Goal: Information Seeking & Learning: Learn about a topic

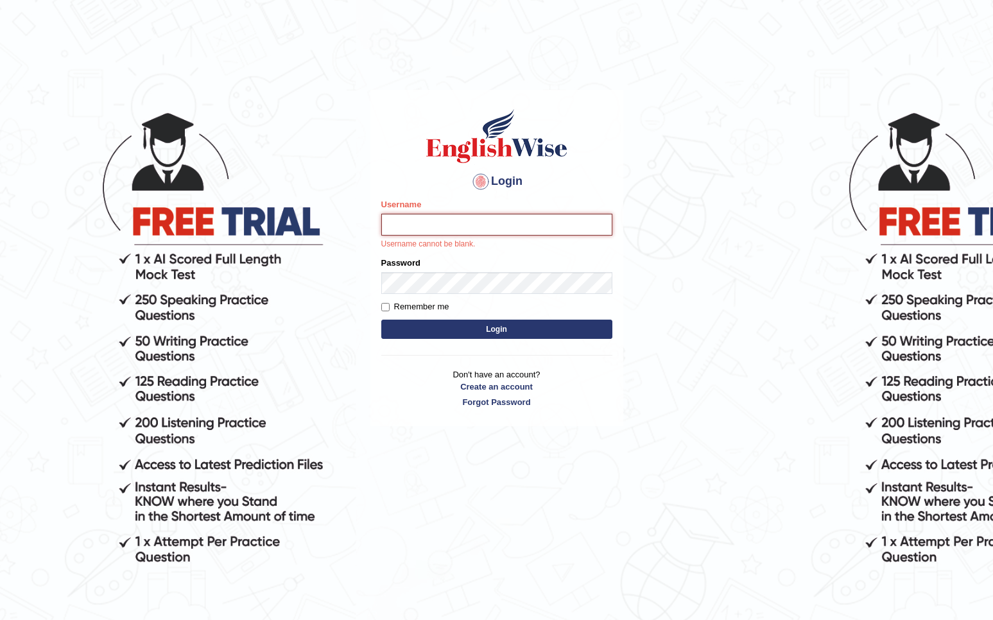
type input "nicadadole"
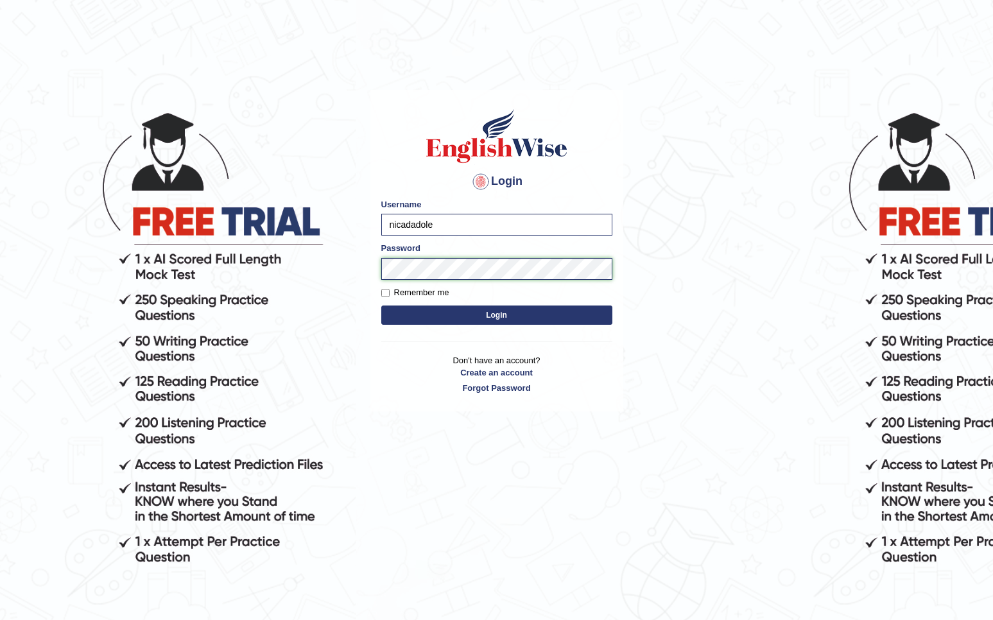
click at [496, 314] on button "Login" at bounding box center [496, 314] width 231 height 19
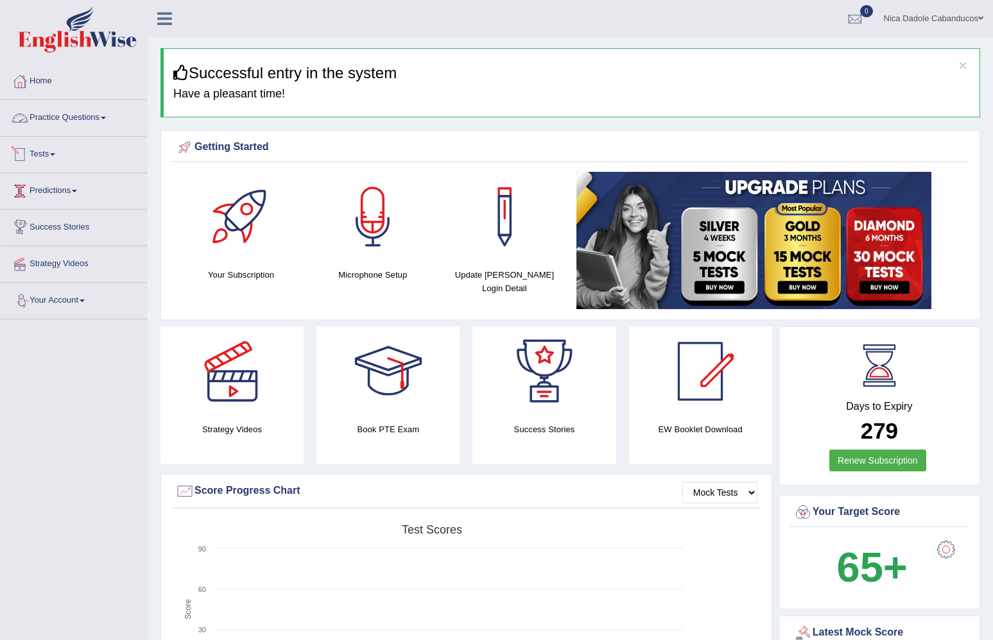
click at [56, 117] on link "Practice Questions" at bounding box center [74, 116] width 146 height 32
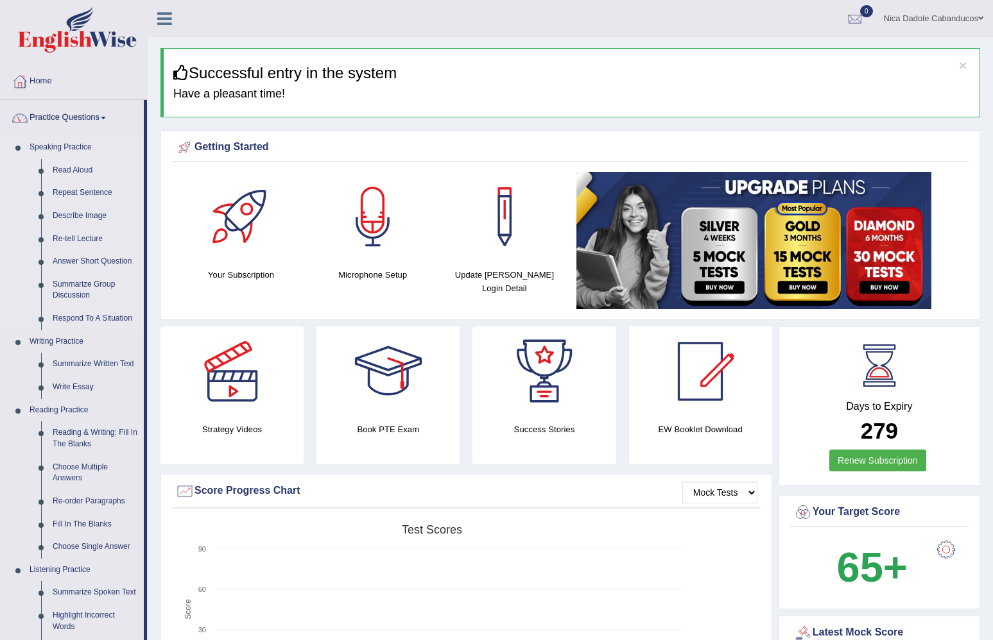
click at [72, 173] on link "Read Aloud" at bounding box center [95, 170] width 97 height 23
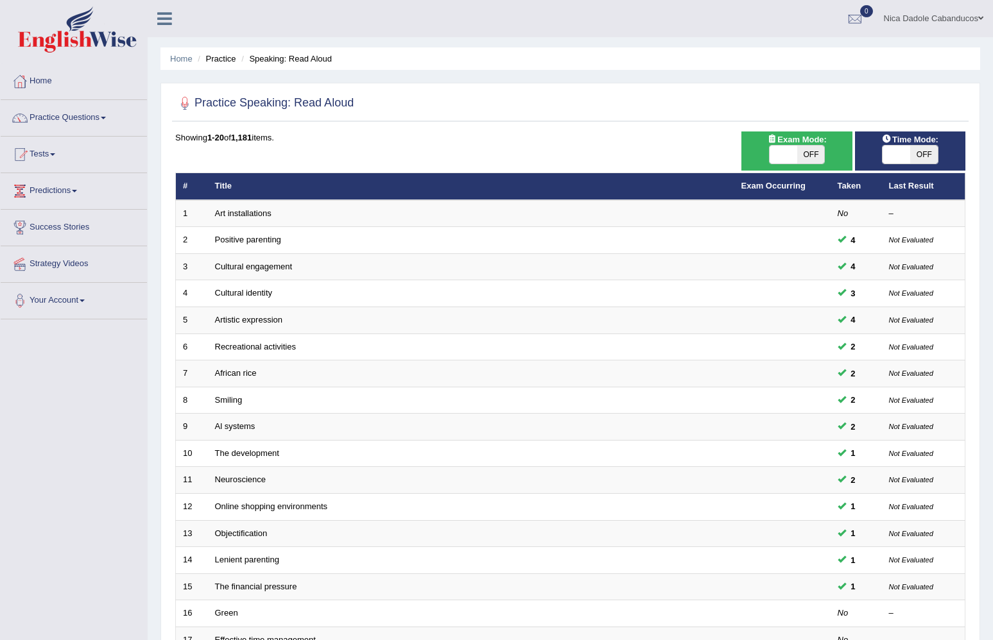
click at [904, 158] on span at bounding box center [896, 155] width 28 height 18
checkbox input "true"
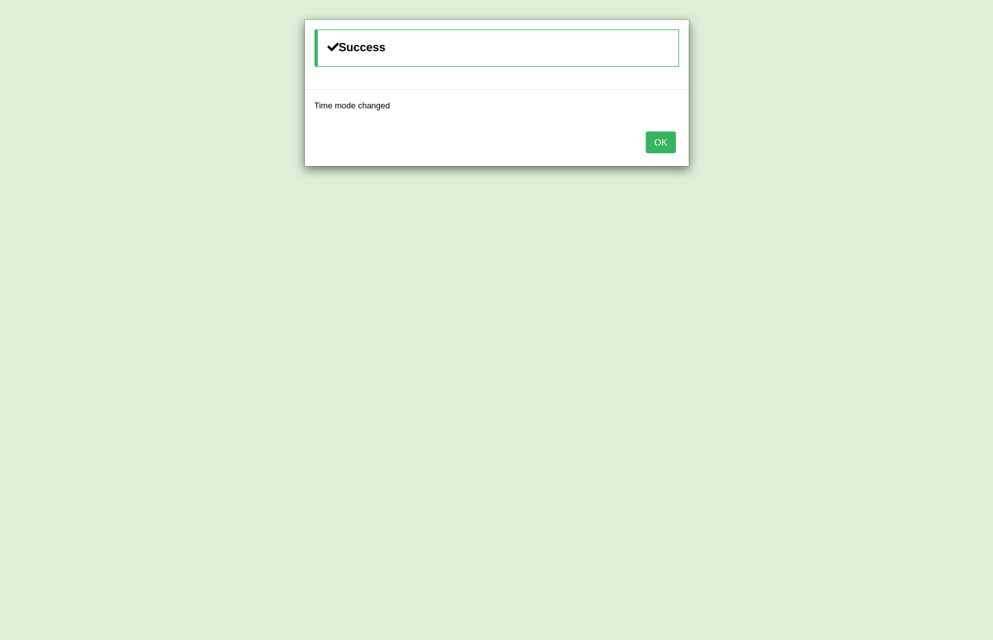
click at [663, 153] on div "OK" at bounding box center [497, 143] width 384 height 45
click at [662, 144] on button "OK" at bounding box center [660, 143] width 30 height 22
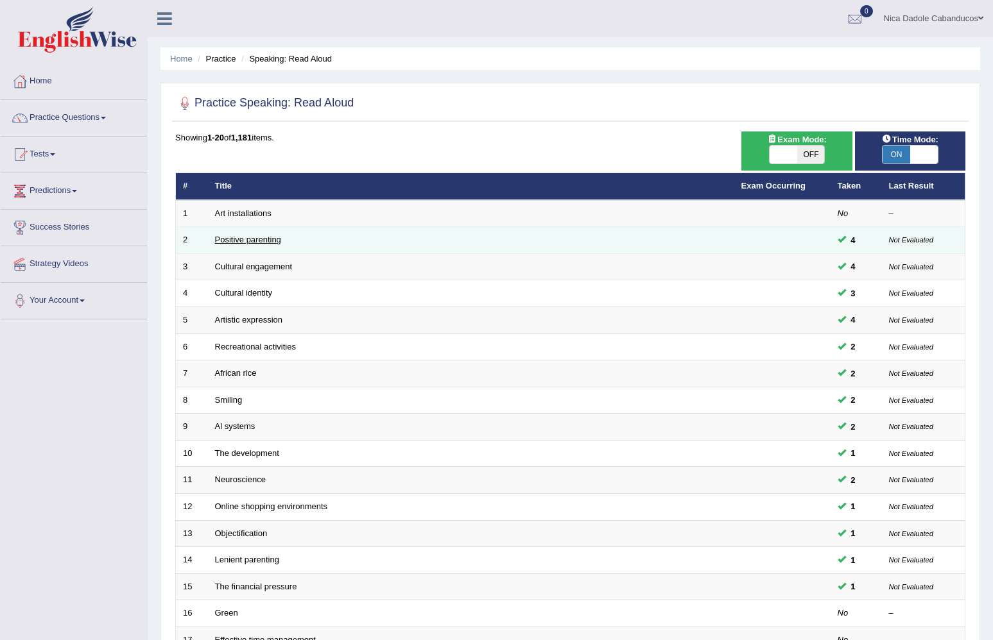
click at [235, 235] on link "Positive parenting" at bounding box center [248, 240] width 66 height 10
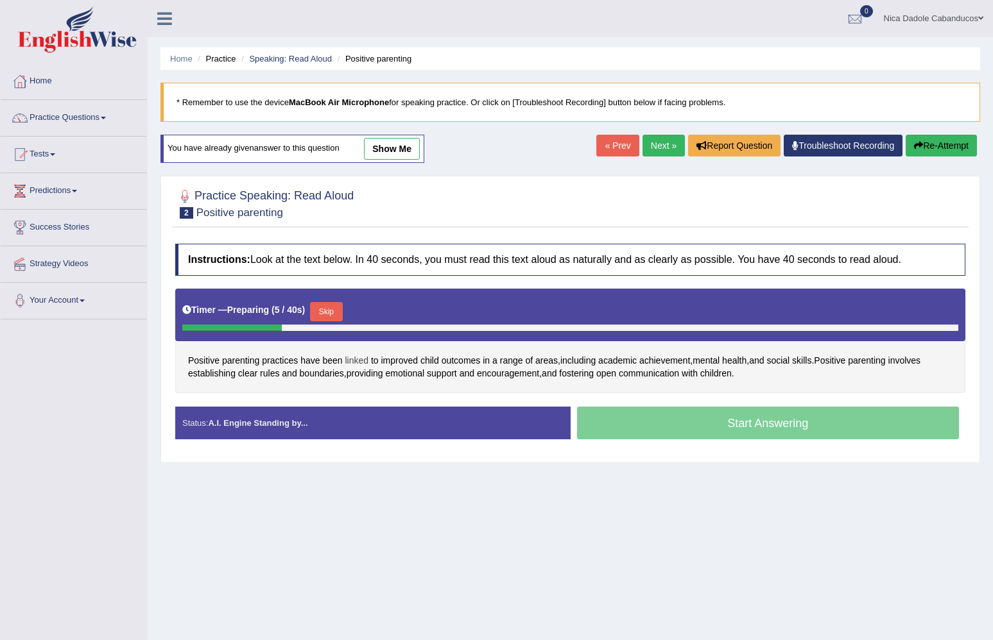
click at [368, 359] on span "linked" at bounding box center [357, 360] width 24 height 13
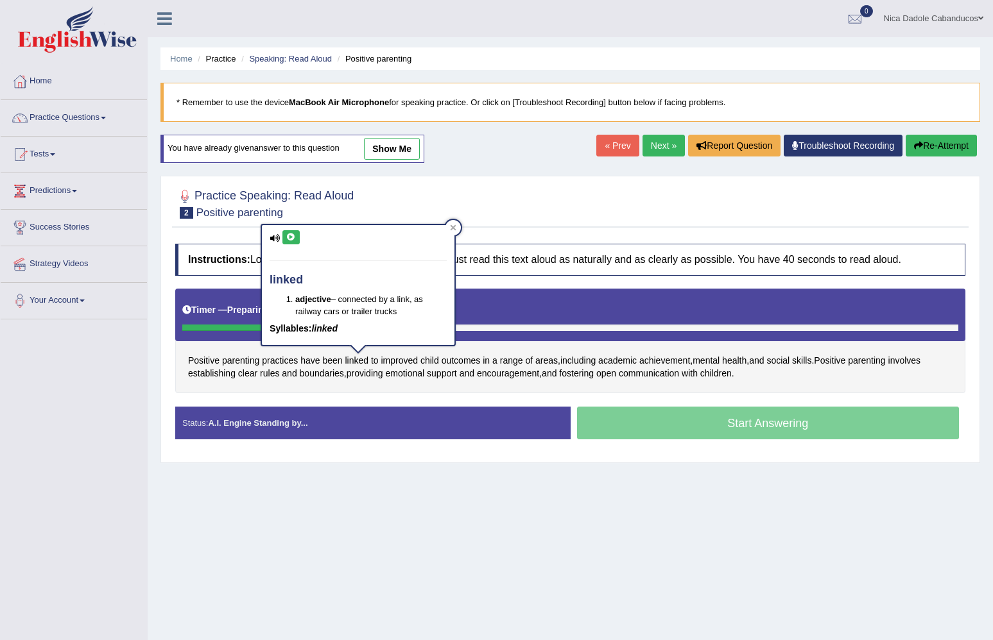
click at [296, 238] on button at bounding box center [290, 237] width 17 height 14
click at [452, 228] on icon at bounding box center [453, 228] width 6 height 6
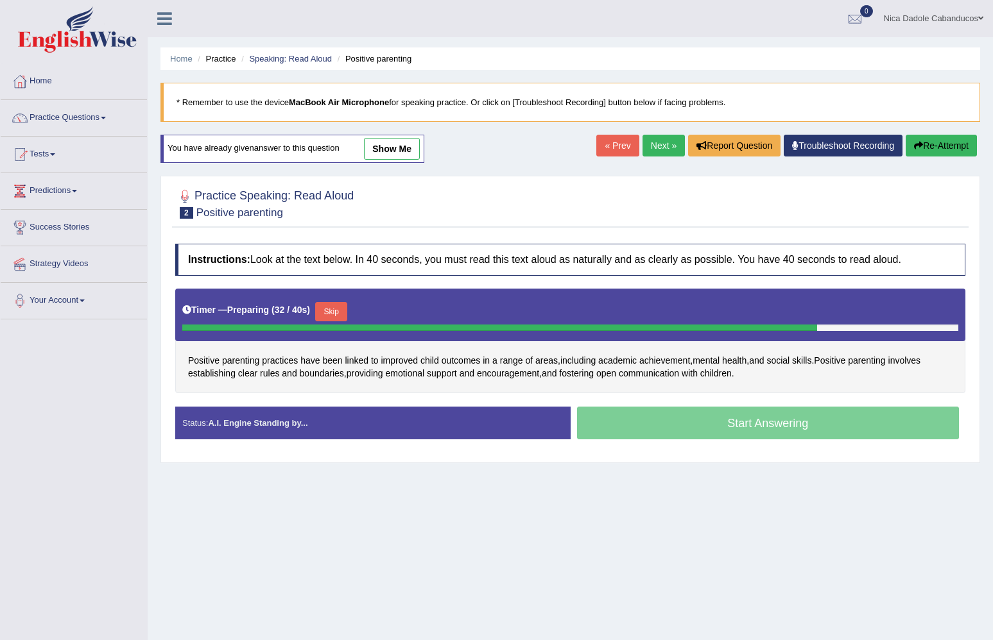
click at [329, 316] on button "Skip" at bounding box center [331, 311] width 32 height 19
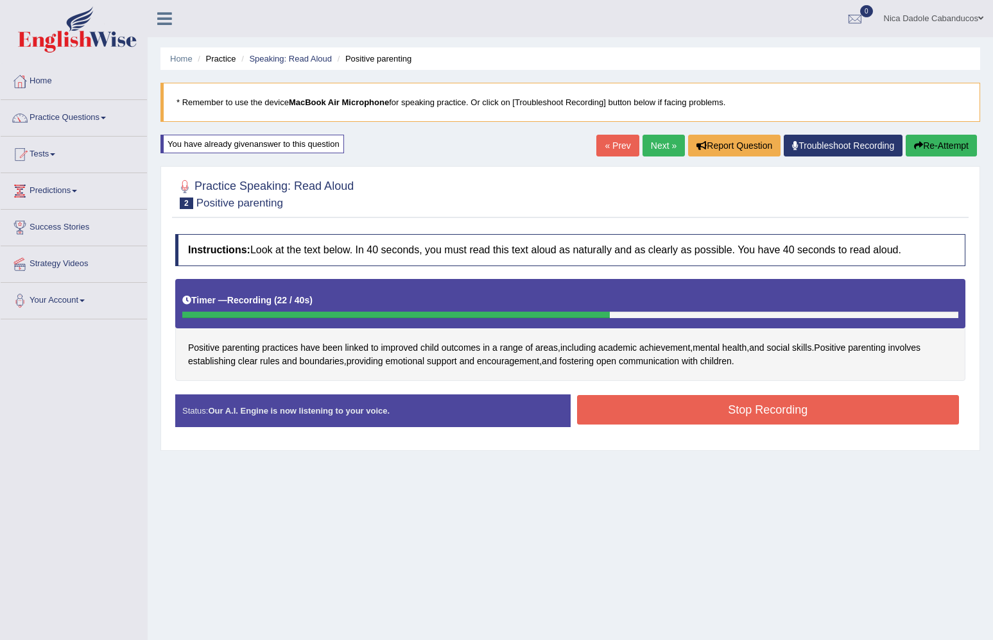
click at [647, 404] on button "Stop Recording" at bounding box center [768, 410] width 382 height 30
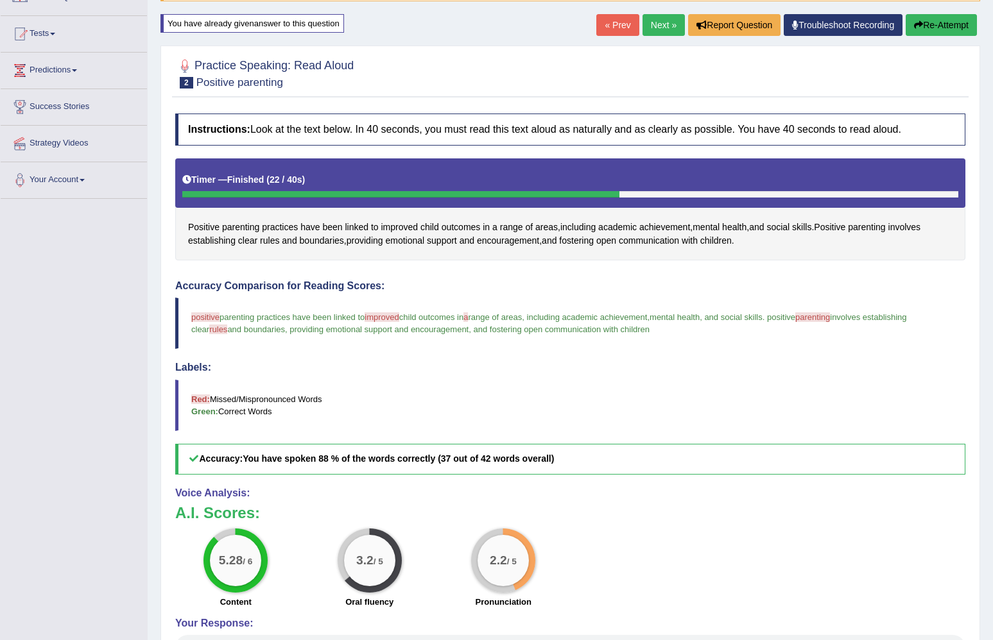
scroll to position [53, 0]
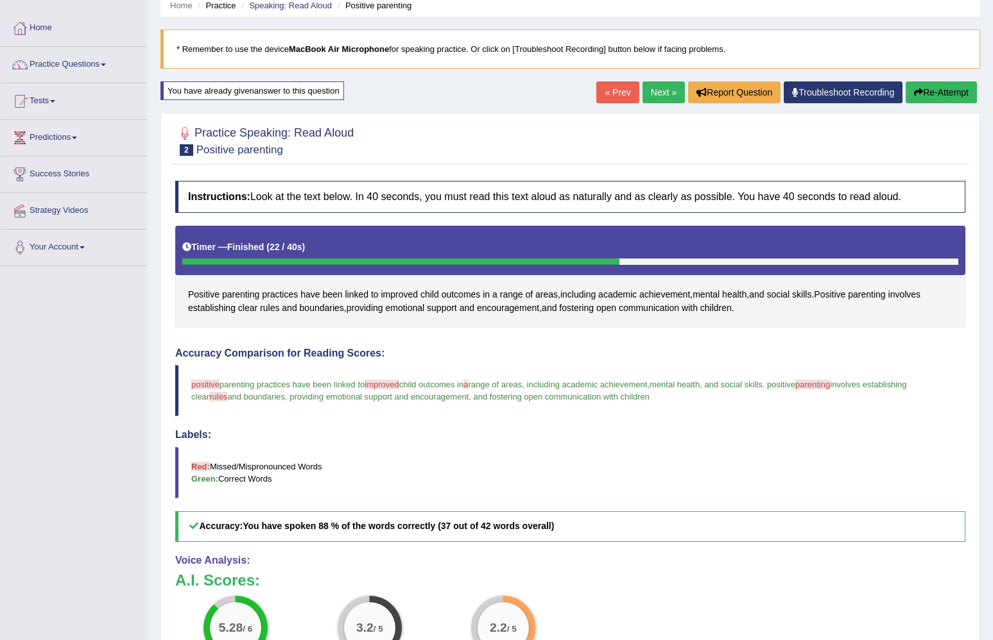
click at [657, 101] on link "Next »" at bounding box center [663, 92] width 42 height 22
click at [656, 96] on link "Next »" at bounding box center [663, 92] width 42 height 22
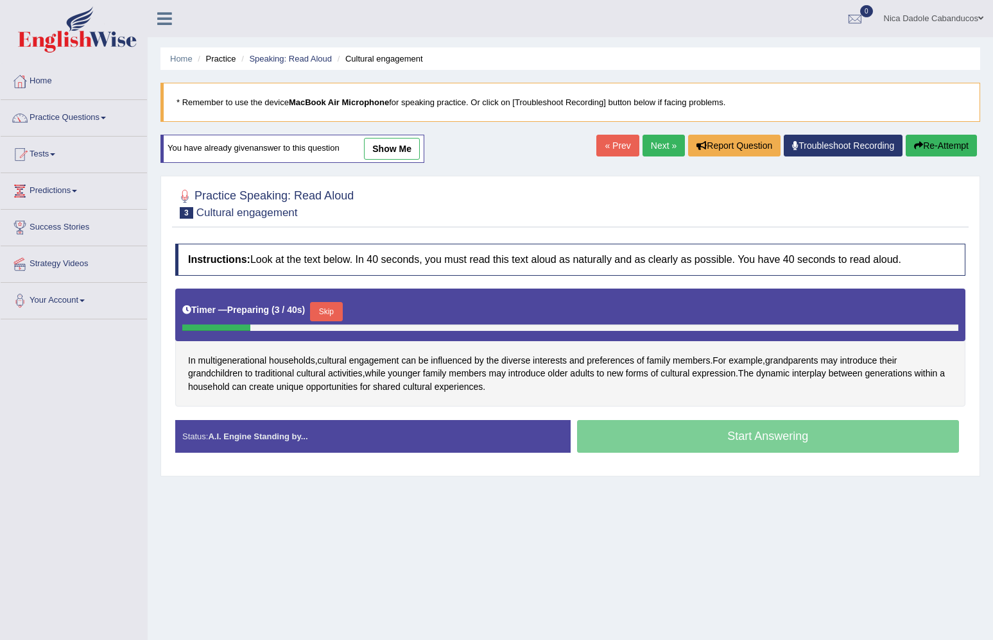
click at [340, 310] on button "Skip" at bounding box center [326, 311] width 32 height 19
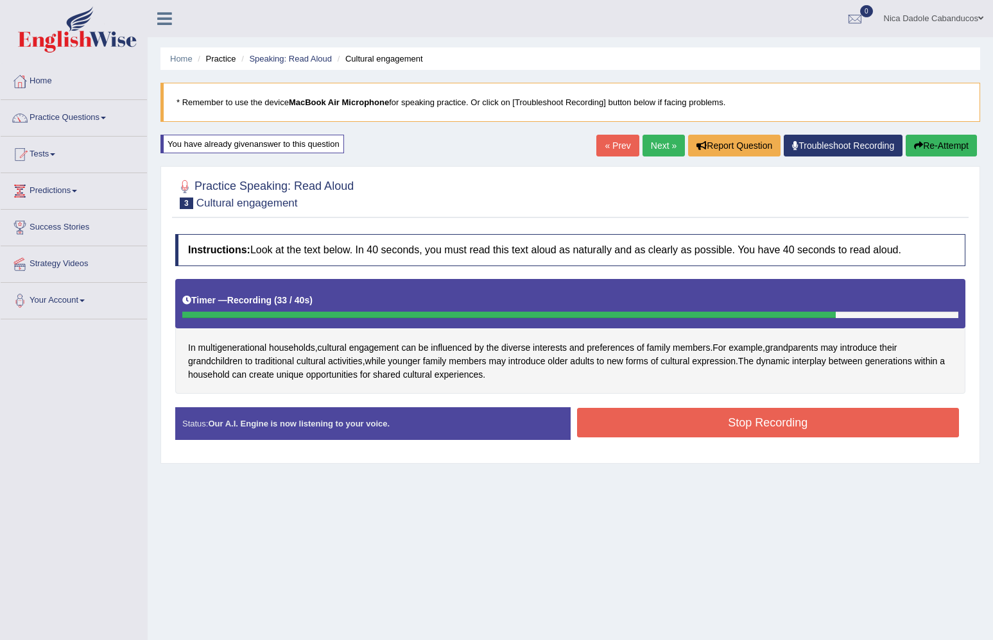
click at [713, 413] on button "Stop Recording" at bounding box center [768, 423] width 382 height 30
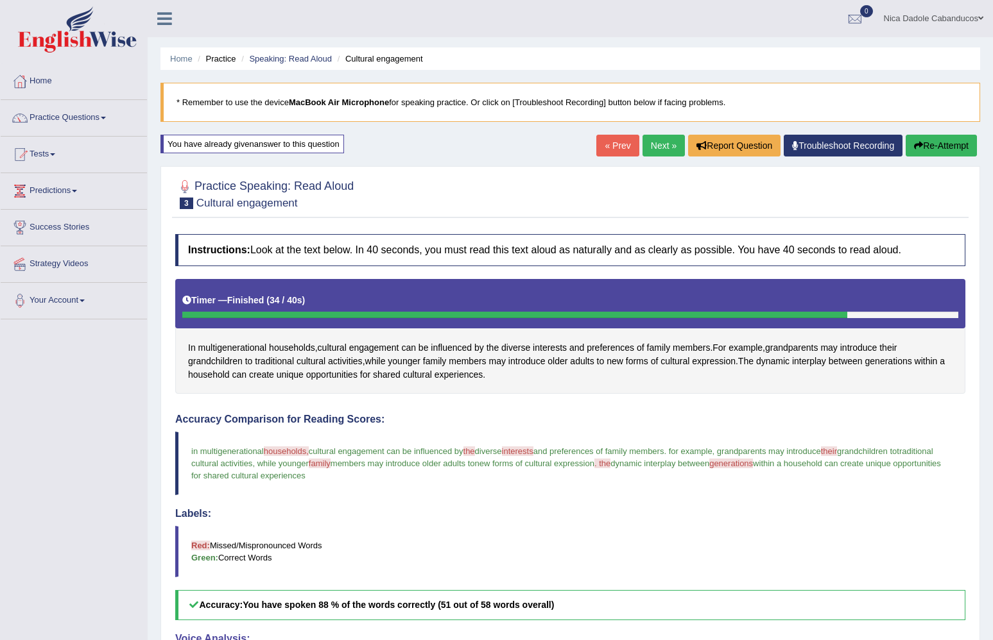
click at [649, 149] on link "Next »" at bounding box center [663, 146] width 42 height 22
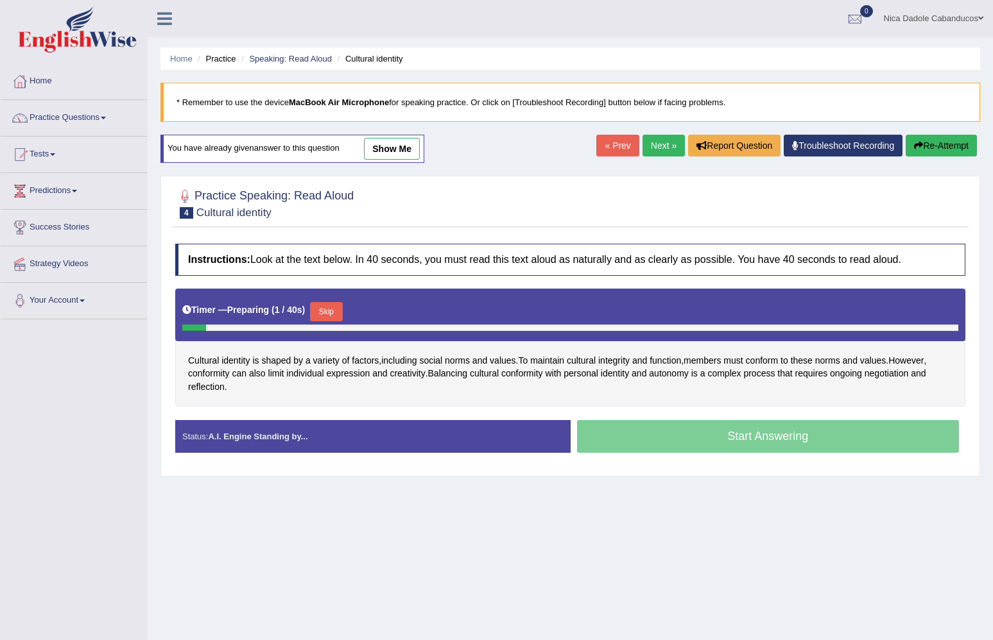
click at [330, 307] on button "Skip" at bounding box center [326, 311] width 32 height 19
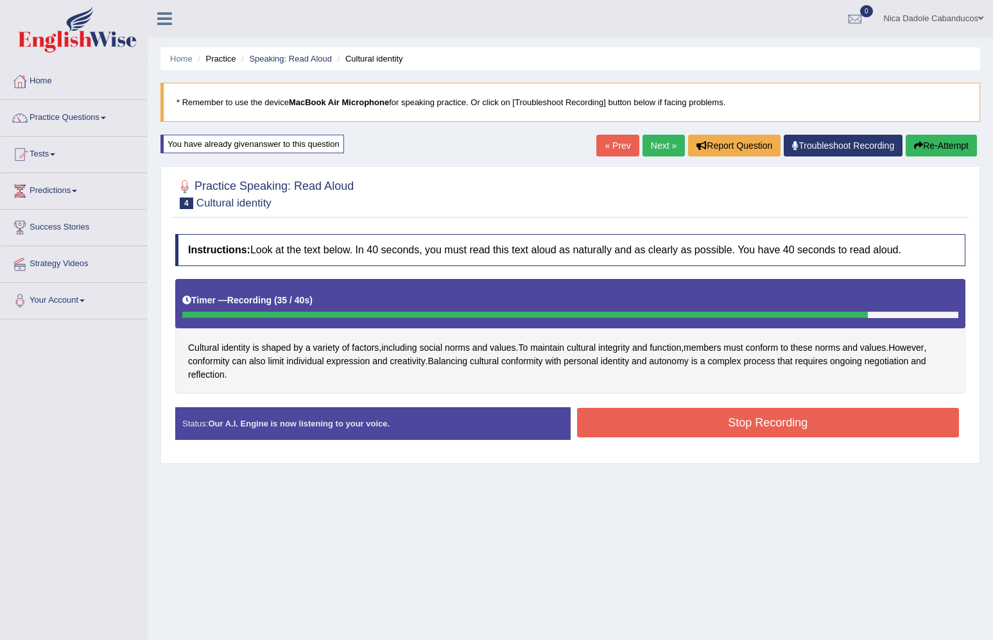
click at [741, 413] on button "Stop Recording" at bounding box center [768, 423] width 382 height 30
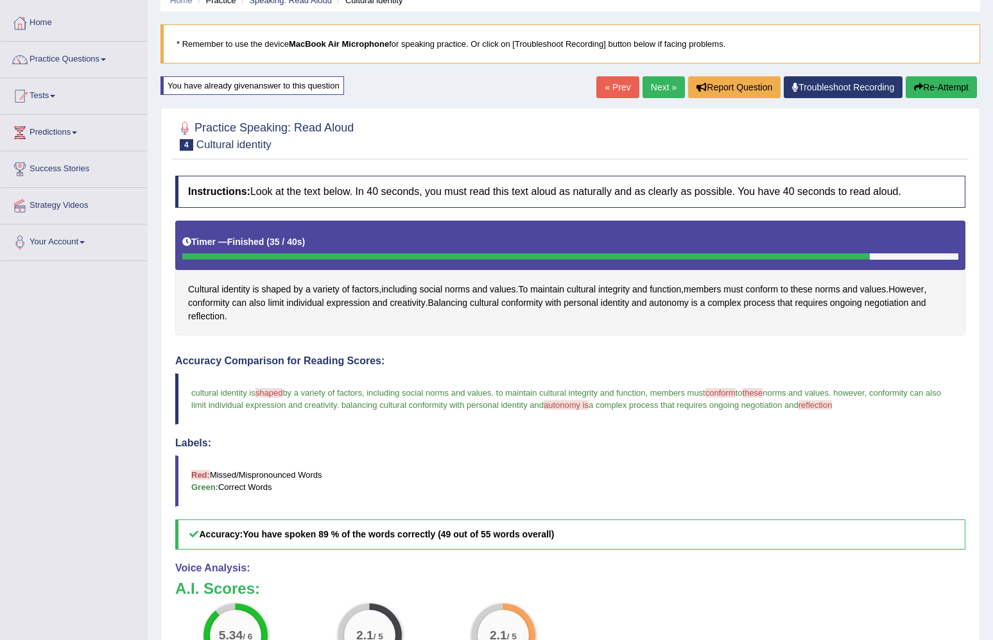
scroll to position [36, 0]
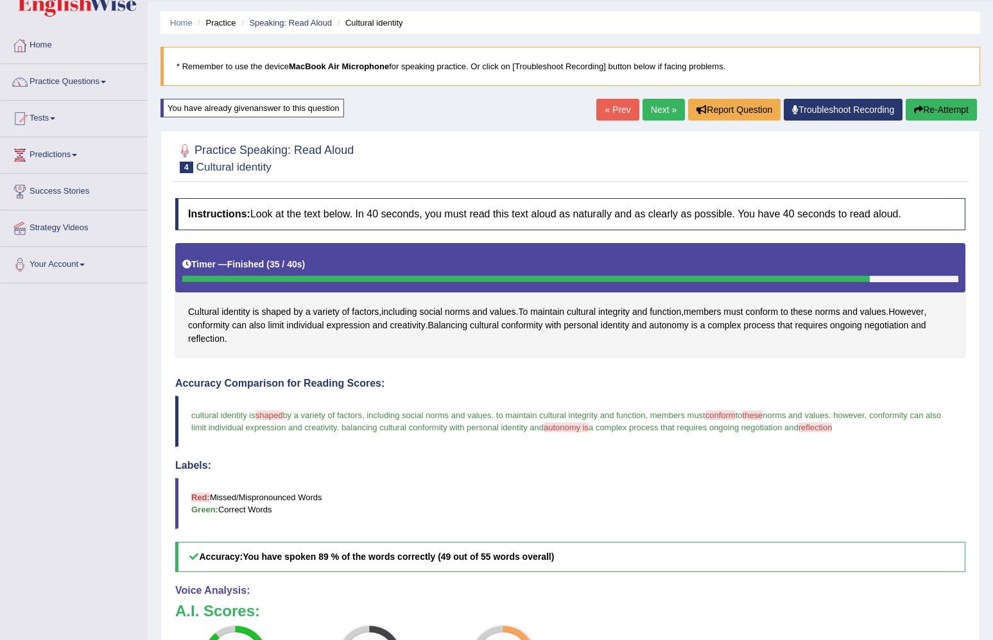
click at [664, 105] on link "Next »" at bounding box center [663, 110] width 42 height 22
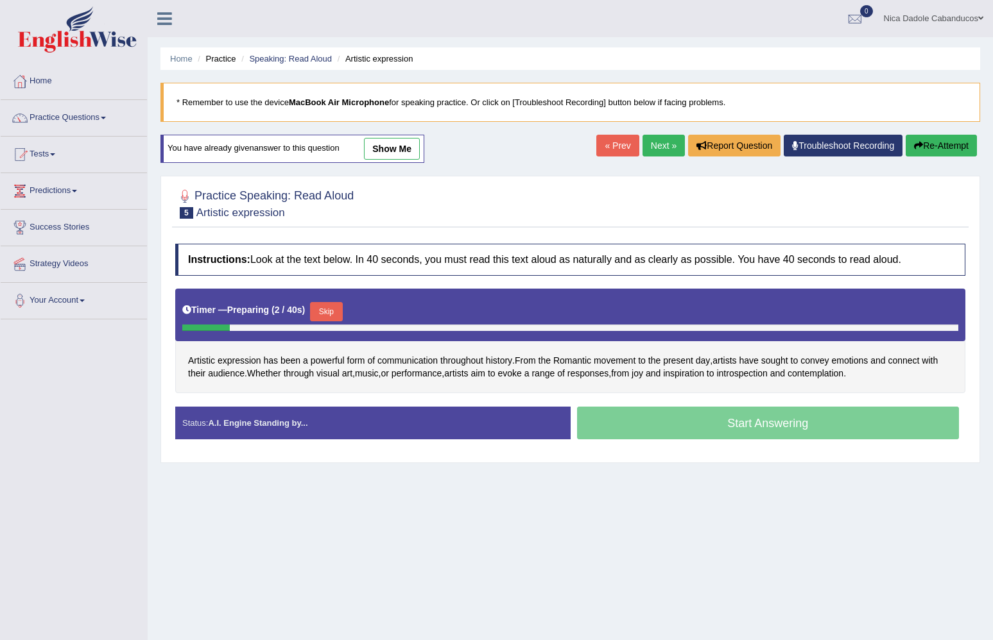
click at [325, 311] on button "Skip" at bounding box center [326, 311] width 32 height 19
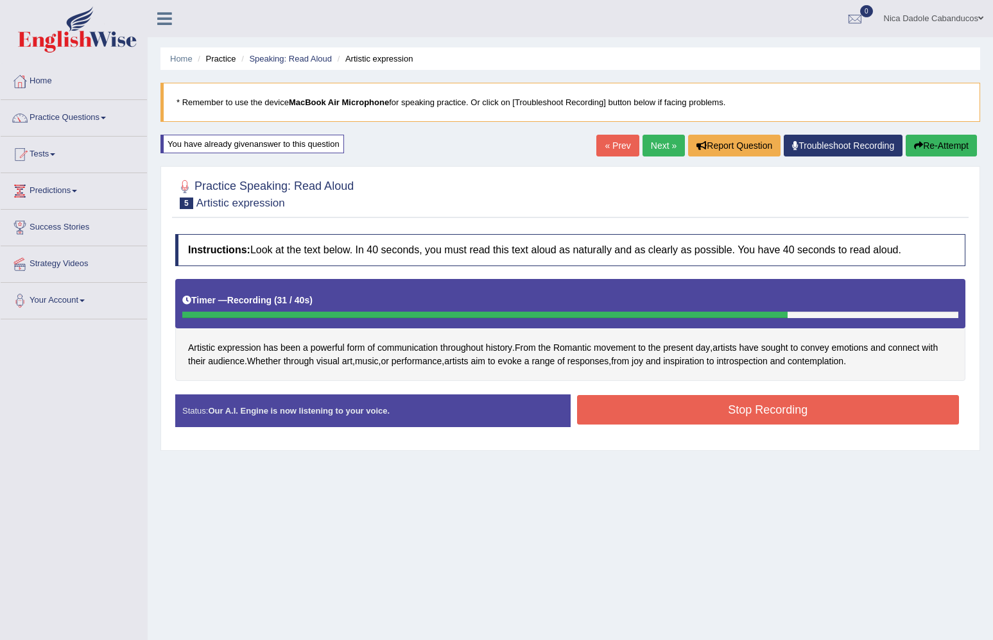
click at [771, 405] on button "Stop Recording" at bounding box center [768, 410] width 382 height 30
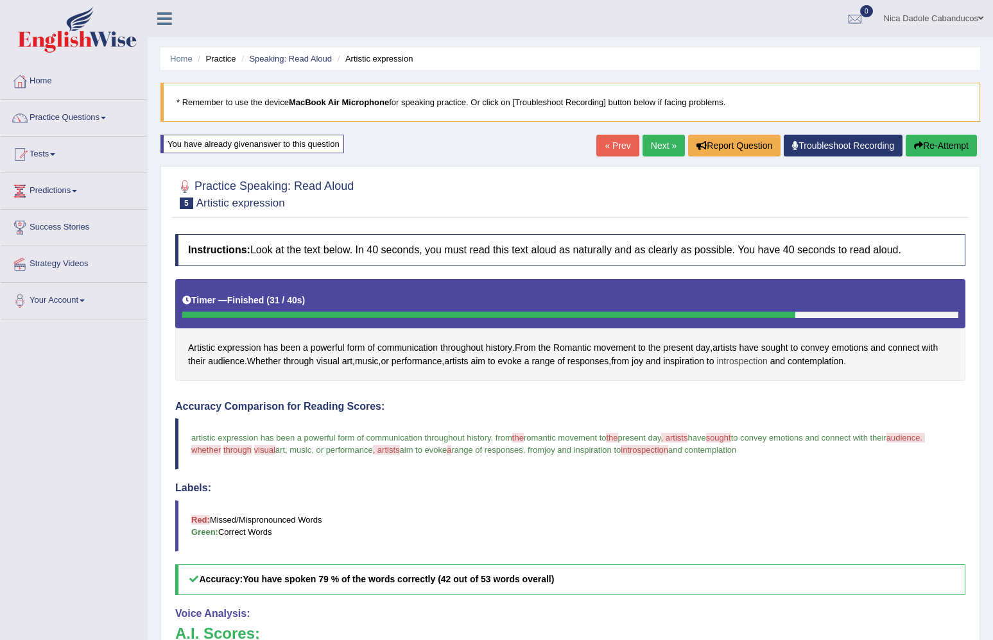
click at [765, 361] on span "introspection" at bounding box center [741, 361] width 51 height 13
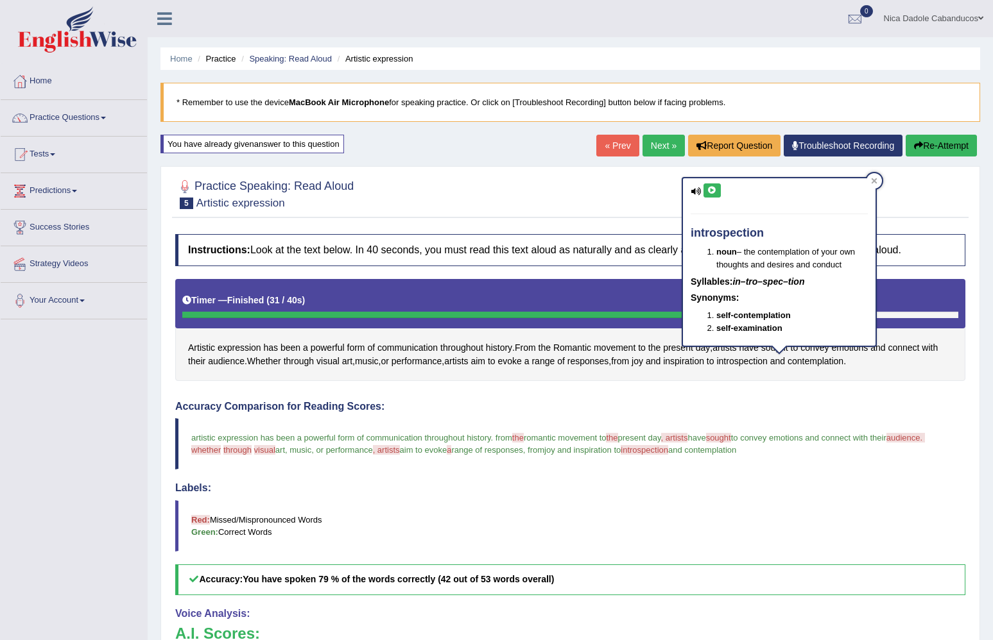
click at [716, 189] on icon at bounding box center [712, 191] width 10 height 8
click at [869, 183] on div at bounding box center [873, 180] width 15 height 15
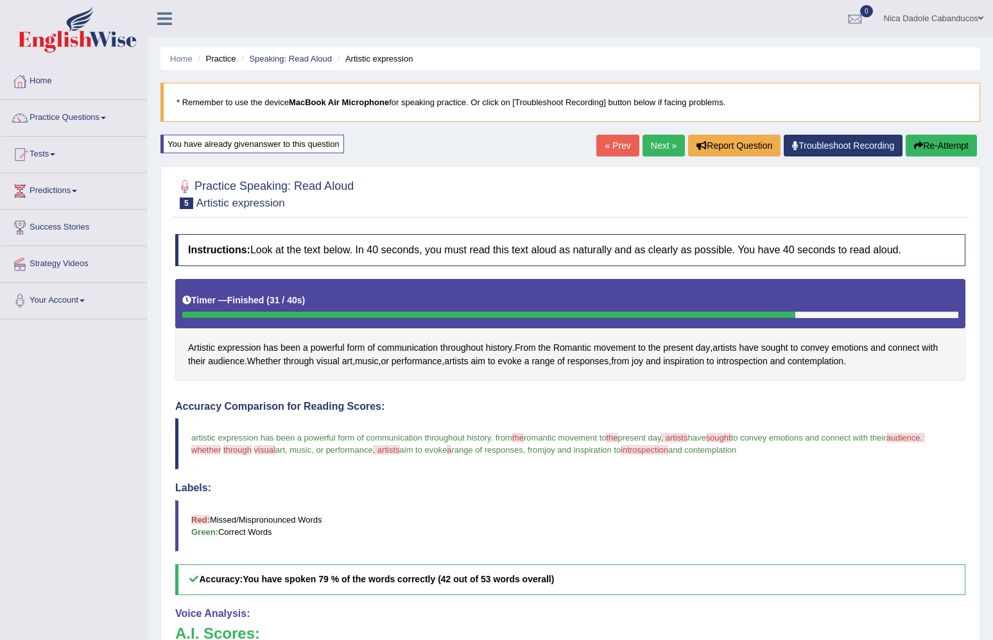
click at [246, 452] on span "audience. whether" at bounding box center [557, 444] width 733 height 22
click at [281, 360] on span "Whether" at bounding box center [264, 361] width 34 height 13
click at [286, 269] on icon at bounding box center [285, 272] width 10 height 8
click at [648, 146] on link "Next »" at bounding box center [663, 146] width 42 height 22
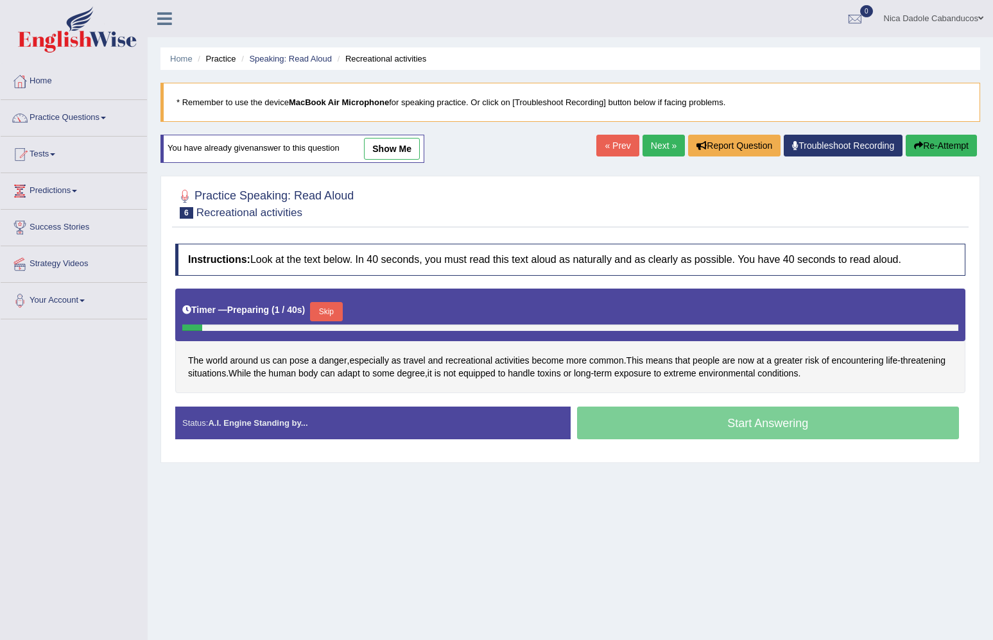
click at [334, 317] on button "Skip" at bounding box center [326, 311] width 32 height 19
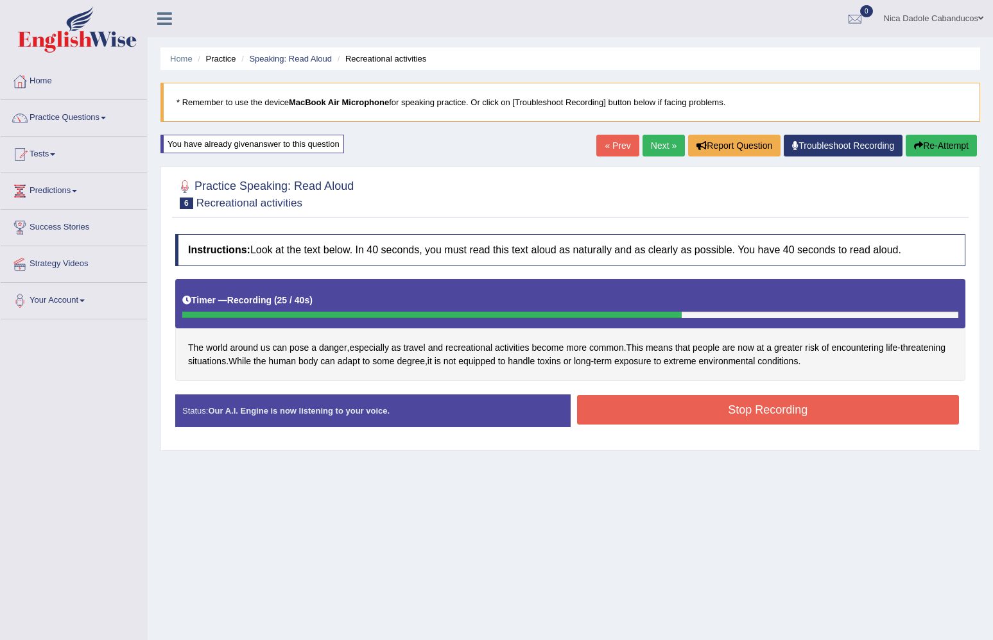
click at [703, 412] on button "Stop Recording" at bounding box center [768, 410] width 382 height 30
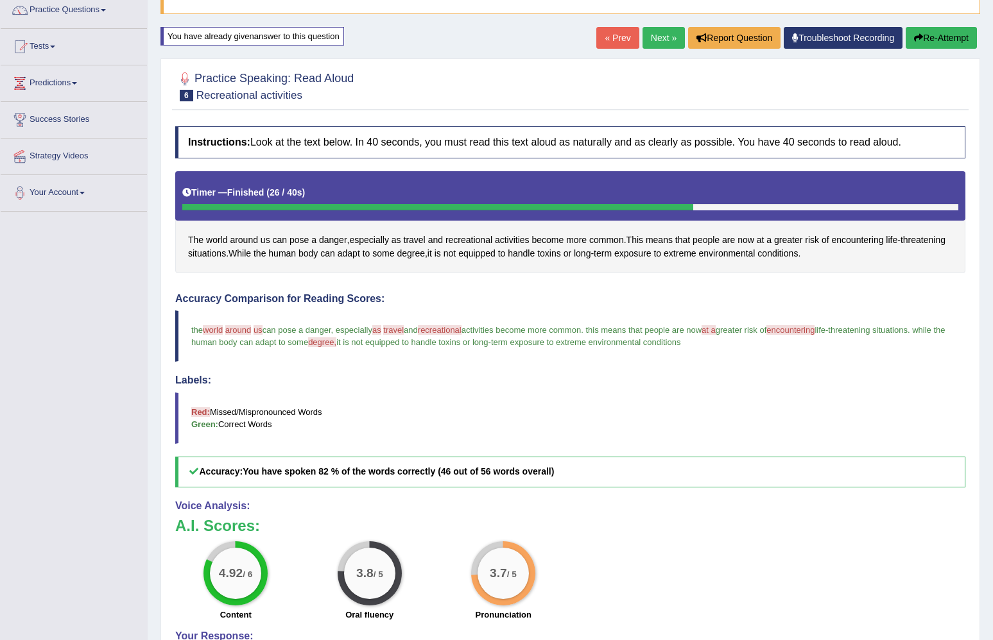
scroll to position [94, 0]
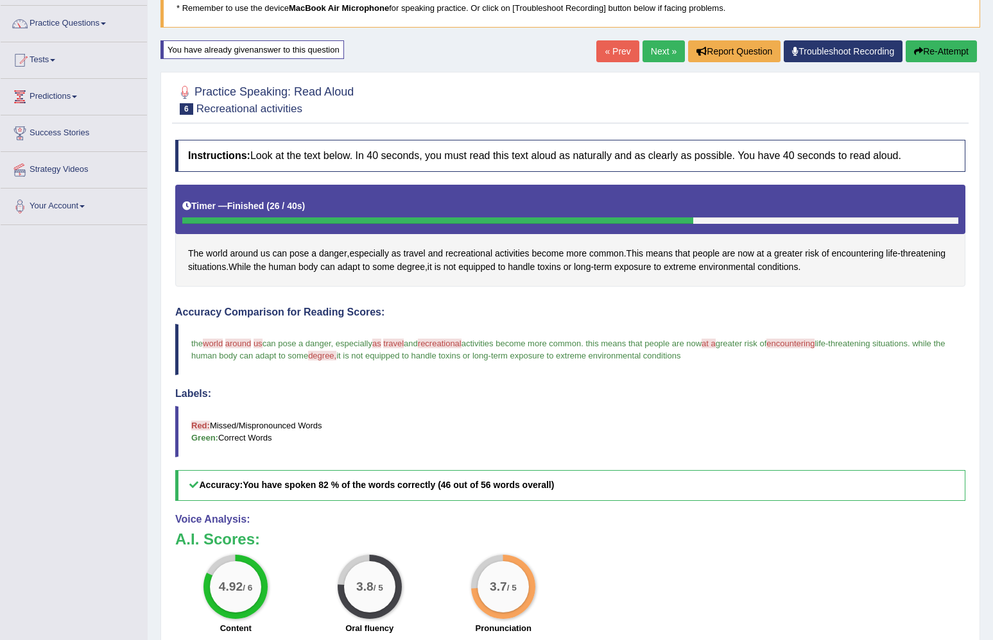
click at [654, 46] on link "Next »" at bounding box center [663, 51] width 42 height 22
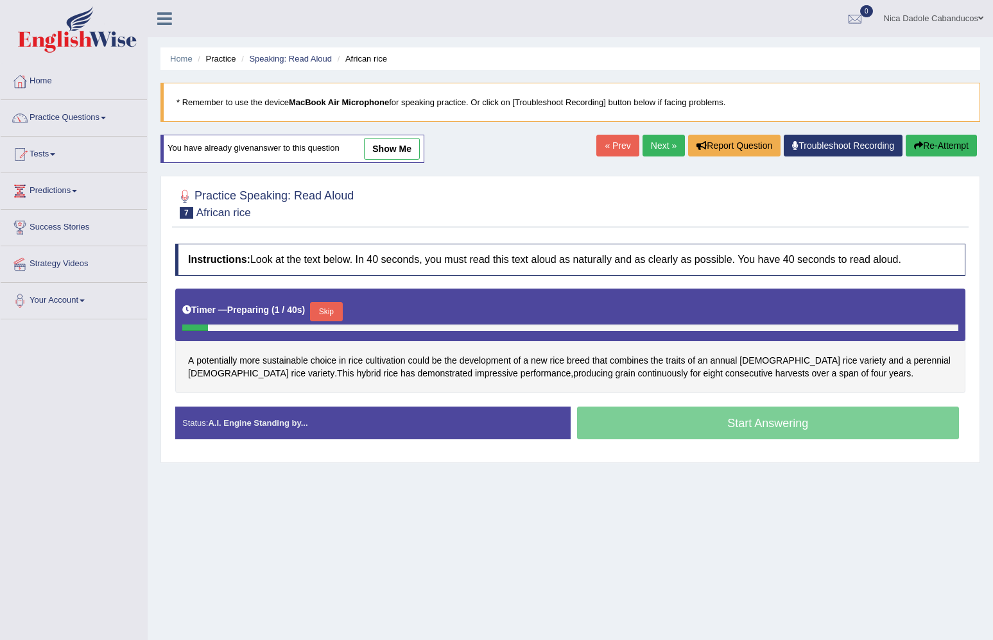
click at [333, 309] on button "Skip" at bounding box center [326, 311] width 32 height 19
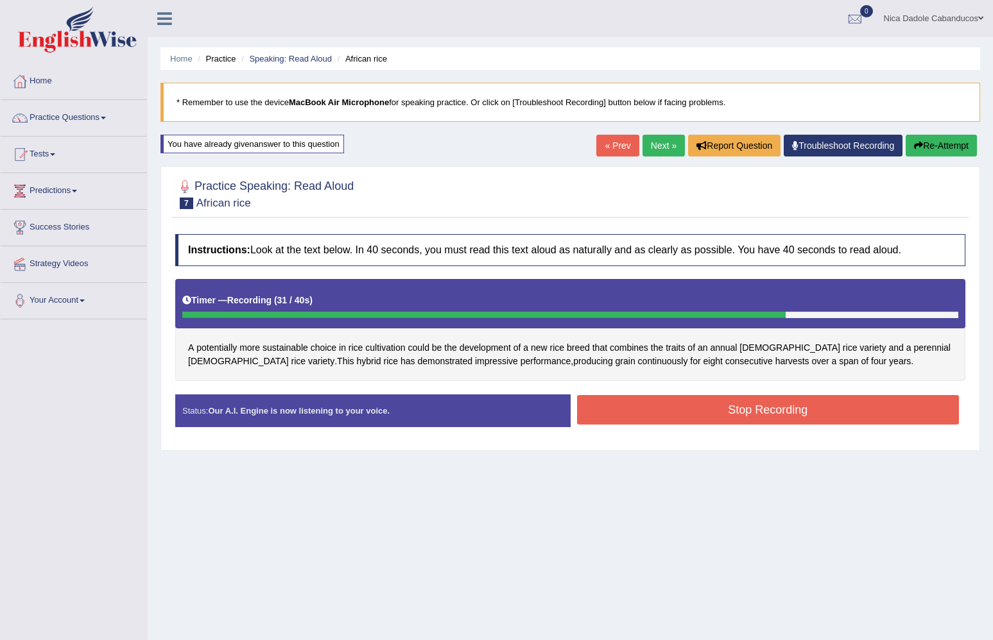
click at [701, 395] on button "Stop Recording" at bounding box center [768, 410] width 382 height 30
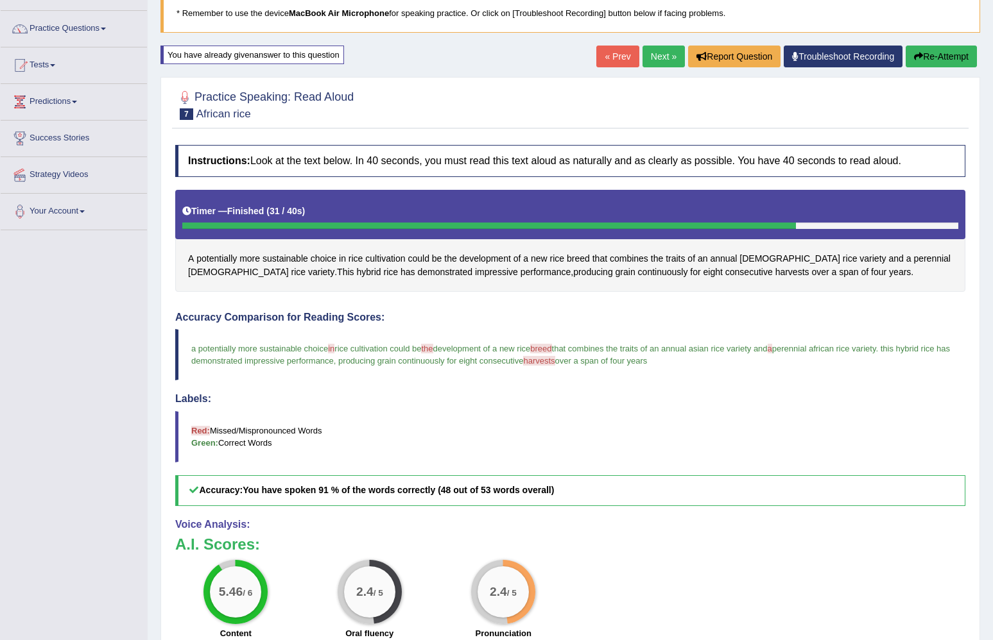
scroll to position [13, 0]
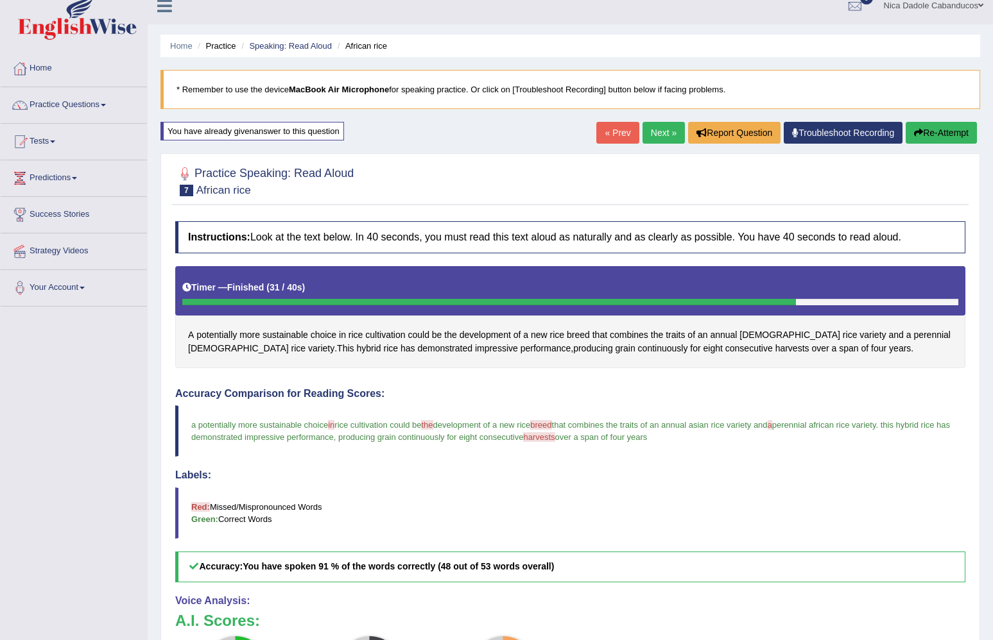
click at [657, 127] on link "Next »" at bounding box center [663, 133] width 42 height 22
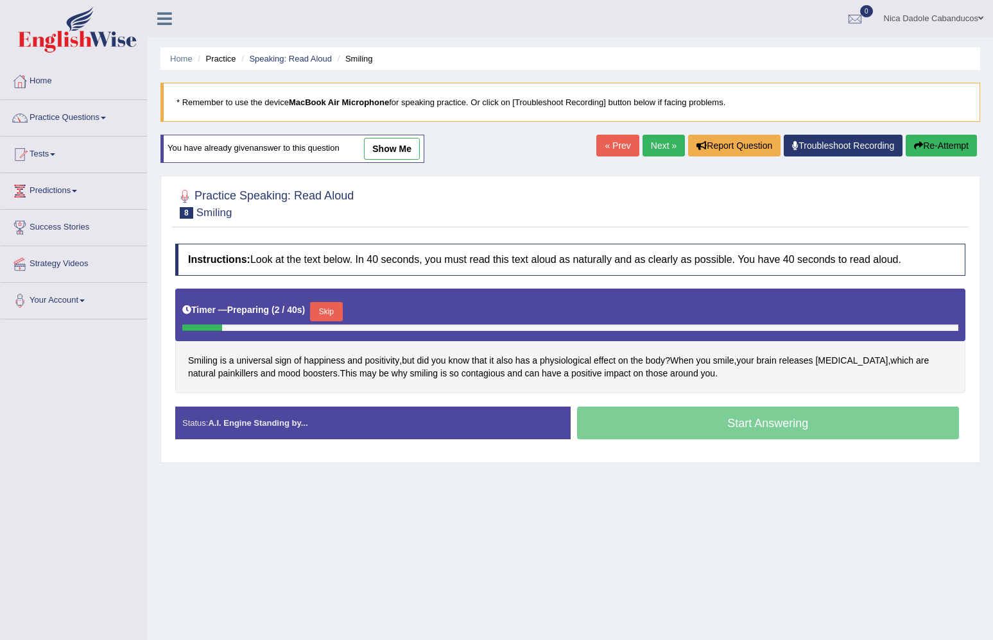
click at [334, 312] on button "Skip" at bounding box center [326, 311] width 32 height 19
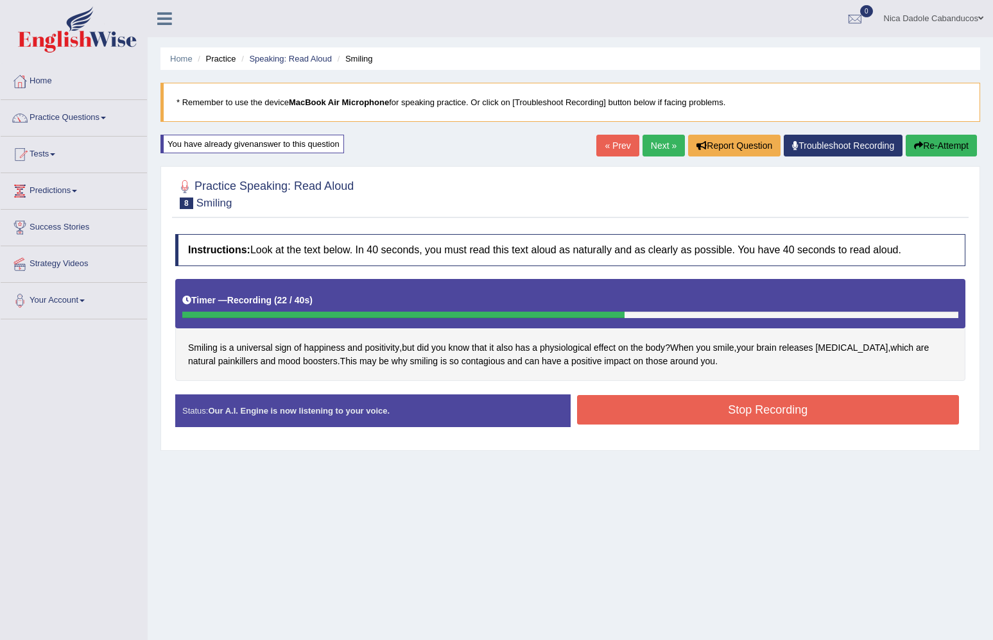
click at [671, 400] on button "Stop Recording" at bounding box center [768, 410] width 382 height 30
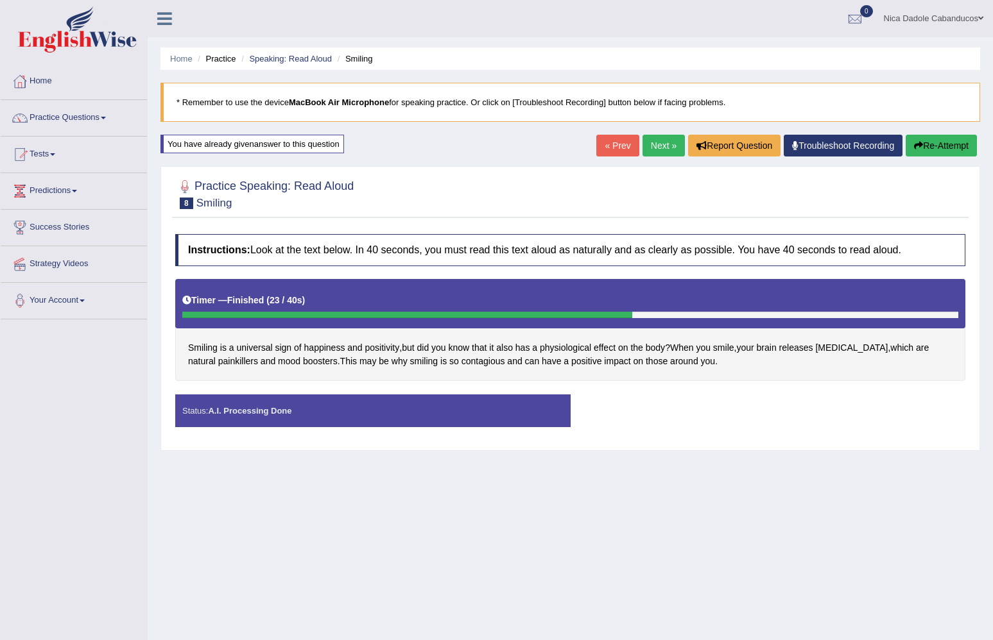
click at [670, 417] on div "Status: A.I. Processing Done Start Answering Stop Recording" at bounding box center [570, 418] width 790 height 46
click at [352, 413] on div "Status: A.I. Processing Done" at bounding box center [372, 411] width 395 height 33
click at [316, 152] on div "You have already given answer to this question" at bounding box center [252, 144] width 184 height 19
click at [399, 158] on div "Home Practice Speaking: Read Aloud Smiling * Remember to use the device MacBook…" at bounding box center [570, 321] width 845 height 642
click at [591, 441] on div "Instructions: Look at the text below. In 40 seconds, you must read this text al…" at bounding box center [570, 336] width 796 height 216
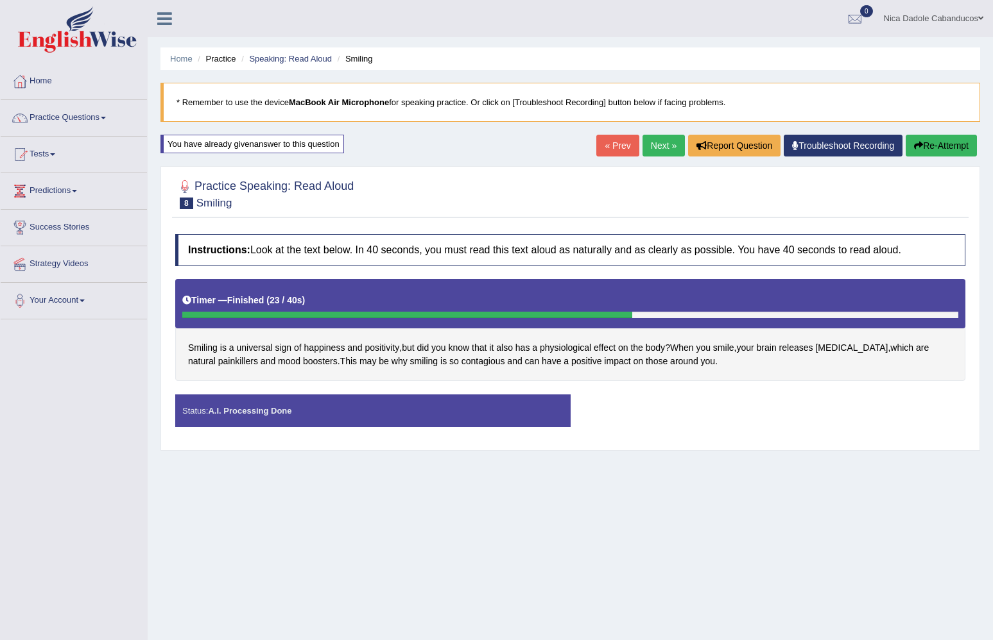
click at [399, 404] on div "Status: A.I. Processing Done" at bounding box center [372, 411] width 395 height 33
click at [305, 405] on div "Status: A.I. Processing Done" at bounding box center [372, 411] width 395 height 33
click at [659, 144] on link "Next »" at bounding box center [663, 146] width 42 height 22
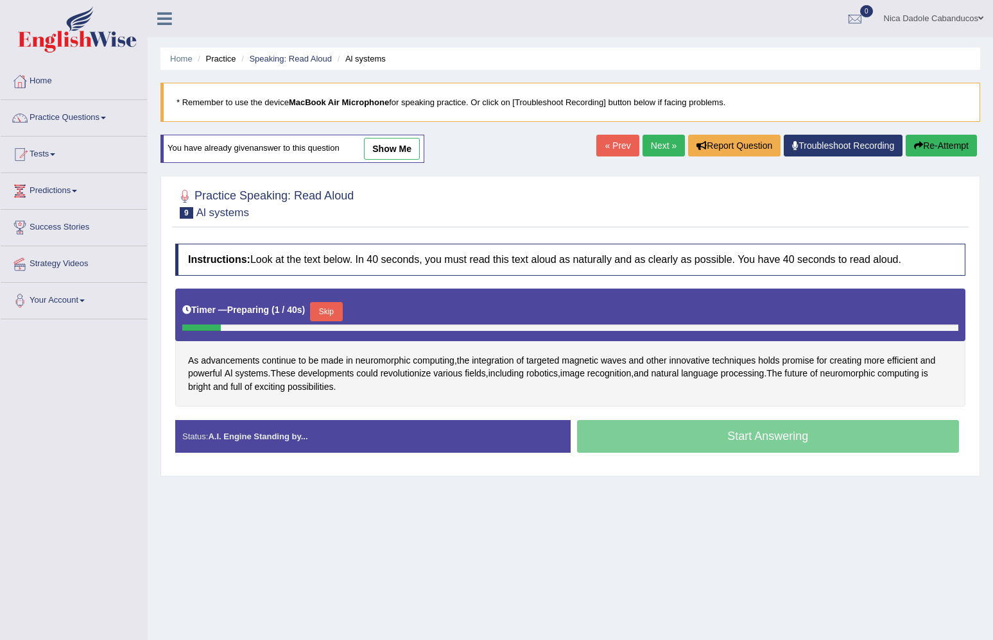
click at [611, 147] on link "« Prev" at bounding box center [617, 146] width 42 height 22
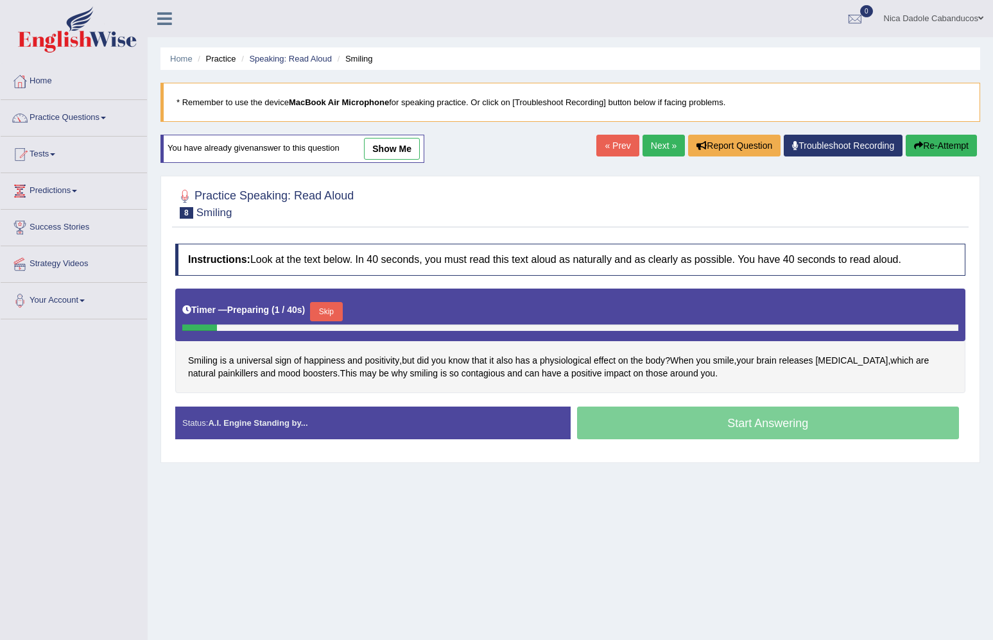
click at [400, 157] on link "show me" at bounding box center [392, 149] width 56 height 22
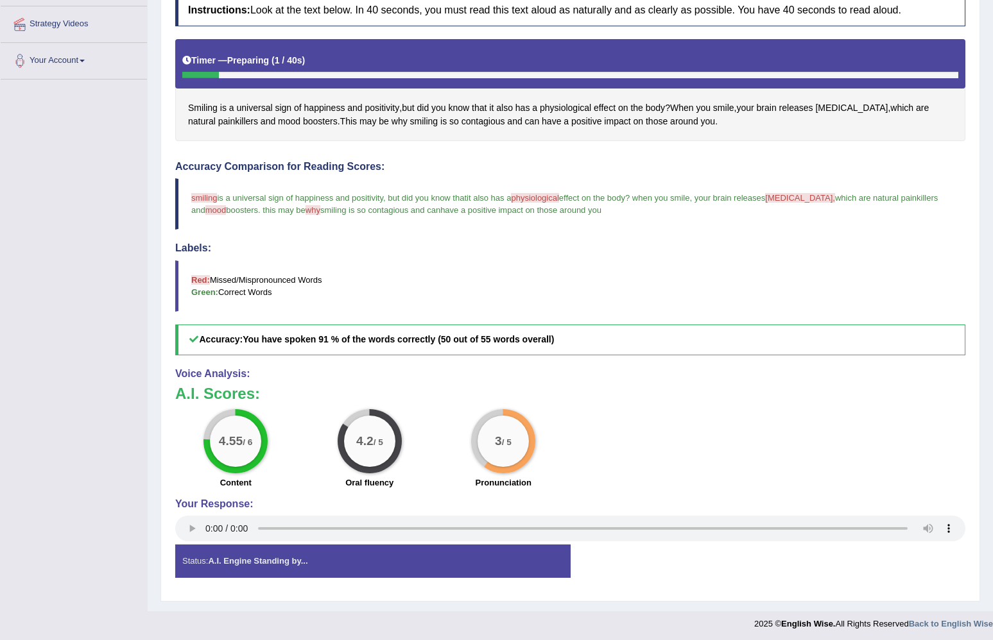
scroll to position [239, 0]
click at [204, 525] on audio at bounding box center [570, 529] width 790 height 26
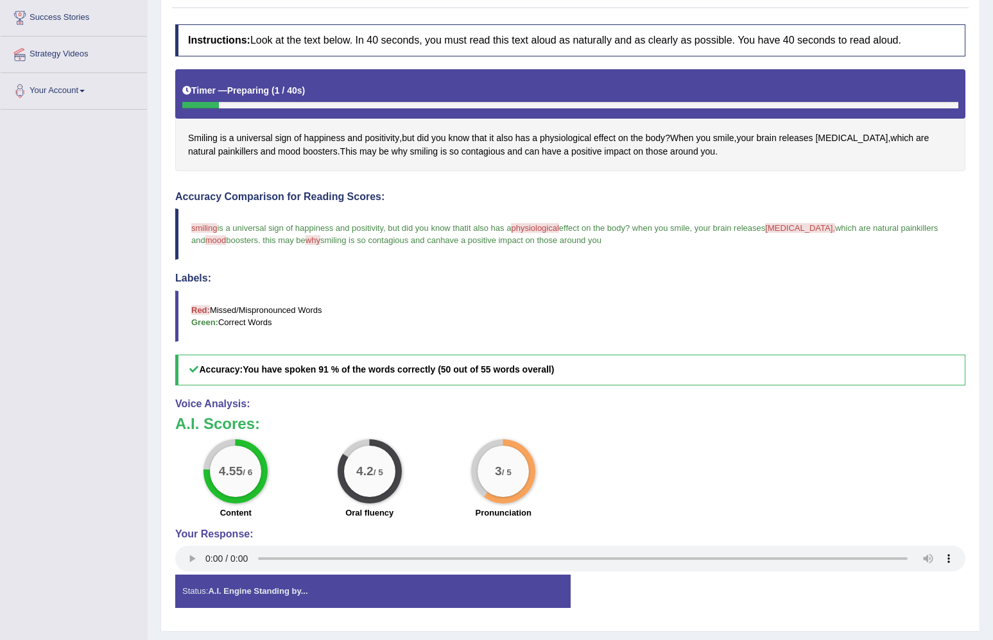
scroll to position [205, 0]
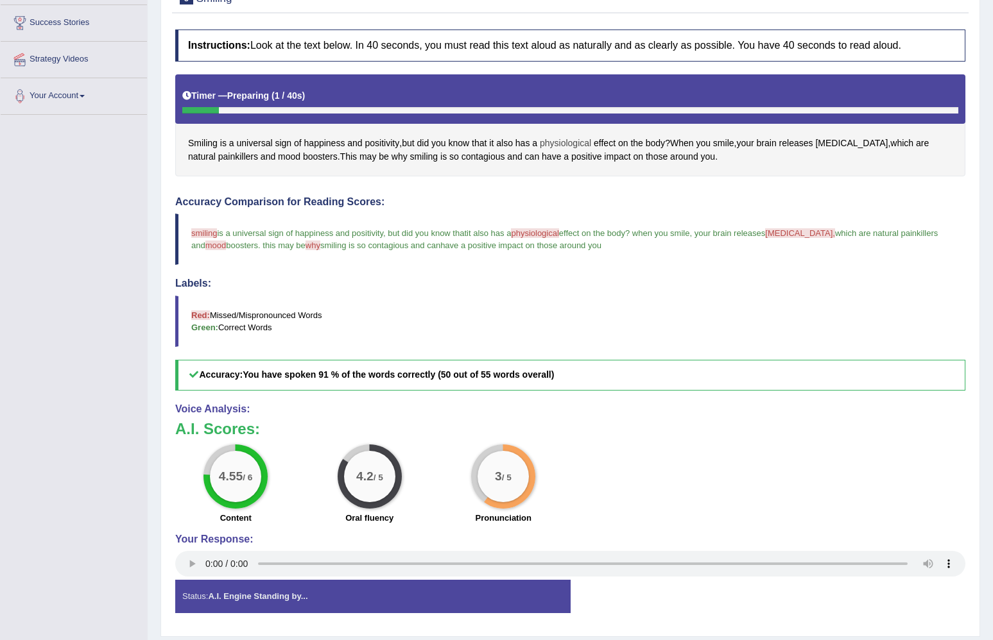
click at [577, 143] on span "physiological" at bounding box center [565, 143] width 51 height 13
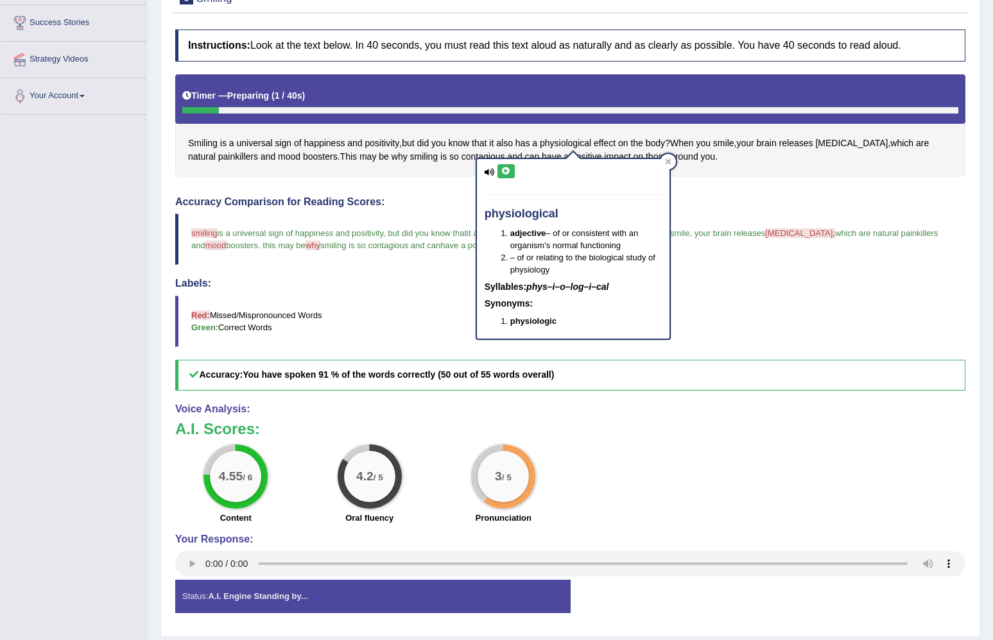
click at [507, 169] on icon at bounding box center [506, 171] width 10 height 8
click at [506, 169] on icon at bounding box center [506, 171] width 10 height 8
click at [205, 564] on audio at bounding box center [570, 564] width 790 height 26
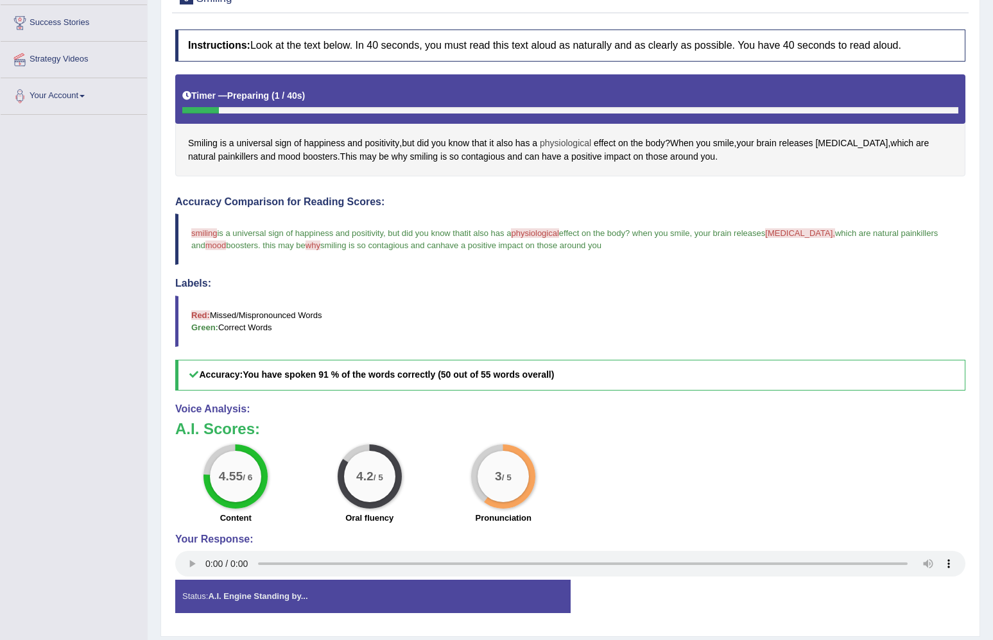
click at [579, 141] on span "physiological" at bounding box center [565, 143] width 51 height 13
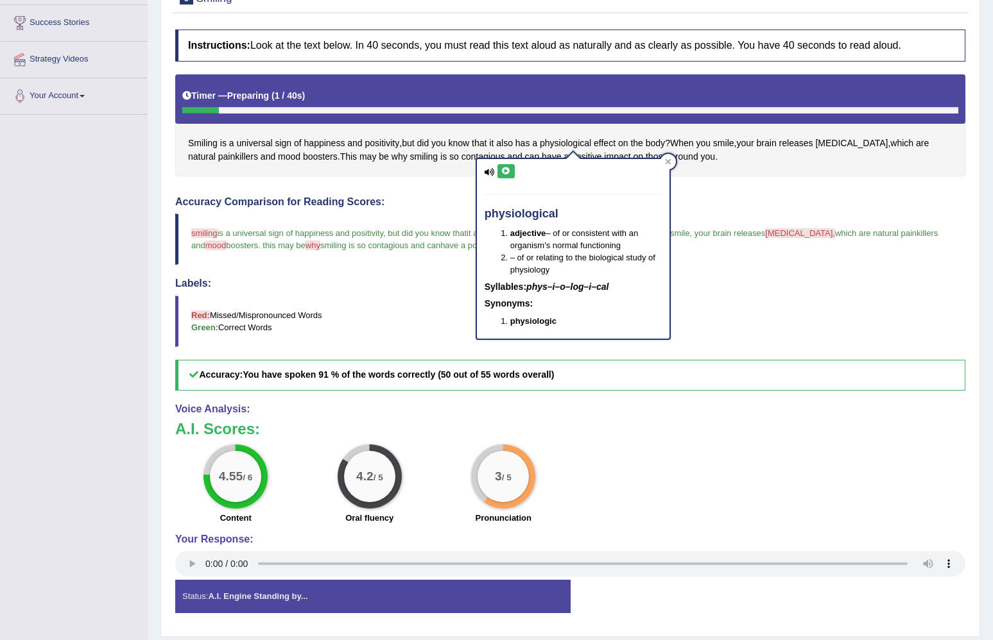
click at [504, 172] on icon at bounding box center [506, 171] width 10 height 8
click at [843, 146] on span "endorphins" at bounding box center [851, 143] width 73 height 13
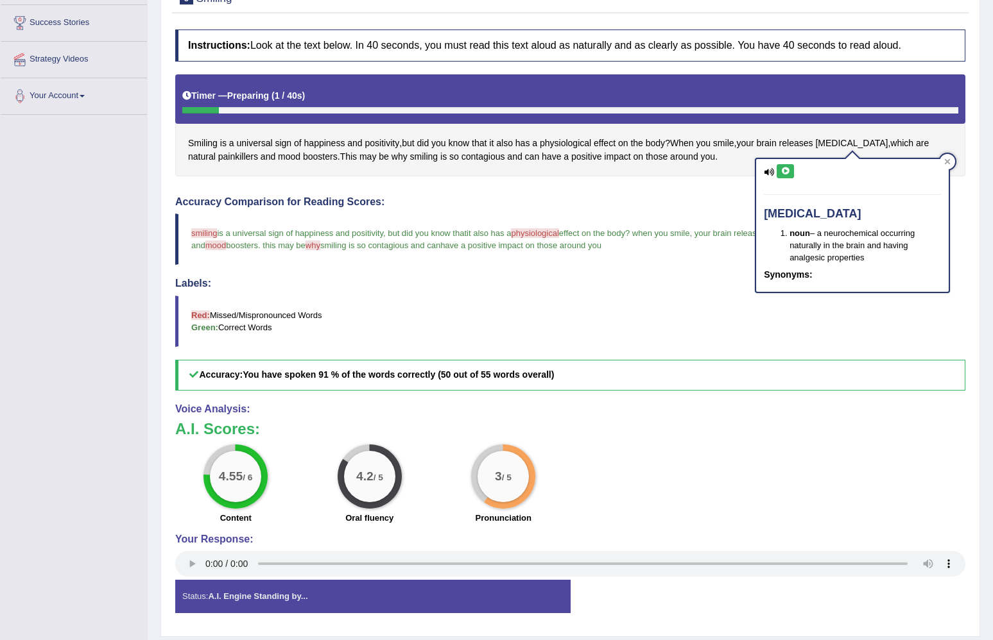
click at [783, 169] on icon at bounding box center [785, 171] width 10 height 8
click at [697, 191] on div "Instructions: Look at the text below. In 40 seconds, you must read this text al…" at bounding box center [570, 326] width 796 height 606
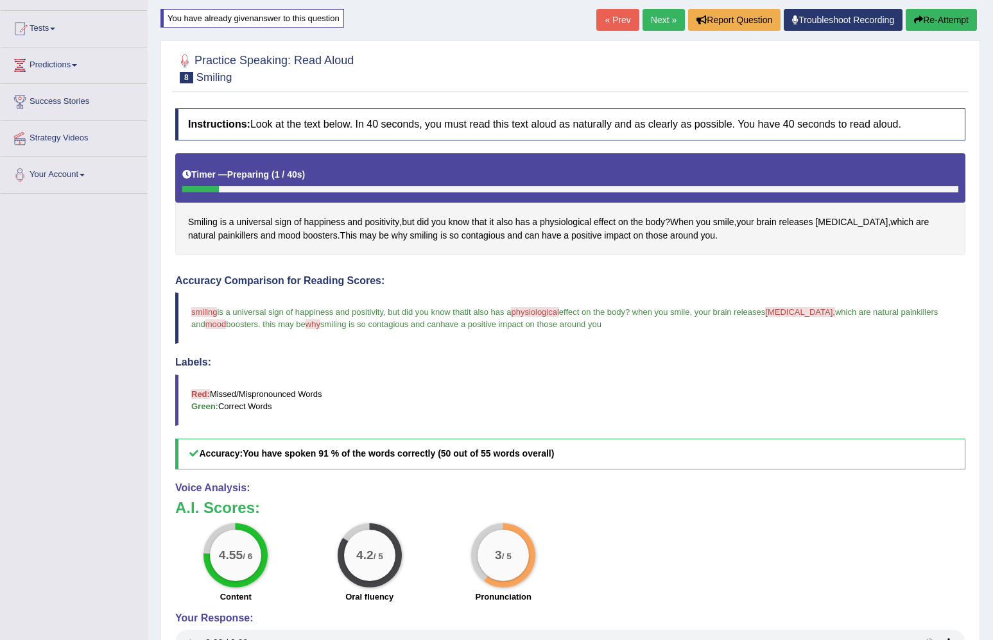
scroll to position [123, 0]
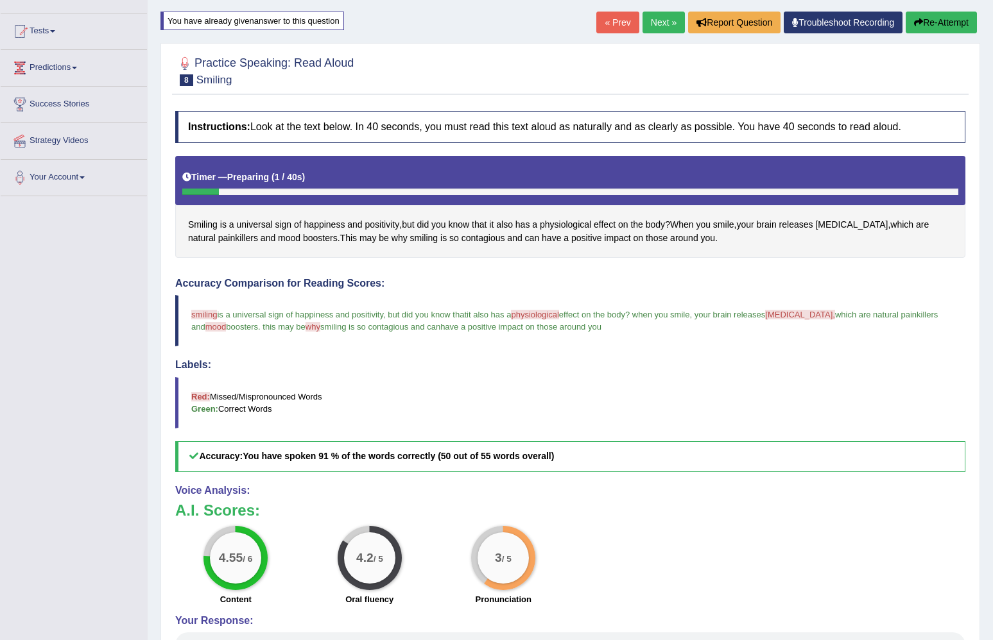
click at [656, 28] on link "Next »" at bounding box center [663, 23] width 42 height 22
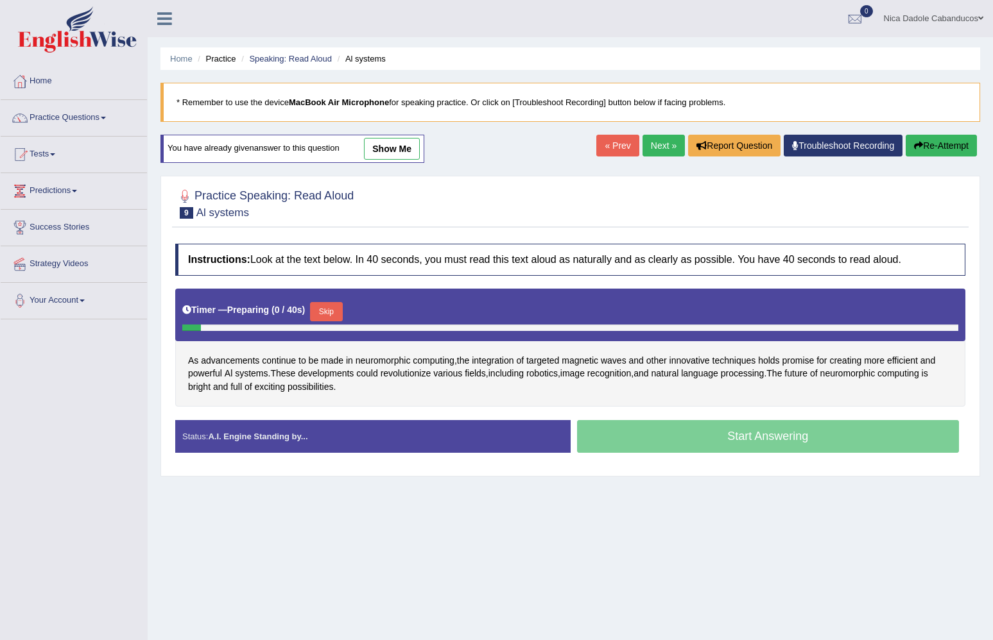
click at [324, 309] on button "Skip" at bounding box center [326, 311] width 32 height 19
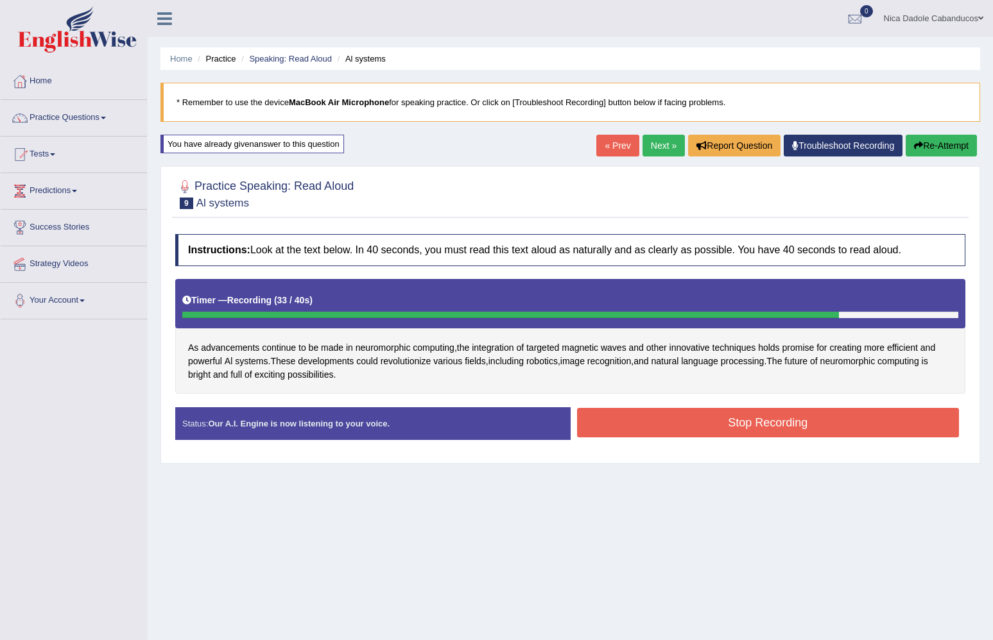
click at [622, 418] on button "Stop Recording" at bounding box center [768, 423] width 382 height 30
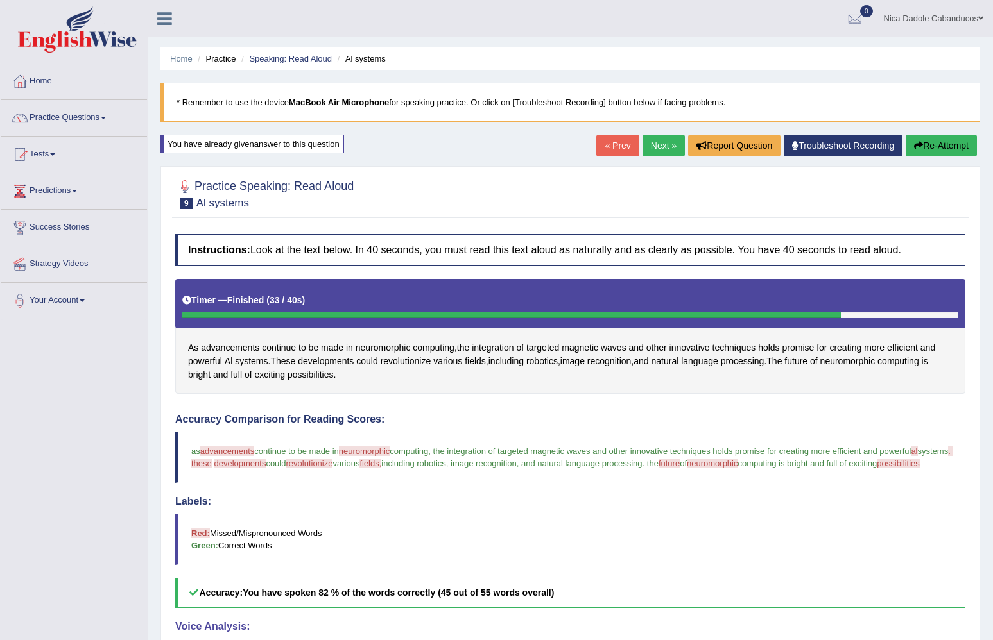
click at [650, 139] on link "Next »" at bounding box center [663, 146] width 42 height 22
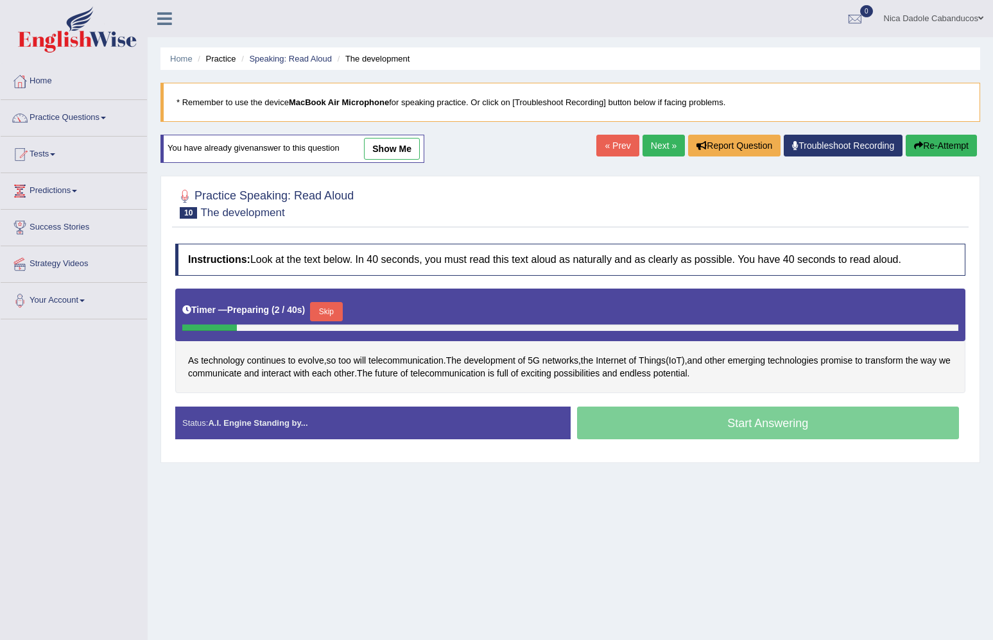
click at [332, 312] on button "Skip" at bounding box center [326, 311] width 32 height 19
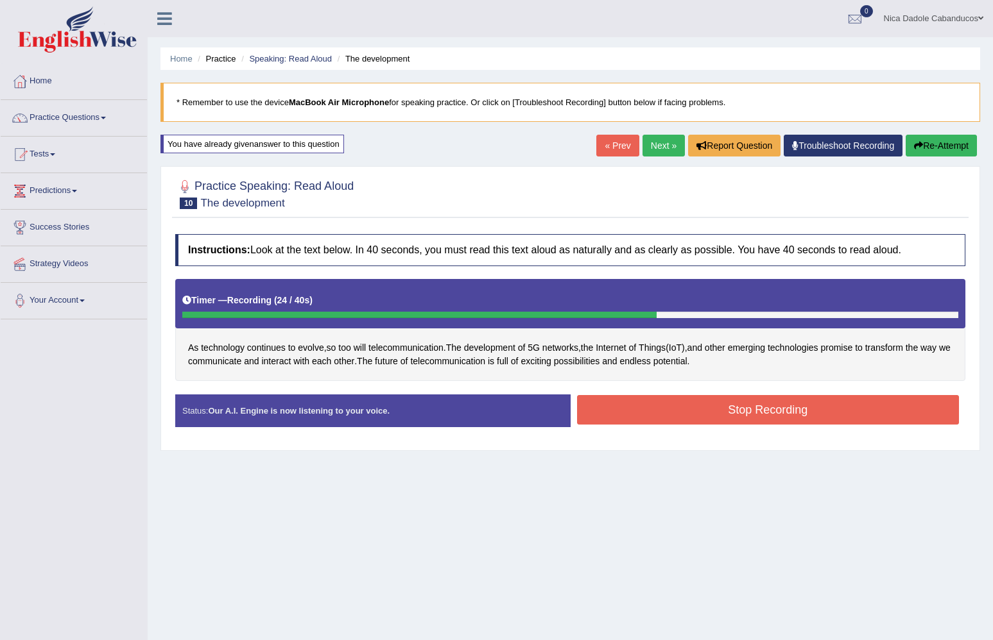
click at [703, 397] on button "Stop Recording" at bounding box center [768, 410] width 382 height 30
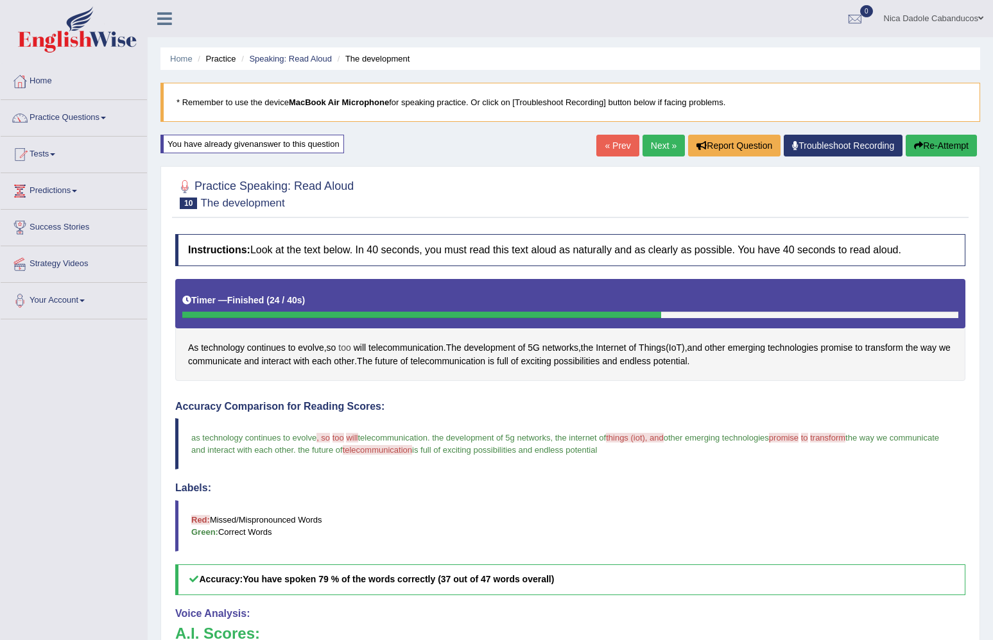
click at [348, 348] on span "too" at bounding box center [344, 347] width 12 height 13
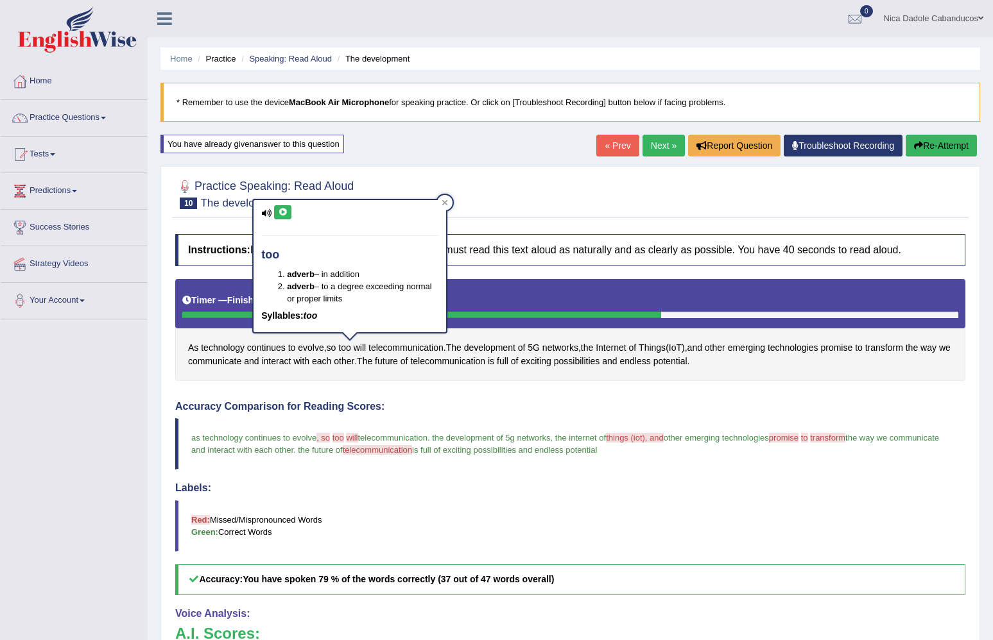
click at [286, 219] on button at bounding box center [282, 212] width 17 height 14
click at [681, 346] on span "IoT" at bounding box center [675, 347] width 13 height 13
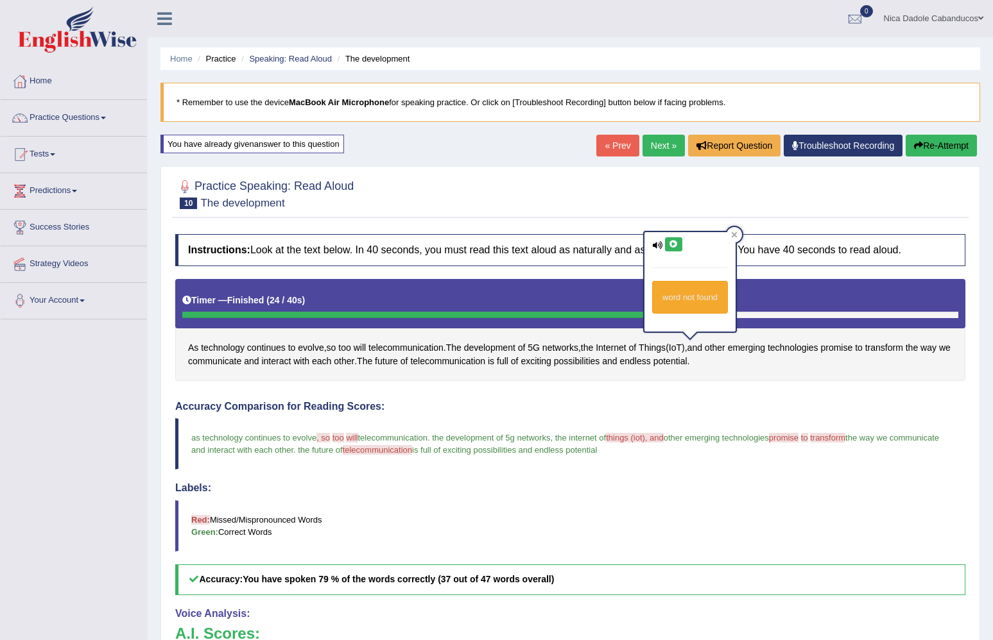
click at [676, 239] on button at bounding box center [673, 244] width 17 height 14
click at [720, 233] on div "word not found" at bounding box center [689, 281] width 91 height 99
click at [654, 146] on link "Next »" at bounding box center [663, 146] width 42 height 22
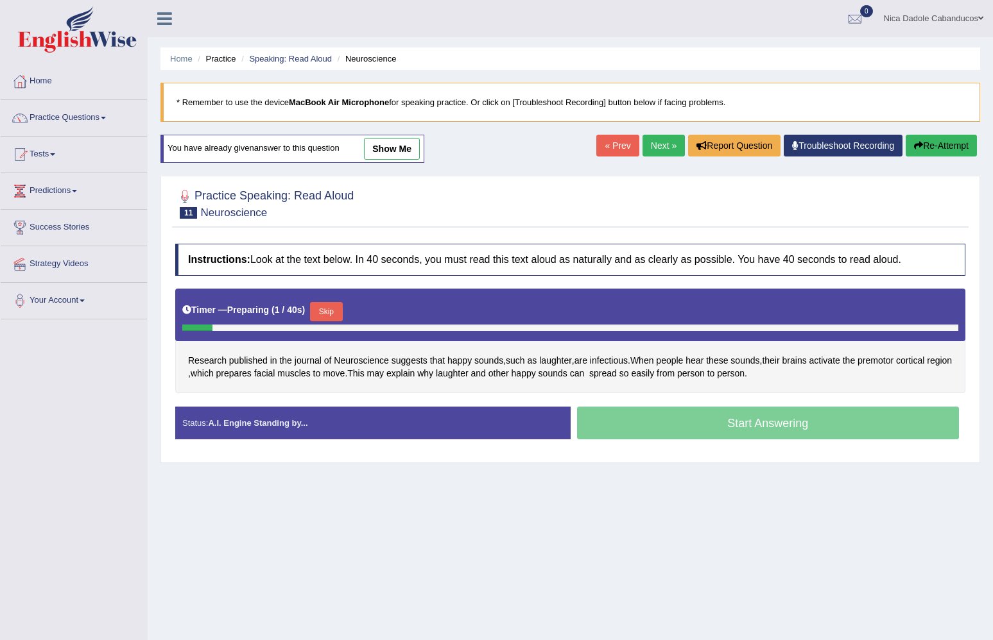
click at [339, 309] on button "Skip" at bounding box center [326, 311] width 32 height 19
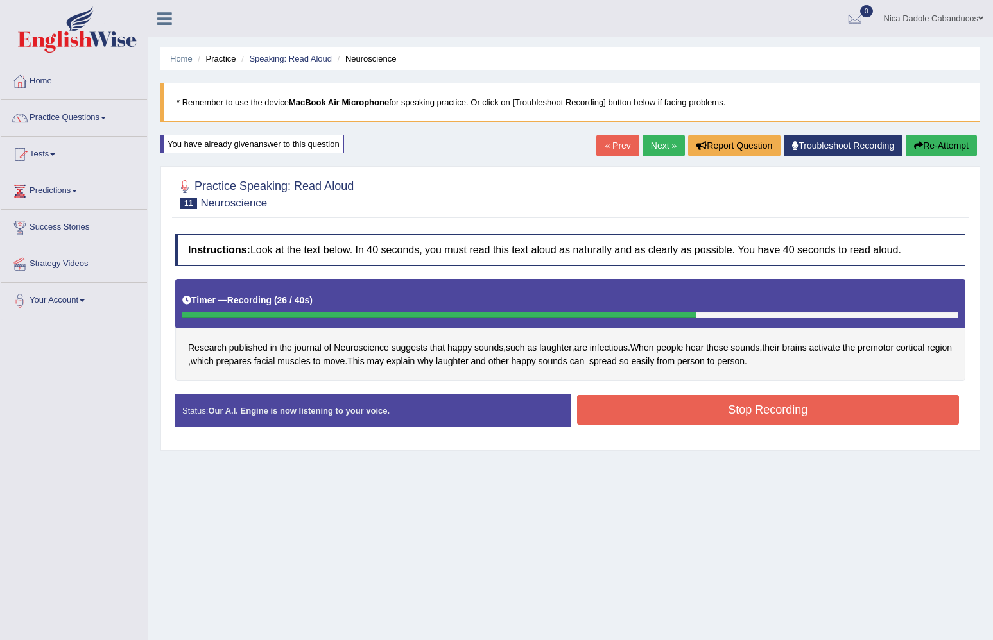
click at [710, 411] on button "Stop Recording" at bounding box center [768, 410] width 382 height 30
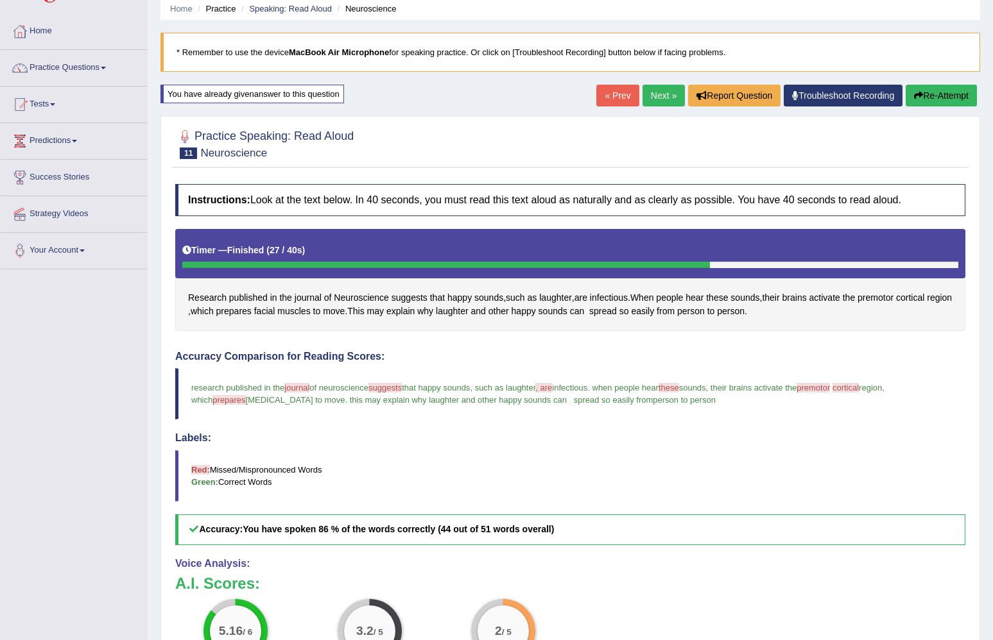
scroll to position [30, 0]
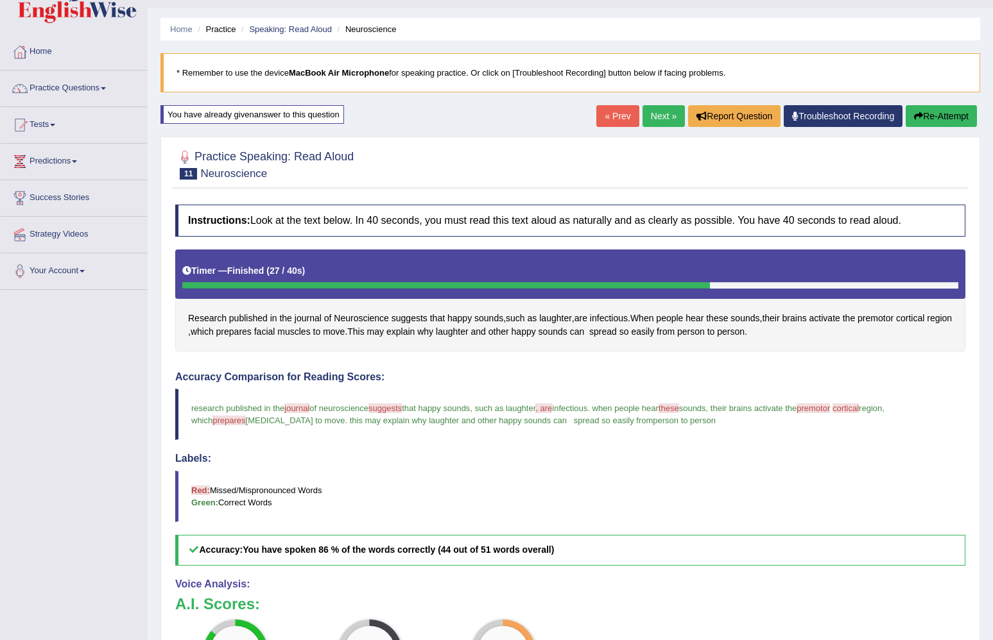
click at [658, 109] on link "Next »" at bounding box center [663, 116] width 42 height 22
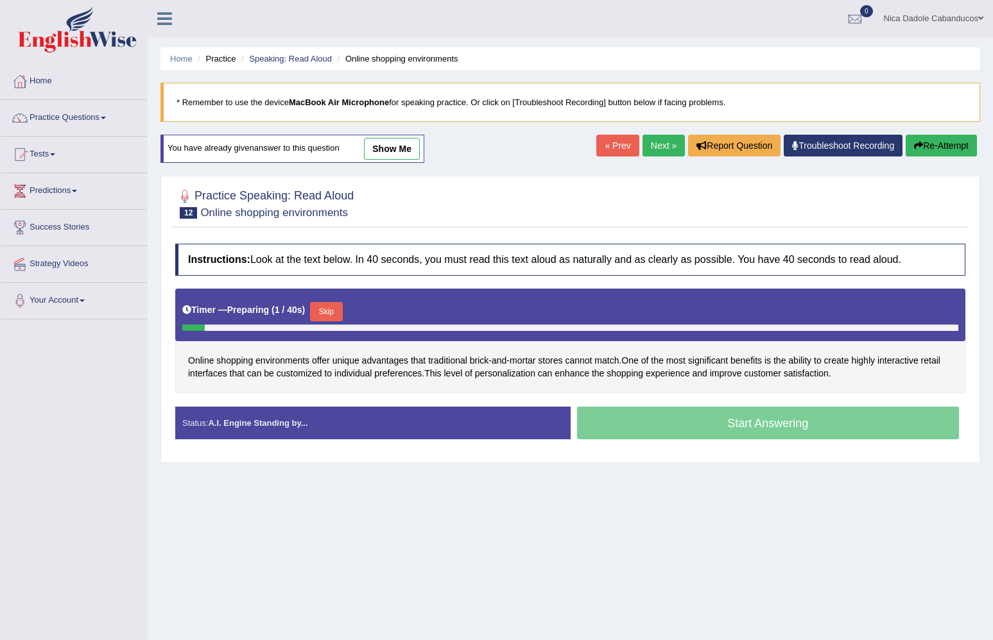
click at [327, 314] on button "Skip" at bounding box center [326, 311] width 32 height 19
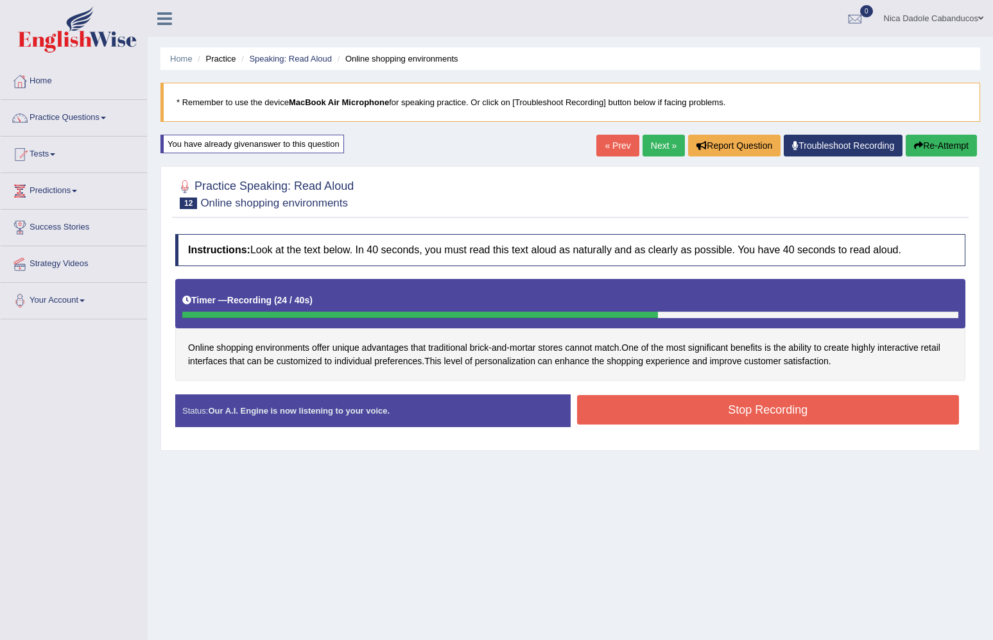
click at [778, 400] on button "Stop Recording" at bounding box center [768, 410] width 382 height 30
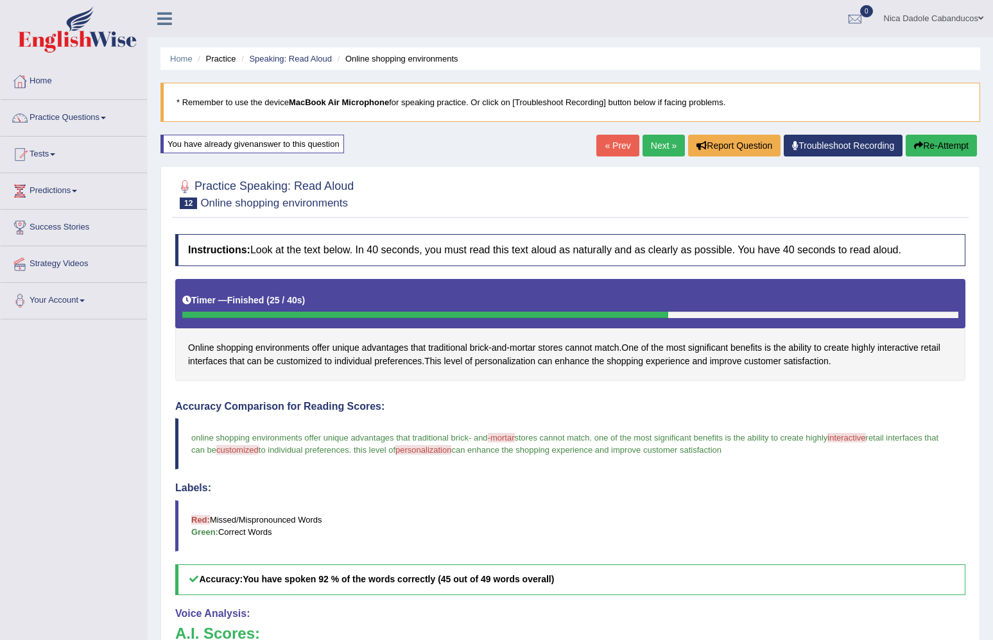
click at [651, 144] on link "Next »" at bounding box center [663, 146] width 42 height 22
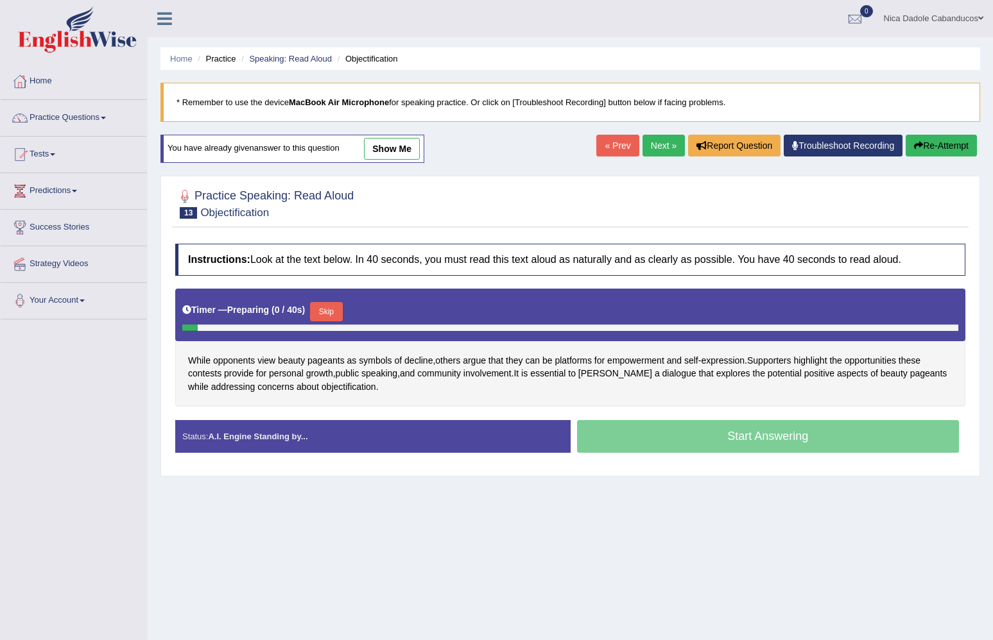
click at [327, 308] on button "Skip" at bounding box center [326, 311] width 32 height 19
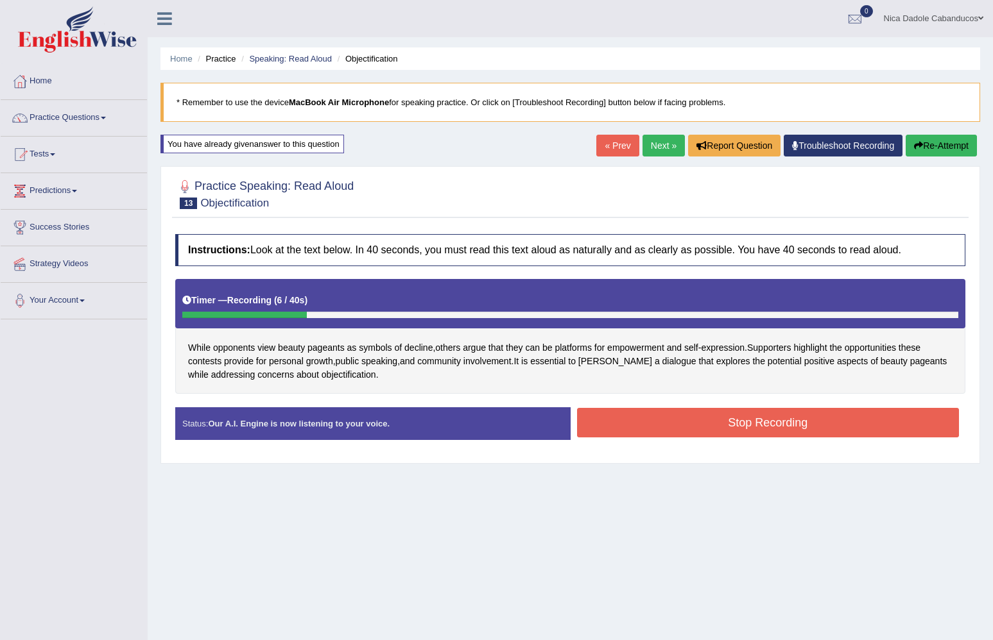
click at [944, 148] on button "Re-Attempt" at bounding box center [940, 146] width 71 height 22
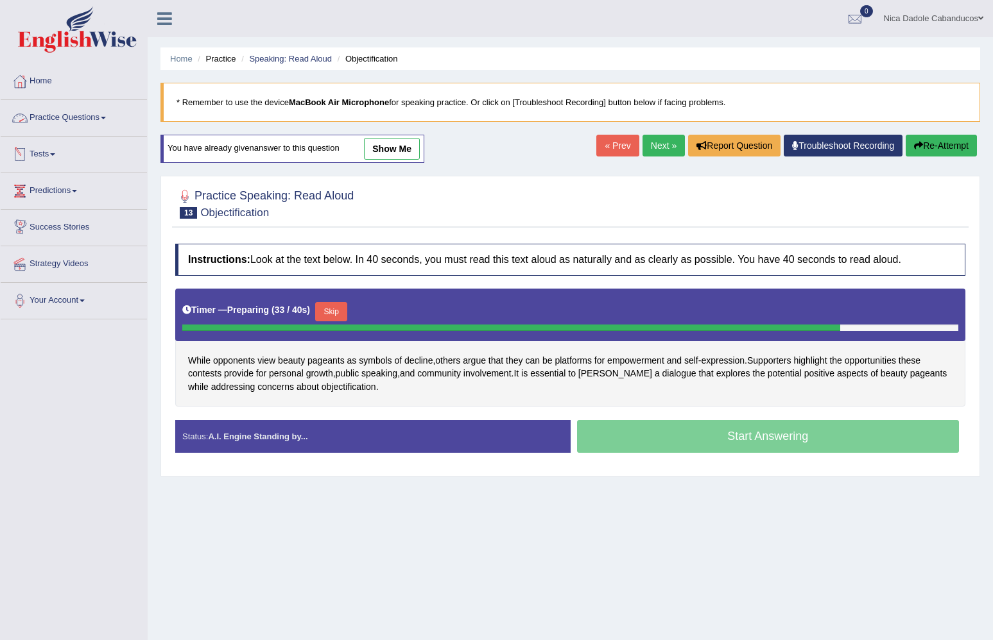
click at [64, 115] on link "Practice Questions" at bounding box center [74, 116] width 146 height 32
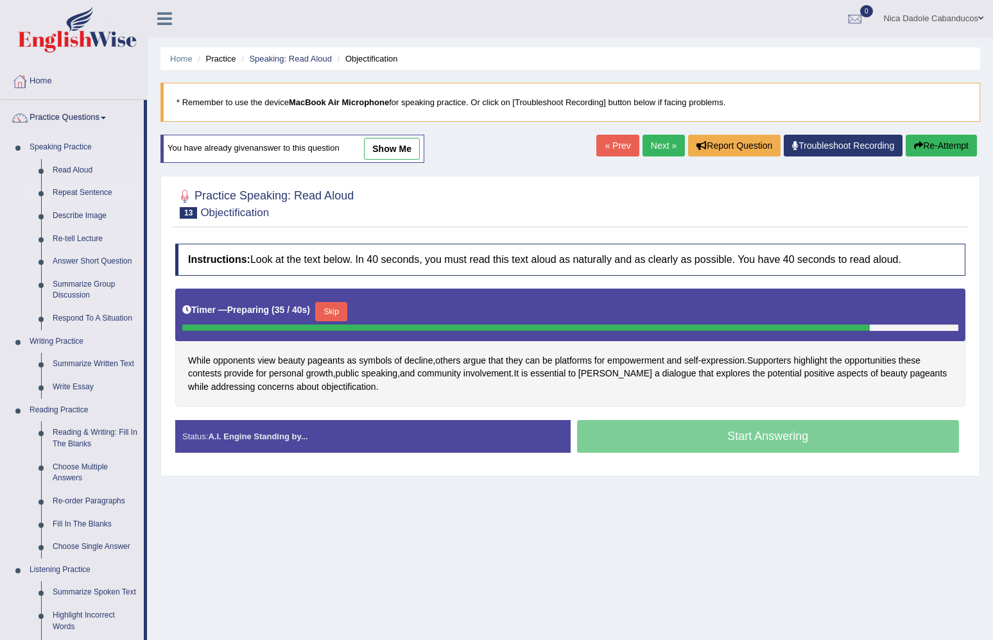
click at [107, 192] on link "Repeat Sentence" at bounding box center [95, 193] width 97 height 23
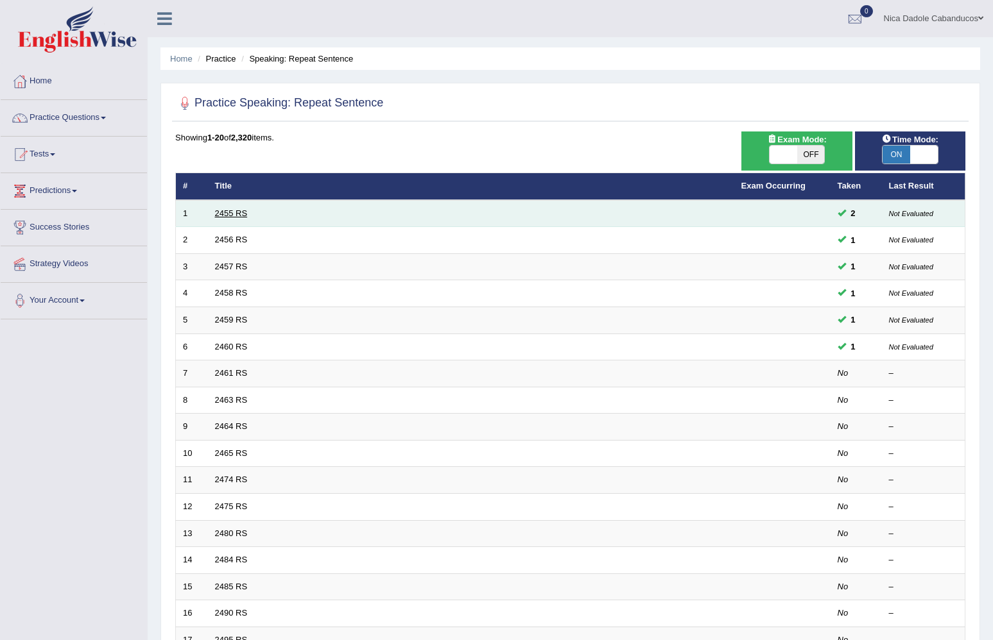
click at [237, 214] on link "2455 RS" at bounding box center [231, 214] width 33 height 10
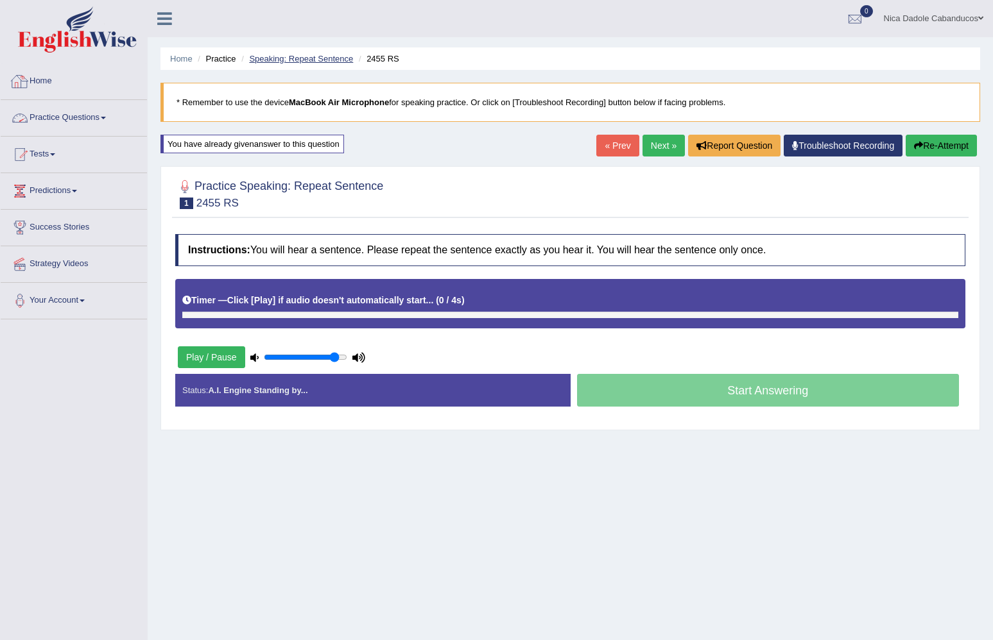
click at [266, 55] on link "Speaking: Repeat Sentence" at bounding box center [301, 59] width 104 height 10
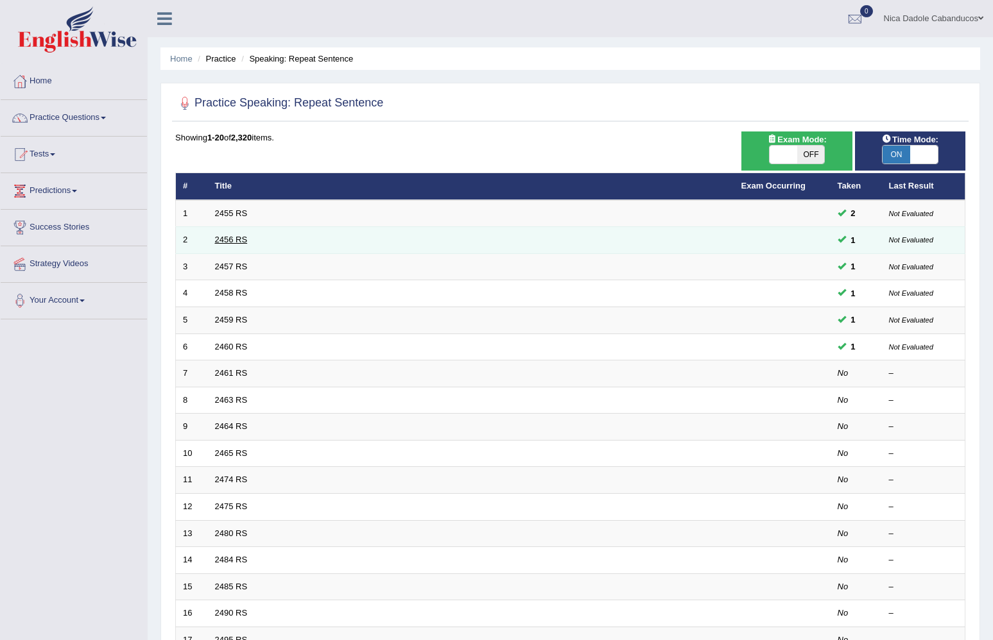
click at [233, 236] on link "2456 RS" at bounding box center [231, 240] width 33 height 10
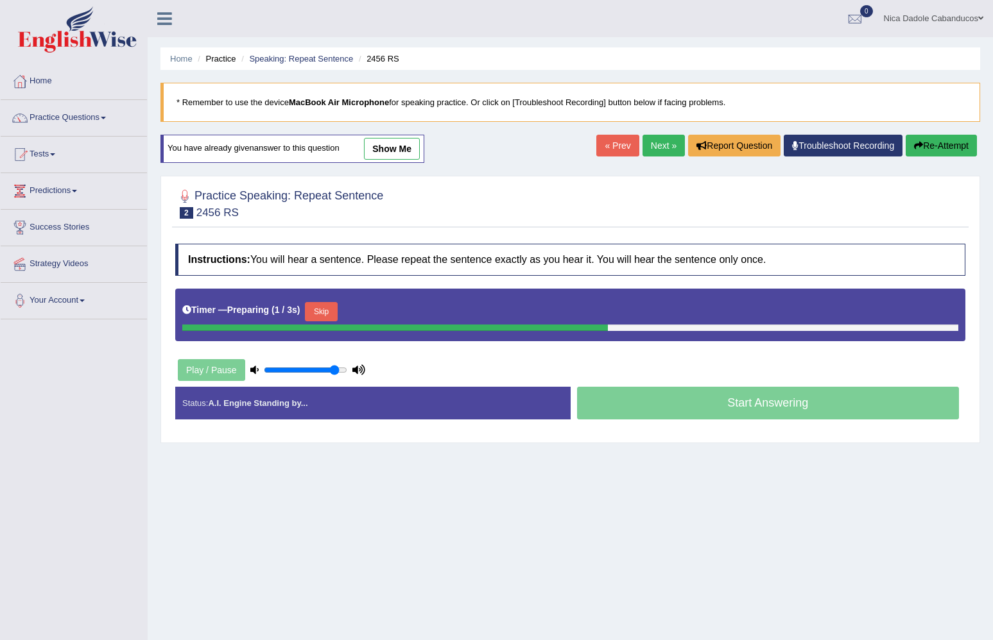
click at [331, 311] on button "Skip" at bounding box center [321, 311] width 32 height 19
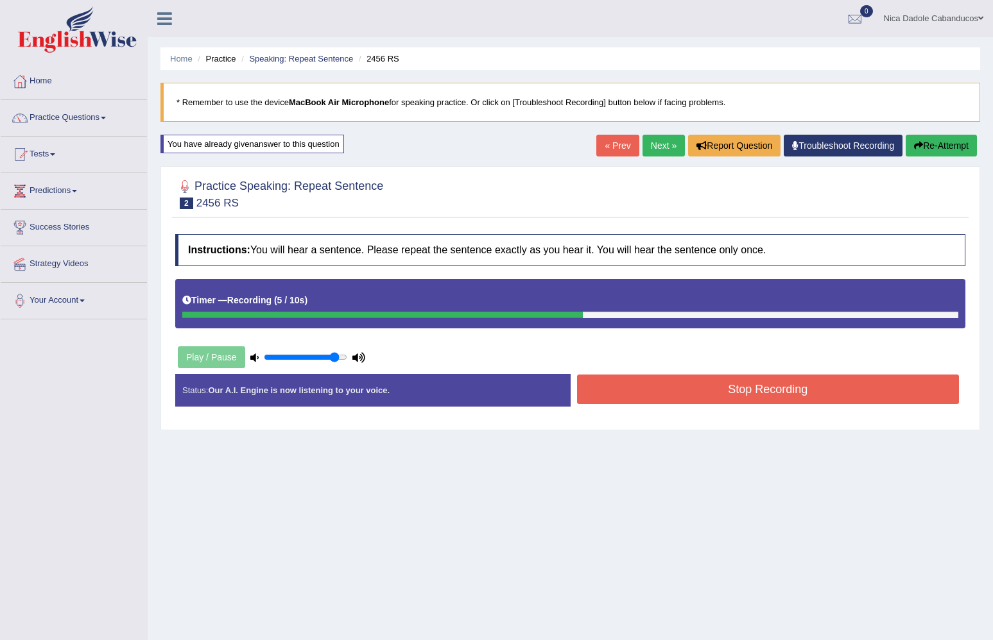
click at [659, 380] on button "Stop Recording" at bounding box center [768, 390] width 382 height 30
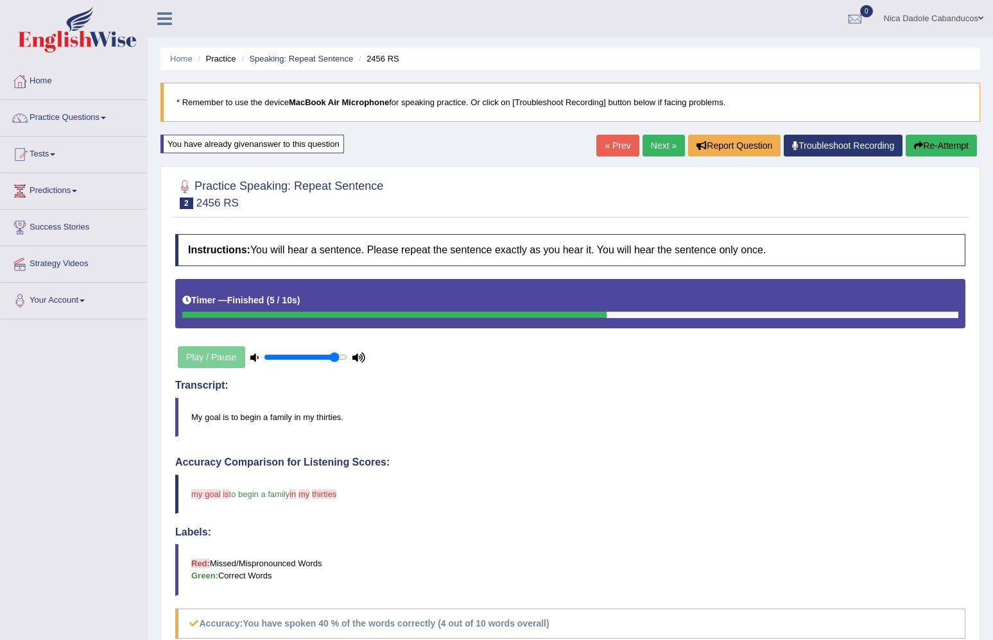
click at [939, 137] on button "Re-Attempt" at bounding box center [940, 146] width 71 height 22
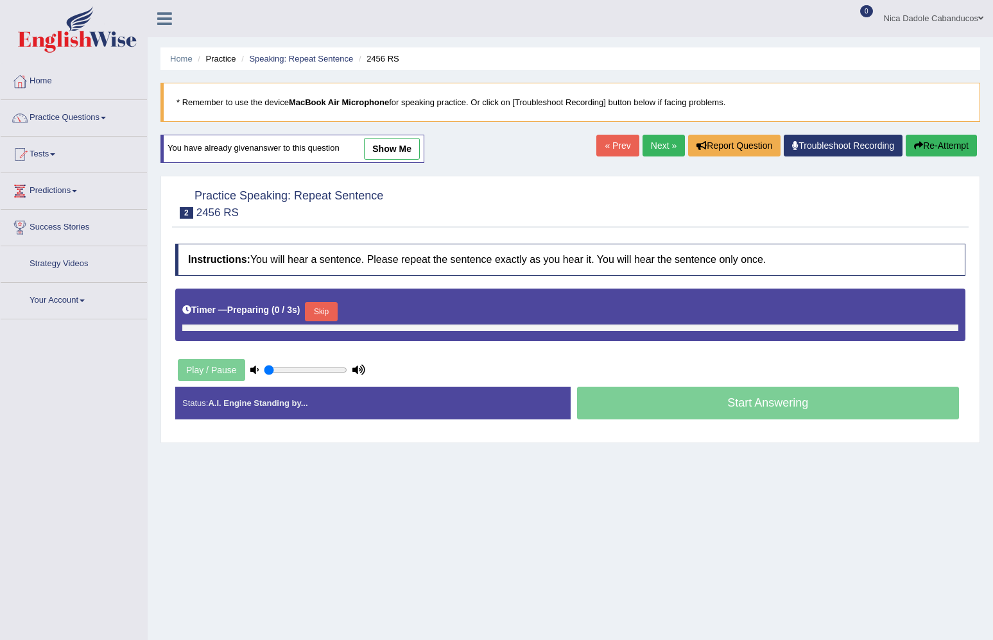
type input "0.9"
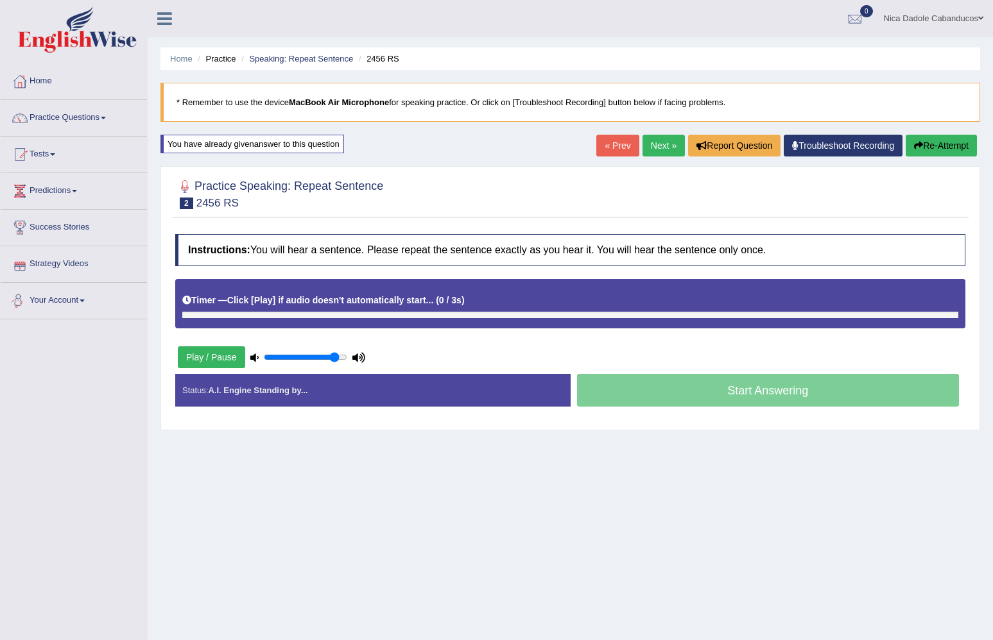
click at [201, 359] on button "Play / Pause" at bounding box center [211, 357] width 67 height 22
click at [606, 145] on link "« Prev" at bounding box center [617, 146] width 42 height 22
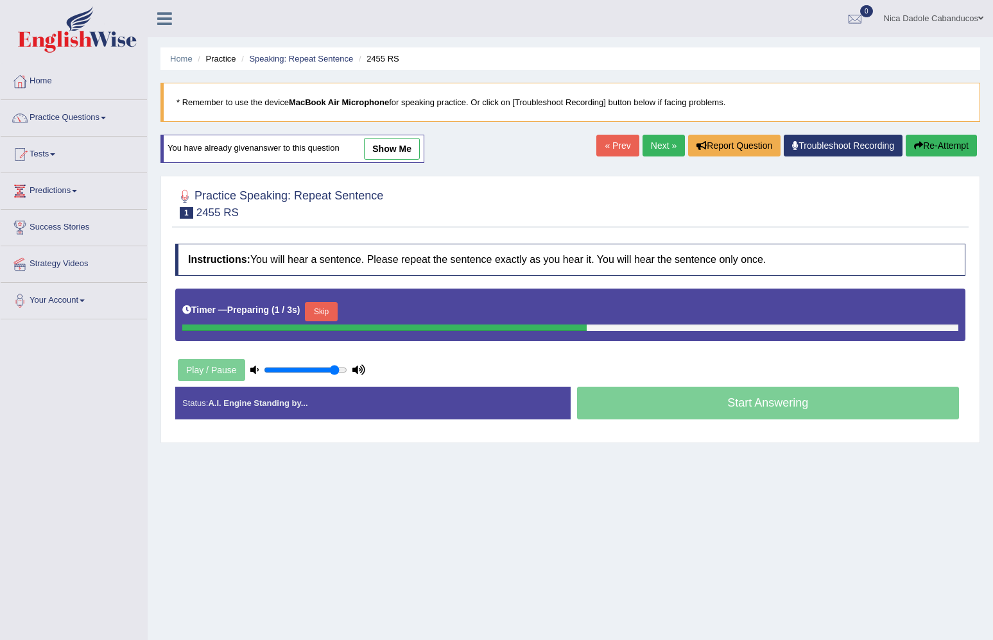
click at [331, 309] on button "Skip" at bounding box center [321, 311] width 32 height 19
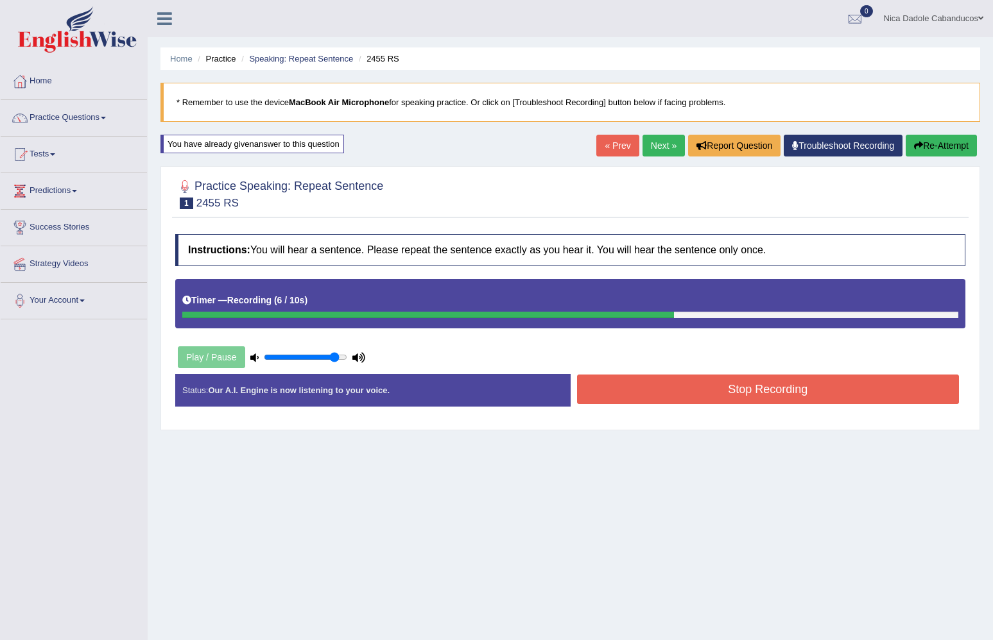
click at [747, 403] on button "Stop Recording" at bounding box center [768, 390] width 382 height 30
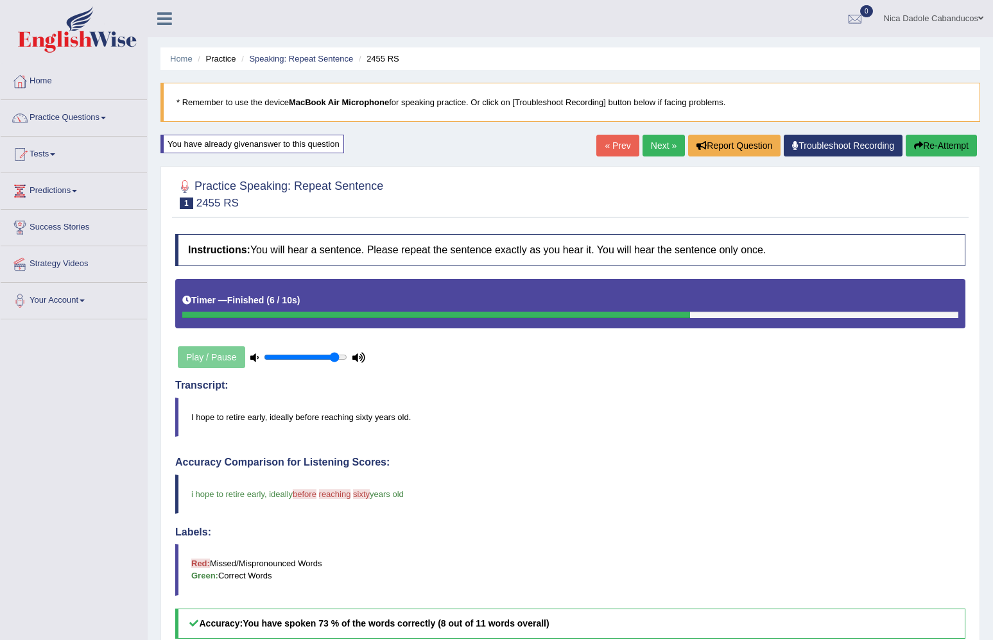
click at [658, 142] on link "Next »" at bounding box center [663, 146] width 42 height 22
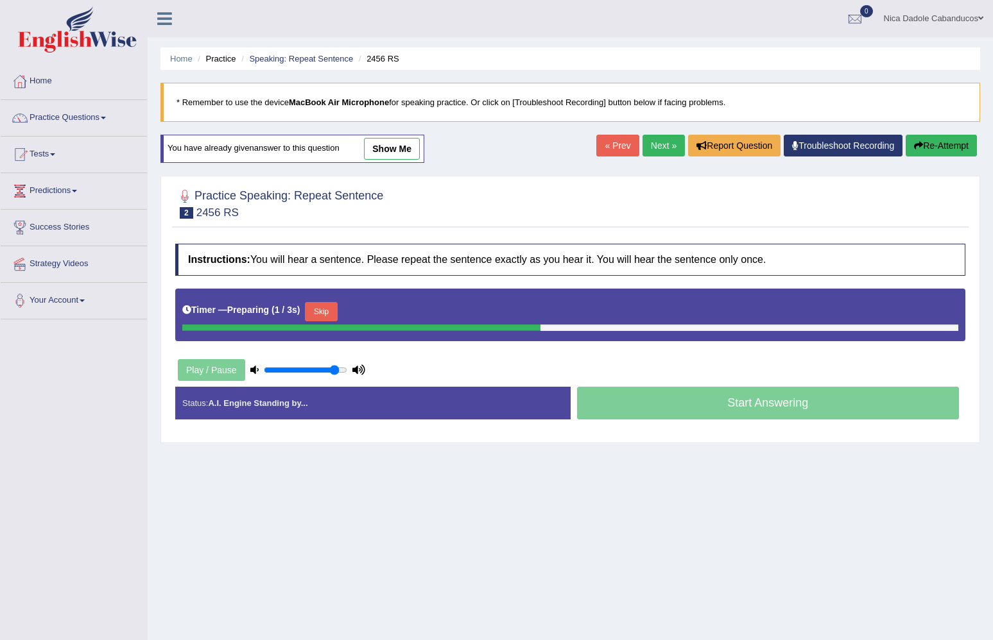
click at [325, 318] on button "Skip" at bounding box center [321, 311] width 32 height 19
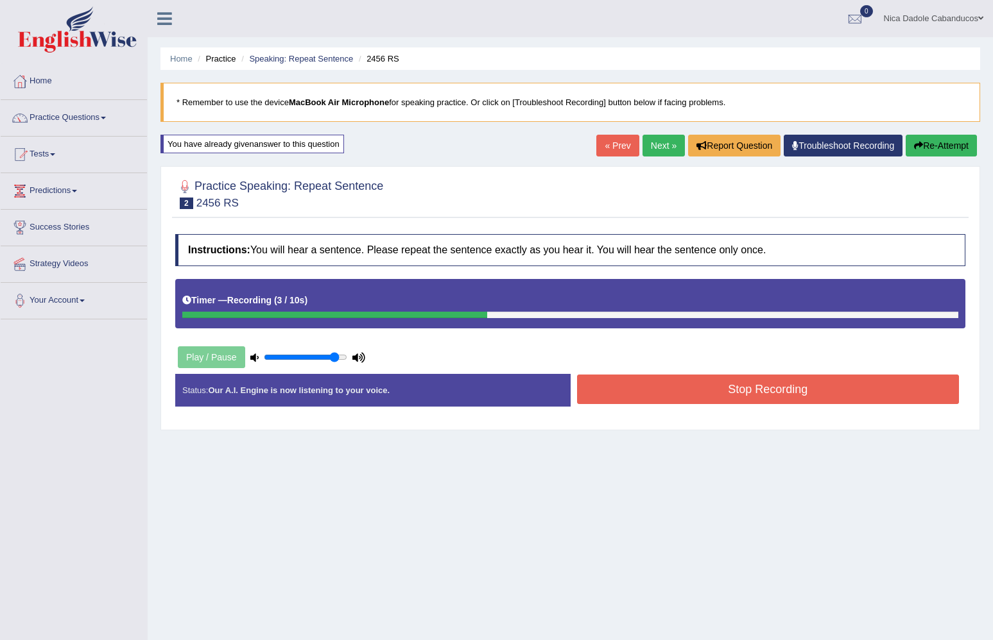
click at [721, 382] on button "Stop Recording" at bounding box center [768, 390] width 382 height 30
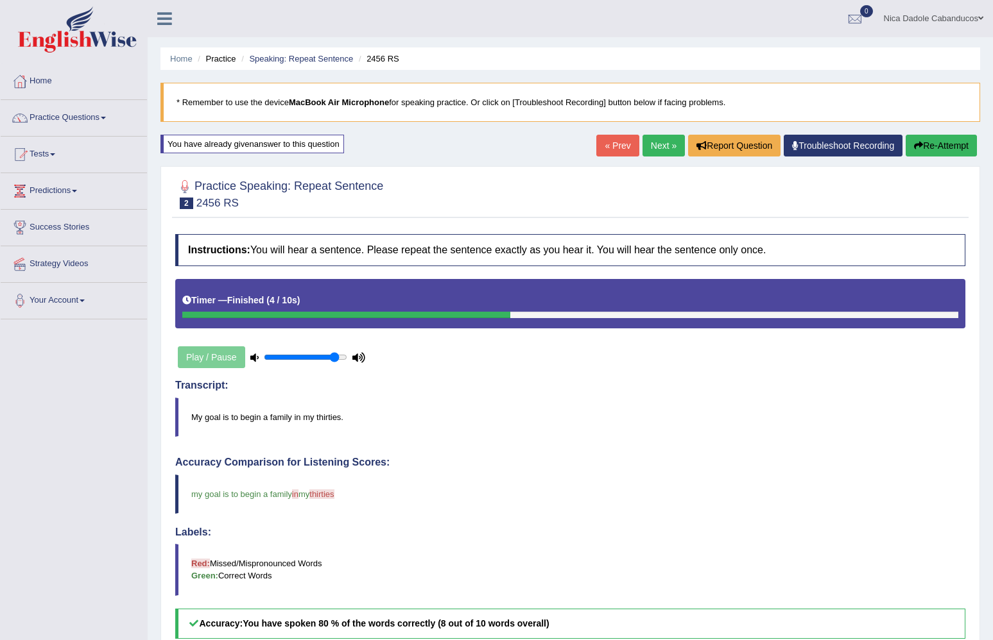
click at [671, 576] on blockquote "Red: Missed/Mispronounced Words Green: Correct Words" at bounding box center [570, 569] width 790 height 51
click at [649, 149] on link "Next »" at bounding box center [663, 146] width 42 height 22
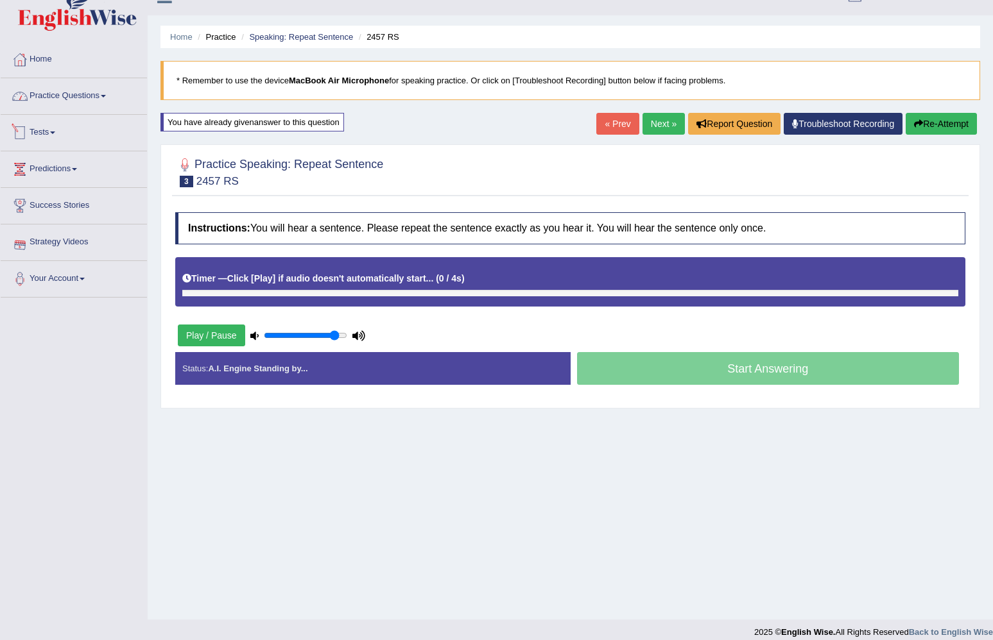
click at [82, 95] on link "Practice Questions" at bounding box center [74, 94] width 146 height 32
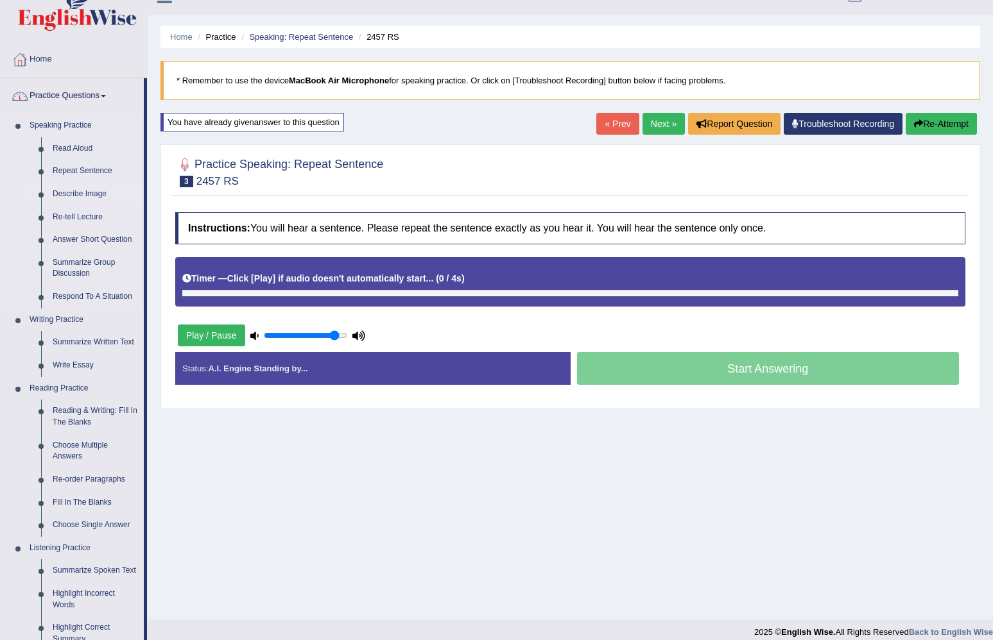
click at [79, 195] on link "Describe Image" at bounding box center [95, 194] width 97 height 23
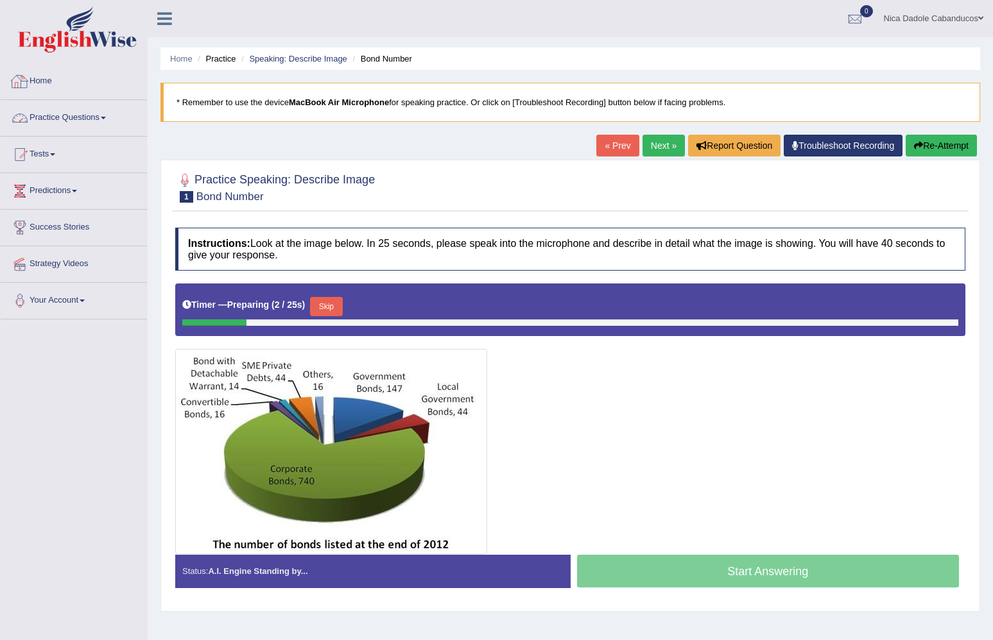
click at [68, 110] on link "Practice Questions" at bounding box center [74, 116] width 146 height 32
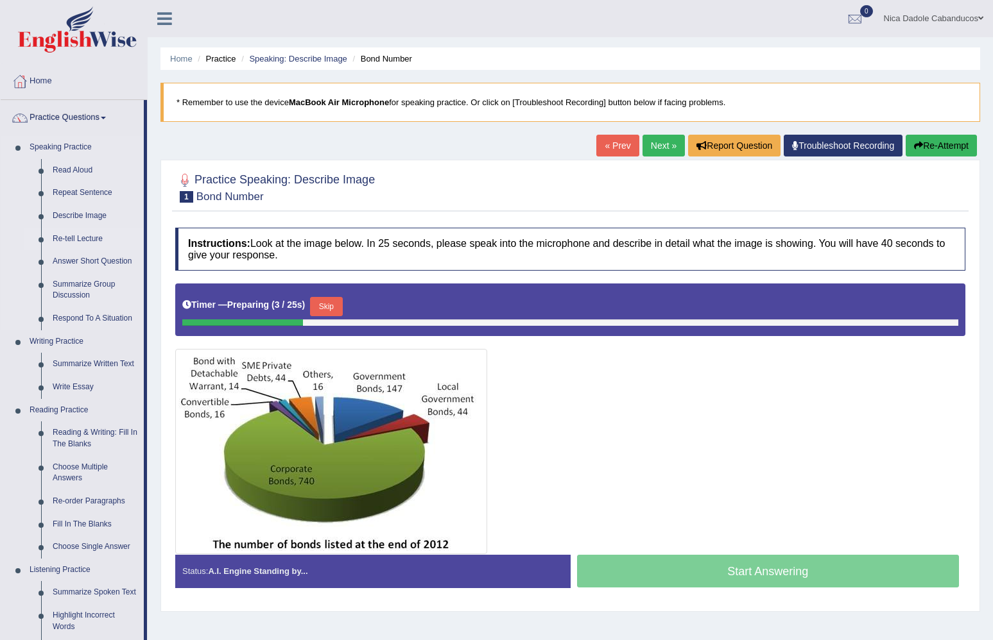
click at [81, 239] on link "Re-tell Lecture" at bounding box center [95, 239] width 97 height 23
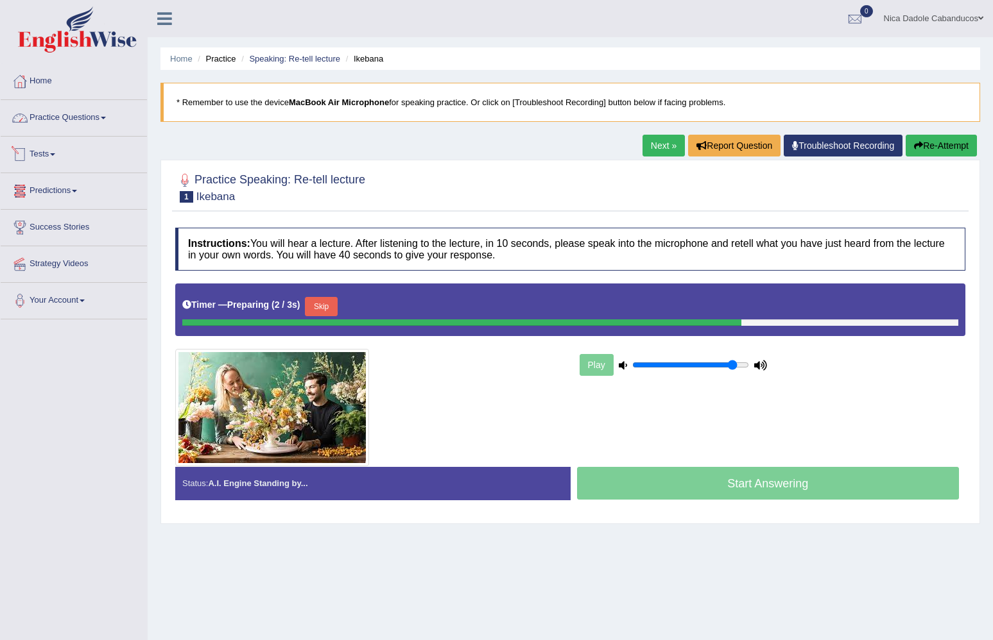
click at [94, 120] on link "Practice Questions" at bounding box center [74, 116] width 146 height 32
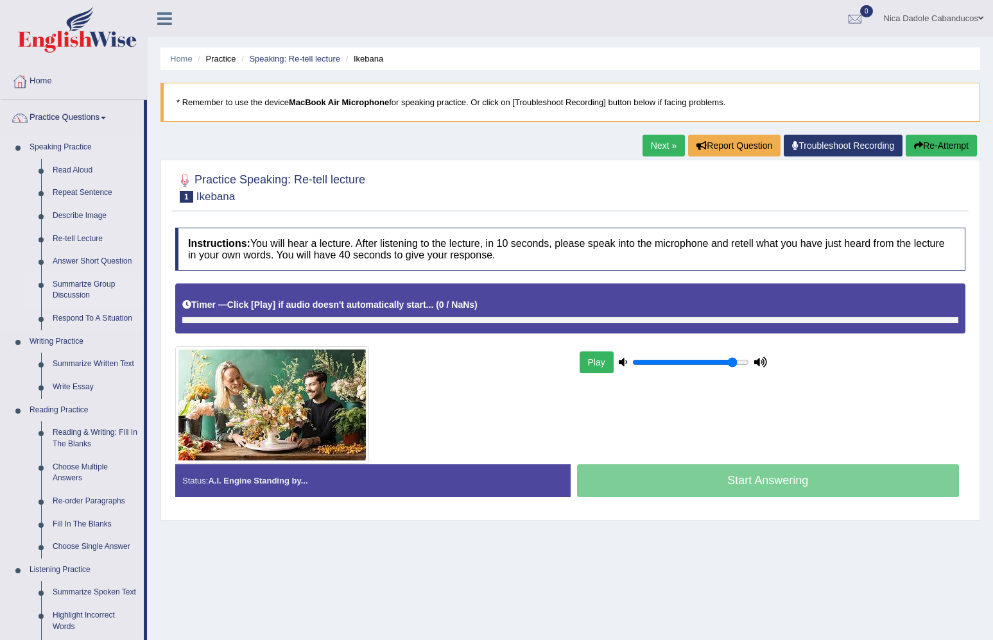
click at [80, 283] on link "Summarize Group Discussion" at bounding box center [95, 290] width 97 height 34
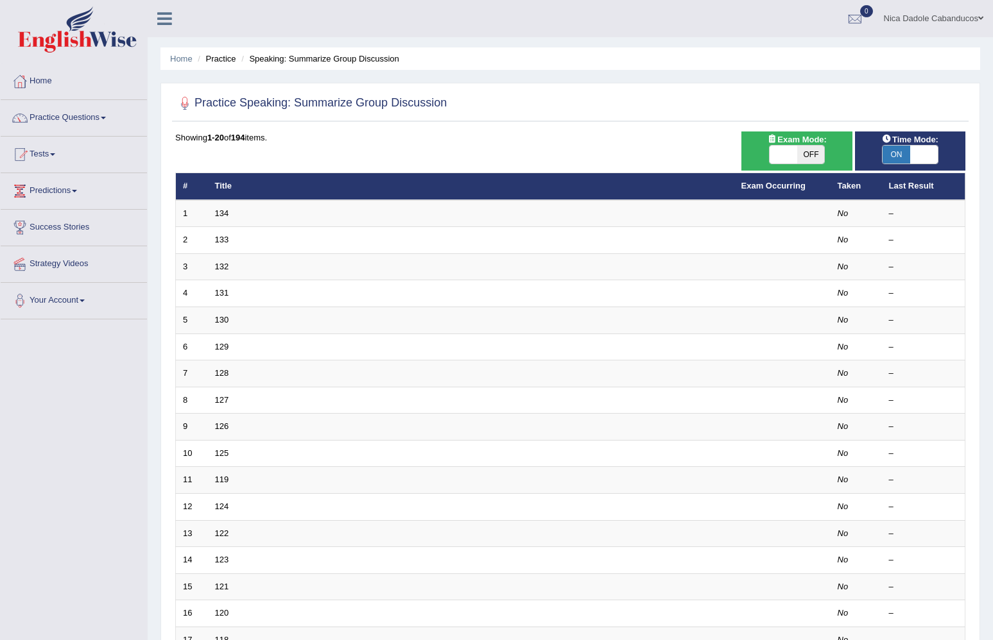
click at [218, 216] on link "134" at bounding box center [222, 214] width 14 height 10
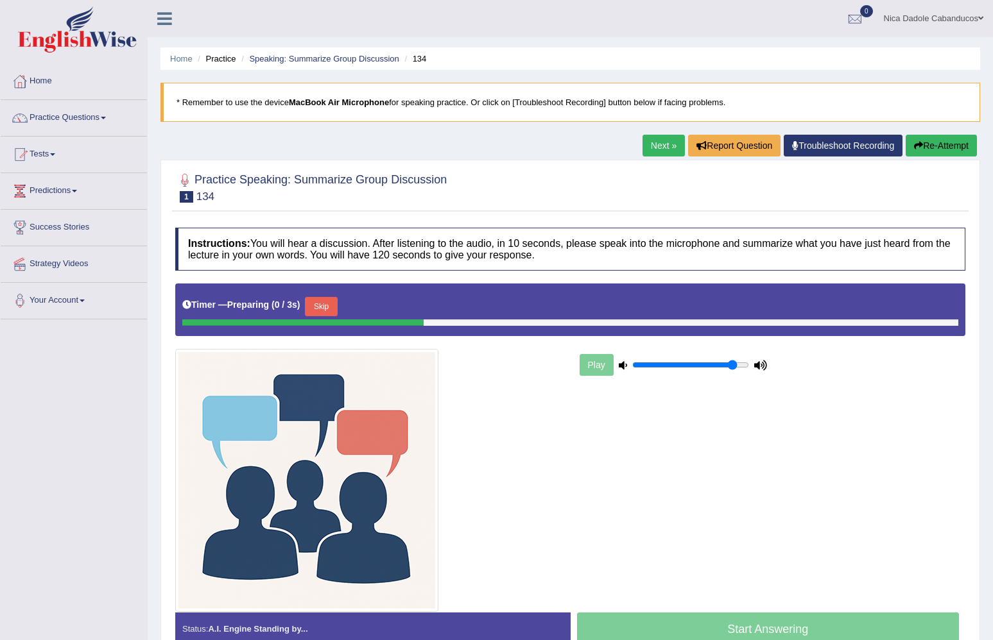
click at [331, 307] on button "Skip" at bounding box center [321, 306] width 32 height 19
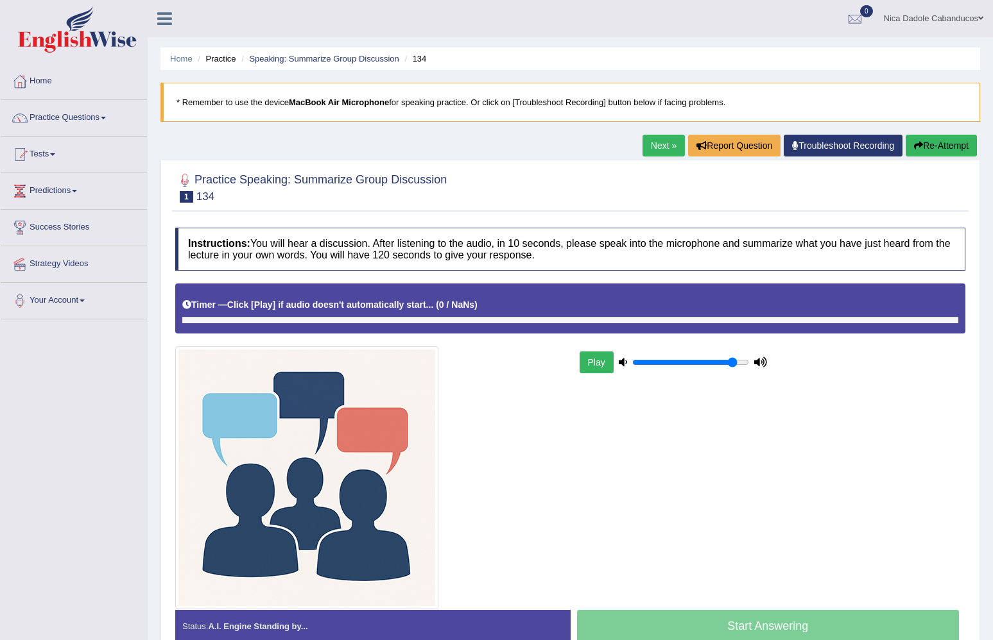
click at [589, 364] on button "Play" at bounding box center [596, 363] width 34 height 22
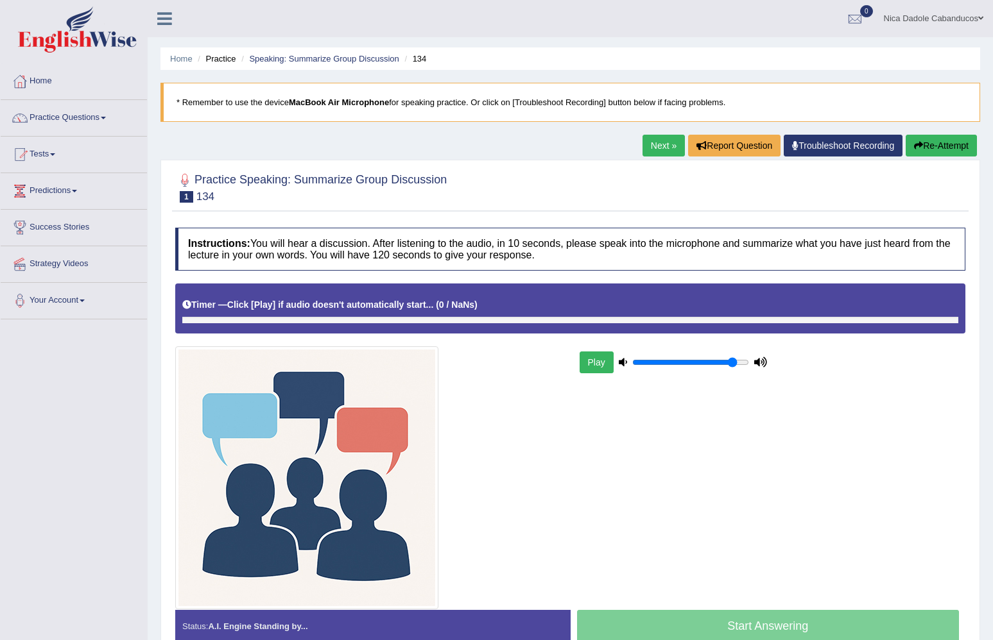
click at [589, 364] on button "Play" at bounding box center [596, 363] width 34 height 22
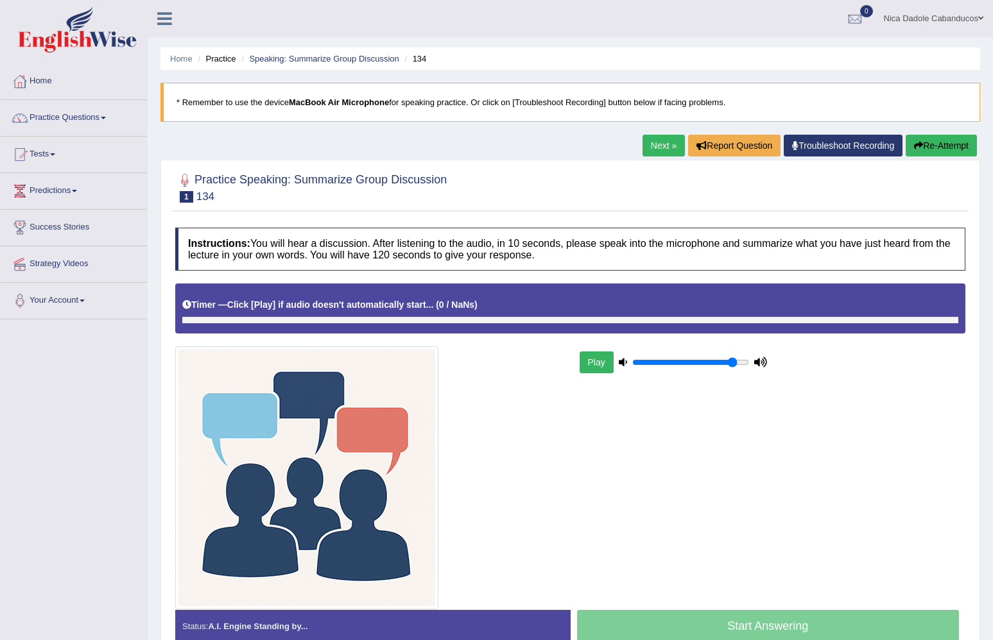
click at [589, 364] on button "Play" at bounding box center [596, 363] width 34 height 22
click at [653, 148] on link "Next »" at bounding box center [663, 146] width 42 height 22
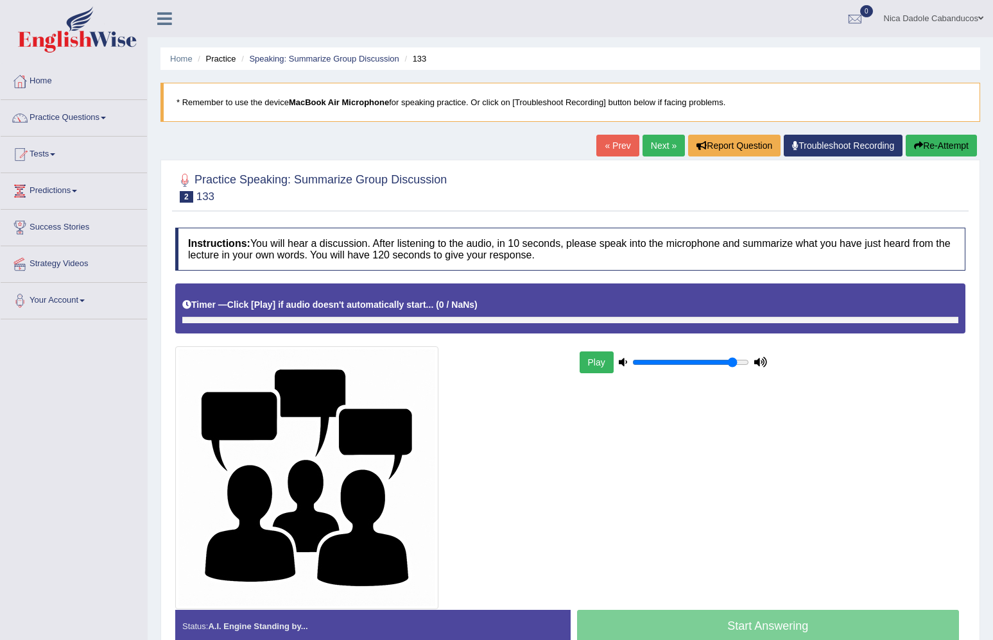
click at [581, 366] on button "Play" at bounding box center [596, 363] width 34 height 22
click at [76, 126] on link "Practice Questions" at bounding box center [74, 116] width 146 height 32
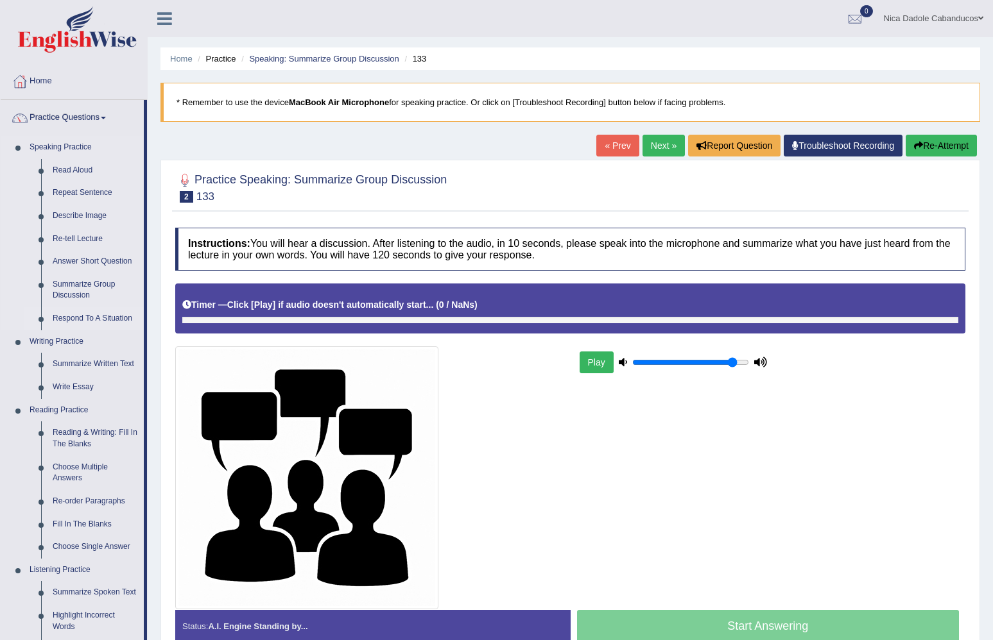
click at [83, 320] on link "Respond To A Situation" at bounding box center [95, 318] width 97 height 23
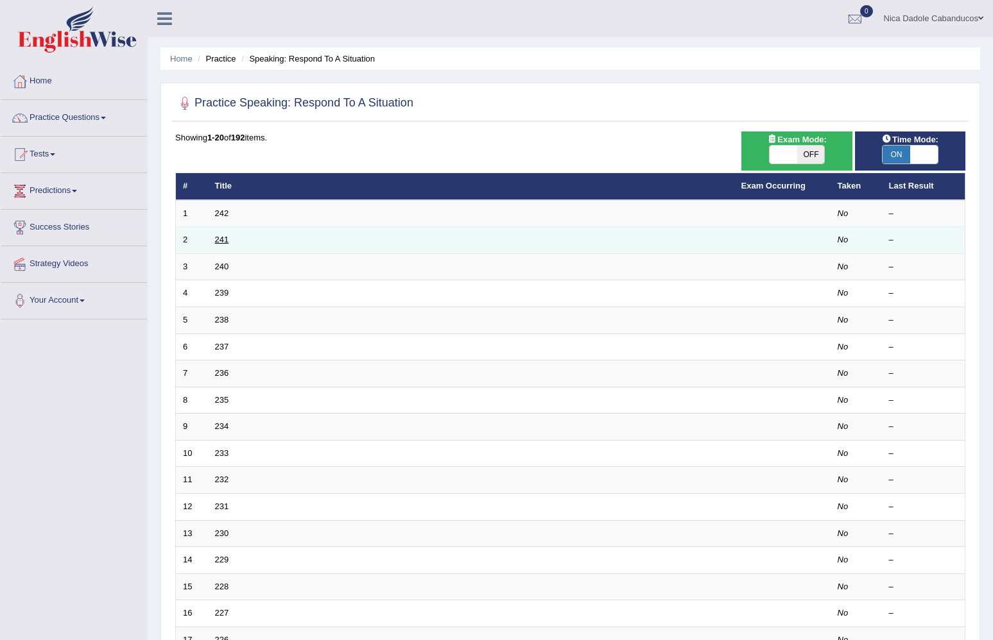
click at [222, 235] on link "241" at bounding box center [222, 240] width 14 height 10
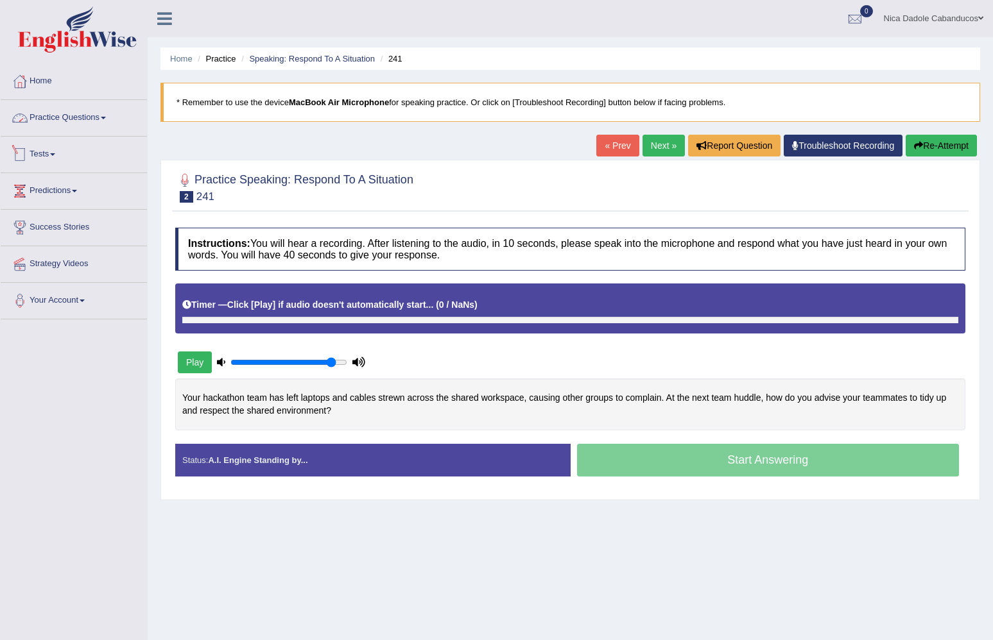
click at [47, 123] on link "Practice Questions" at bounding box center [74, 116] width 146 height 32
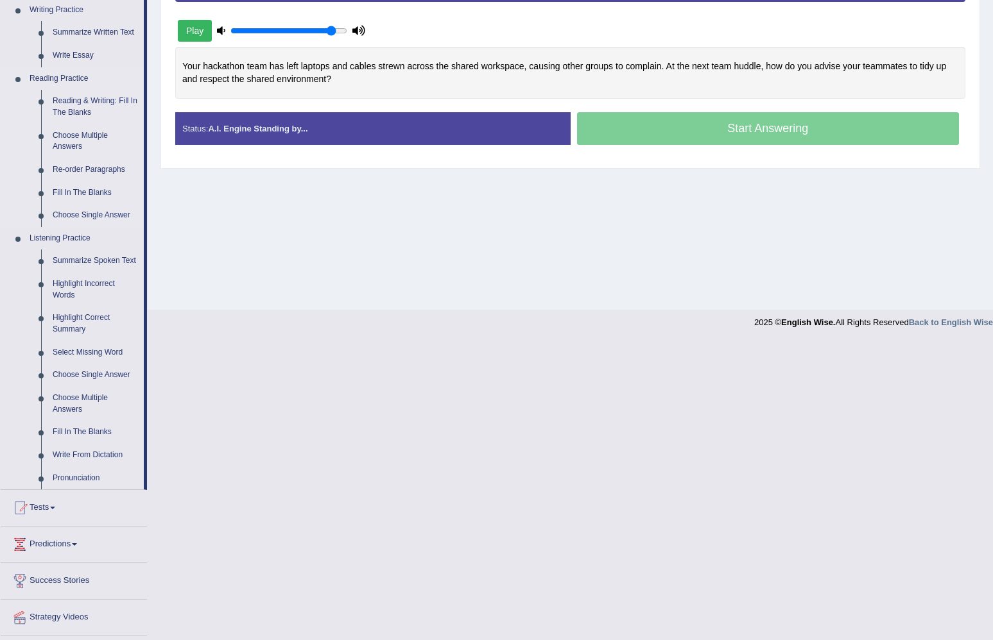
scroll to position [310, 0]
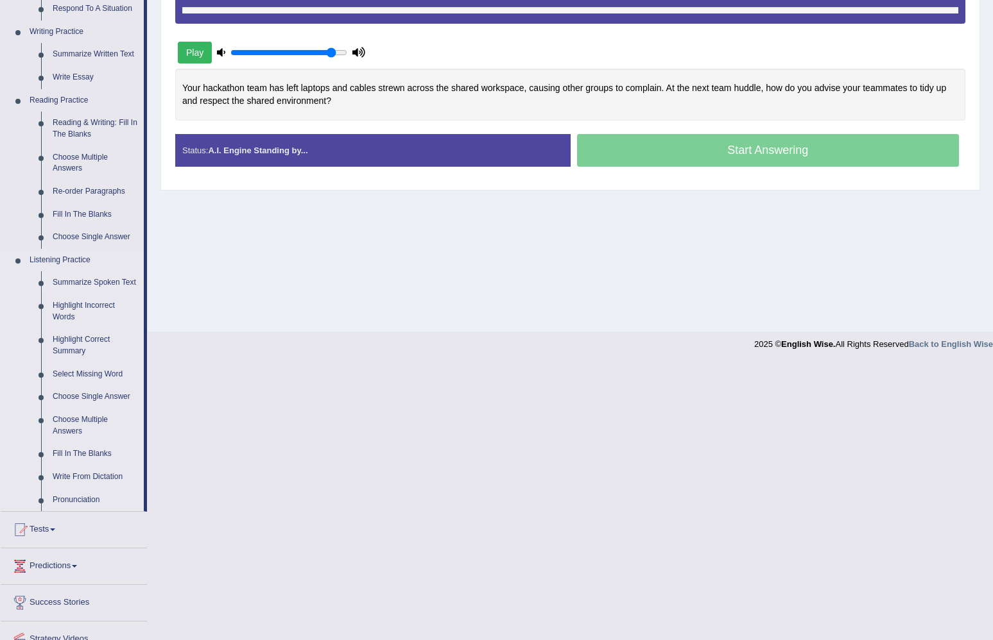
click at [72, 277] on link "Summarize Spoken Text" at bounding box center [95, 282] width 97 height 23
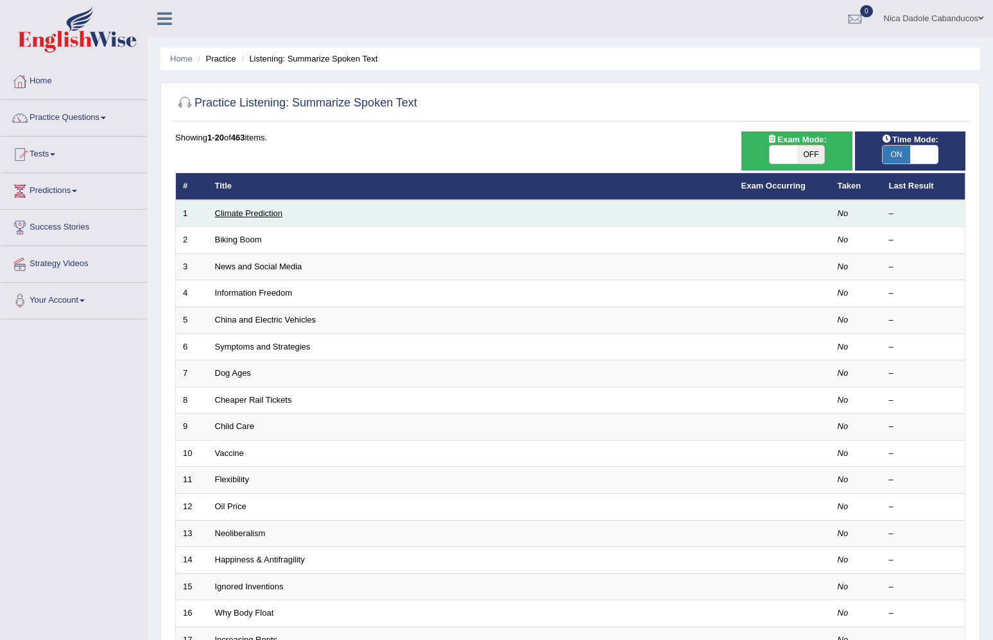
click at [262, 209] on link "Climate Prediction" at bounding box center [249, 214] width 68 height 10
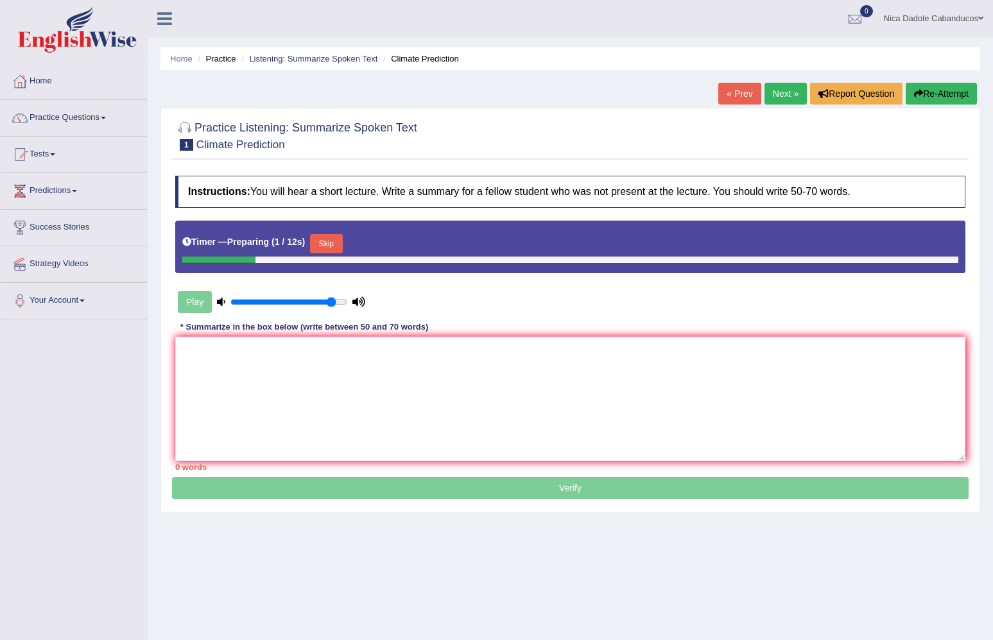
click at [337, 244] on button "Skip" at bounding box center [326, 243] width 32 height 19
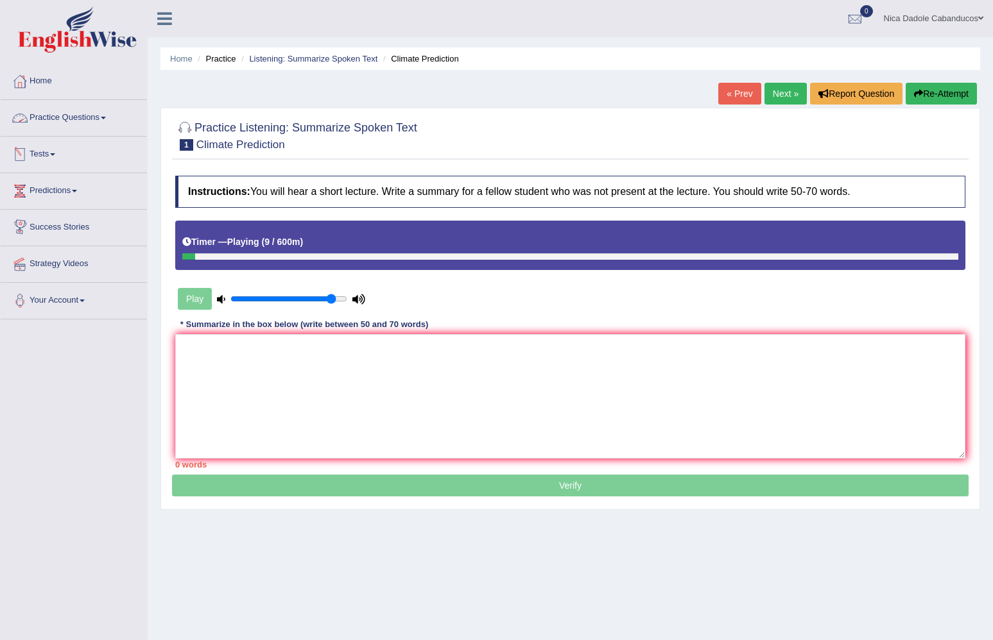
click at [58, 114] on link "Practice Questions" at bounding box center [74, 116] width 146 height 32
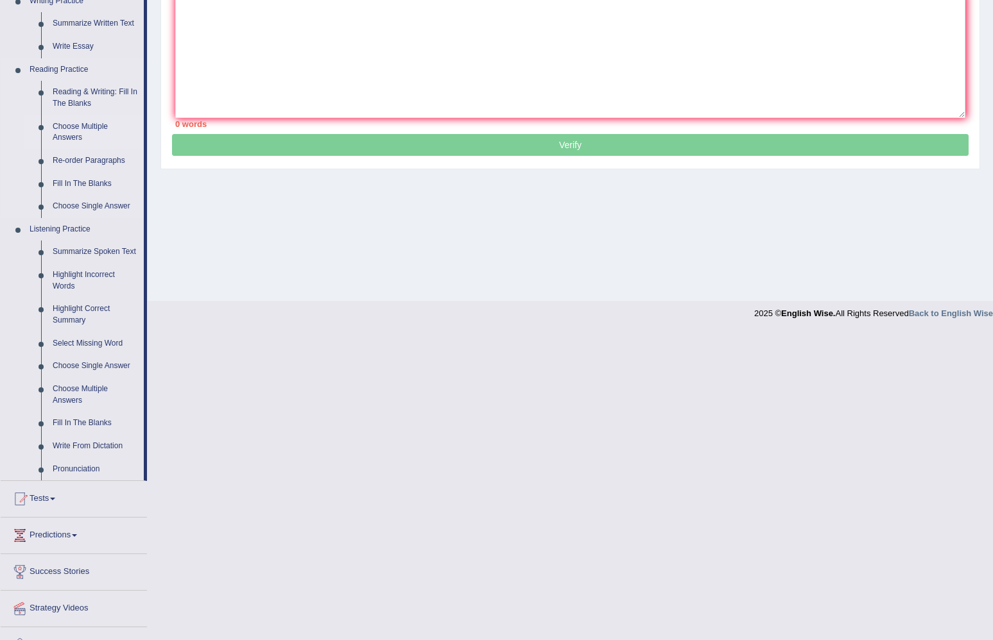
scroll to position [335, 0]
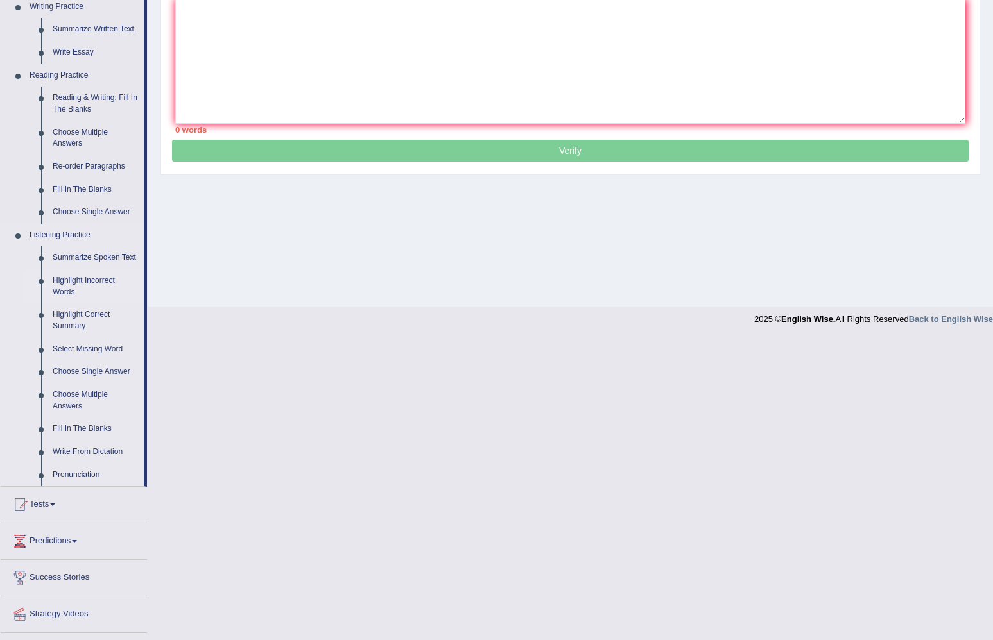
click at [65, 283] on link "Highlight Incorrect Words" at bounding box center [95, 286] width 97 height 34
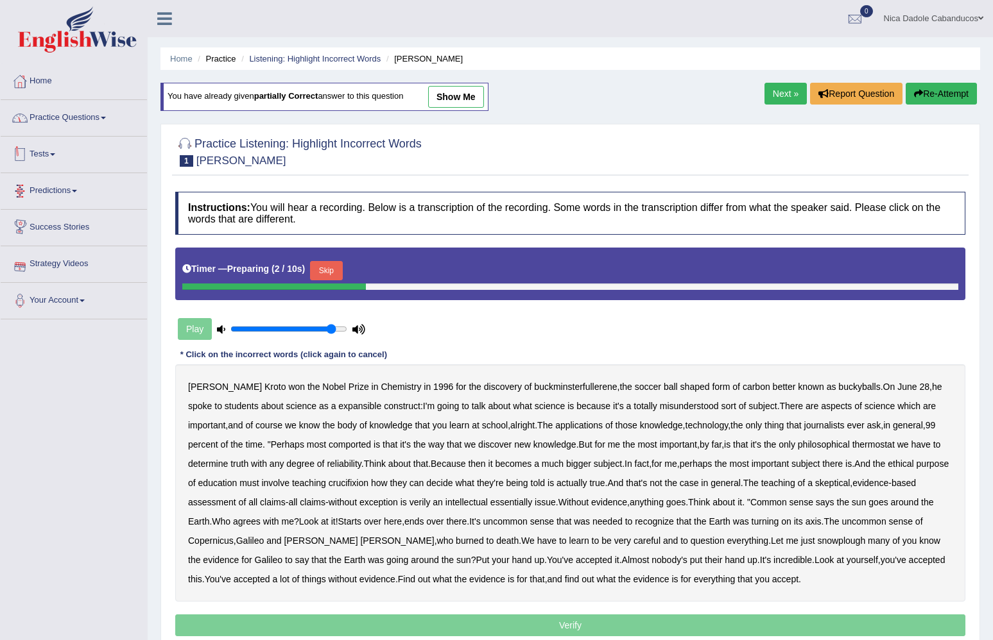
click at [58, 124] on link "Practice Questions" at bounding box center [74, 116] width 146 height 32
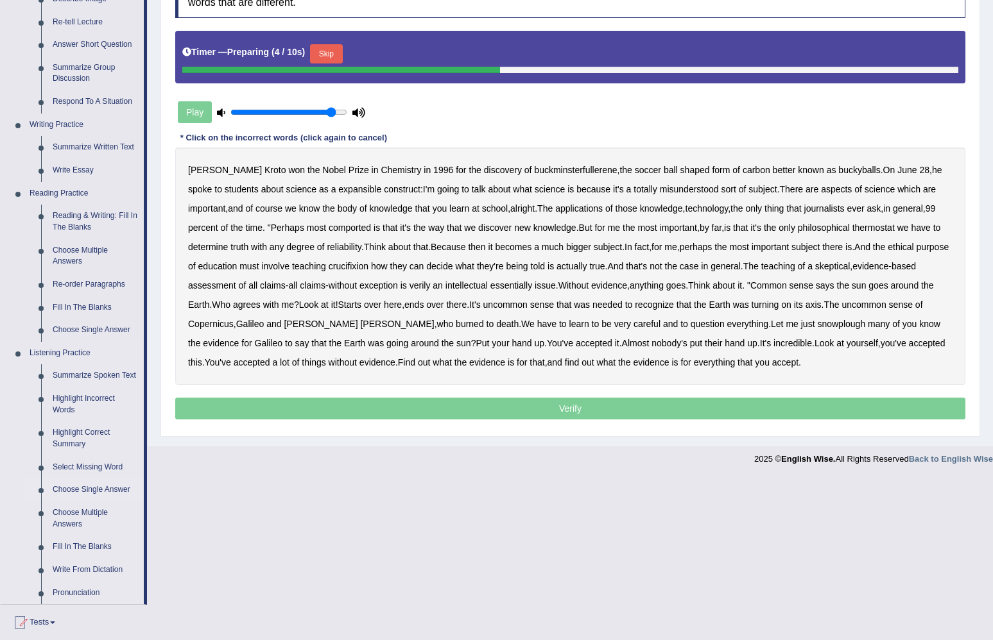
scroll to position [220, 0]
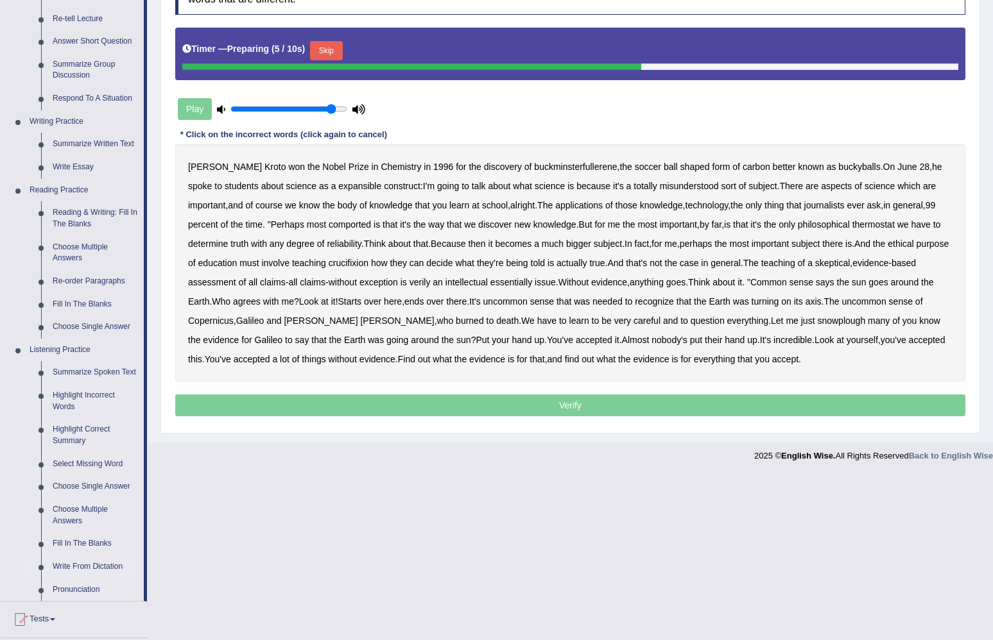
click at [73, 567] on link "Write From Dictation" at bounding box center [95, 567] width 97 height 23
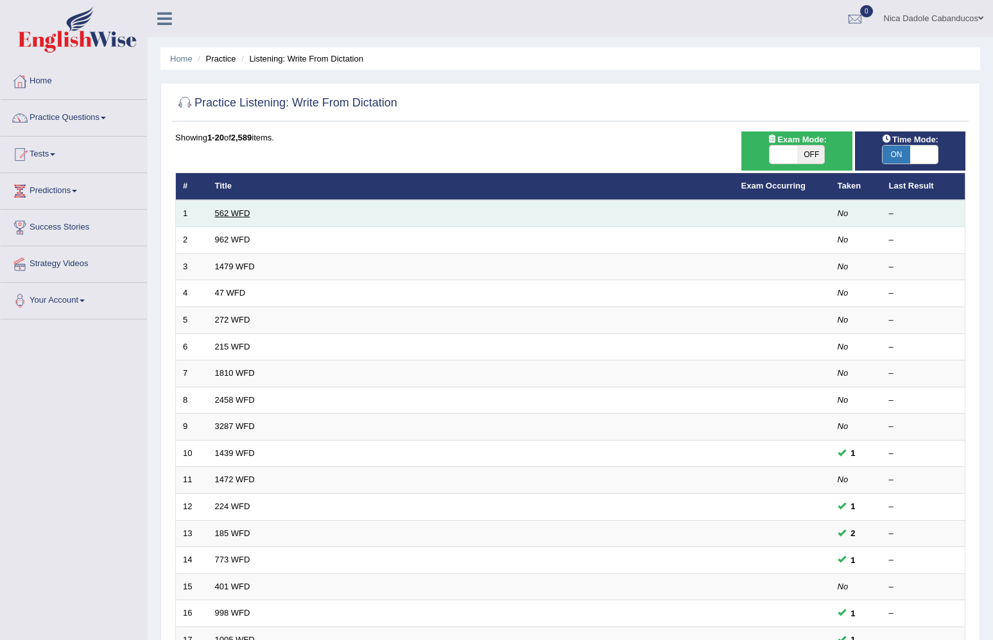
click at [234, 216] on link "562 WFD" at bounding box center [232, 214] width 35 height 10
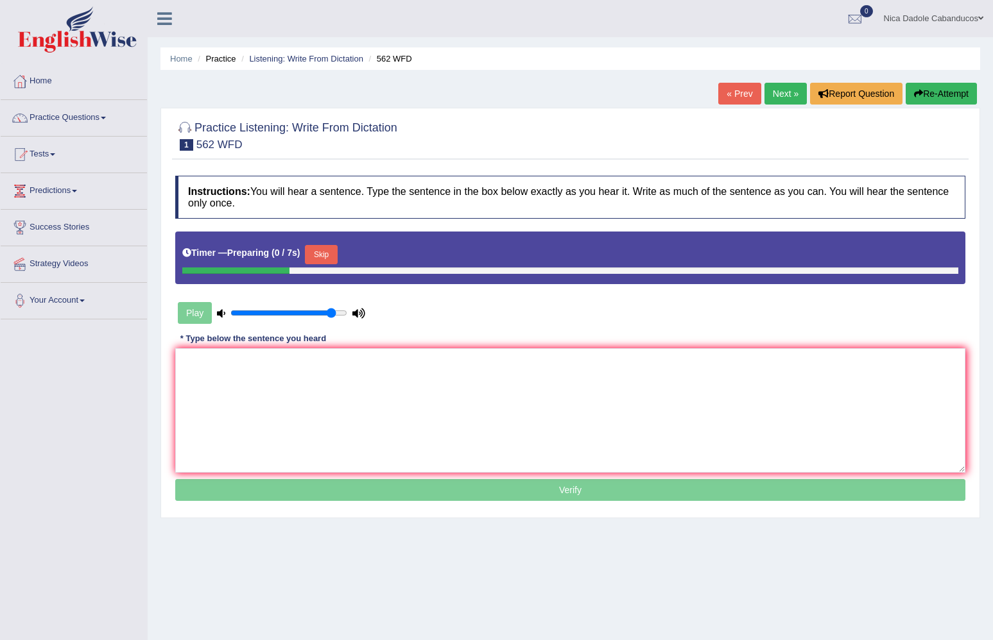
click at [334, 253] on button "Skip" at bounding box center [321, 254] width 32 height 19
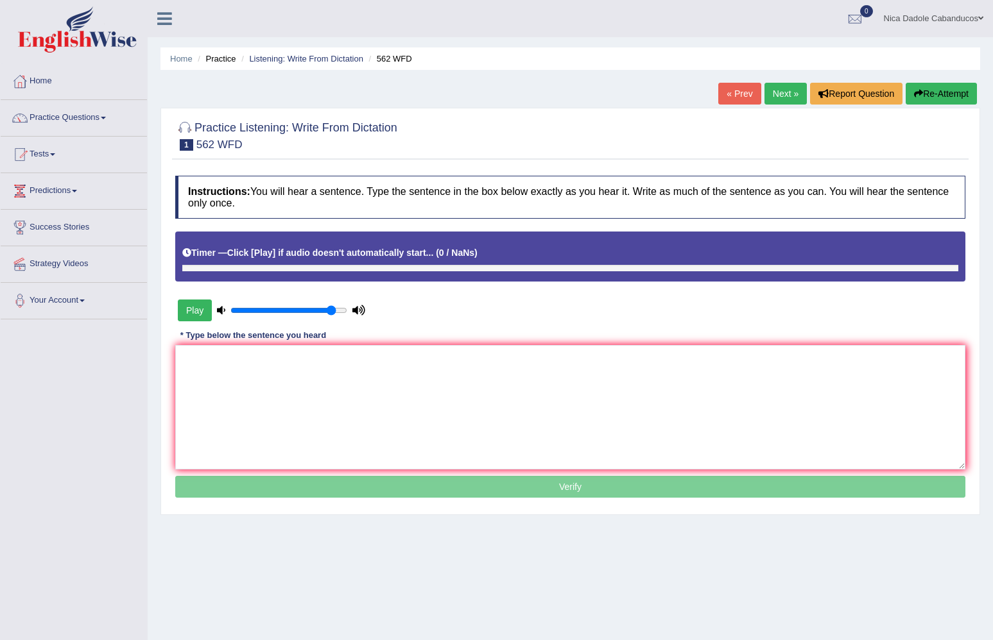
click at [198, 310] on button "Play" at bounding box center [195, 311] width 34 height 22
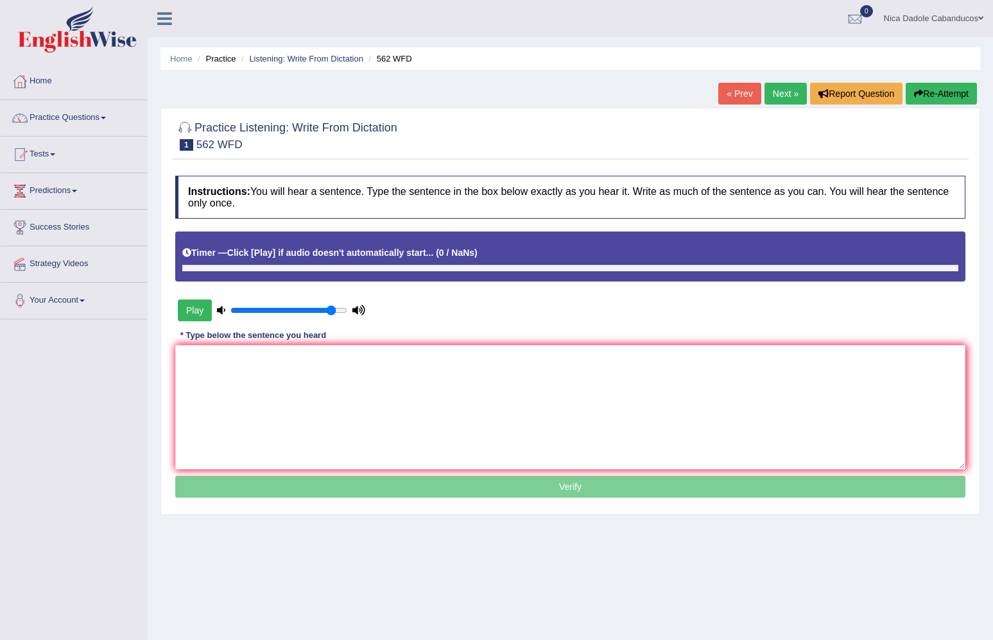
click at [198, 310] on button "Play" at bounding box center [195, 311] width 34 height 22
click at [84, 122] on link "Practice Questions" at bounding box center [74, 116] width 146 height 32
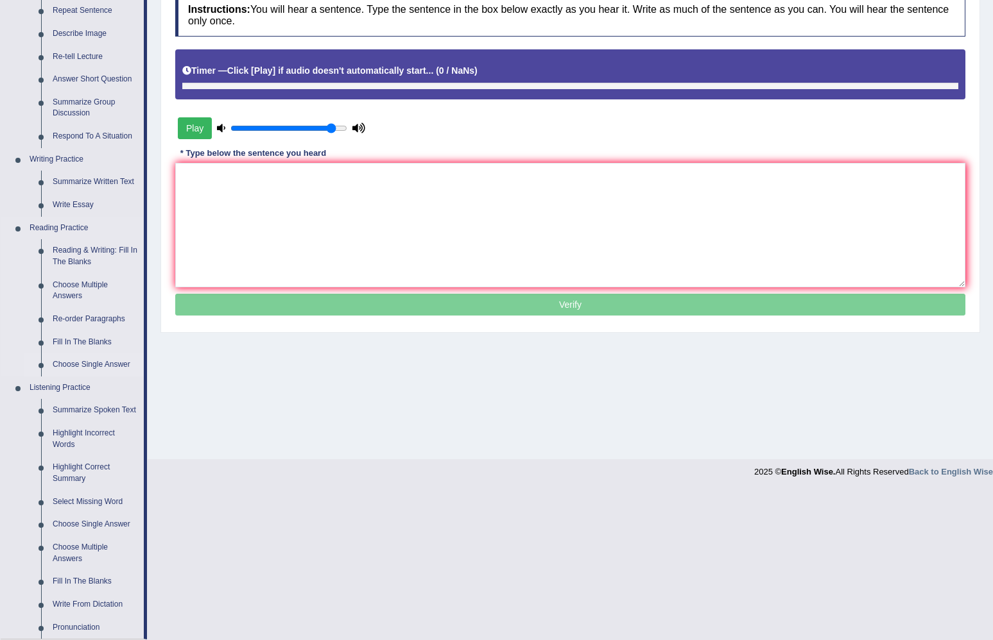
scroll to position [184, 0]
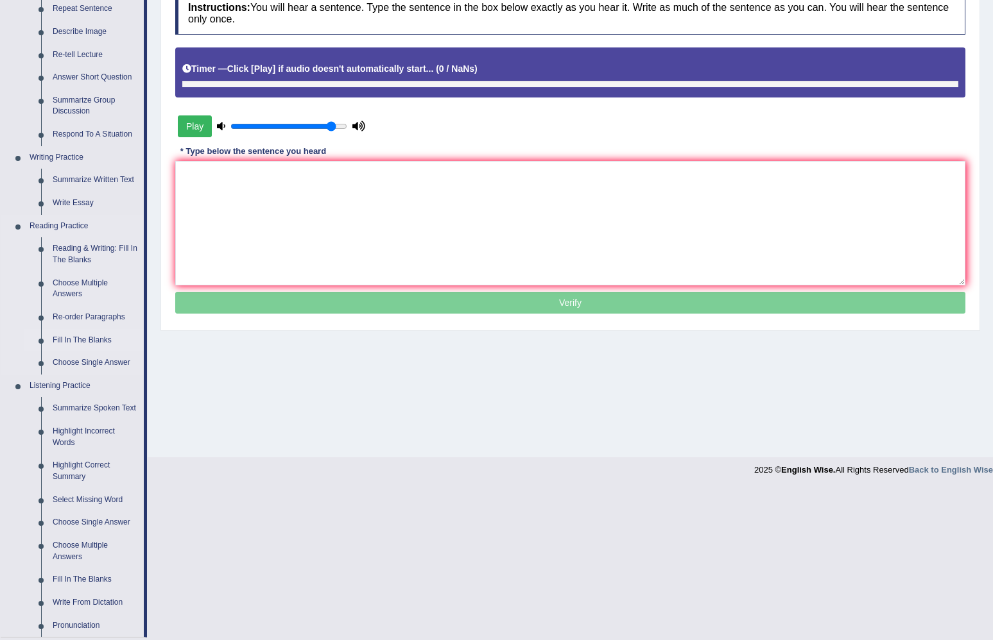
click at [78, 332] on link "Fill In The Blanks" at bounding box center [95, 340] width 97 height 23
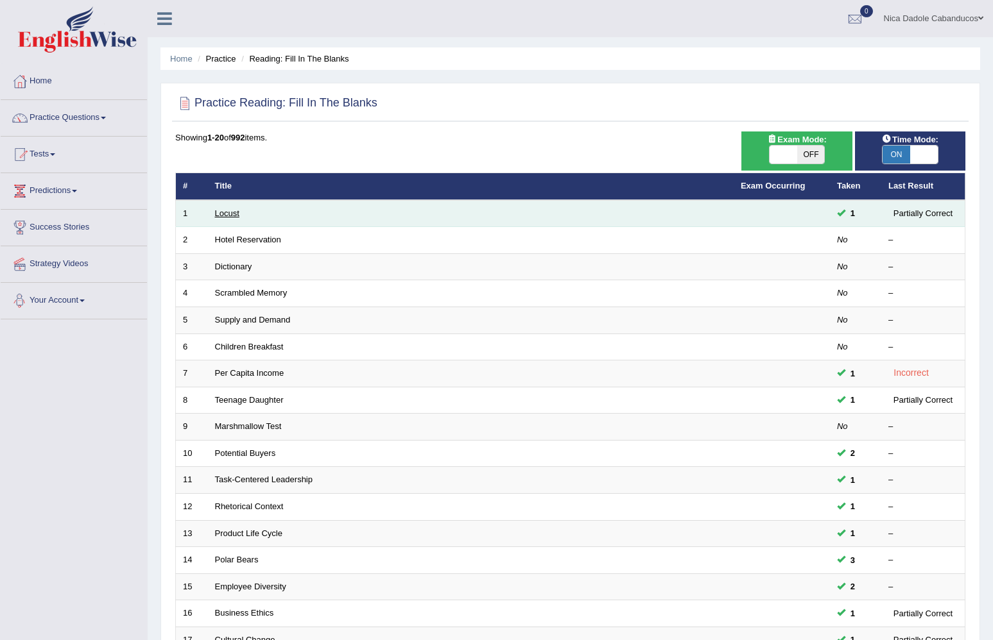
click at [225, 212] on link "Locust" at bounding box center [227, 214] width 24 height 10
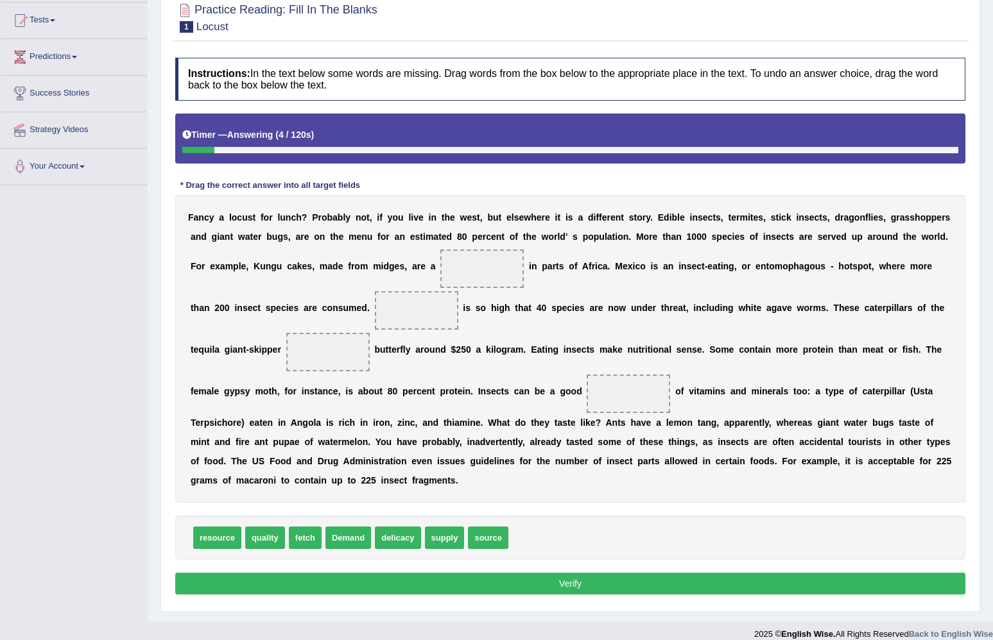
scroll to position [126, 0]
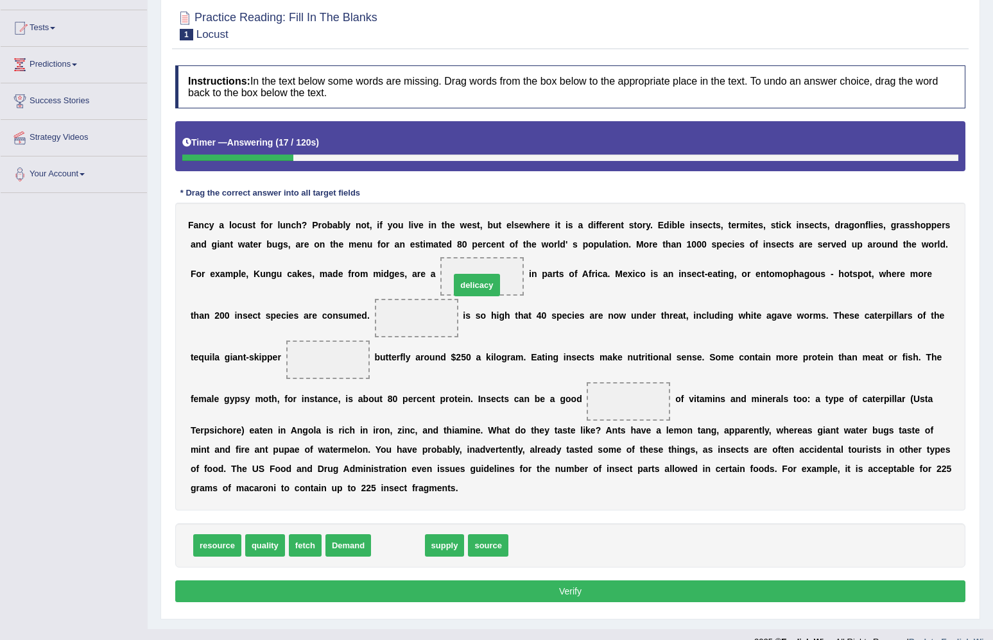
drag, startPoint x: 397, startPoint y: 542, endPoint x: 476, endPoint y: 275, distance: 278.3
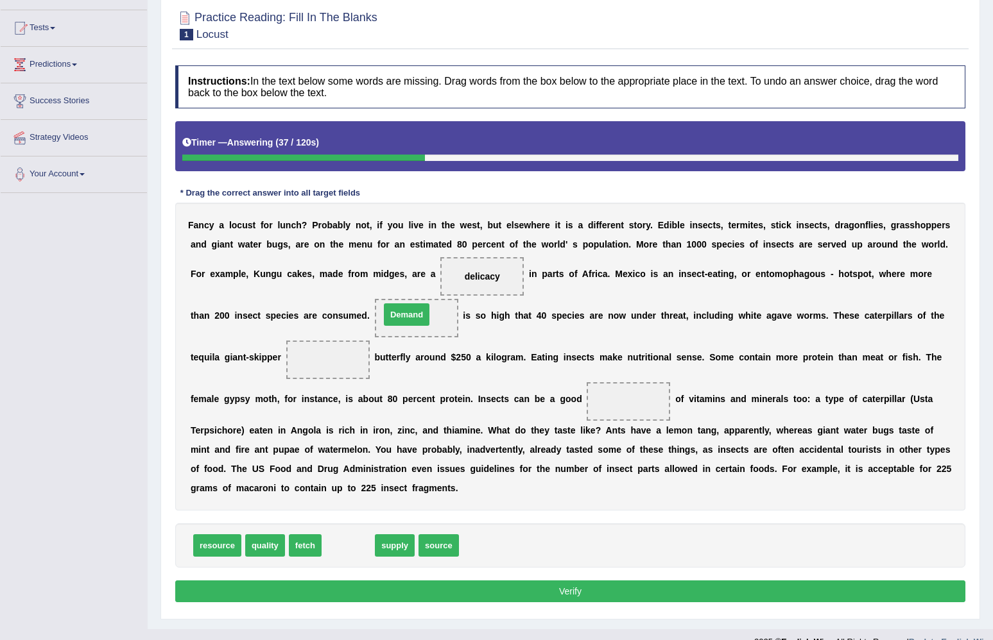
drag, startPoint x: 342, startPoint y: 541, endPoint x: 400, endPoint y: 309, distance: 238.7
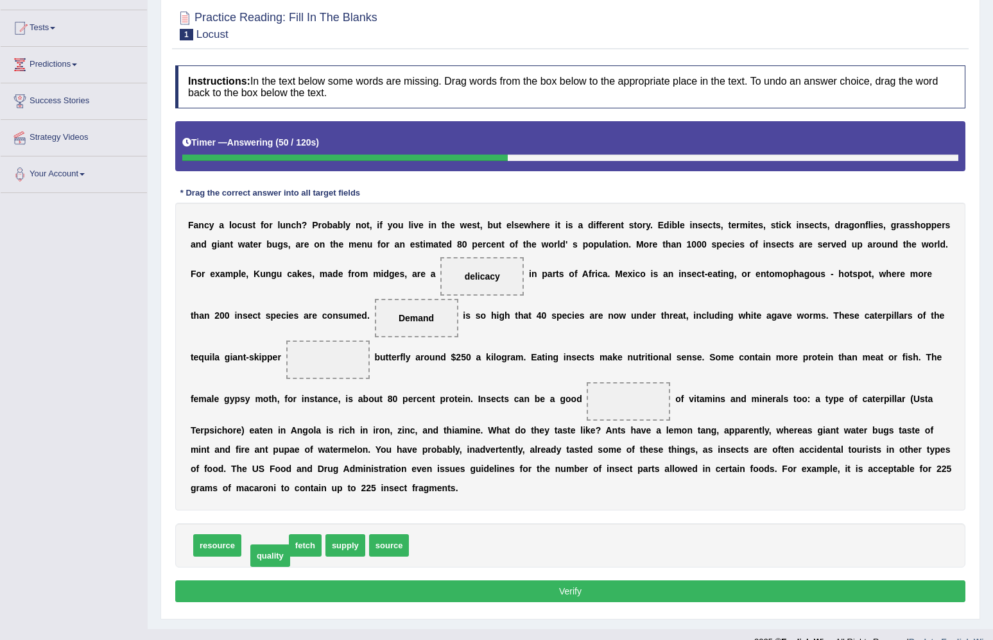
drag, startPoint x: 265, startPoint y: 542, endPoint x: 270, endPoint y: 552, distance: 11.5
drag, startPoint x: 226, startPoint y: 547, endPoint x: 356, endPoint y: 348, distance: 237.7
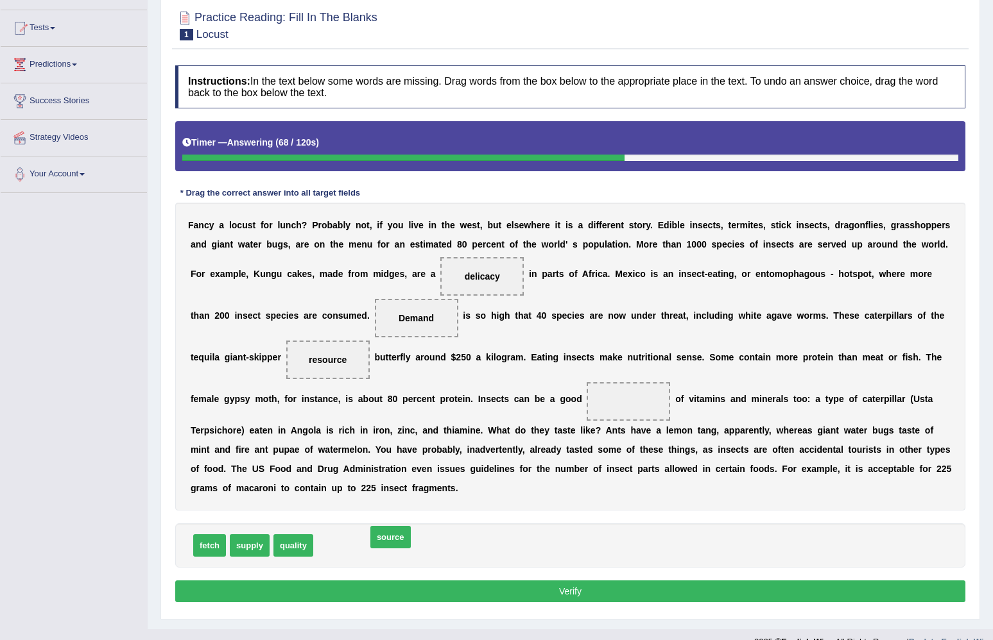
drag, startPoint x: 351, startPoint y: 544, endPoint x: 404, endPoint y: 536, distance: 53.9
drag, startPoint x: 221, startPoint y: 547, endPoint x: 239, endPoint y: 563, distance: 24.5
drag, startPoint x: 329, startPoint y: 366, endPoint x: 582, endPoint y: 386, distance: 253.6
click at [582, 386] on div "F a n c y a l o c u s t f o r l u n c h ? P r o b a b l y n o t , i f y o u l i…" at bounding box center [570, 357] width 790 height 308
drag, startPoint x: 321, startPoint y: 367, endPoint x: 339, endPoint y: 360, distance: 19.3
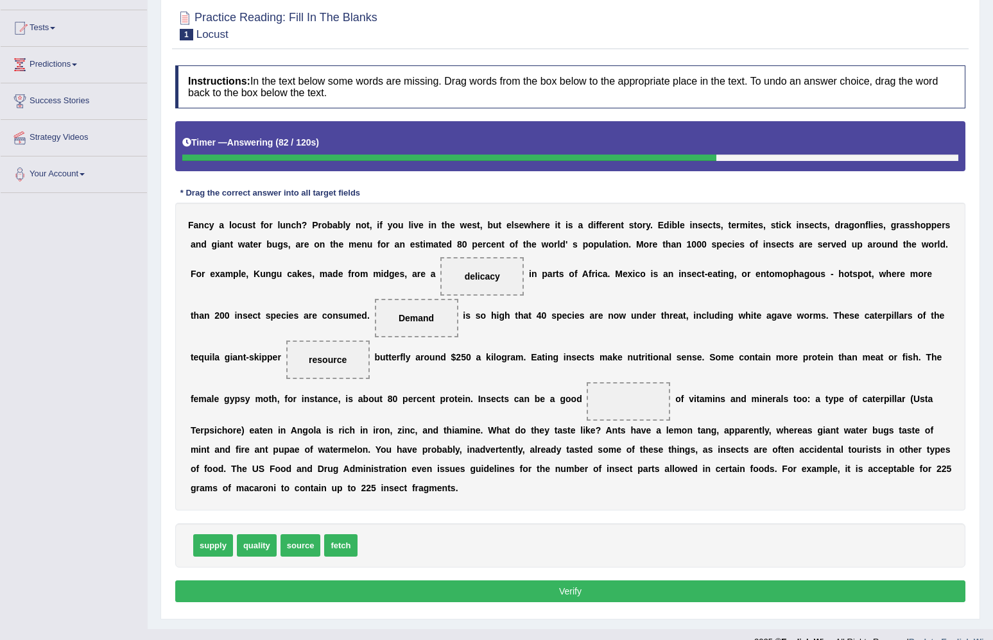
click at [339, 360] on span "resource" at bounding box center [327, 360] width 83 height 38
click at [339, 360] on span "resource" at bounding box center [328, 360] width 38 height 10
drag, startPoint x: 302, startPoint y: 544, endPoint x: 636, endPoint y: 388, distance: 369.7
click at [499, 592] on button "Verify" at bounding box center [570, 592] width 790 height 22
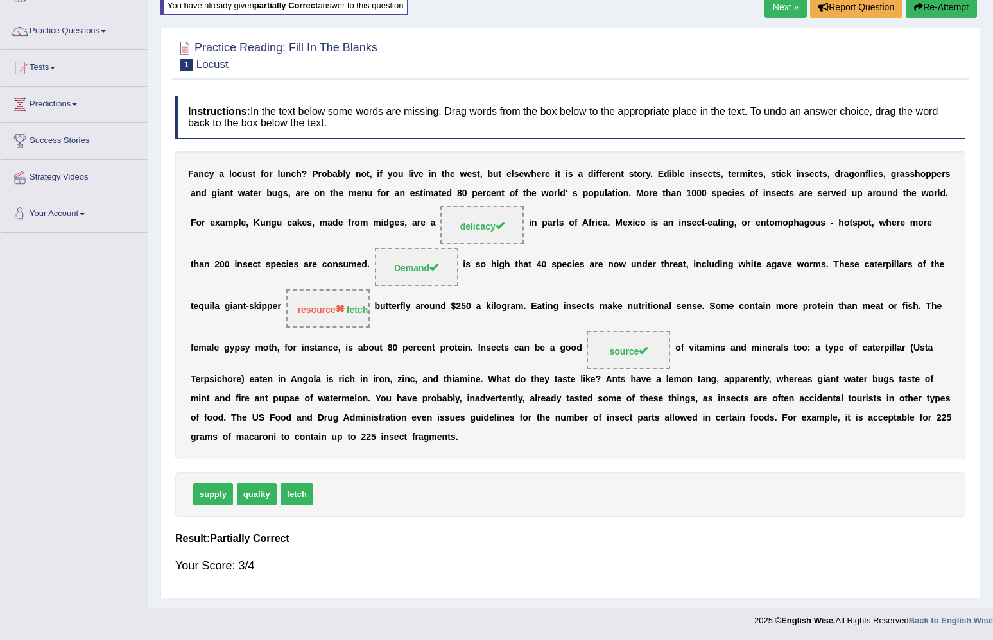
scroll to position [35, 0]
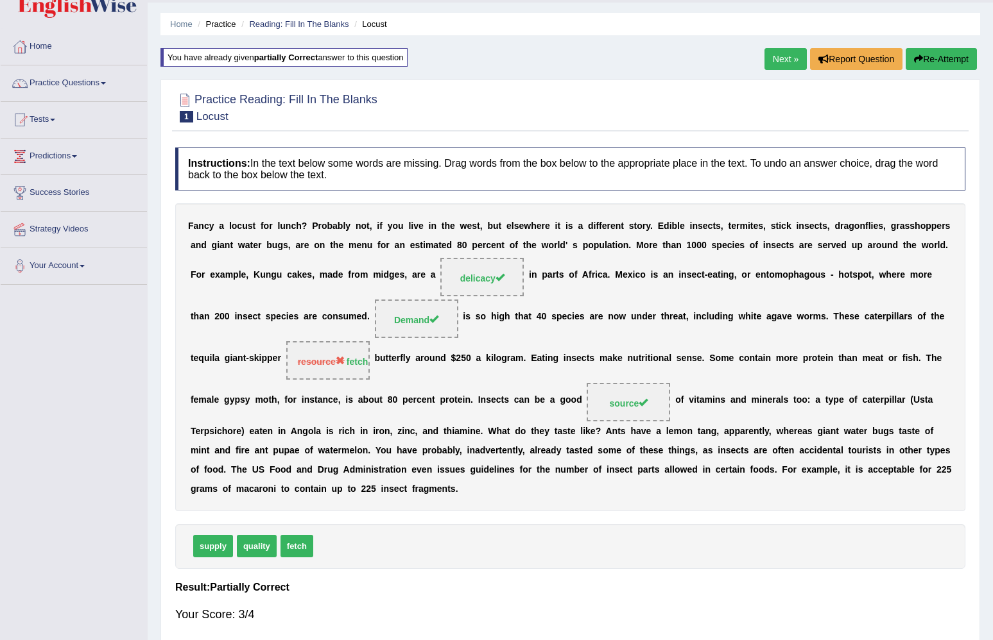
click at [771, 69] on link "Next »" at bounding box center [785, 59] width 42 height 22
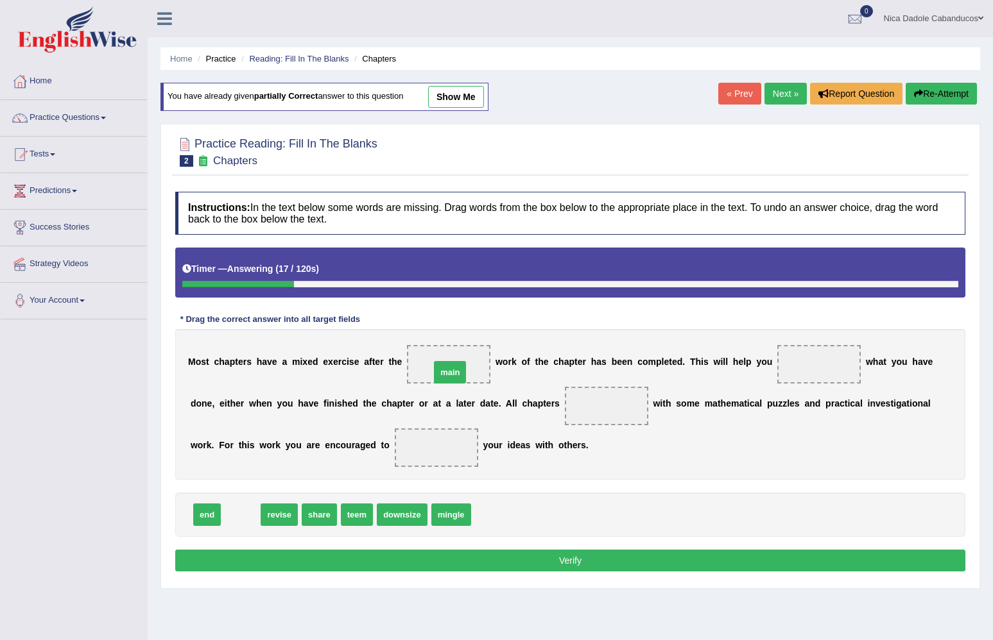
drag, startPoint x: 240, startPoint y: 517, endPoint x: 449, endPoint y: 371, distance: 254.9
drag, startPoint x: 252, startPoint y: 509, endPoint x: 819, endPoint y: 359, distance: 587.5
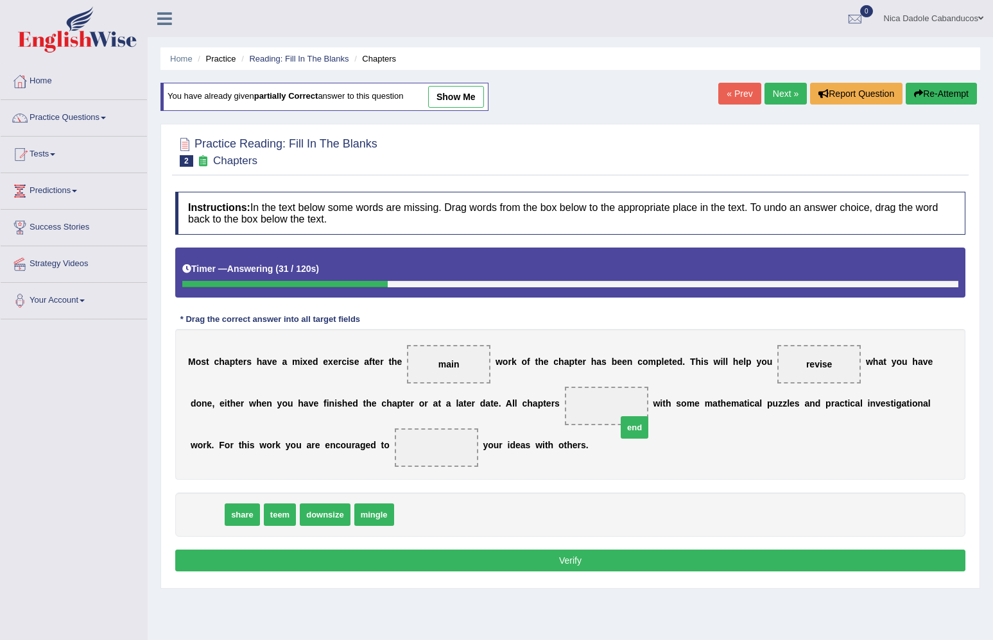
drag, startPoint x: 208, startPoint y: 511, endPoint x: 611, endPoint y: 410, distance: 416.0
drag, startPoint x: 244, startPoint y: 520, endPoint x: 320, endPoint y: 512, distance: 76.7
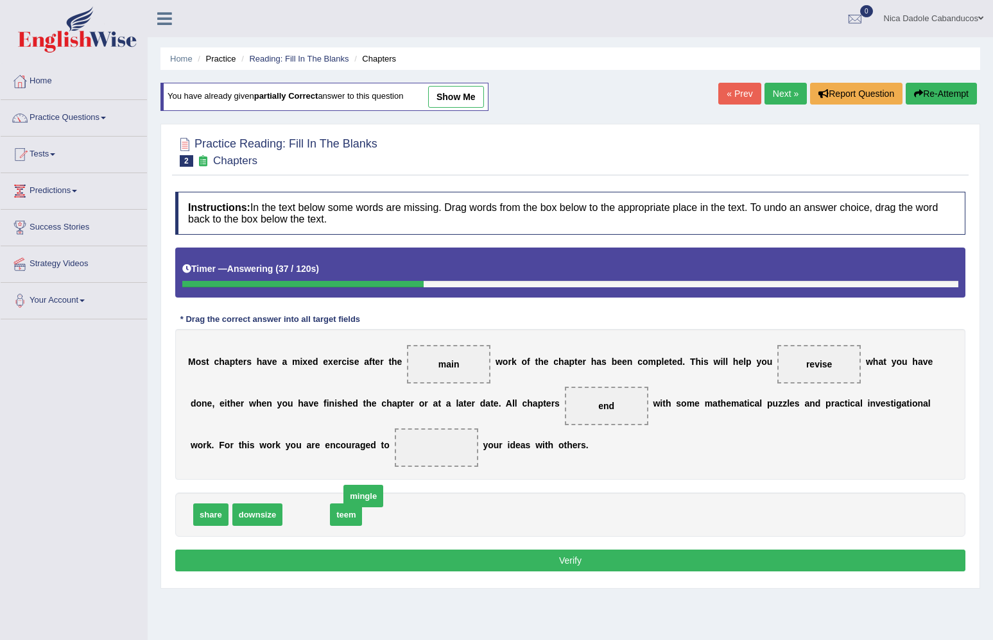
drag, startPoint x: 320, startPoint y: 512, endPoint x: 286, endPoint y: 540, distance: 44.3
drag, startPoint x: 257, startPoint y: 521, endPoint x: 423, endPoint y: 457, distance: 178.1
click at [508, 559] on button "Verify" at bounding box center [570, 561] width 790 height 22
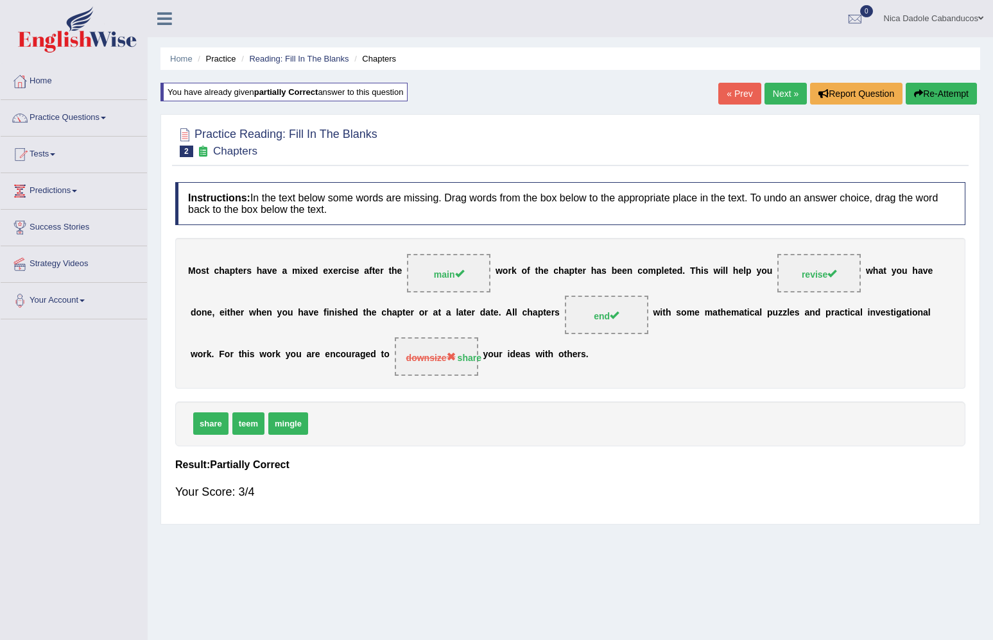
click at [781, 83] on link "Next »" at bounding box center [785, 94] width 42 height 22
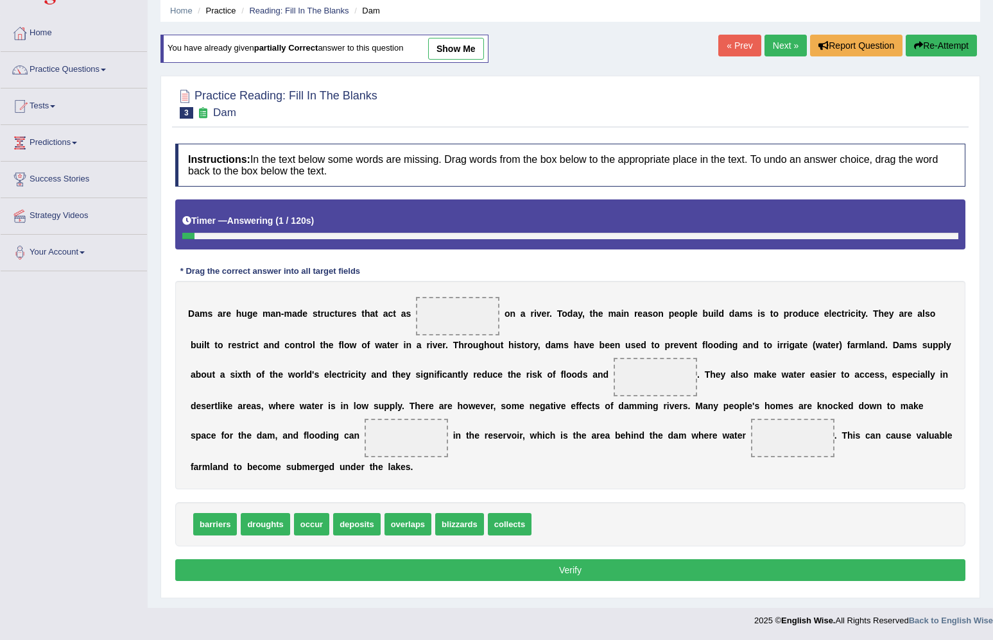
scroll to position [47, 0]
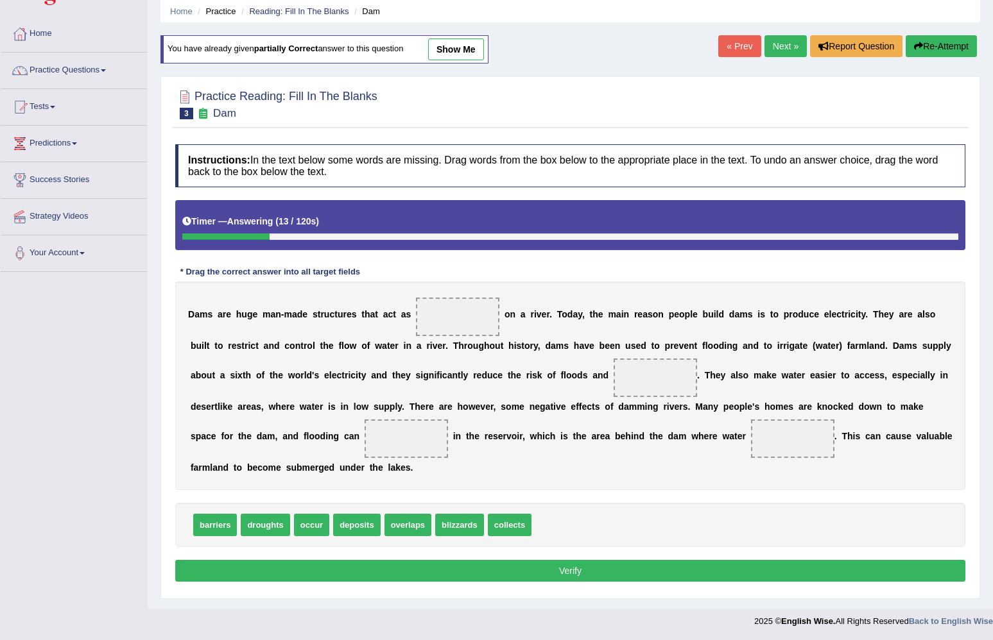
click at [222, 530] on span "barriers" at bounding box center [215, 525] width 44 height 22
drag, startPoint x: 307, startPoint y: 525, endPoint x: 448, endPoint y: 318, distance: 250.4
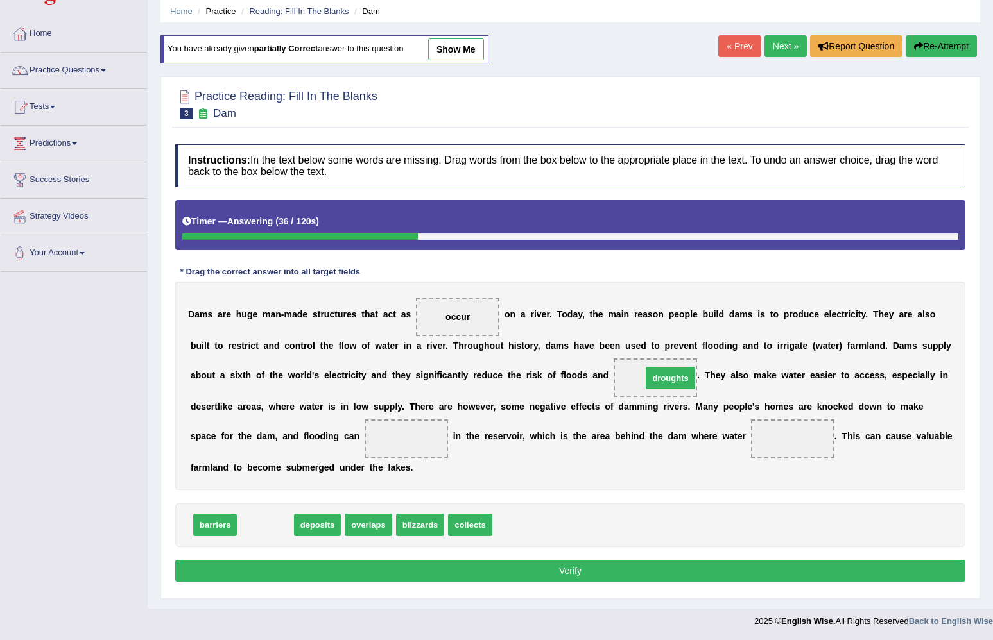
drag, startPoint x: 255, startPoint y: 526, endPoint x: 660, endPoint y: 379, distance: 430.7
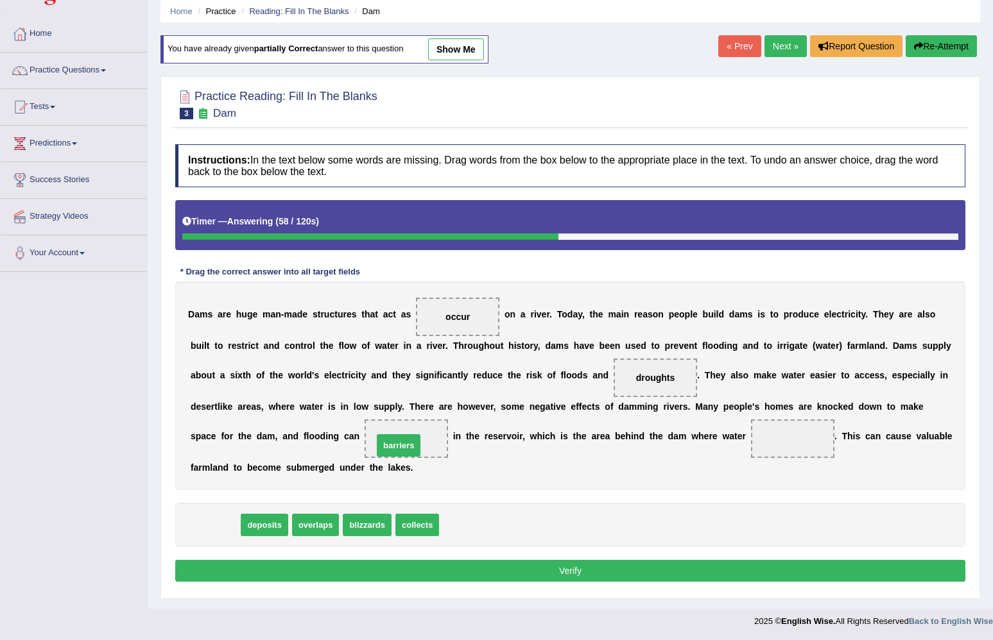
drag, startPoint x: 230, startPoint y: 525, endPoint x: 413, endPoint y: 446, distance: 200.0
drag, startPoint x: 227, startPoint y: 521, endPoint x: 794, endPoint y: 448, distance: 571.2
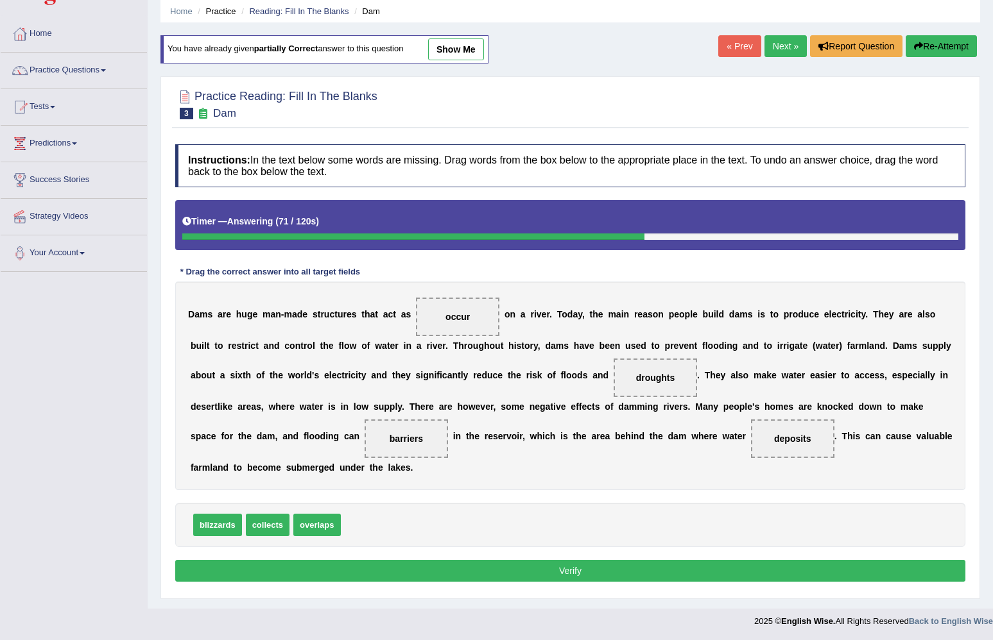
click at [665, 576] on button "Verify" at bounding box center [570, 571] width 790 height 22
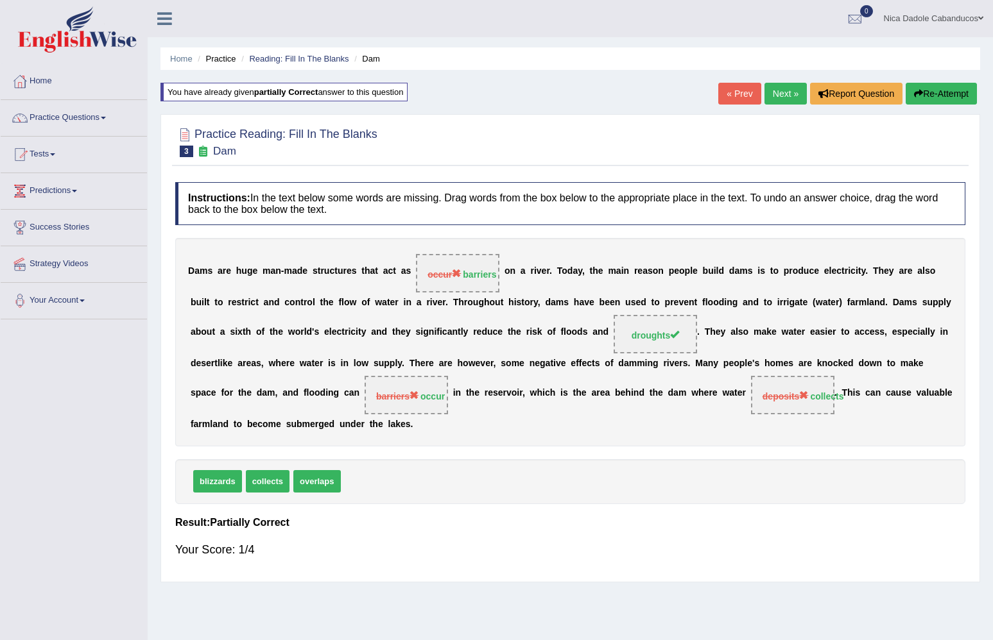
scroll to position [0, 0]
click at [776, 90] on link "Next »" at bounding box center [785, 94] width 42 height 22
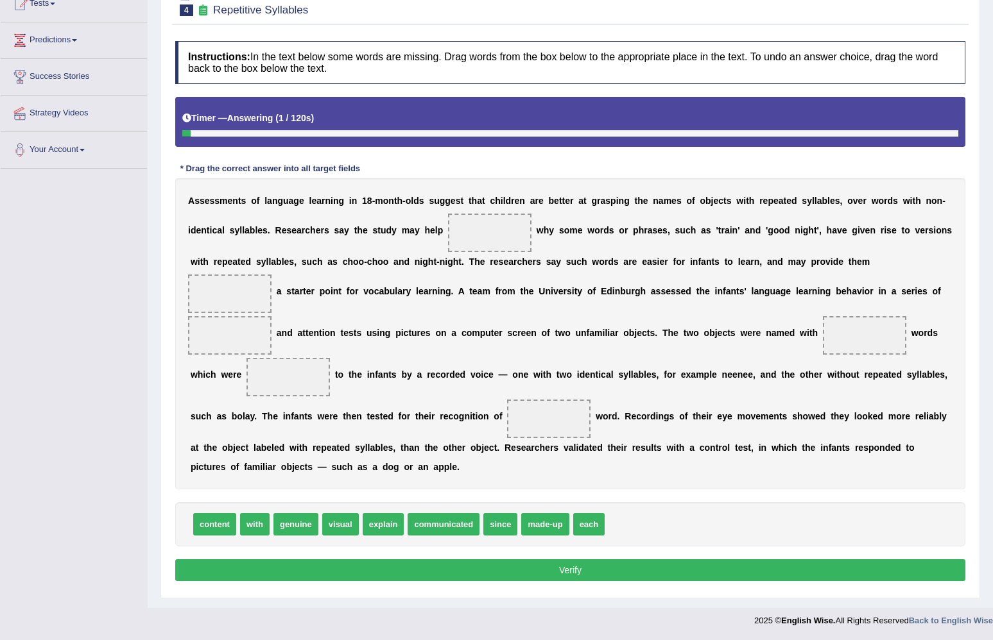
scroll to position [144, 0]
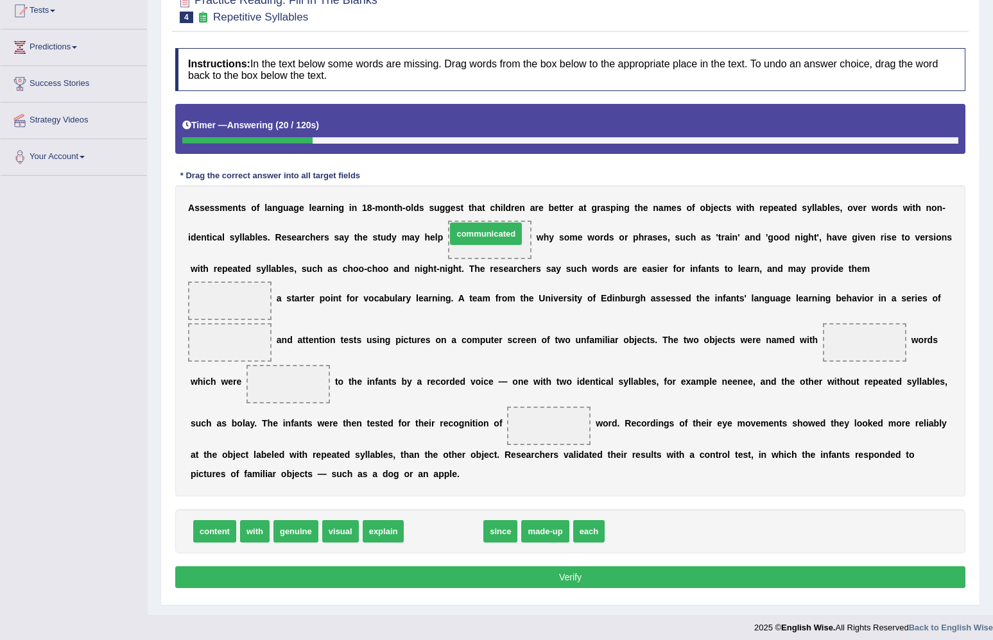
drag, startPoint x: 465, startPoint y: 534, endPoint x: 508, endPoint y: 235, distance: 302.2
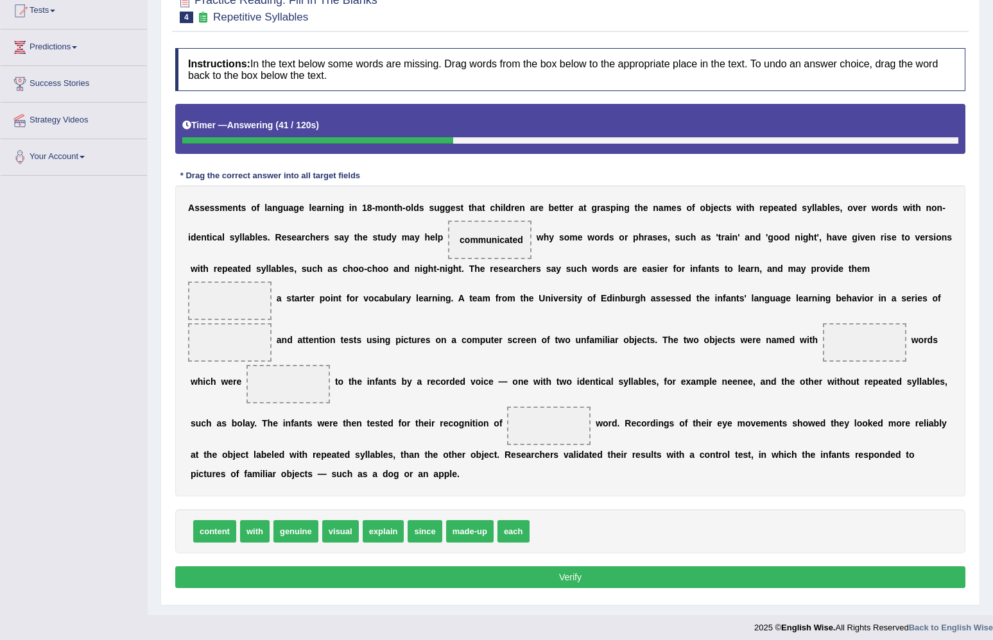
click at [429, 532] on span "since" at bounding box center [424, 531] width 34 height 22
drag, startPoint x: 253, startPoint y: 530, endPoint x: 235, endPoint y: 298, distance: 232.3
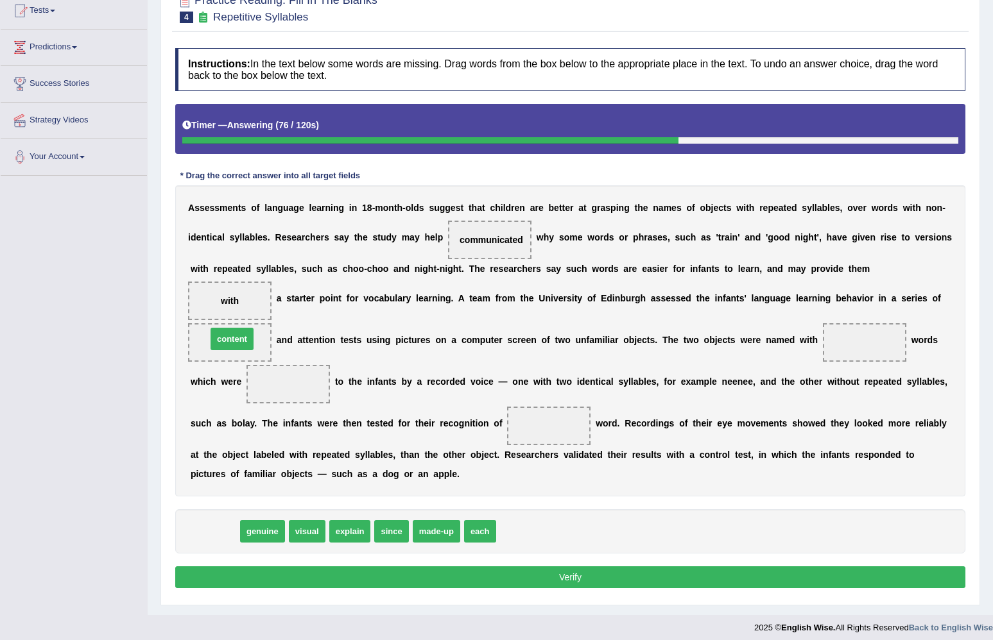
drag, startPoint x: 214, startPoint y: 531, endPoint x: 232, endPoint y: 339, distance: 193.3
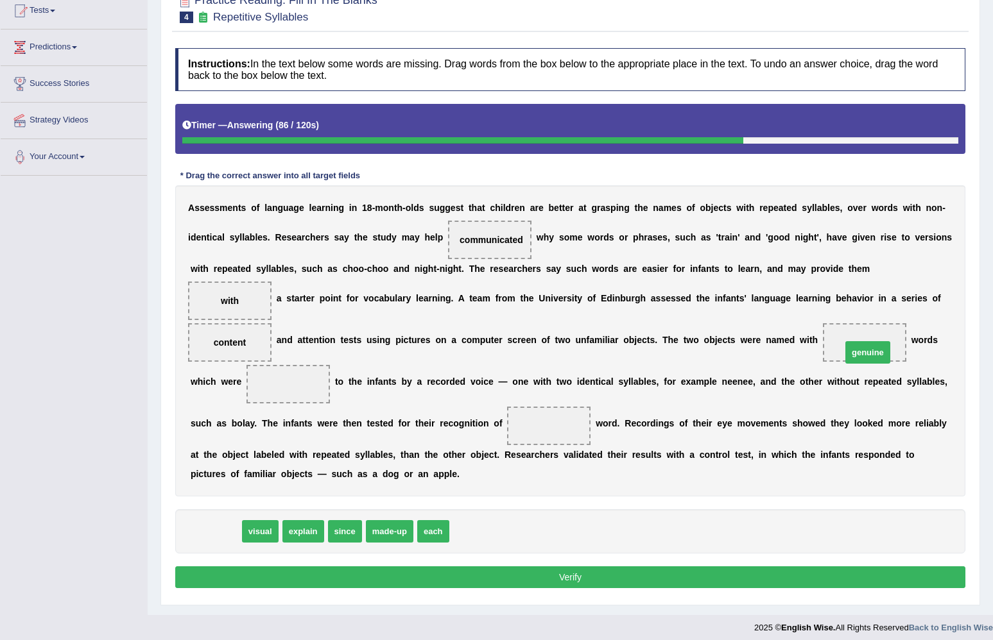
drag, startPoint x: 219, startPoint y: 530, endPoint x: 873, endPoint y: 343, distance: 680.1
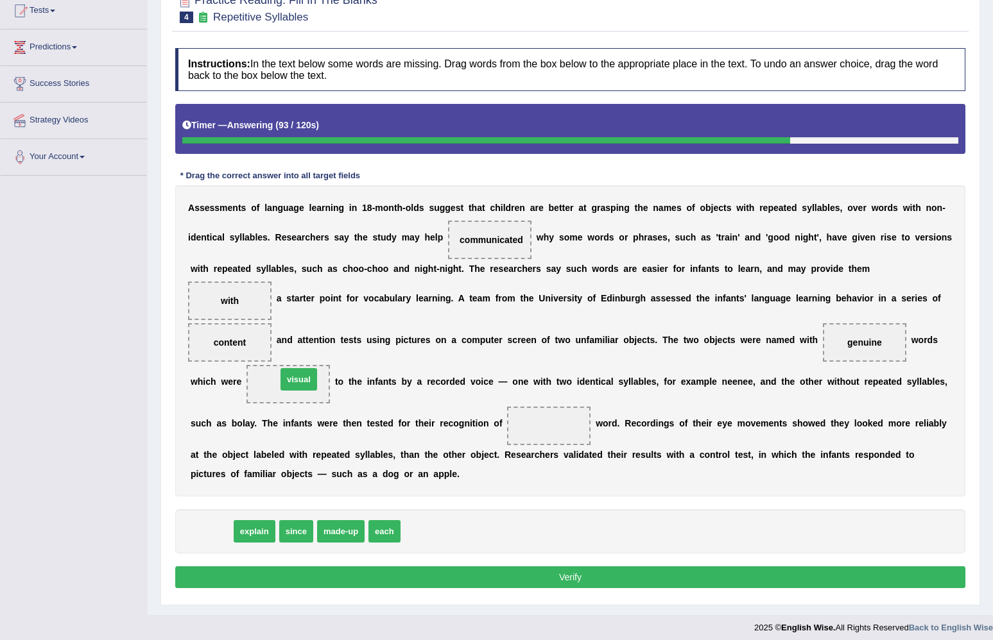
drag, startPoint x: 222, startPoint y: 531, endPoint x: 309, endPoint y: 379, distance: 175.3
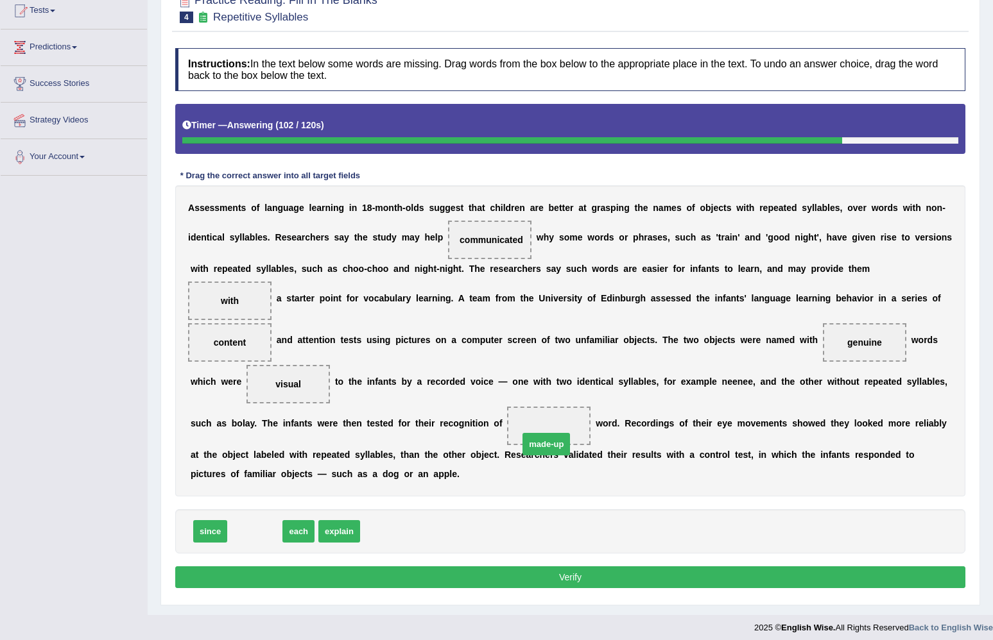
drag, startPoint x: 262, startPoint y: 529, endPoint x: 552, endPoint y: 438, distance: 304.2
click at [536, 583] on button "Verify" at bounding box center [570, 578] width 790 height 22
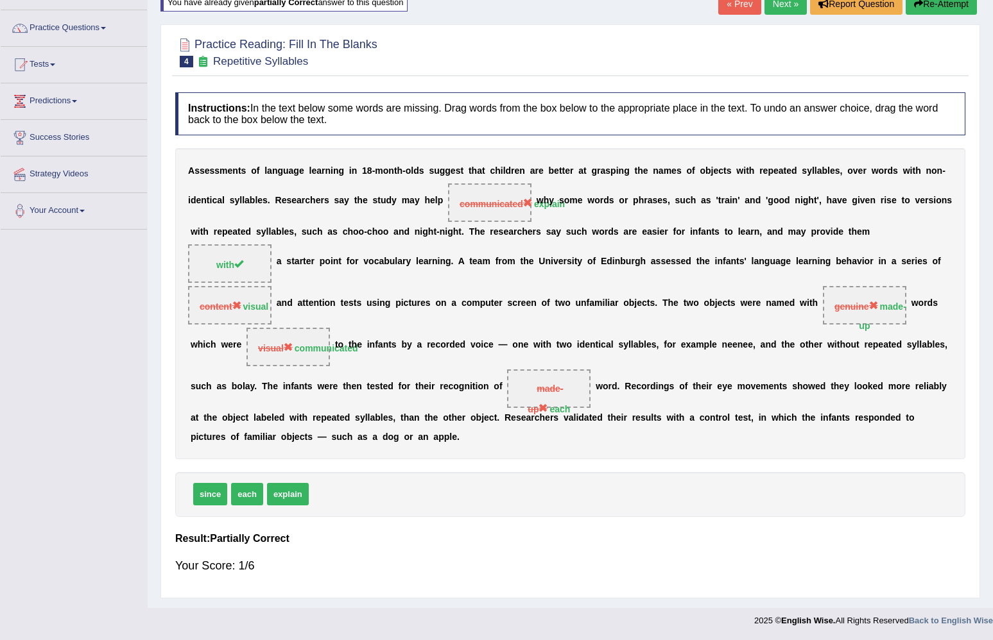
scroll to position [38, 0]
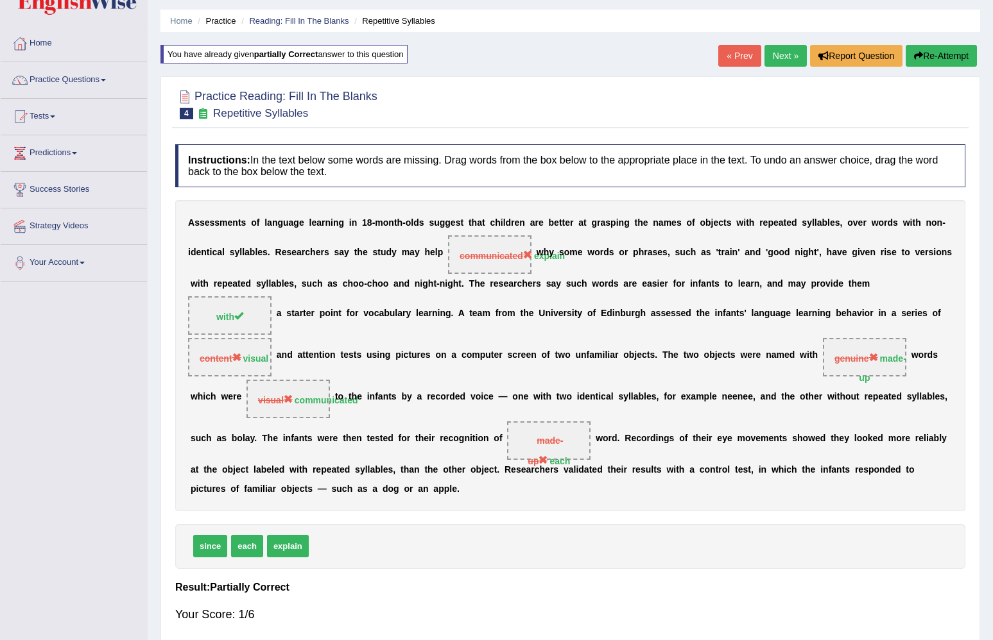
click at [771, 52] on link "Next »" at bounding box center [785, 56] width 42 height 22
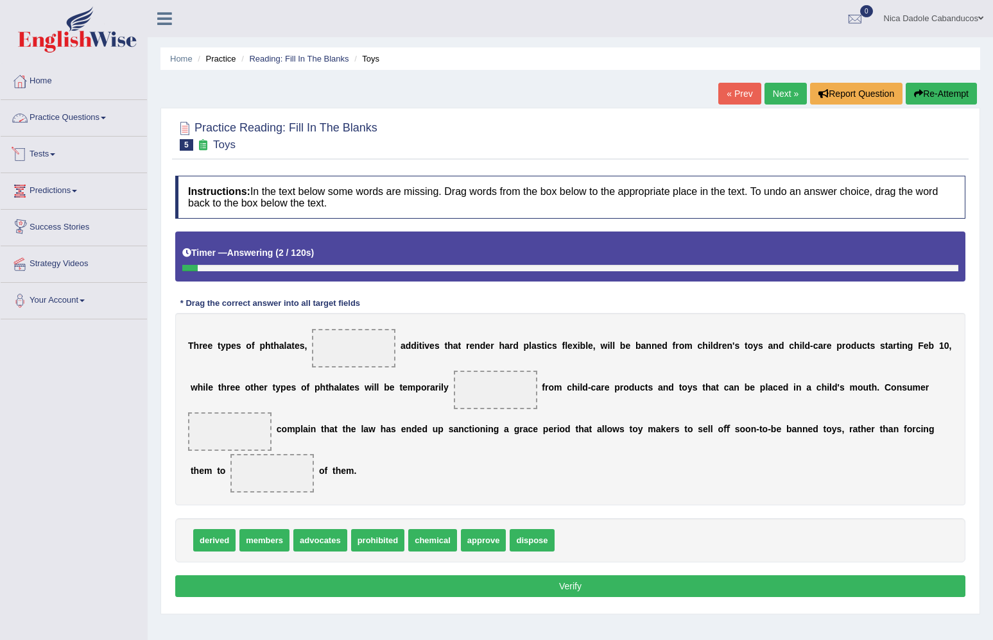
click at [70, 117] on link "Practice Questions" at bounding box center [74, 116] width 146 height 32
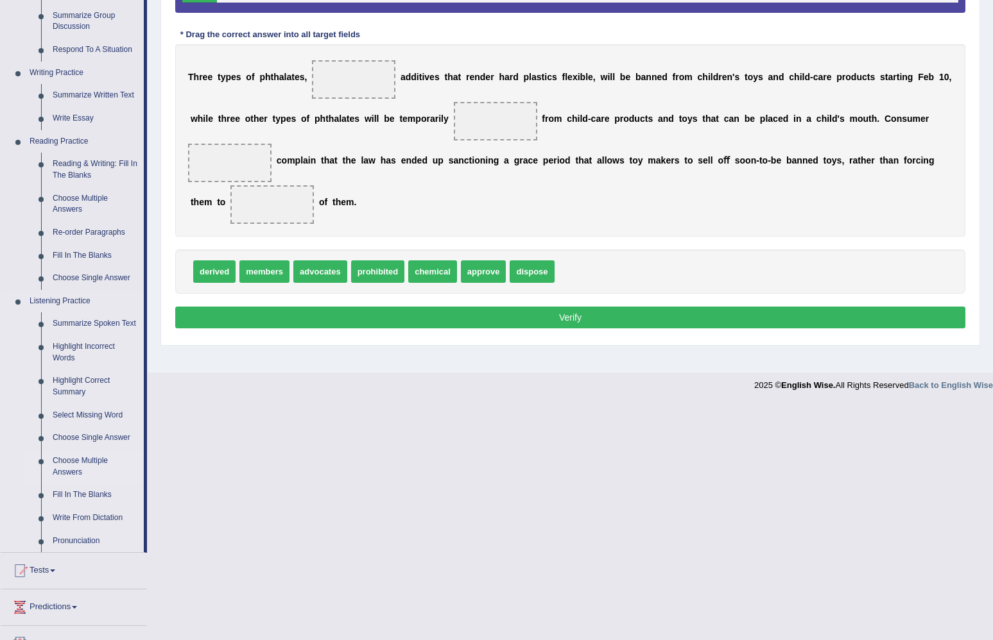
scroll to position [271, 0]
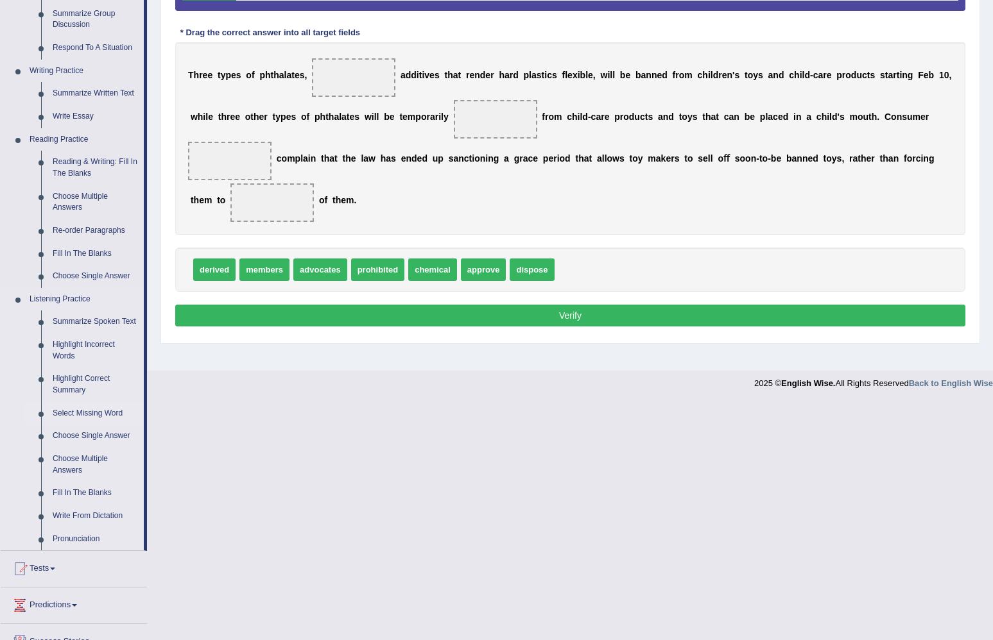
click at [81, 414] on link "Select Missing Word" at bounding box center [95, 413] width 97 height 23
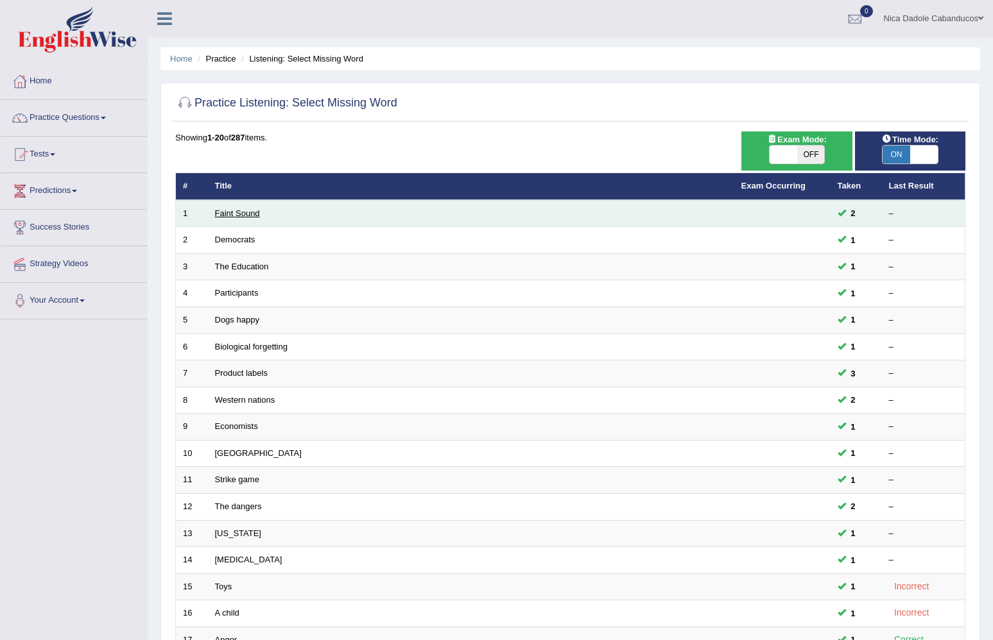
click at [245, 212] on link "Faint Sound" at bounding box center [237, 214] width 45 height 10
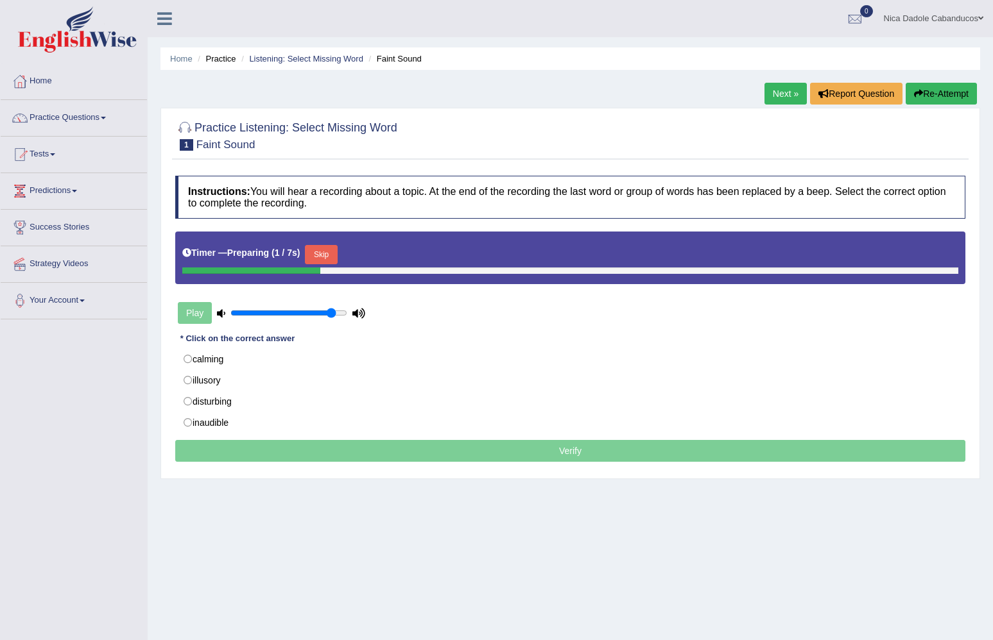
click at [321, 250] on button "Skip" at bounding box center [321, 254] width 32 height 19
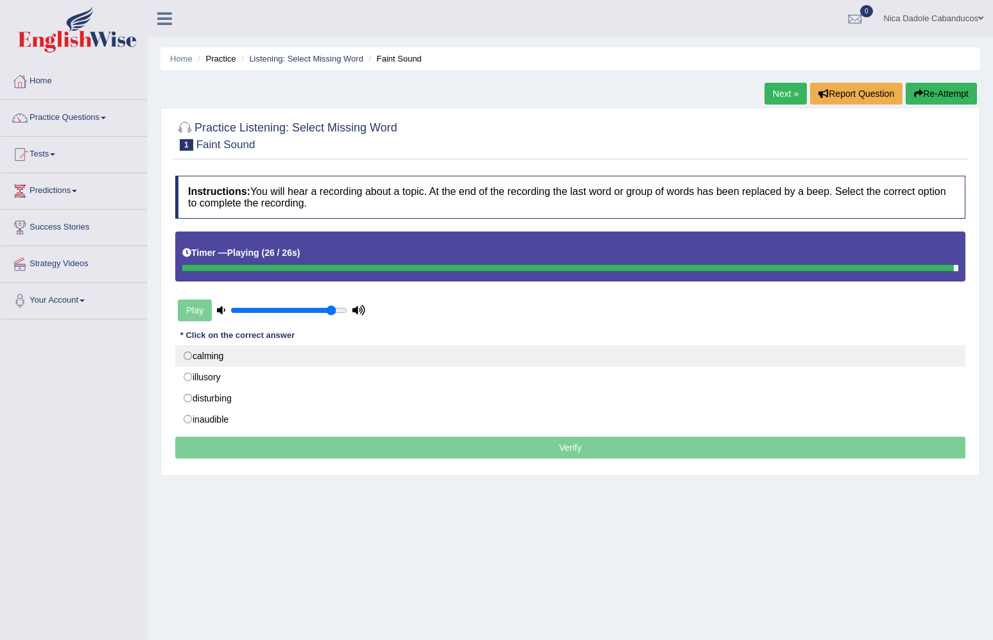
click at [227, 354] on label "calming" at bounding box center [570, 356] width 790 height 22
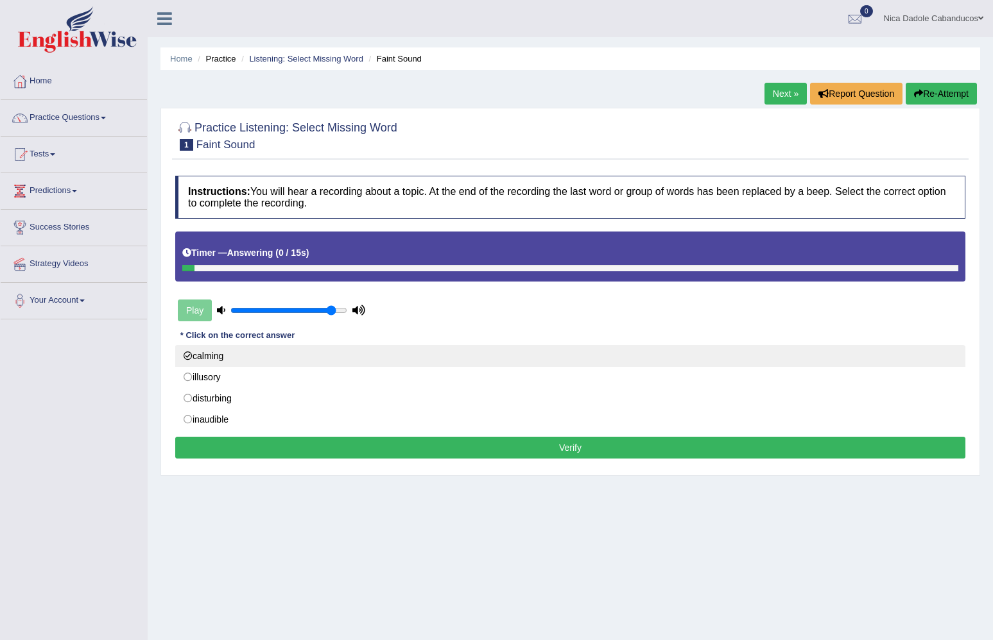
radio input "true"
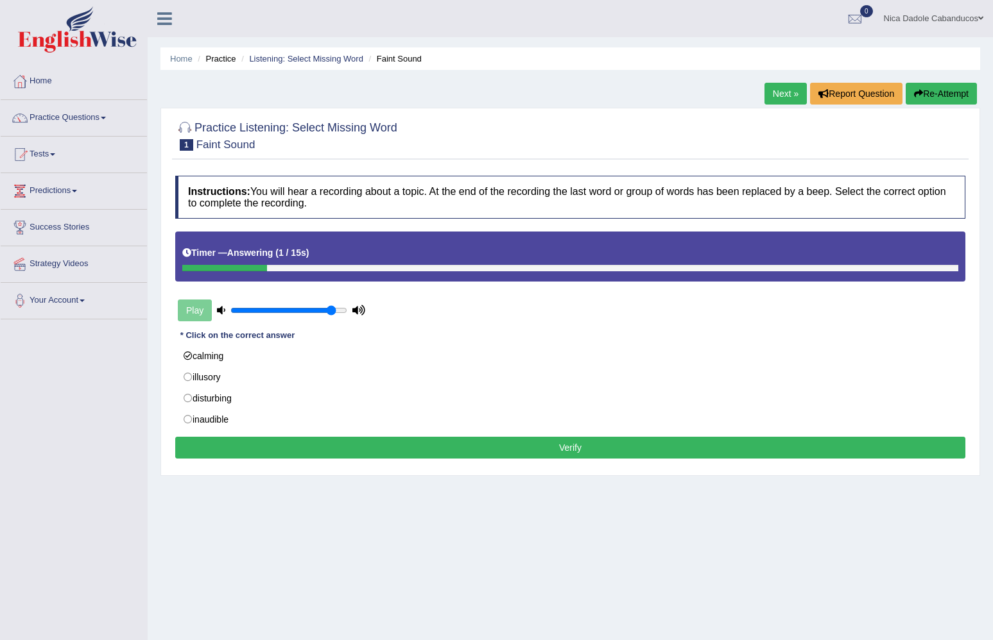
click at [286, 440] on button "Verify" at bounding box center [570, 448] width 790 height 22
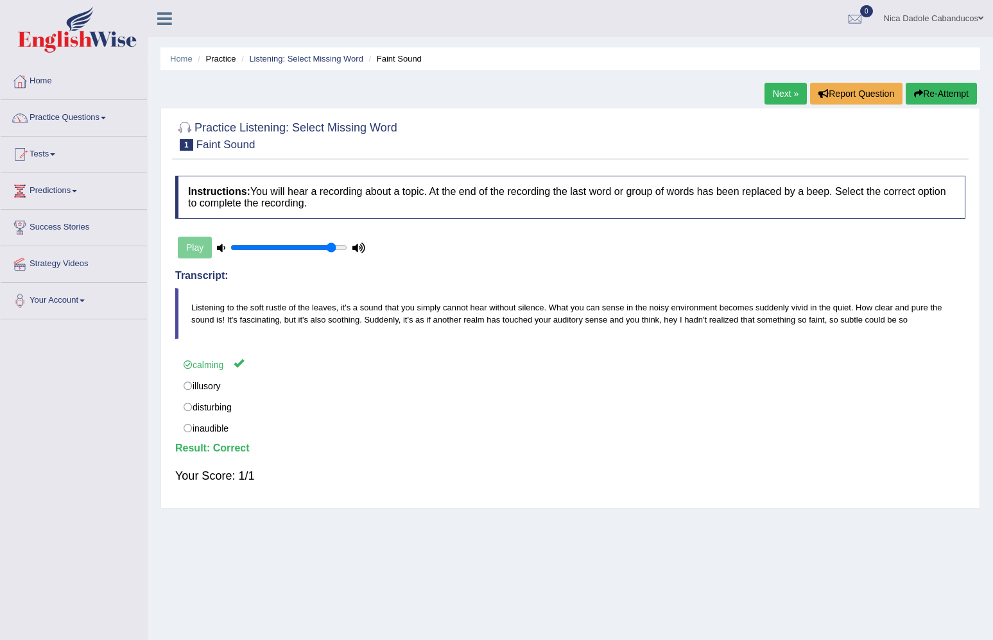
click at [769, 92] on link "Next »" at bounding box center [785, 94] width 42 height 22
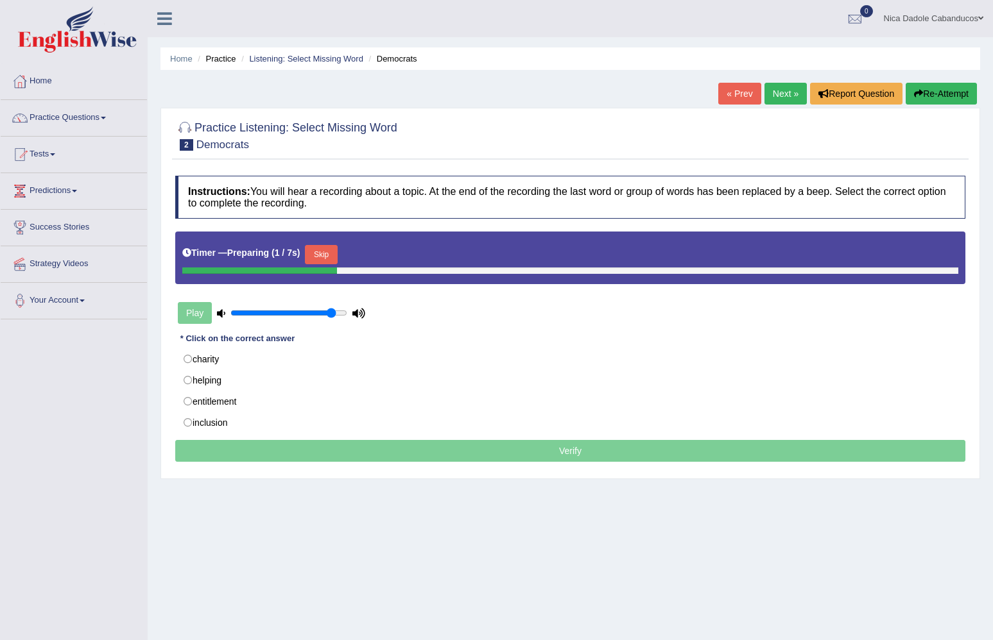
click at [325, 257] on button "Skip" at bounding box center [321, 254] width 32 height 19
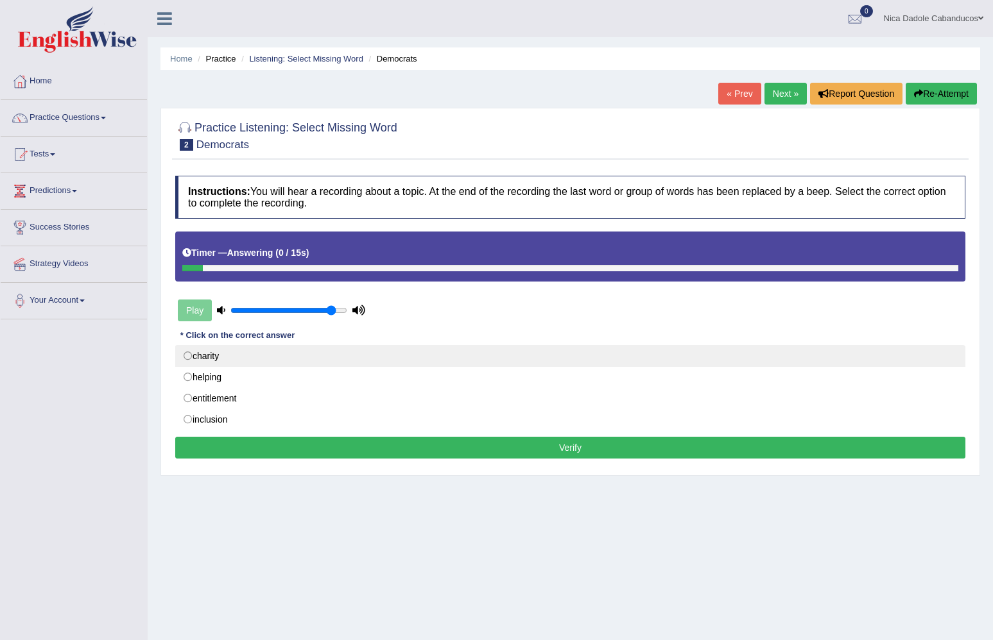
click at [278, 350] on label "charity" at bounding box center [570, 356] width 790 height 22
radio input "true"
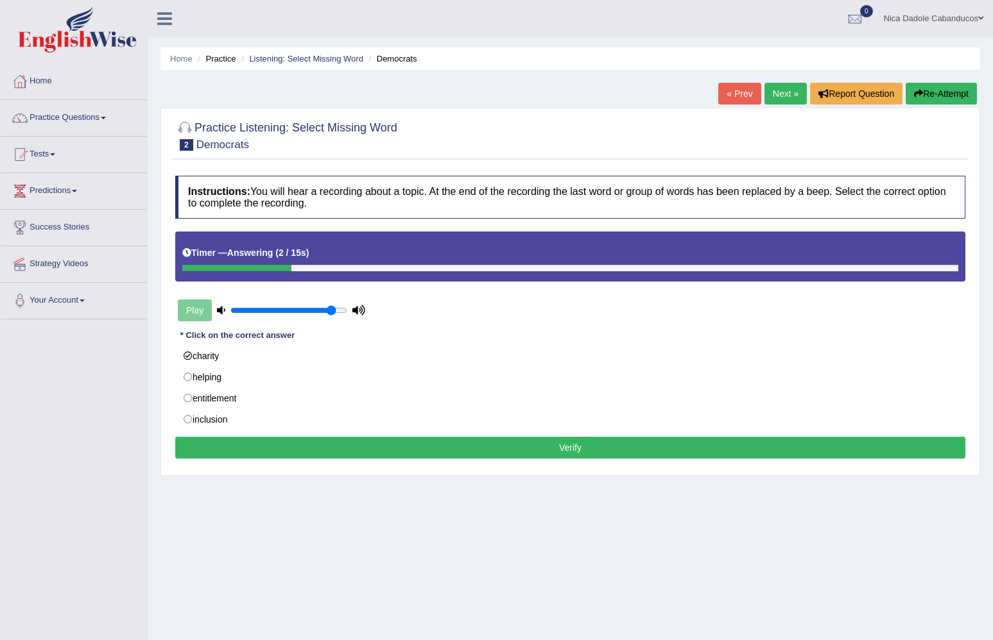
click at [275, 447] on button "Verify" at bounding box center [570, 448] width 790 height 22
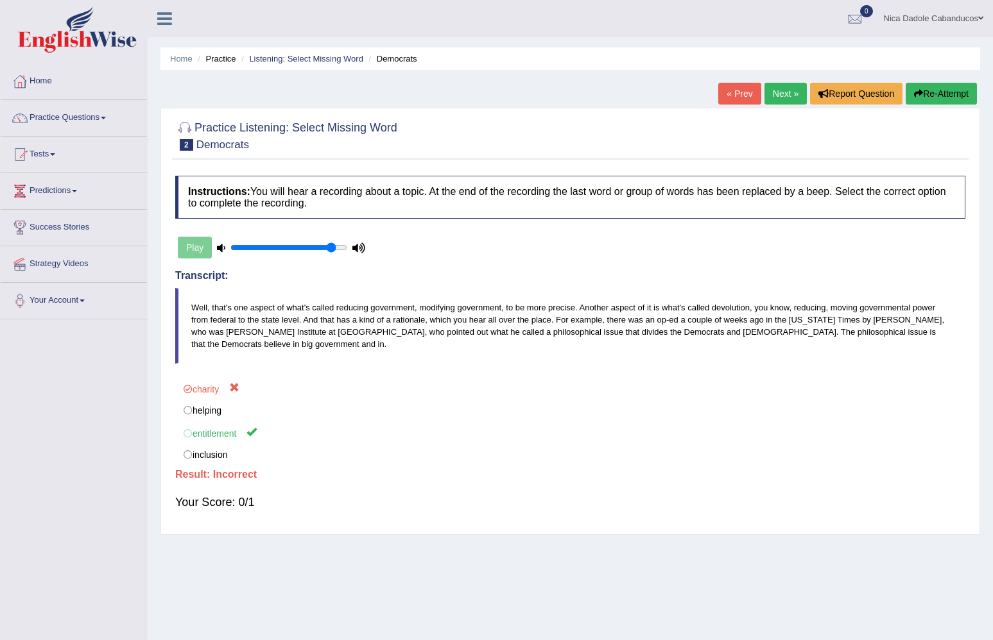
click at [320, 532] on div "Practice Listening: Select Missing Word 2 Democrats Instructions: You will hear…" at bounding box center [569, 321] width 819 height 427
click at [785, 90] on link "Next »" at bounding box center [785, 94] width 42 height 22
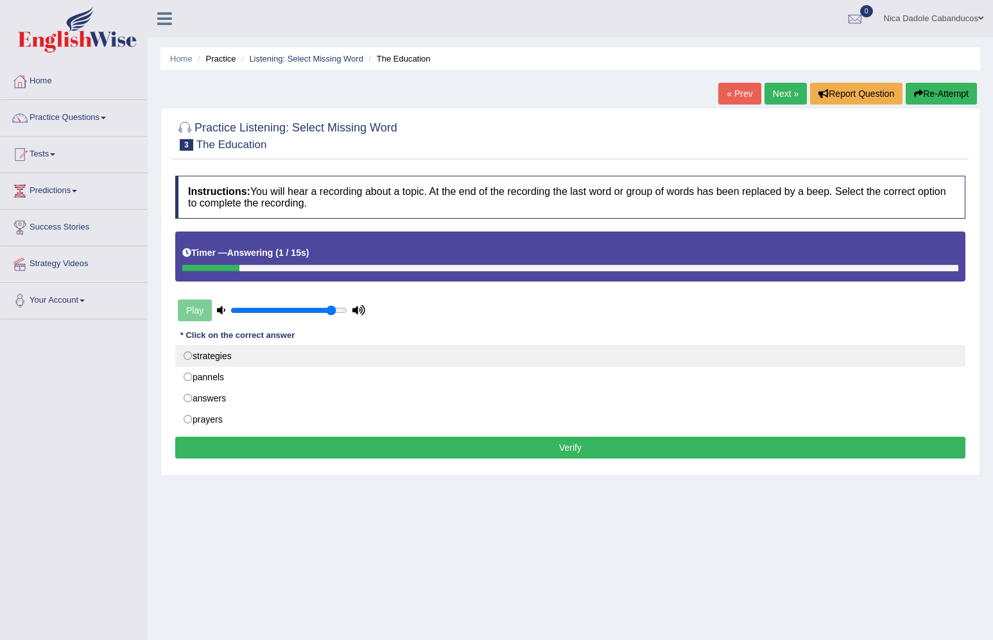
click at [245, 354] on label "strategies" at bounding box center [570, 356] width 790 height 22
radio input "true"
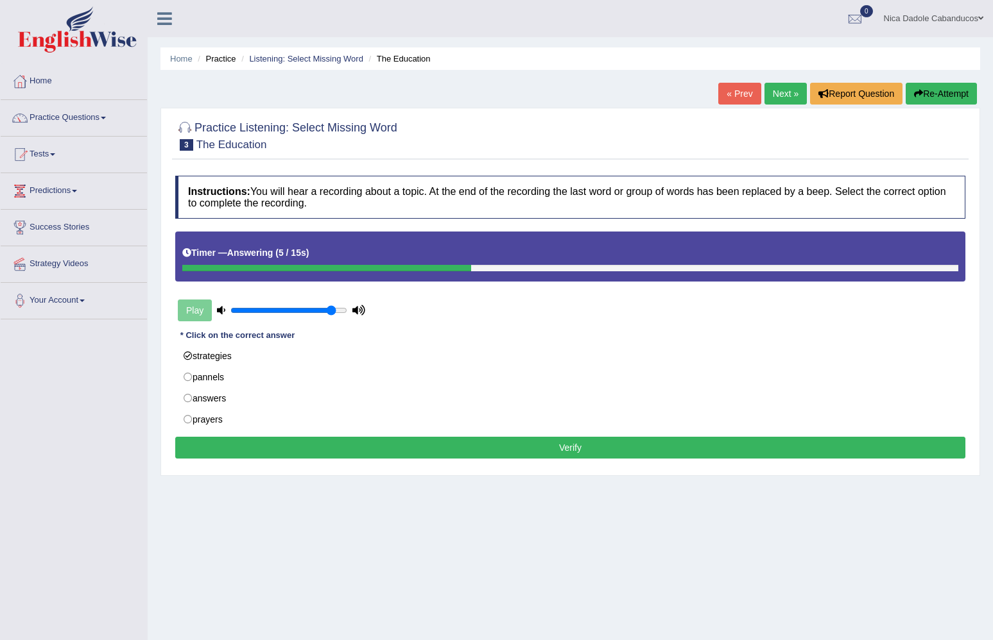
click at [287, 443] on button "Verify" at bounding box center [570, 448] width 790 height 22
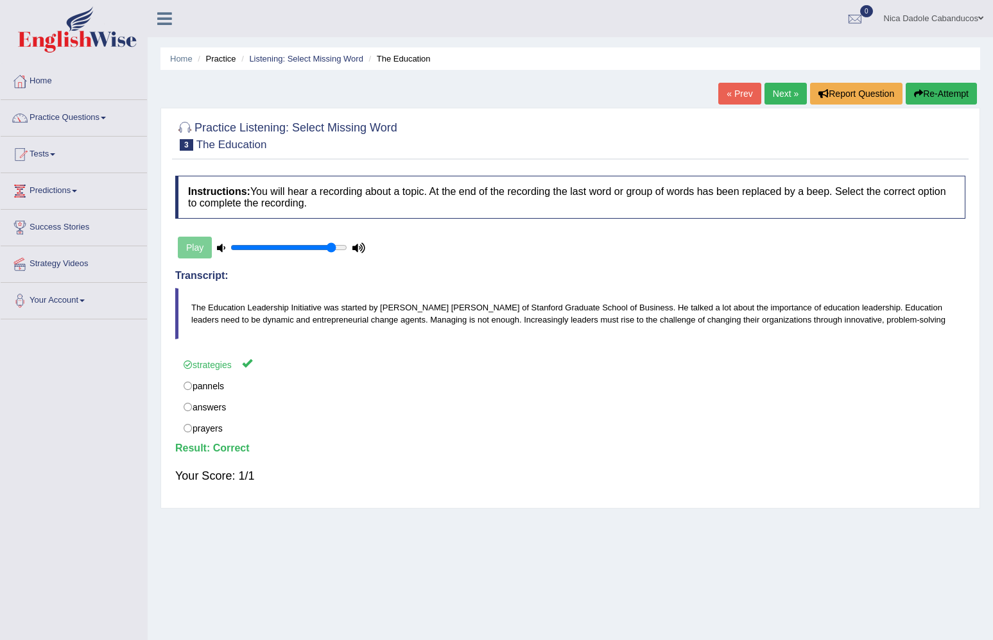
click at [767, 87] on link "Next »" at bounding box center [785, 94] width 42 height 22
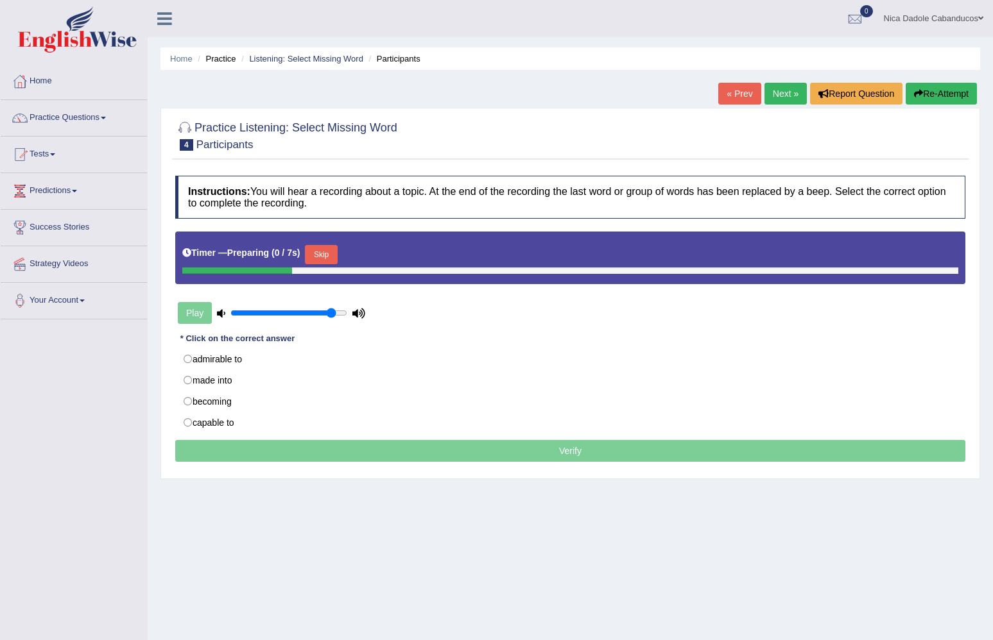
click at [329, 253] on button "Skip" at bounding box center [321, 254] width 32 height 19
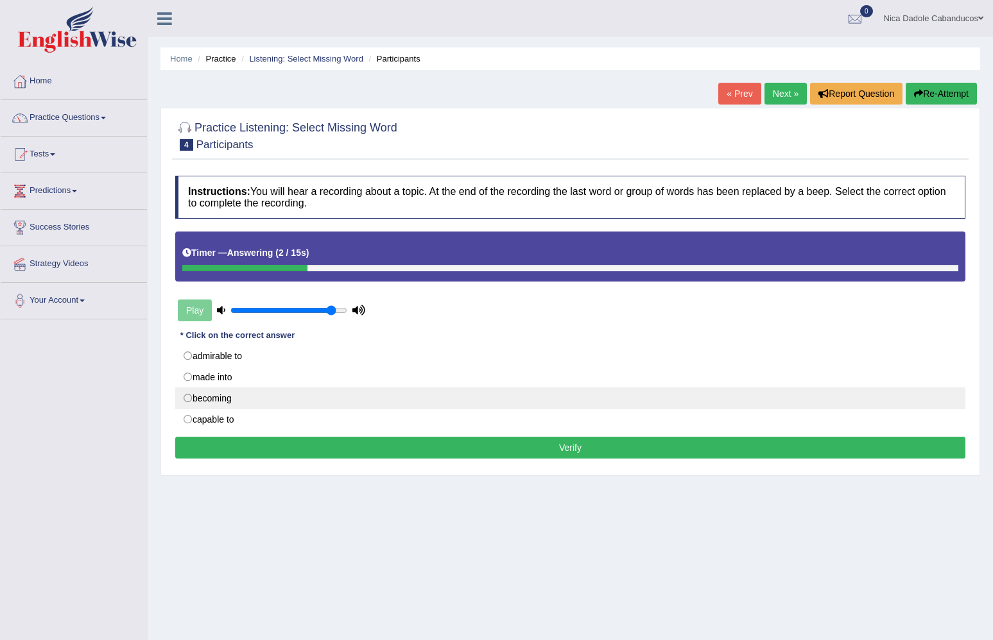
click at [327, 396] on label "becoming" at bounding box center [570, 399] width 790 height 22
radio input "true"
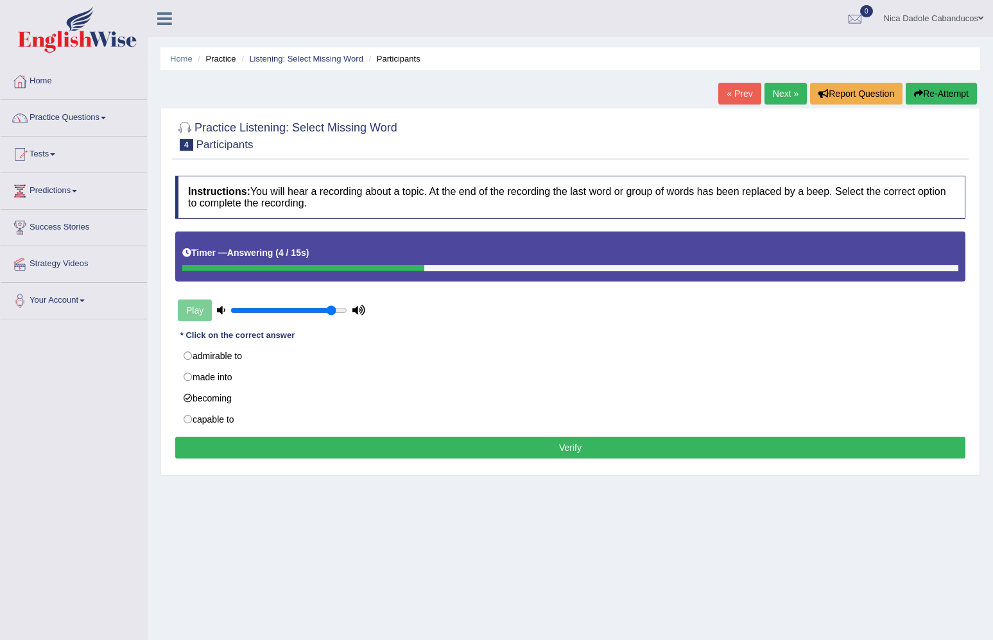
click at [336, 445] on button "Verify" at bounding box center [570, 448] width 790 height 22
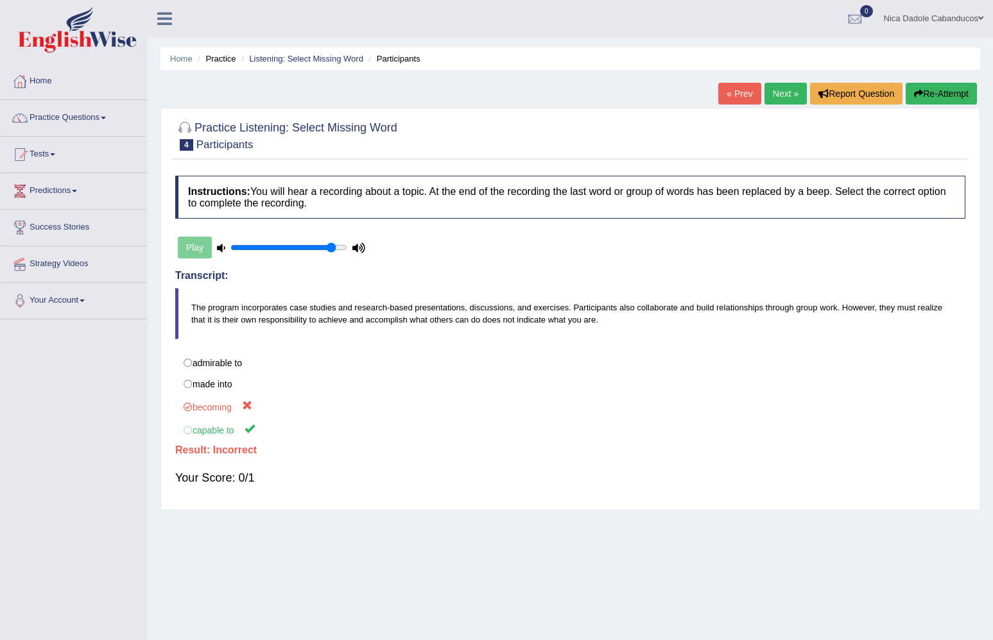
click at [345, 552] on div "Home Practice Listening: Select Missing Word Participants « Prev Next » Report …" at bounding box center [570, 321] width 845 height 642
click at [785, 96] on link "Next »" at bounding box center [785, 94] width 42 height 22
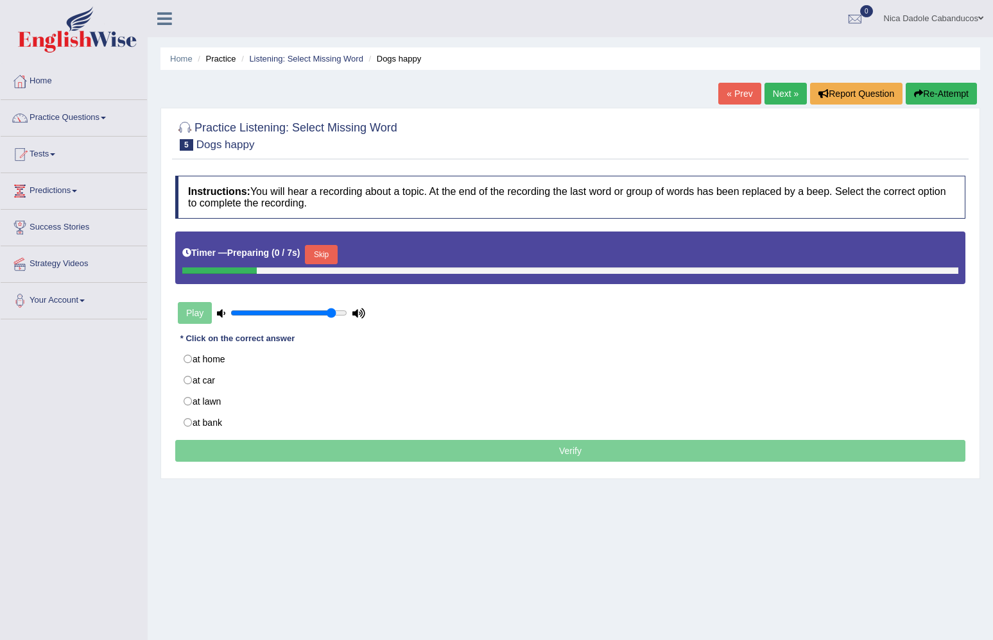
click at [334, 248] on button "Skip" at bounding box center [321, 254] width 32 height 19
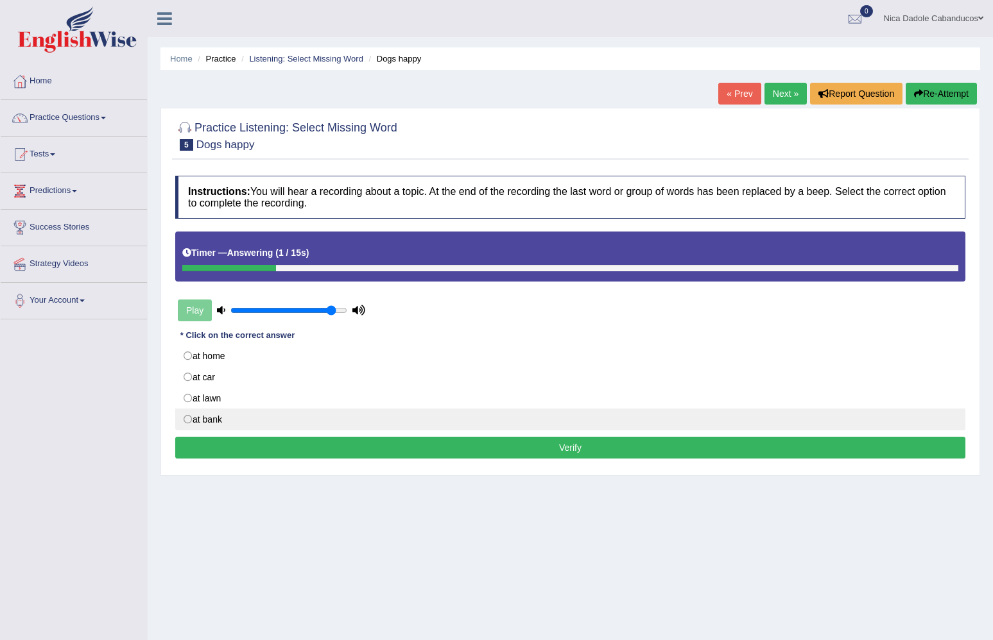
click at [222, 414] on label "at bank" at bounding box center [570, 420] width 790 height 22
radio input "true"
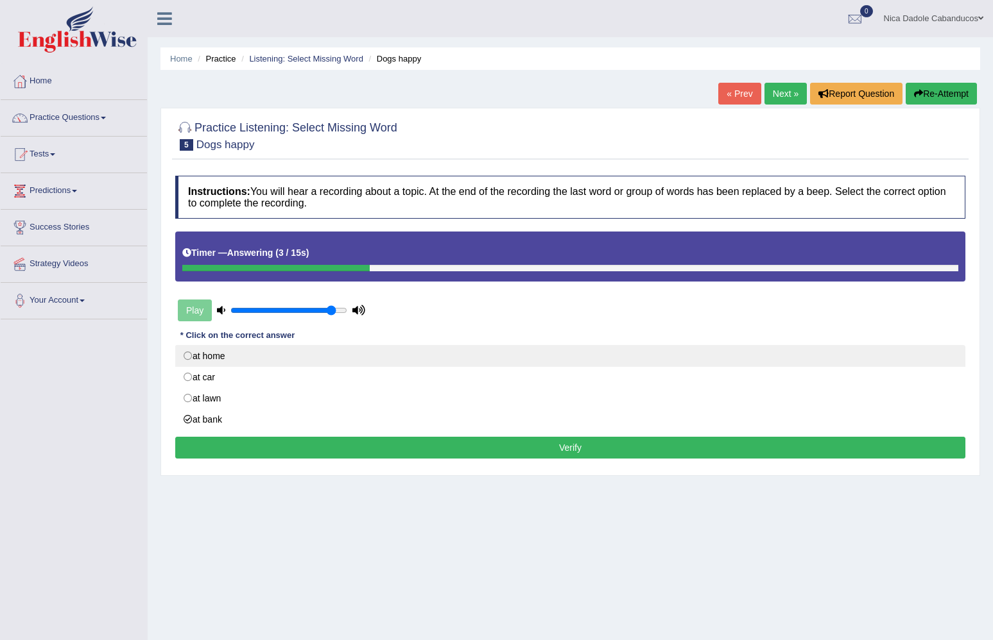
click at [244, 358] on label "at home" at bounding box center [570, 356] width 790 height 22
radio input "true"
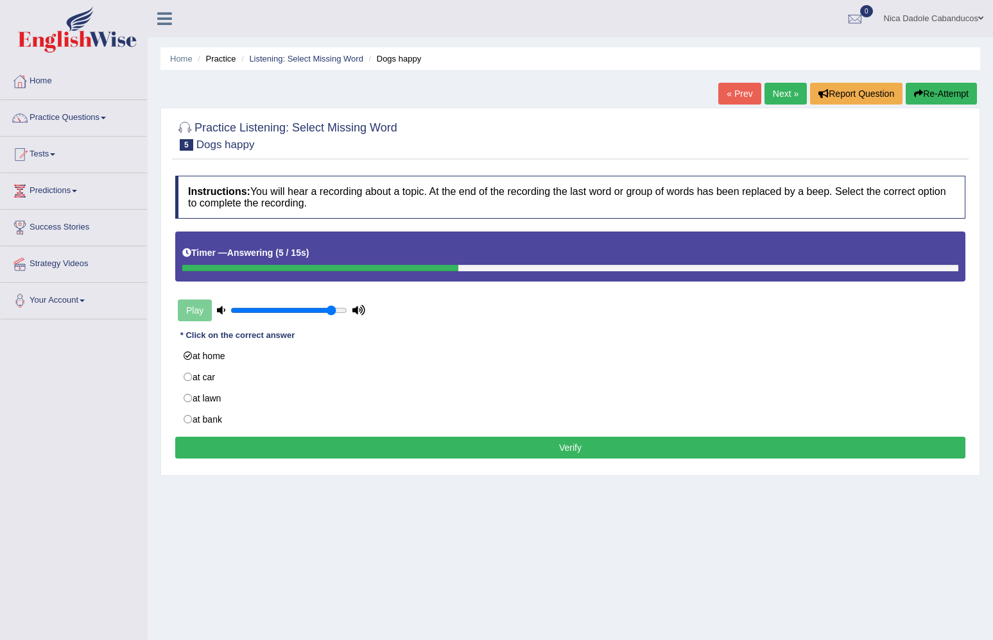
click at [223, 447] on button "Verify" at bounding box center [570, 448] width 790 height 22
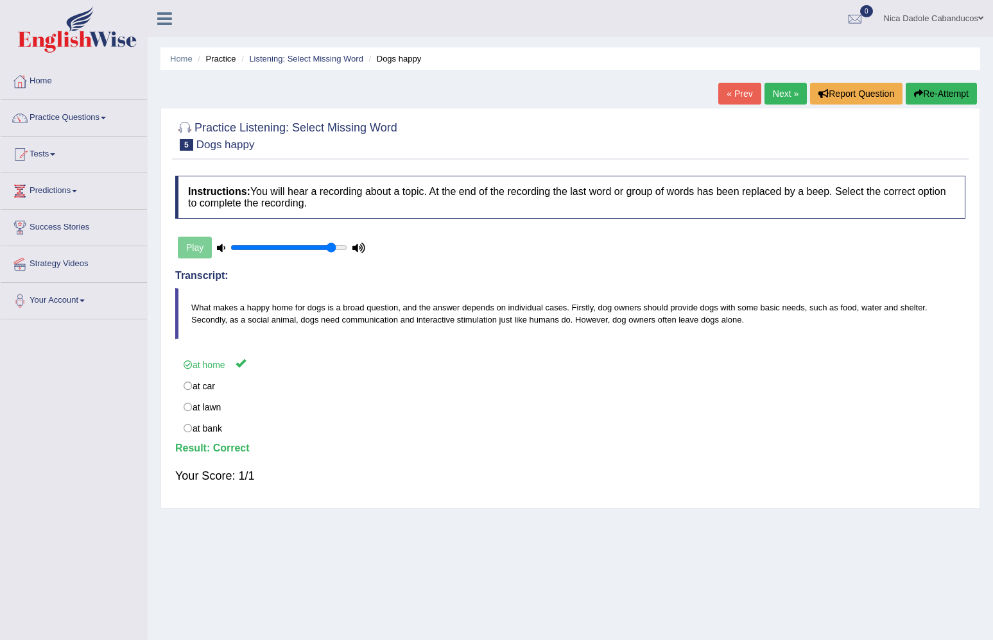
click at [778, 98] on link "Next »" at bounding box center [785, 94] width 42 height 22
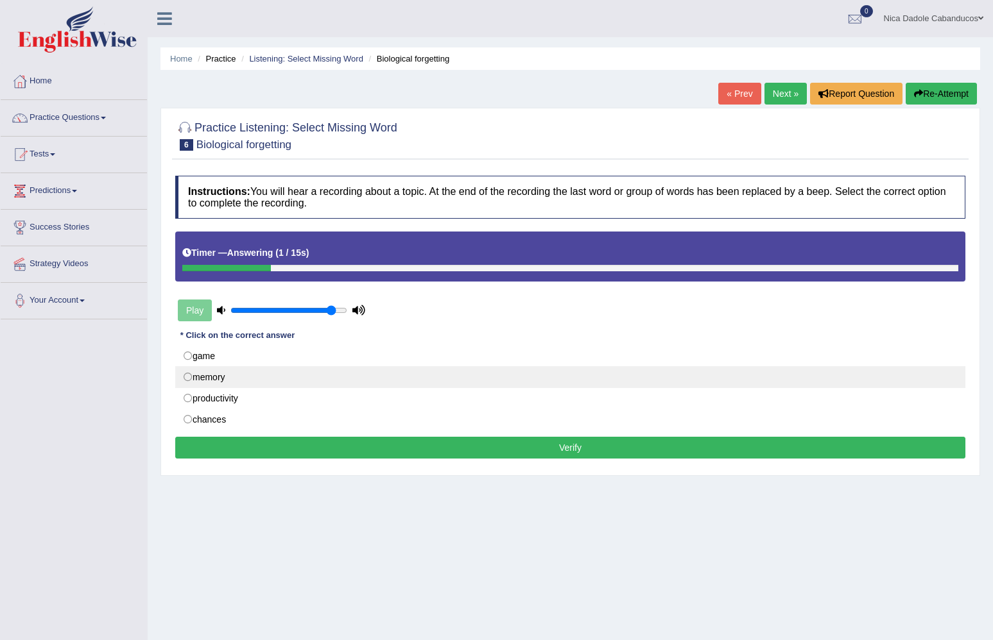
click at [336, 367] on label "memory" at bounding box center [570, 377] width 790 height 22
radio input "true"
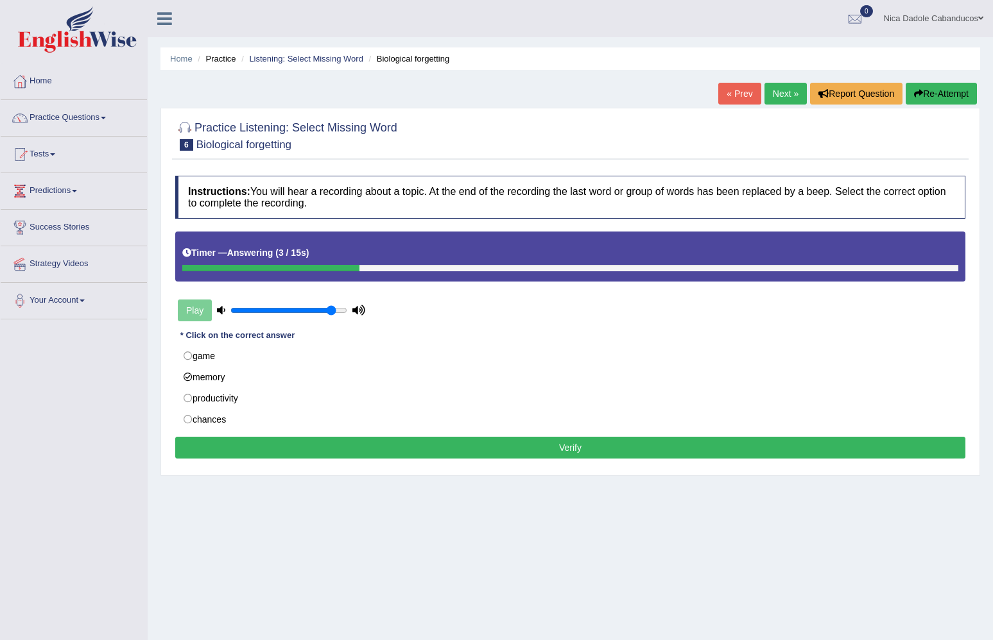
click at [312, 448] on button "Verify" at bounding box center [570, 448] width 790 height 22
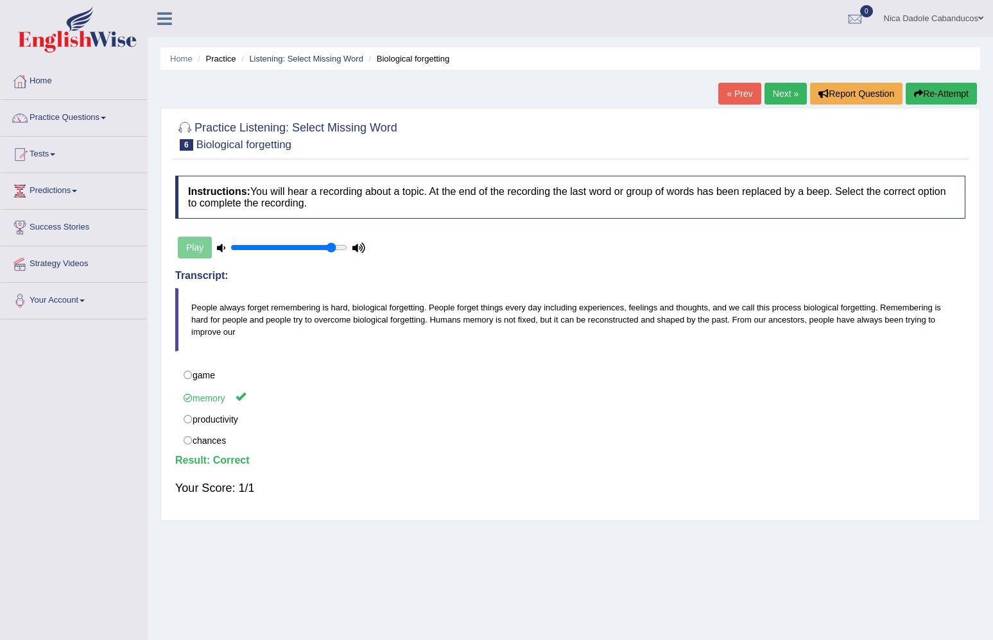
click at [783, 92] on link "Next »" at bounding box center [785, 94] width 42 height 22
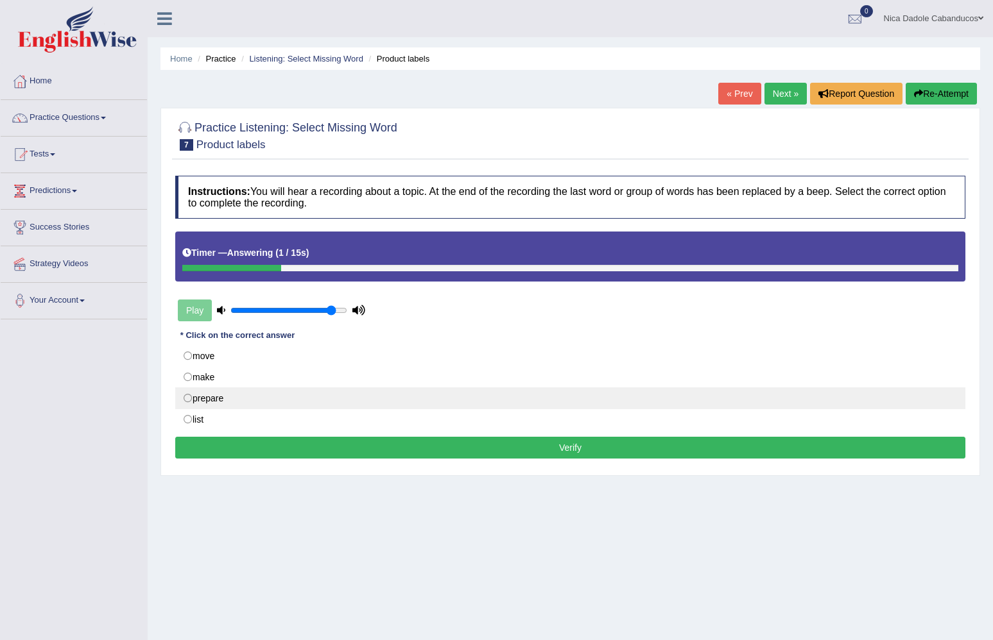
click at [298, 392] on label "prepare" at bounding box center [570, 399] width 790 height 22
radio input "true"
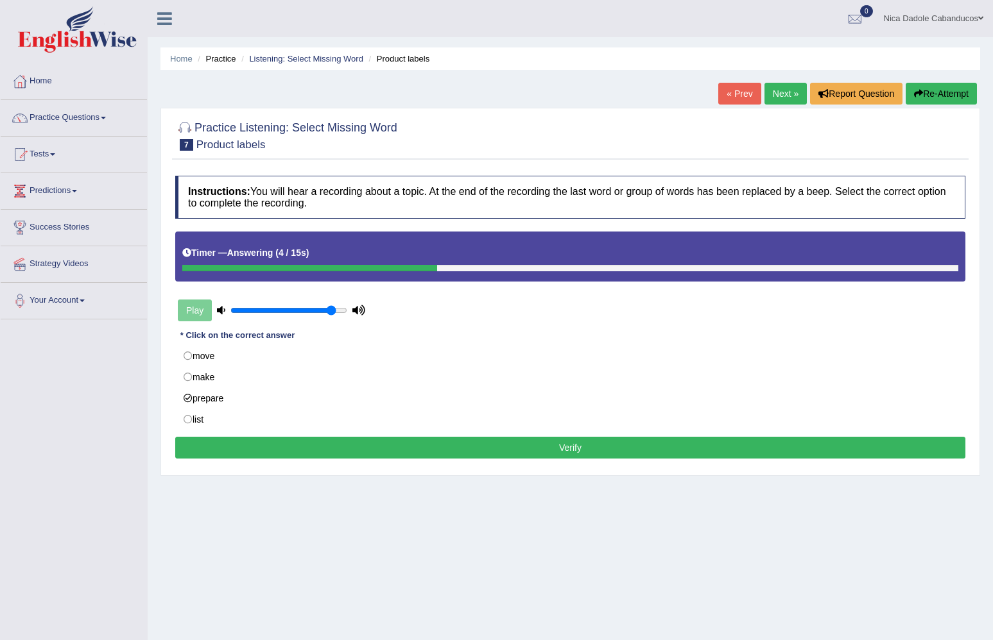
click at [298, 445] on button "Verify" at bounding box center [570, 448] width 790 height 22
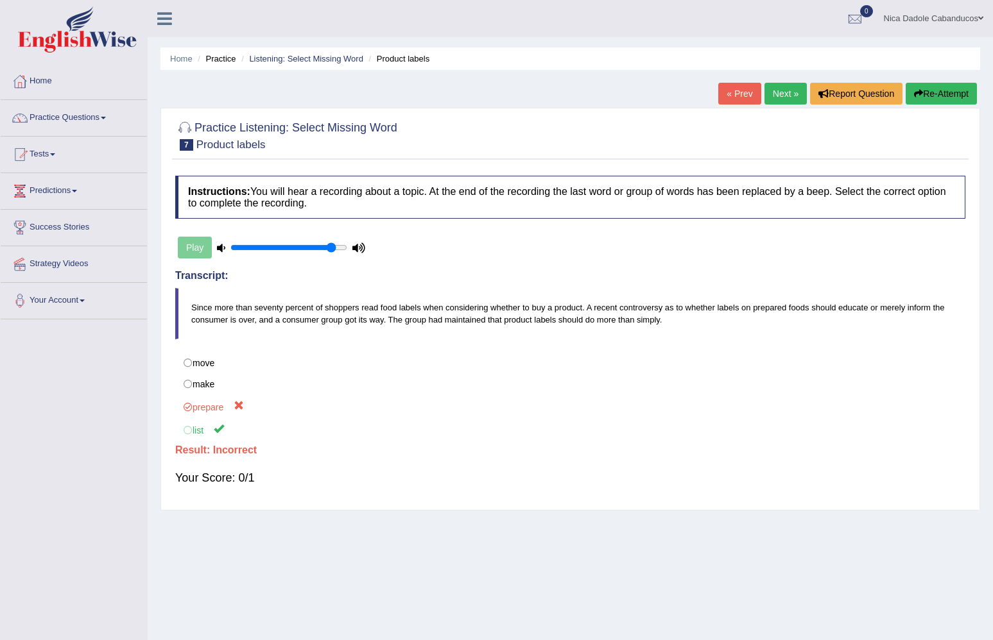
drag, startPoint x: 497, startPoint y: 318, endPoint x: 623, endPoint y: 321, distance: 125.8
click at [623, 321] on blockquote "Since more than seventy percent of shoppers read food labels when considering w…" at bounding box center [570, 313] width 790 height 51
click at [781, 91] on link "Next »" at bounding box center [785, 94] width 42 height 22
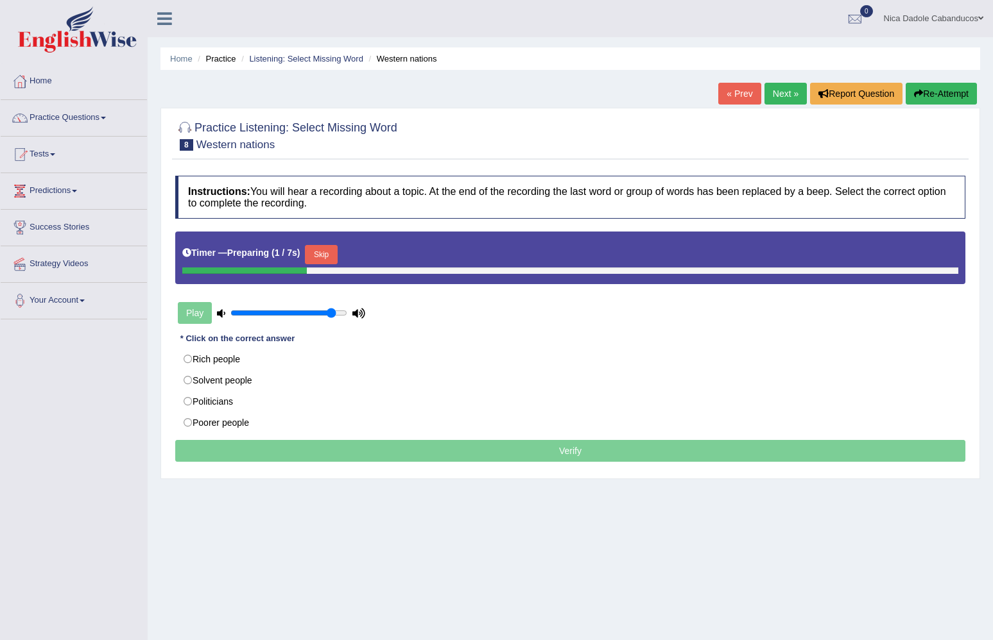
click at [331, 252] on button "Skip" at bounding box center [321, 254] width 32 height 19
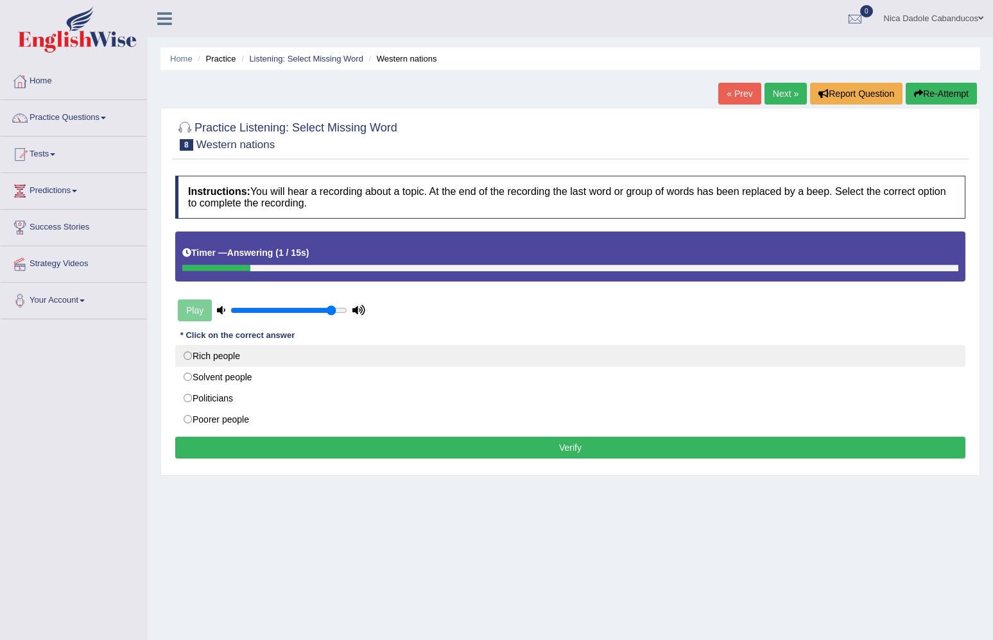
click at [303, 355] on label "Rich people" at bounding box center [570, 356] width 790 height 22
radio input "true"
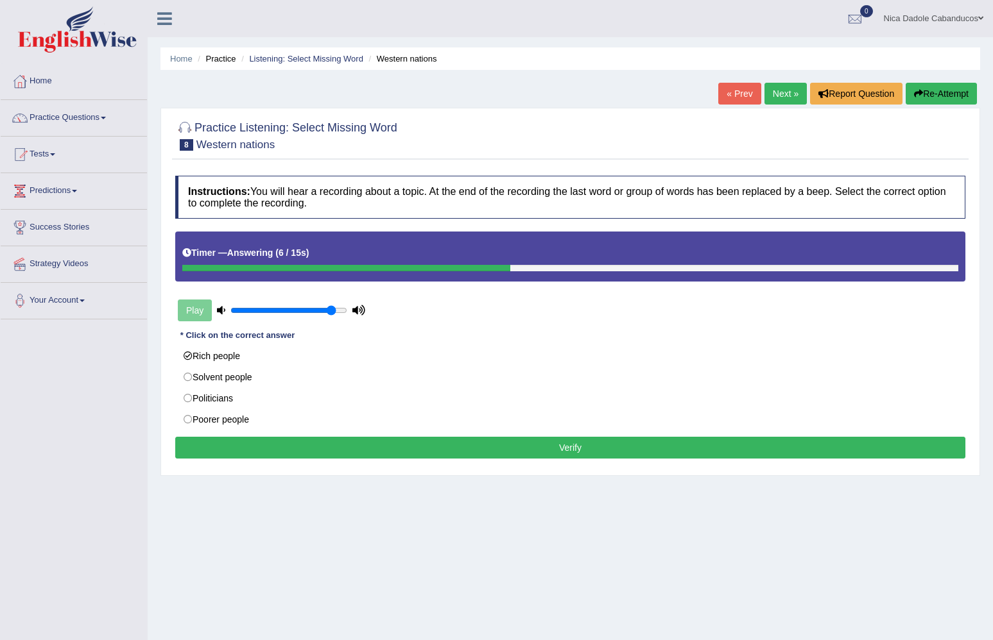
click at [273, 443] on button "Verify" at bounding box center [570, 448] width 790 height 22
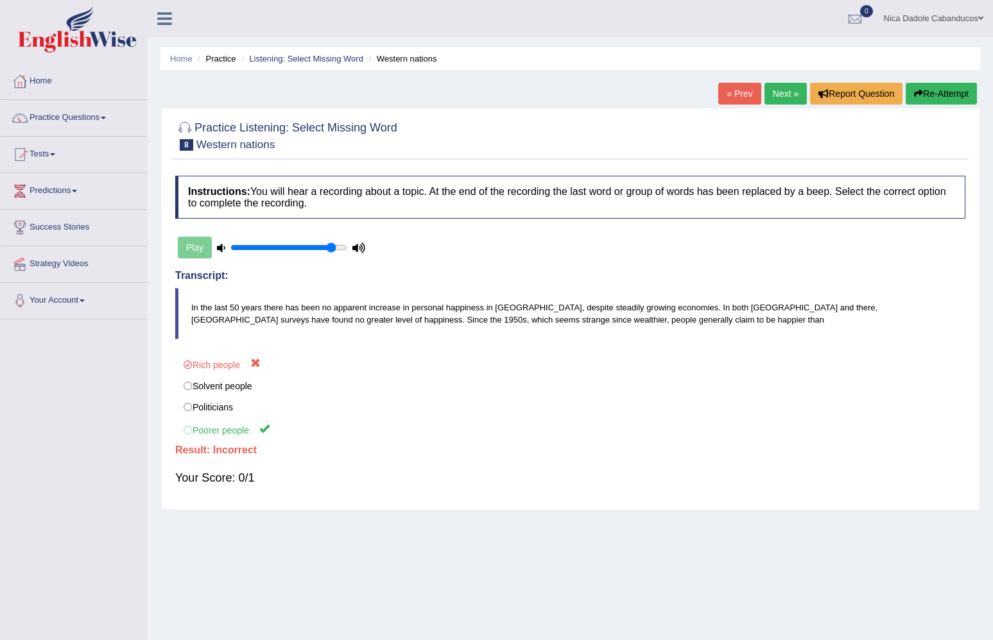
click at [772, 96] on link "Next »" at bounding box center [785, 94] width 42 height 22
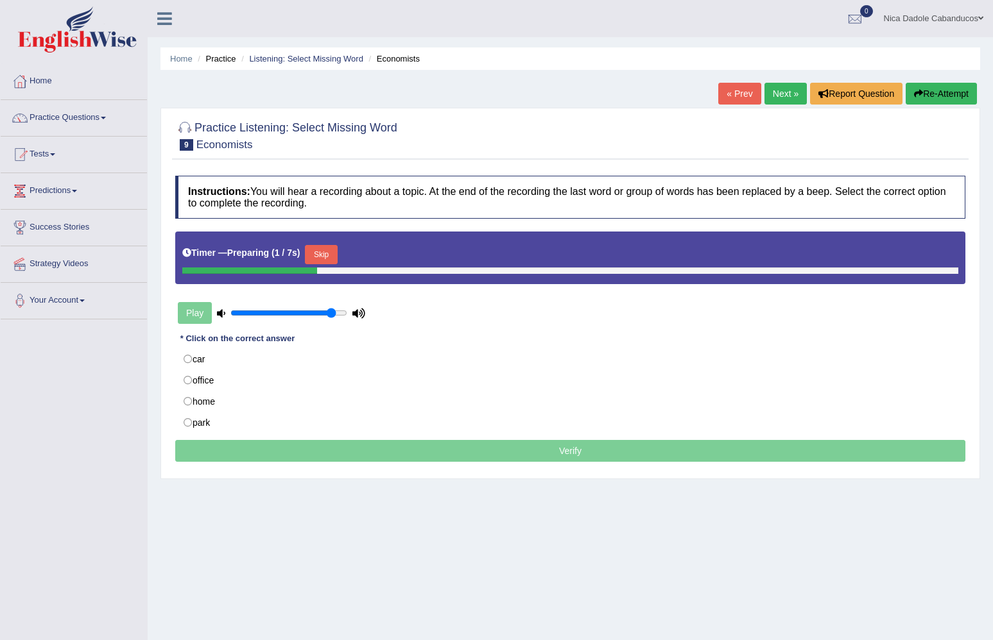
click at [332, 251] on button "Skip" at bounding box center [321, 254] width 32 height 19
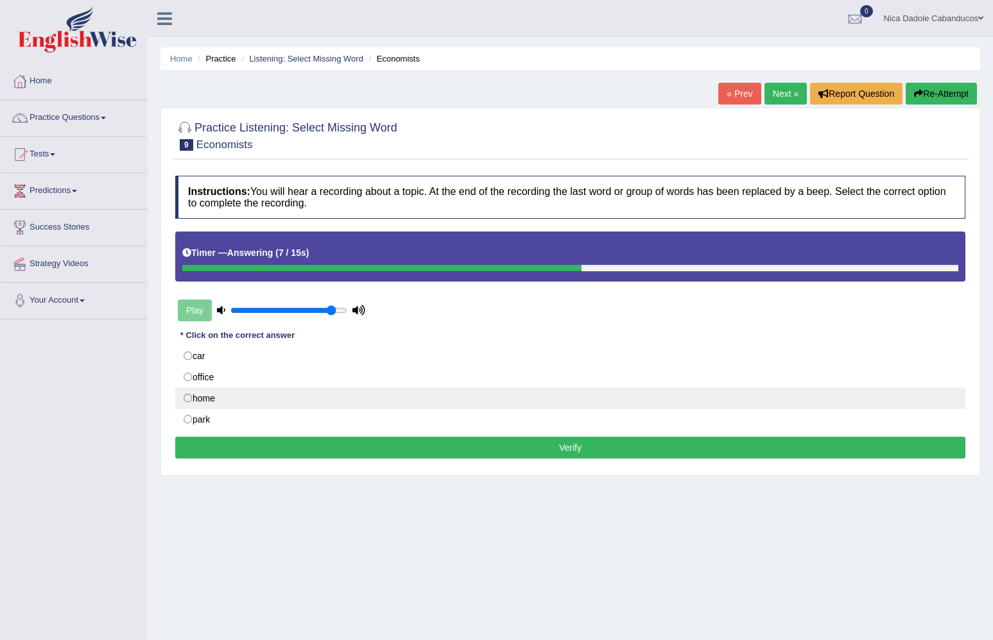
click at [256, 400] on label "home" at bounding box center [570, 399] width 790 height 22
radio input "true"
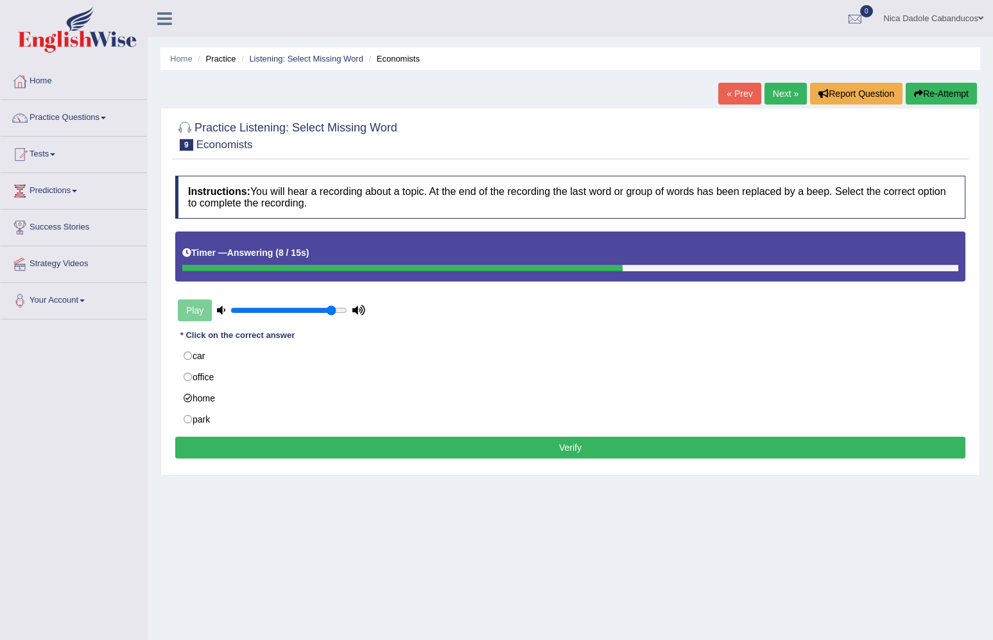
click at [265, 438] on button "Verify" at bounding box center [570, 448] width 790 height 22
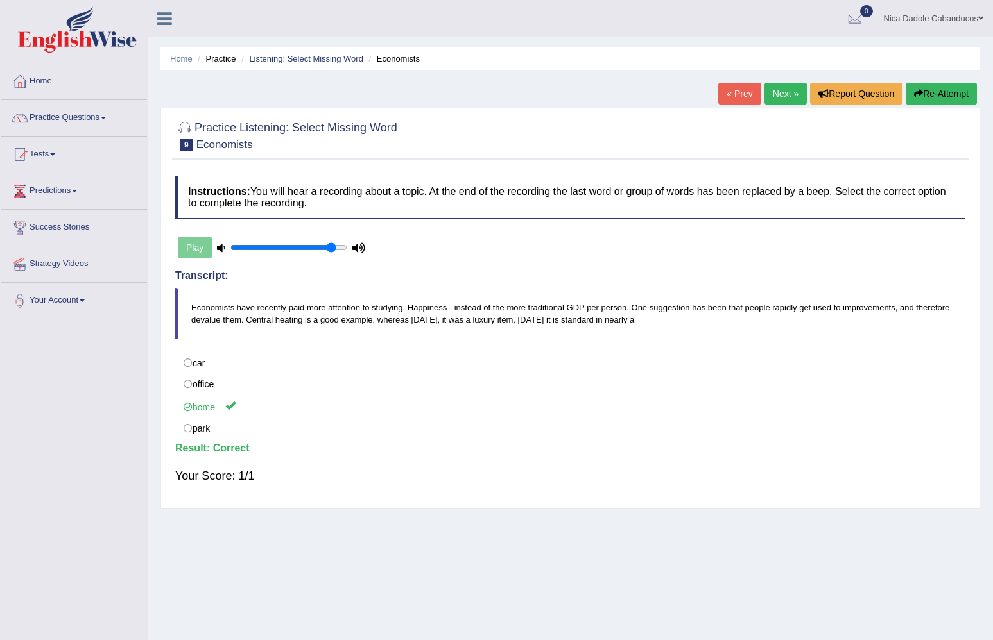
click at [768, 90] on link "Next »" at bounding box center [785, 94] width 42 height 22
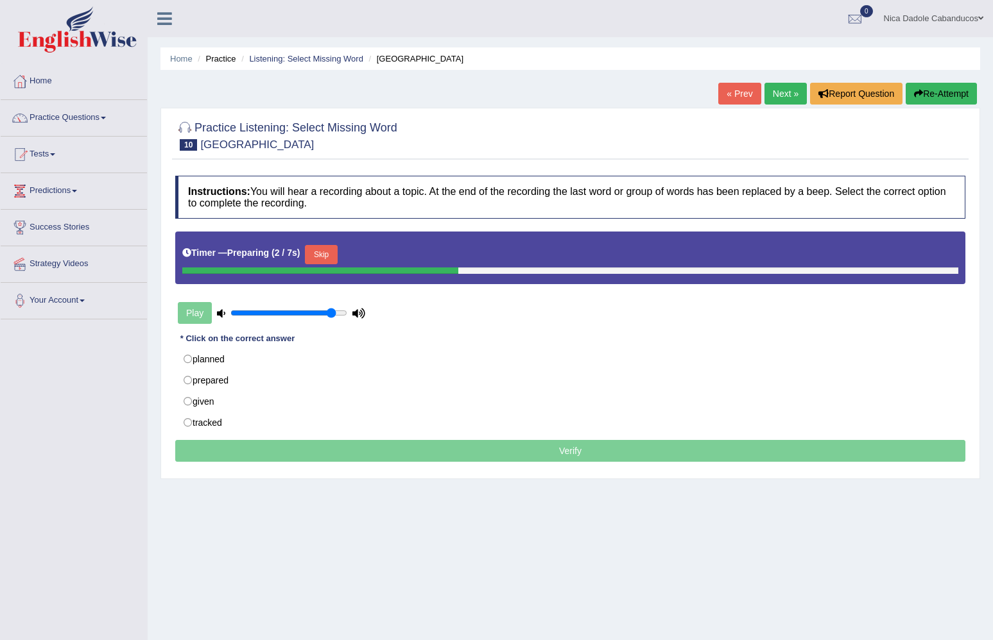
click at [328, 248] on button "Skip" at bounding box center [321, 254] width 32 height 19
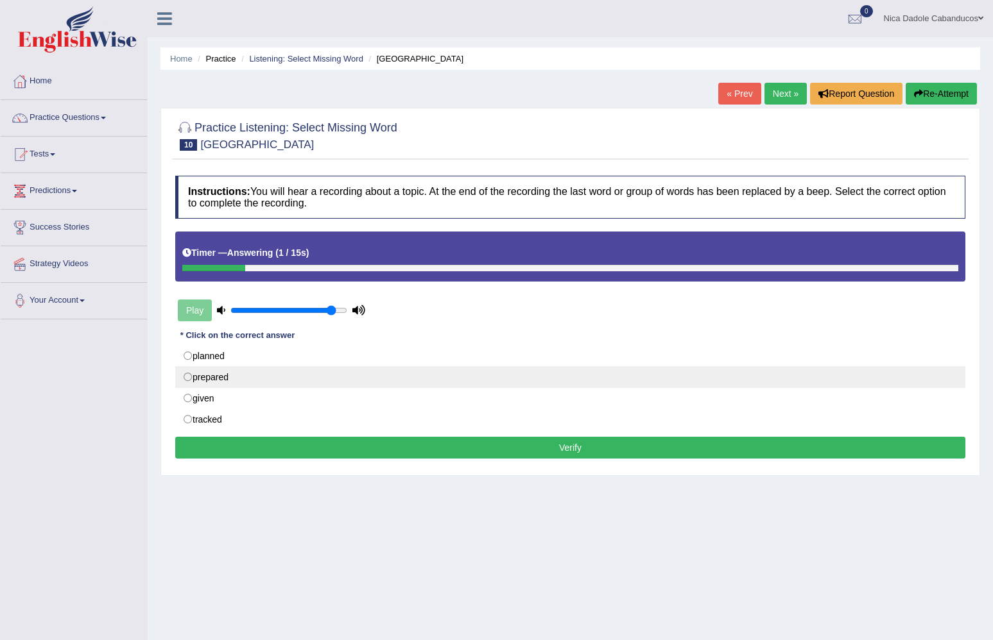
click at [241, 374] on label "prepared" at bounding box center [570, 377] width 790 height 22
radio input "true"
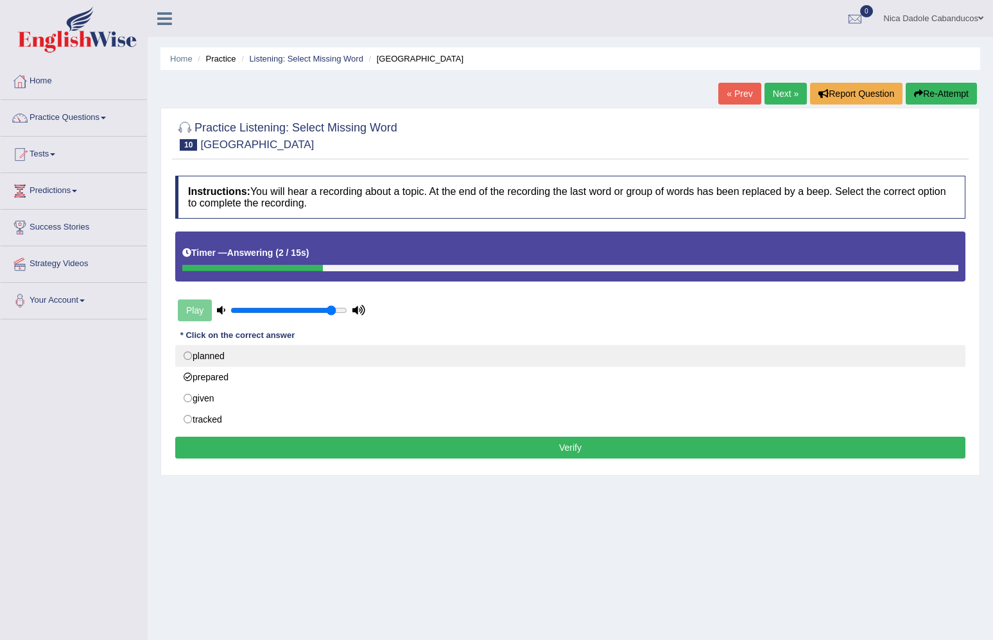
click at [244, 365] on label "planned" at bounding box center [570, 356] width 790 height 22
radio input "true"
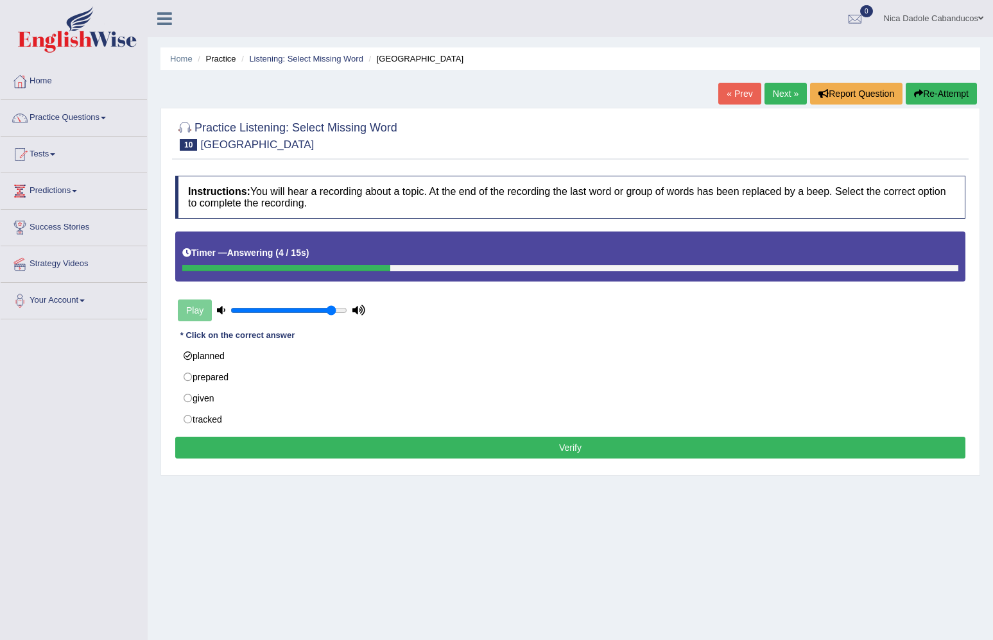
click at [244, 441] on button "Verify" at bounding box center [570, 448] width 790 height 22
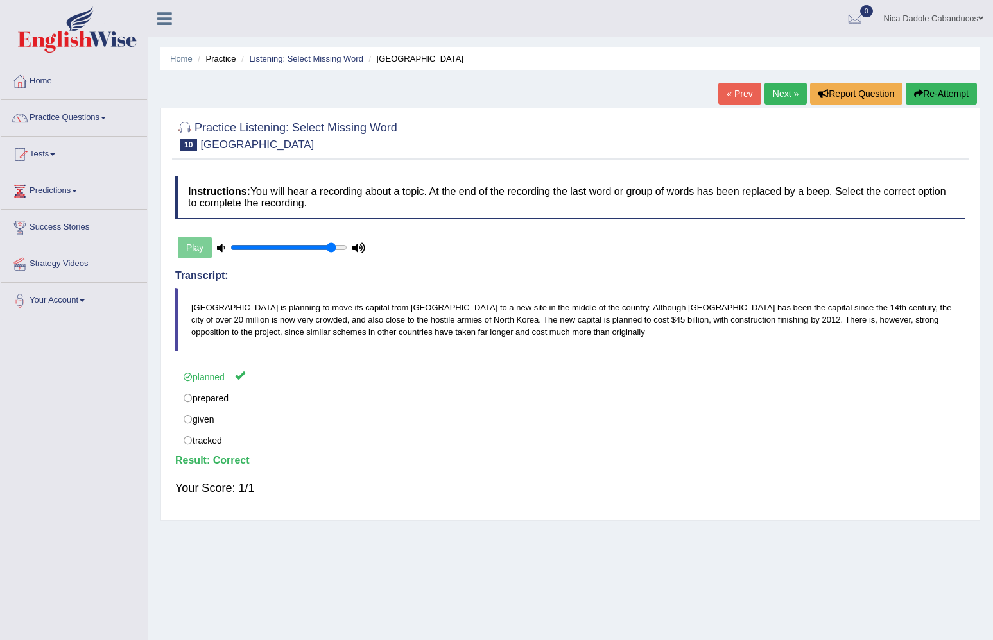
click at [783, 98] on link "Next »" at bounding box center [785, 94] width 42 height 22
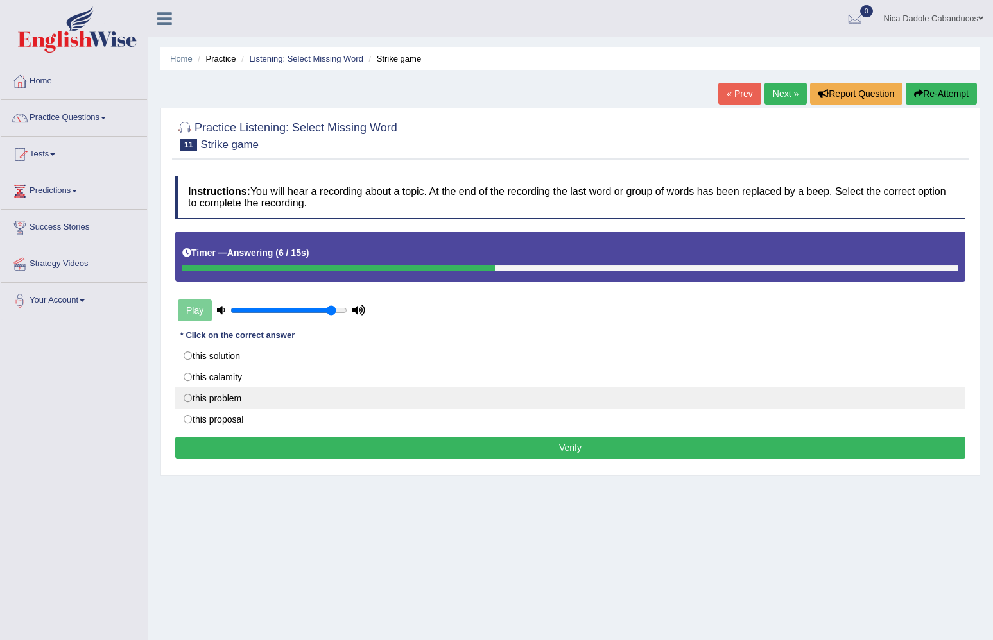
click at [328, 406] on label "this problem" at bounding box center [570, 399] width 790 height 22
radio input "true"
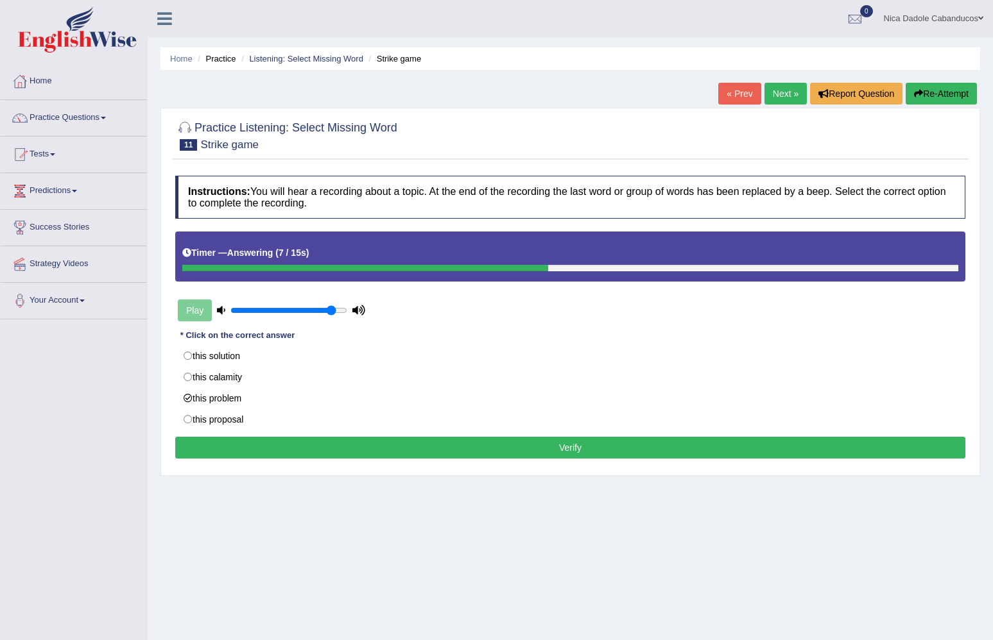
click at [321, 448] on button "Verify" at bounding box center [570, 448] width 790 height 22
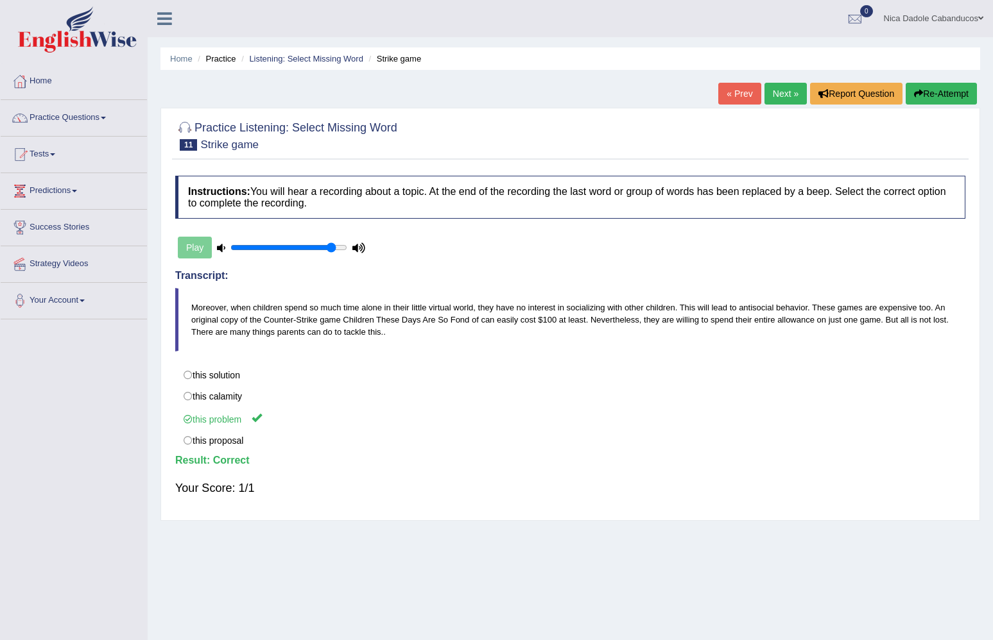
click at [778, 89] on link "Next »" at bounding box center [785, 94] width 42 height 22
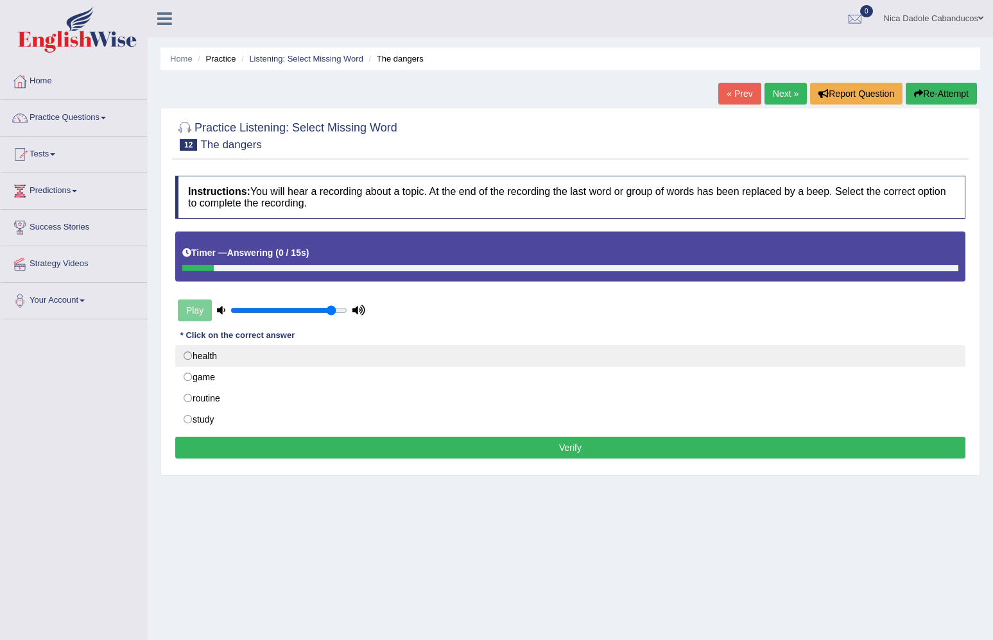
click at [425, 348] on label "health" at bounding box center [570, 356] width 790 height 22
radio input "true"
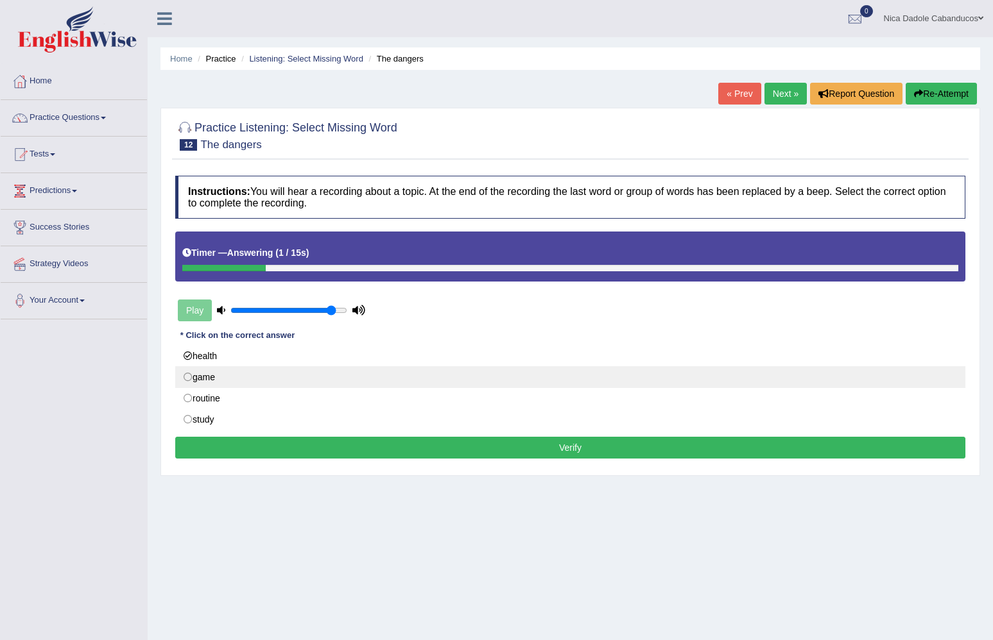
click at [412, 377] on label "game" at bounding box center [570, 377] width 790 height 22
radio input "true"
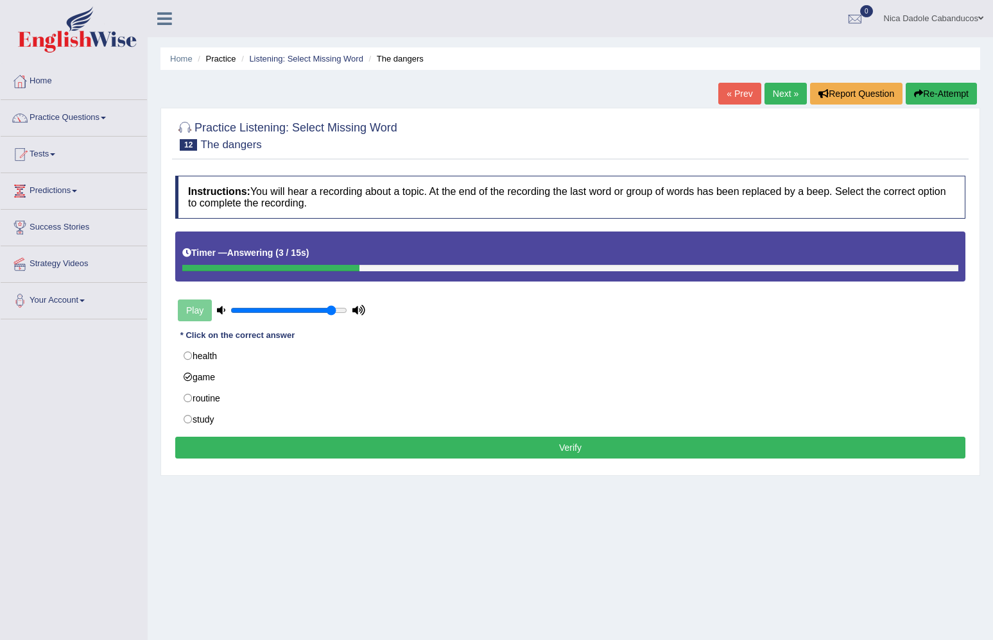
click at [389, 441] on button "Verify" at bounding box center [570, 448] width 790 height 22
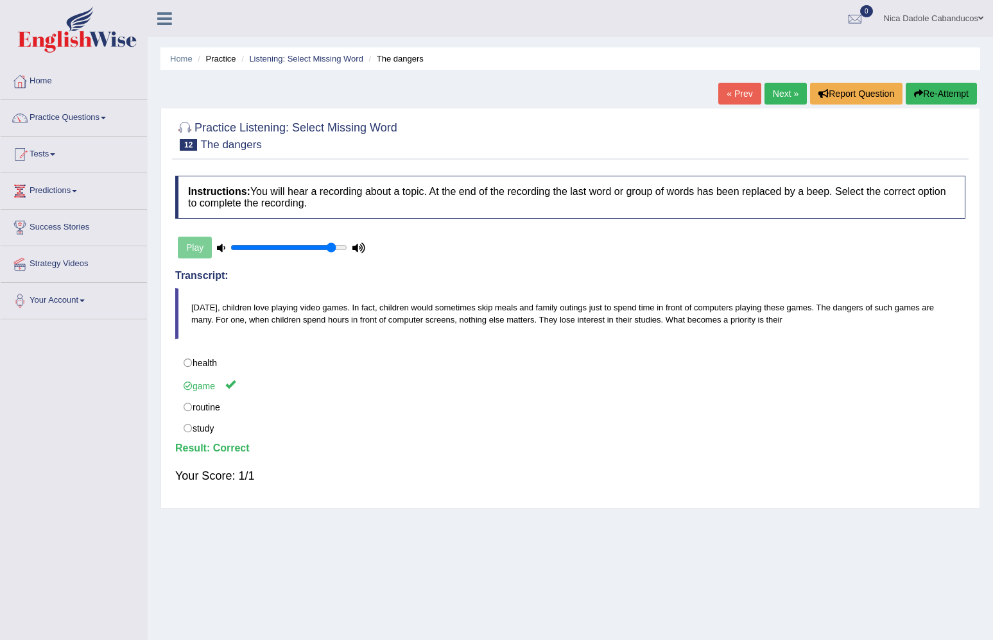
click at [778, 95] on link "Next »" at bounding box center [785, 94] width 42 height 22
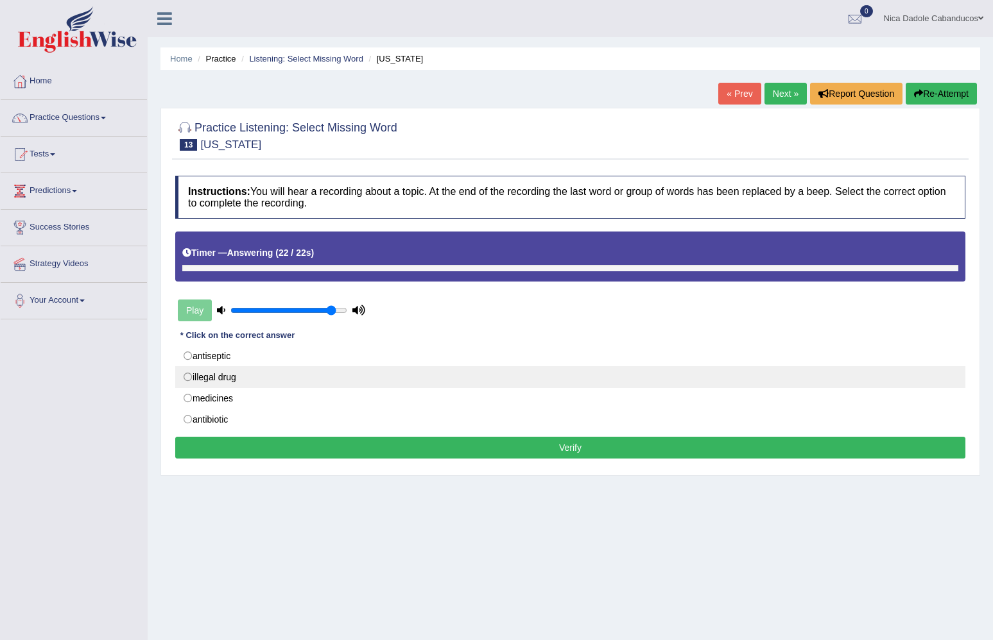
click at [415, 379] on label "illegal drug" at bounding box center [570, 377] width 790 height 22
radio input "true"
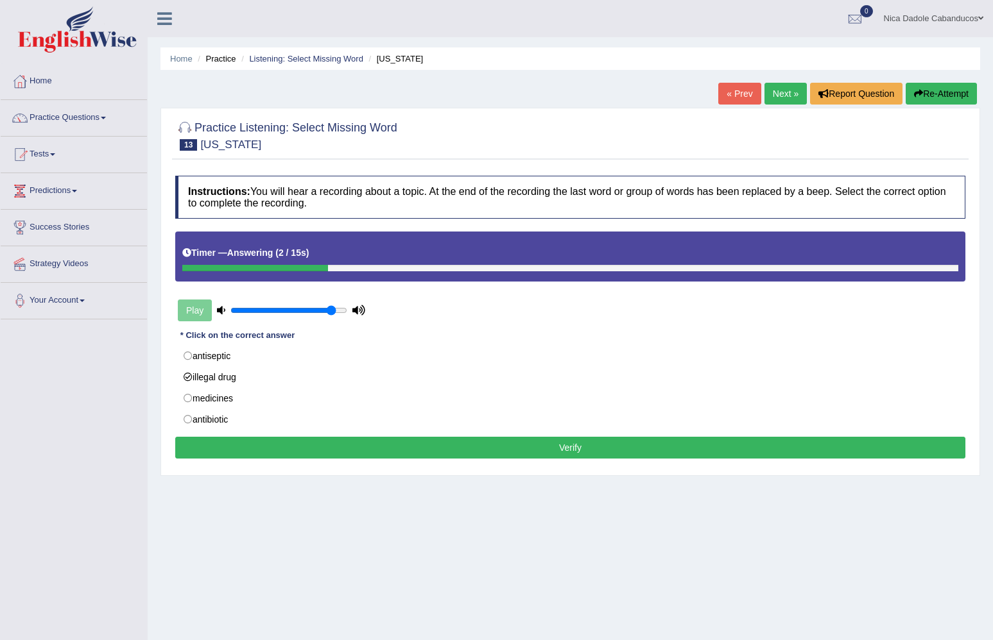
click at [404, 445] on button "Verify" at bounding box center [570, 448] width 790 height 22
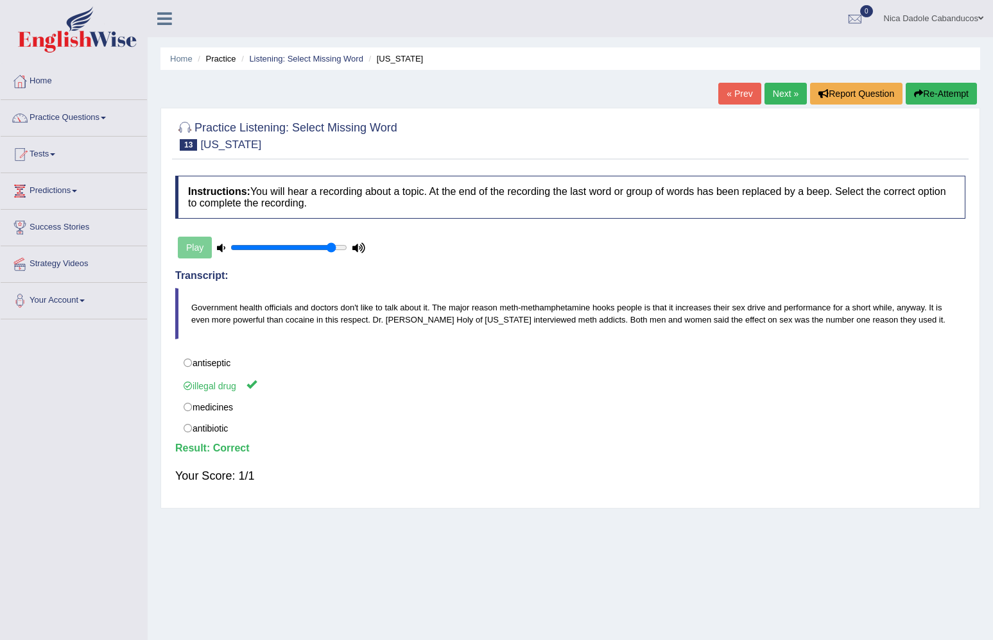
click at [790, 90] on link "Next »" at bounding box center [785, 94] width 42 height 22
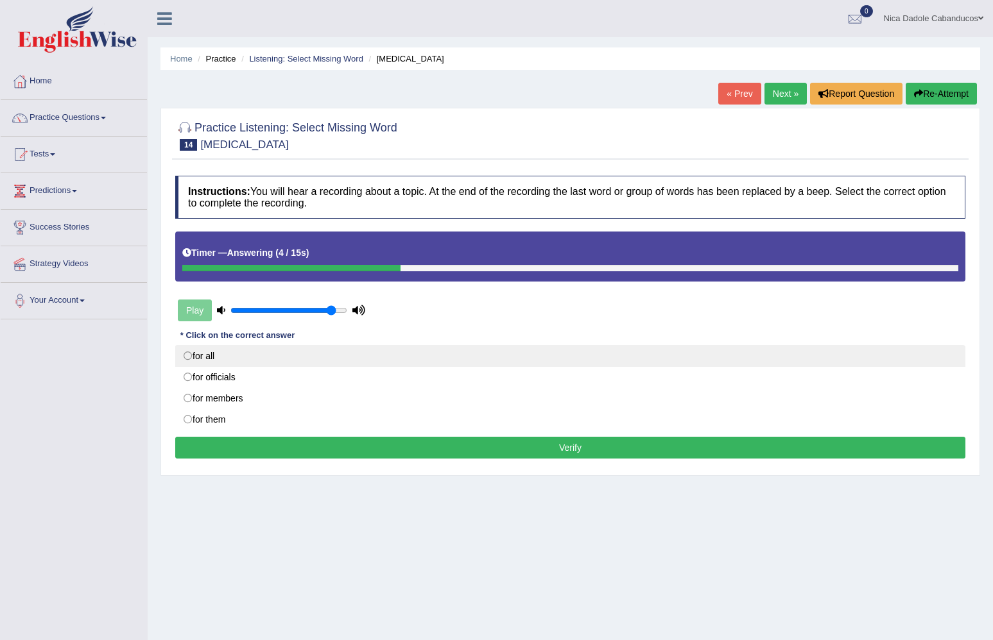
click at [346, 361] on label "for all" at bounding box center [570, 356] width 790 height 22
radio input "true"
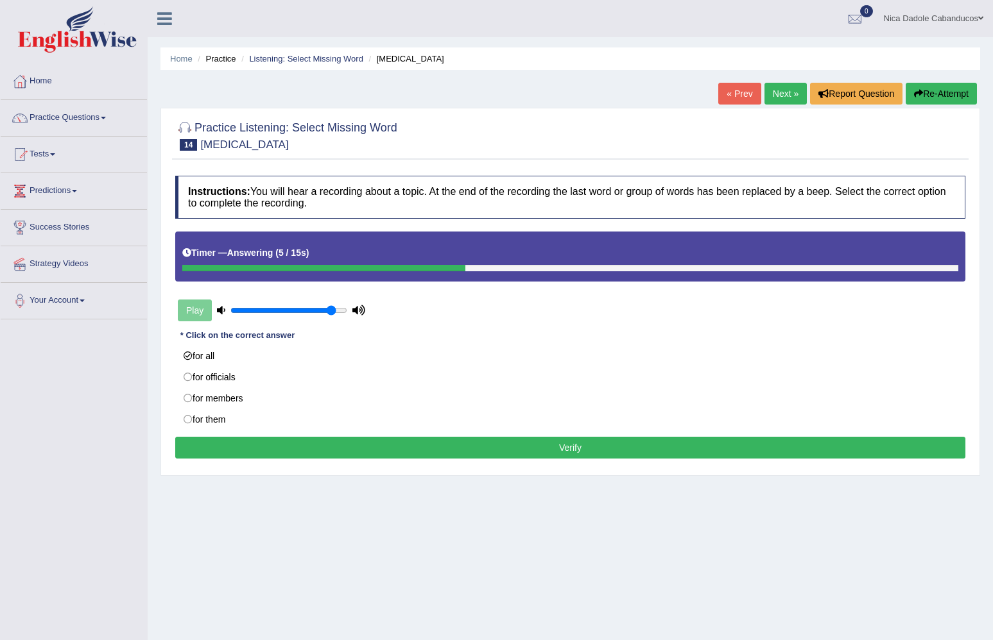
click at [314, 439] on button "Verify" at bounding box center [570, 448] width 790 height 22
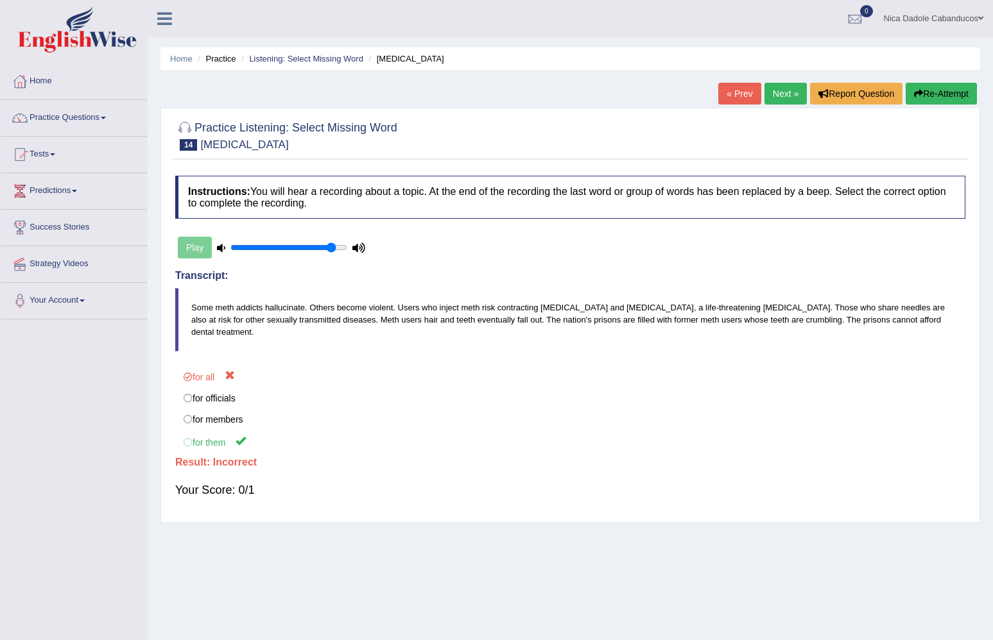
click at [784, 98] on link "Next »" at bounding box center [785, 94] width 42 height 22
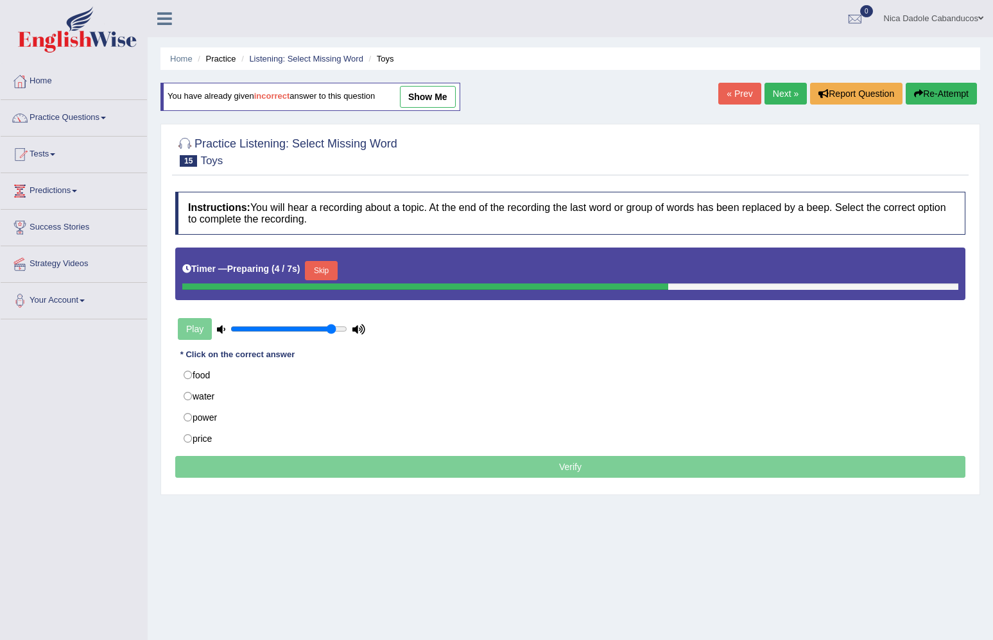
click at [325, 266] on button "Skip" at bounding box center [321, 270] width 32 height 19
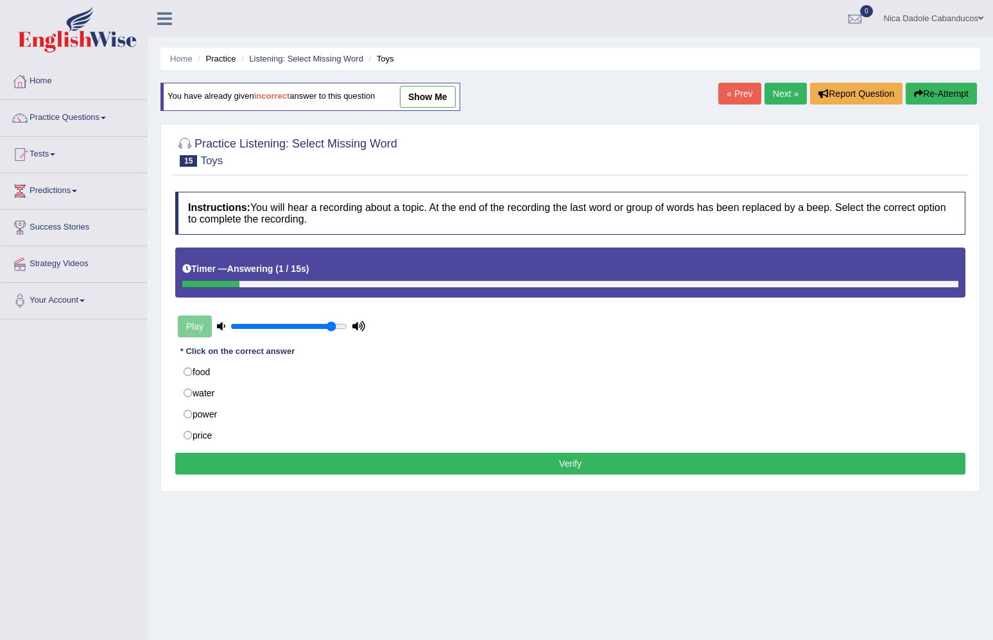
click at [351, 450] on div "Instructions: You will hear a recording about a topic. At the end of the record…" at bounding box center [570, 335] width 796 height 300
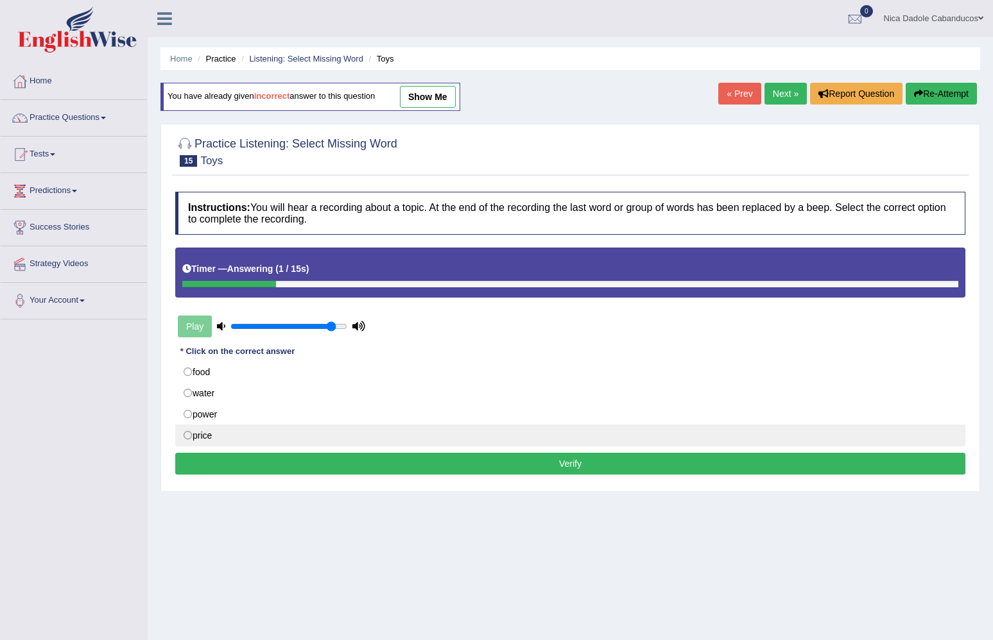
click at [358, 439] on label "price" at bounding box center [570, 436] width 790 height 22
radio input "true"
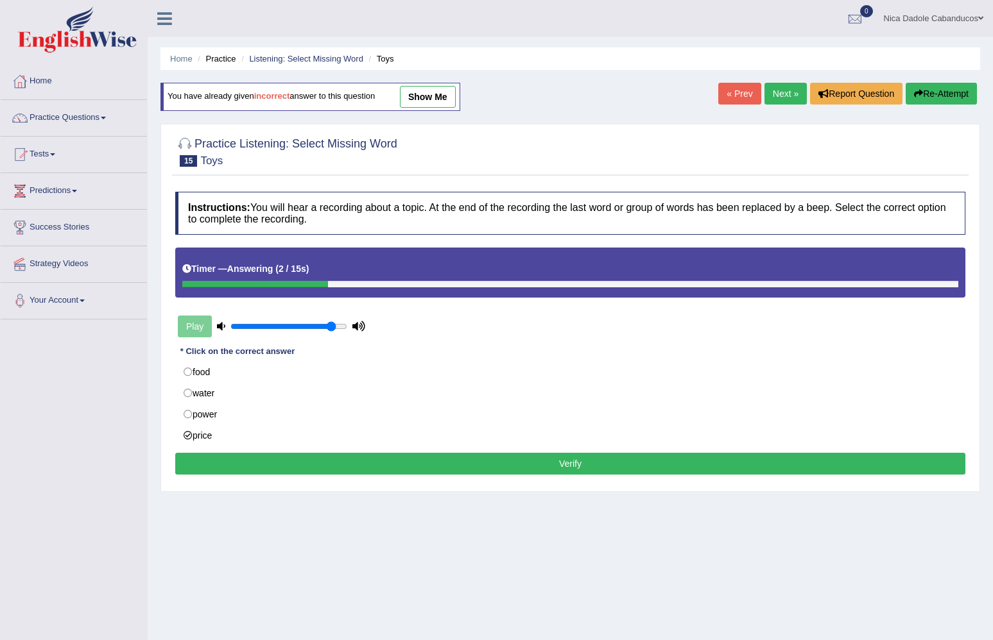
click at [357, 469] on button "Verify" at bounding box center [570, 464] width 790 height 22
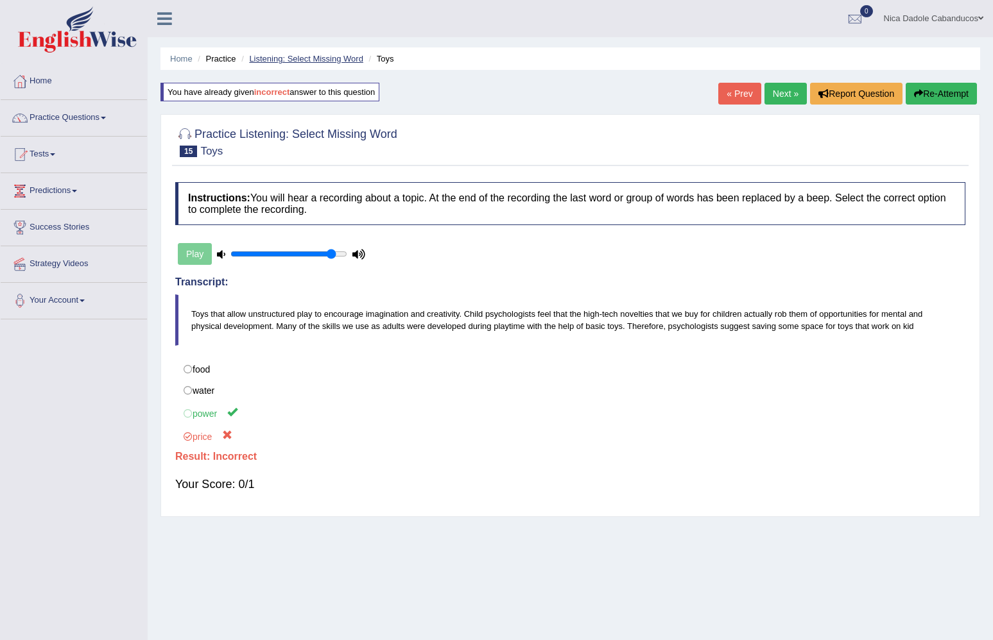
click at [277, 57] on link "Listening: Select Missing Word" at bounding box center [306, 59] width 114 height 10
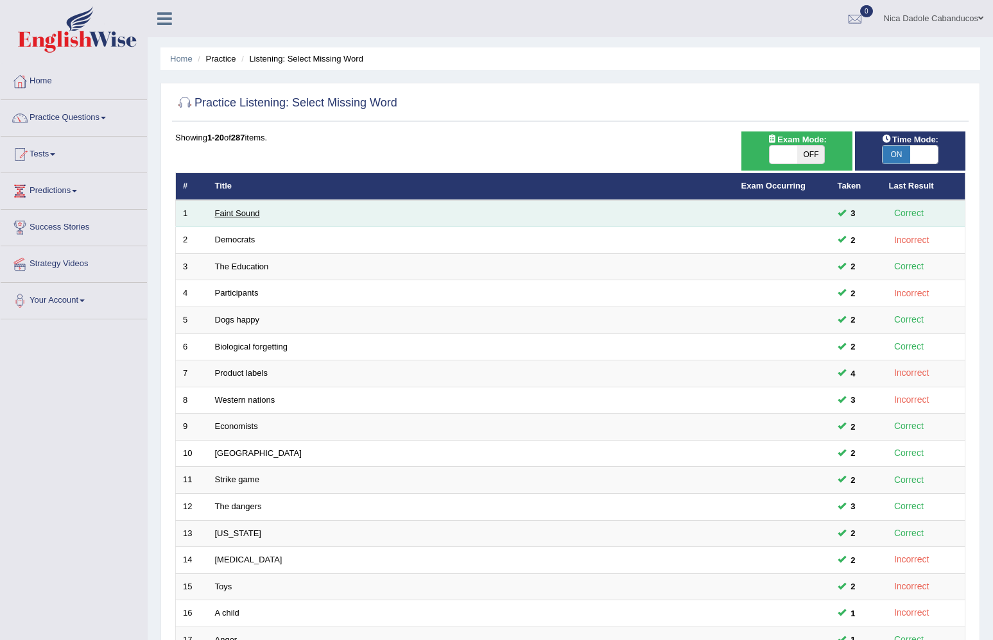
click at [246, 214] on link "Faint Sound" at bounding box center [237, 214] width 45 height 10
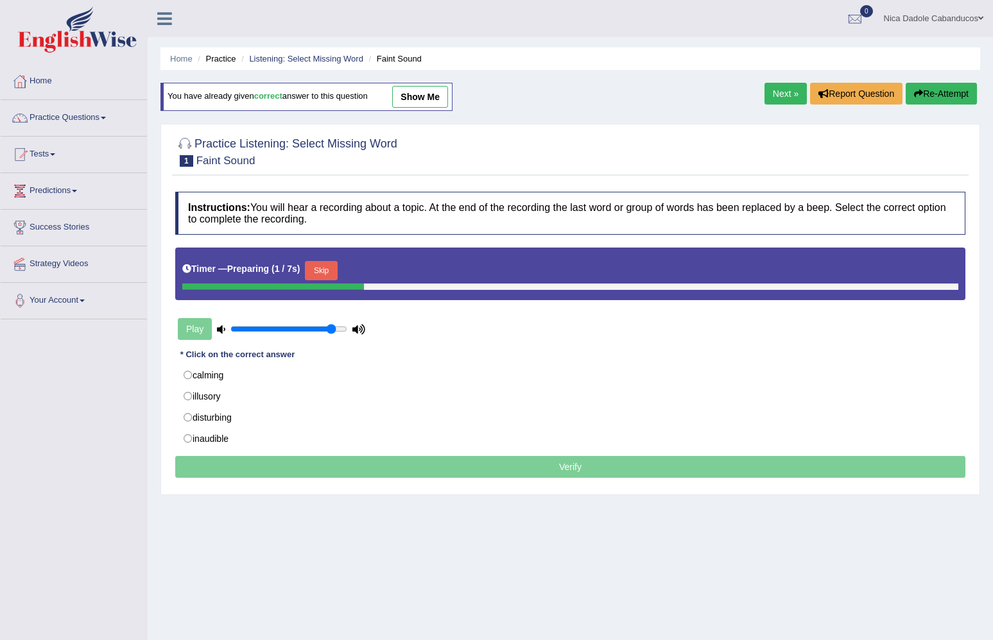
click at [329, 273] on button "Skip" at bounding box center [321, 270] width 32 height 19
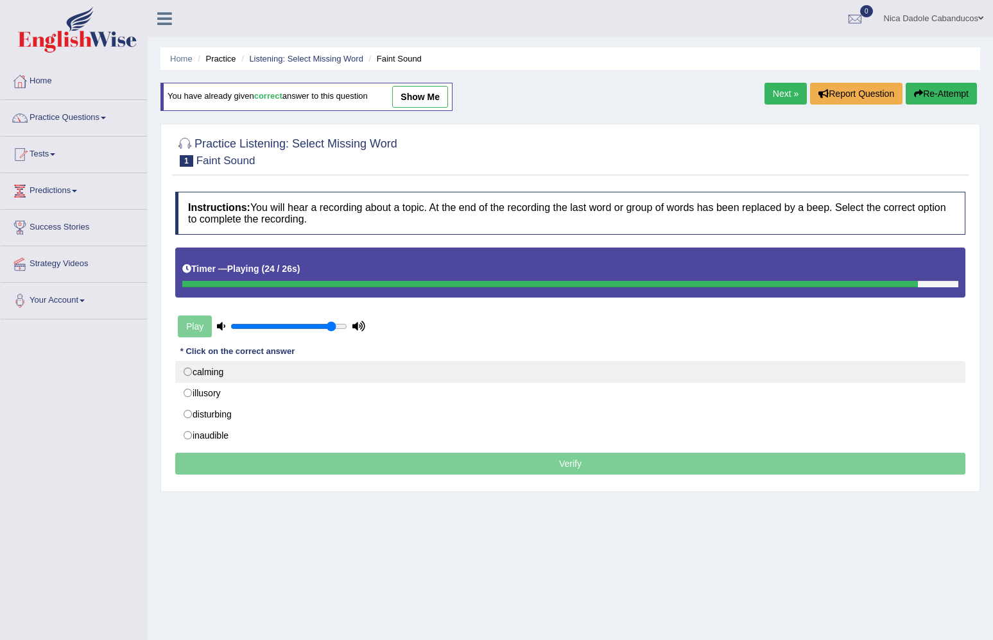
click at [314, 366] on label "calming" at bounding box center [570, 372] width 790 height 22
radio input "true"
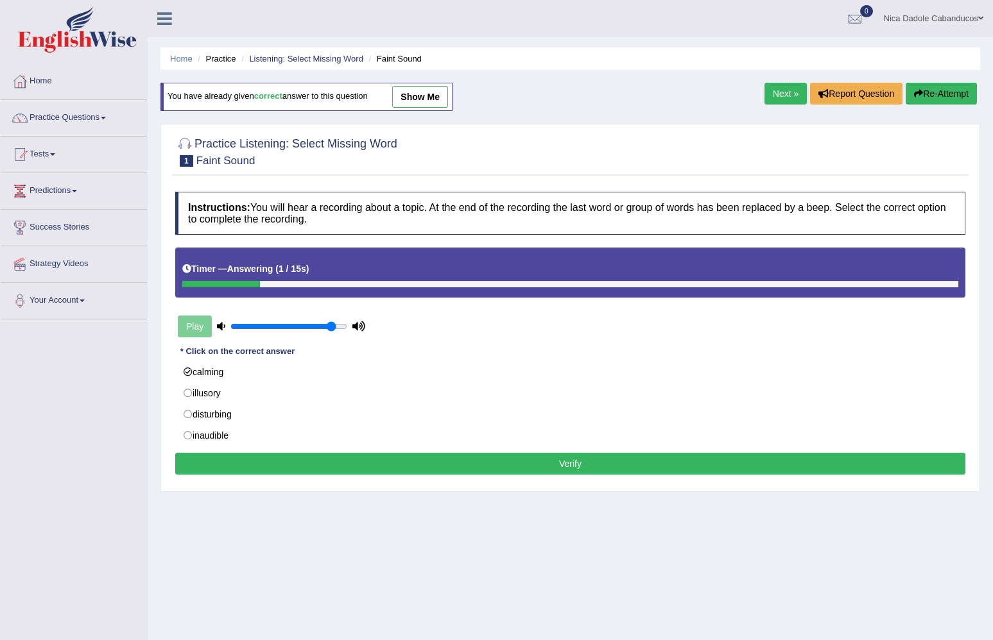
click at [329, 465] on button "Verify" at bounding box center [570, 464] width 790 height 22
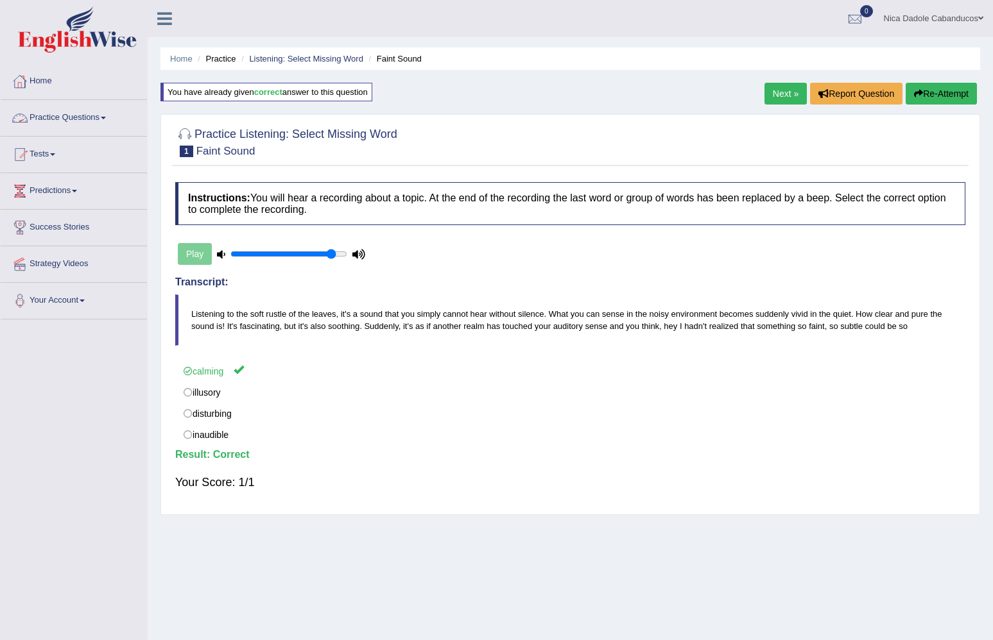
click at [53, 109] on link "Practice Questions" at bounding box center [74, 116] width 146 height 32
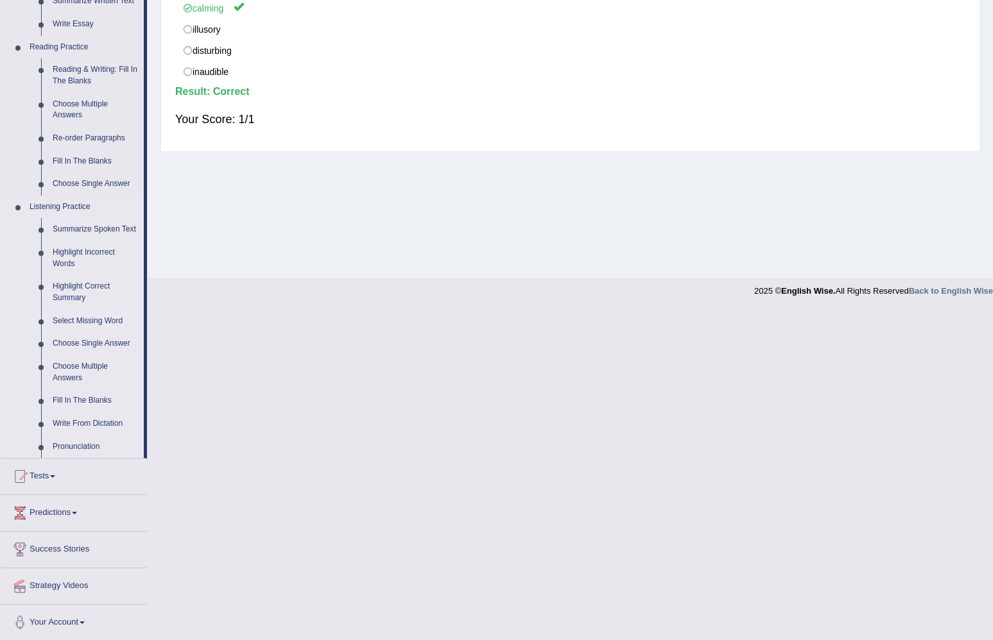
scroll to position [363, 0]
click at [64, 255] on link "Highlight Incorrect Words" at bounding box center [95, 259] width 97 height 34
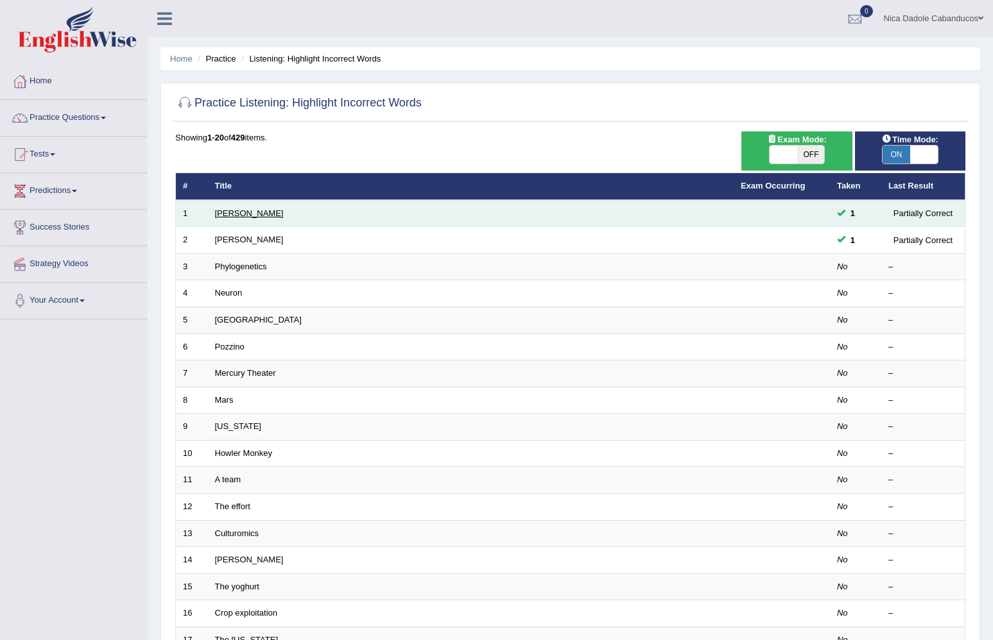
click at [221, 217] on link "[PERSON_NAME]" at bounding box center [249, 214] width 69 height 10
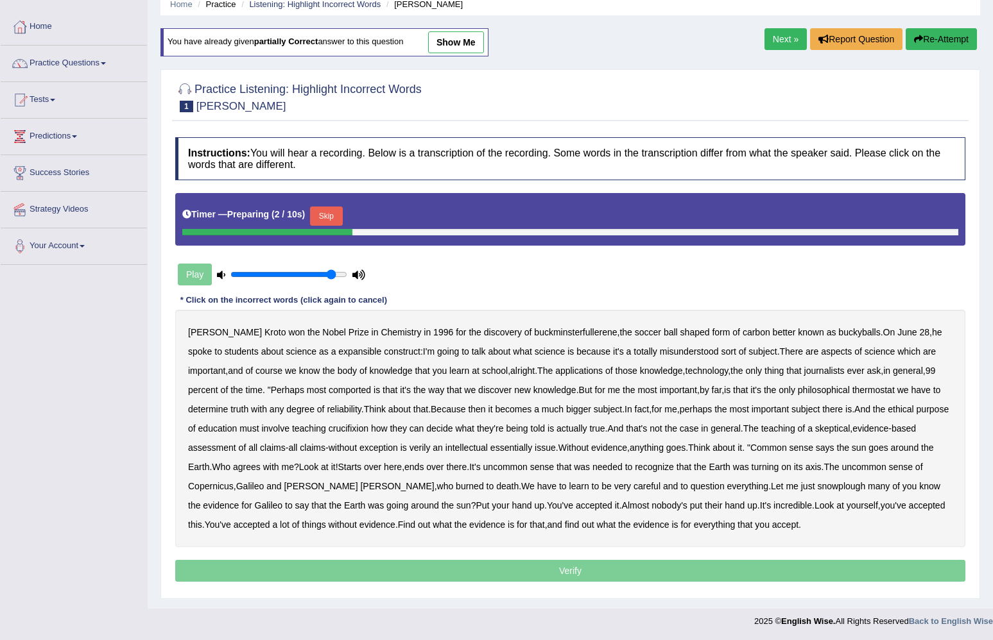
click at [334, 216] on button "Skip" at bounding box center [326, 216] width 32 height 19
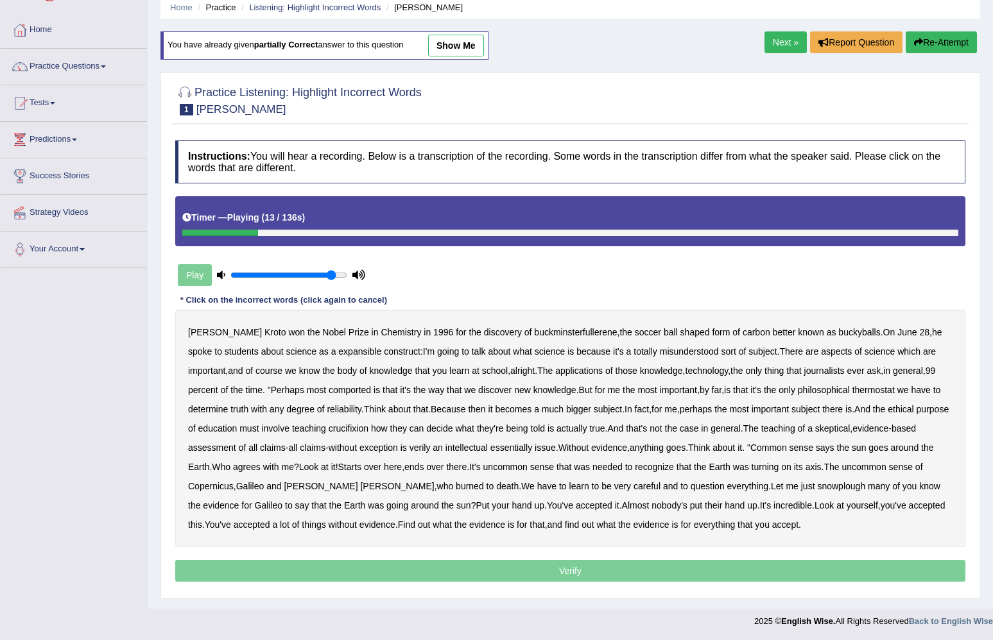
click at [338, 355] on b "expansible" at bounding box center [359, 351] width 43 height 10
click at [371, 393] on b "comported" at bounding box center [350, 390] width 42 height 10
click at [894, 394] on b "thermostat" at bounding box center [873, 390] width 42 height 10
click at [465, 405] on b "Because" at bounding box center [448, 409] width 35 height 10
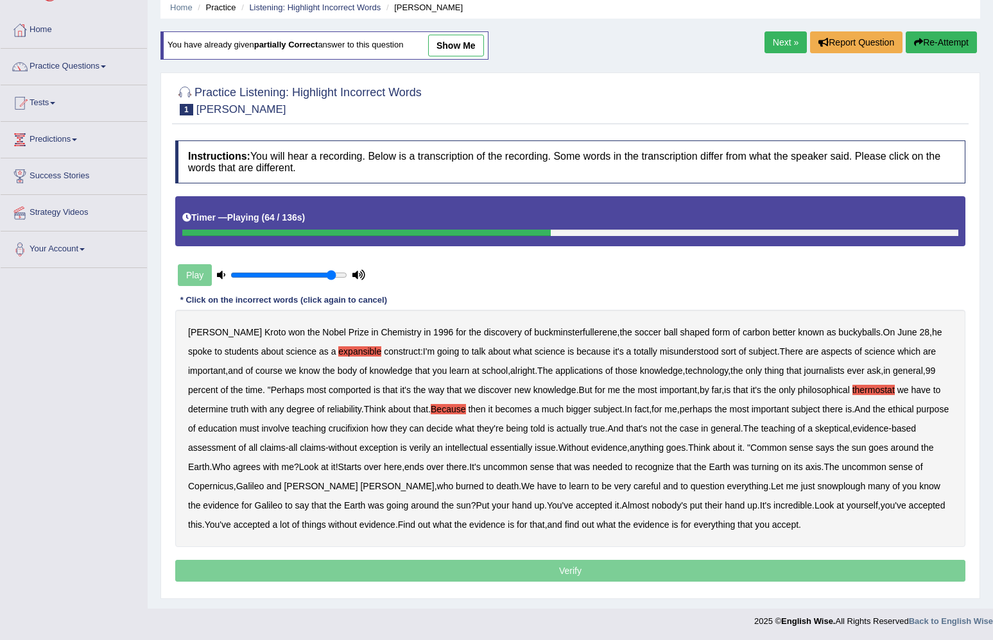
click at [368, 425] on b "crucifixion" at bounding box center [349, 428] width 40 height 10
click at [431, 449] on b "verily" at bounding box center [419, 448] width 21 height 10
click at [431, 446] on b "verily" at bounding box center [419, 448] width 21 height 10
click at [855, 489] on b "snowplough" at bounding box center [841, 486] width 48 height 10
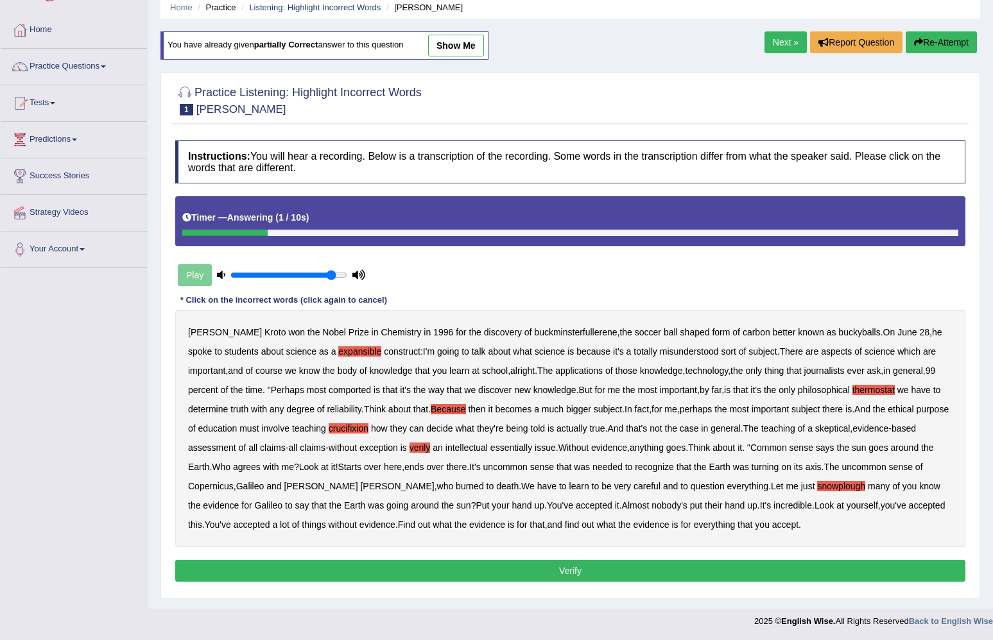
click at [574, 567] on button "Verify" at bounding box center [570, 571] width 790 height 22
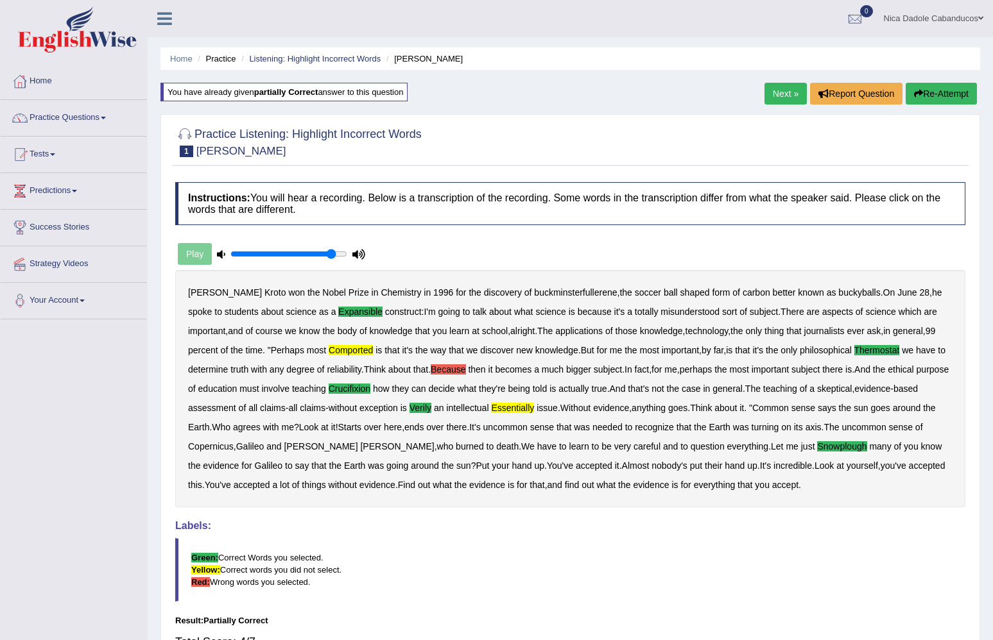
scroll to position [0, 0]
click at [772, 98] on link "Next »" at bounding box center [785, 94] width 42 height 22
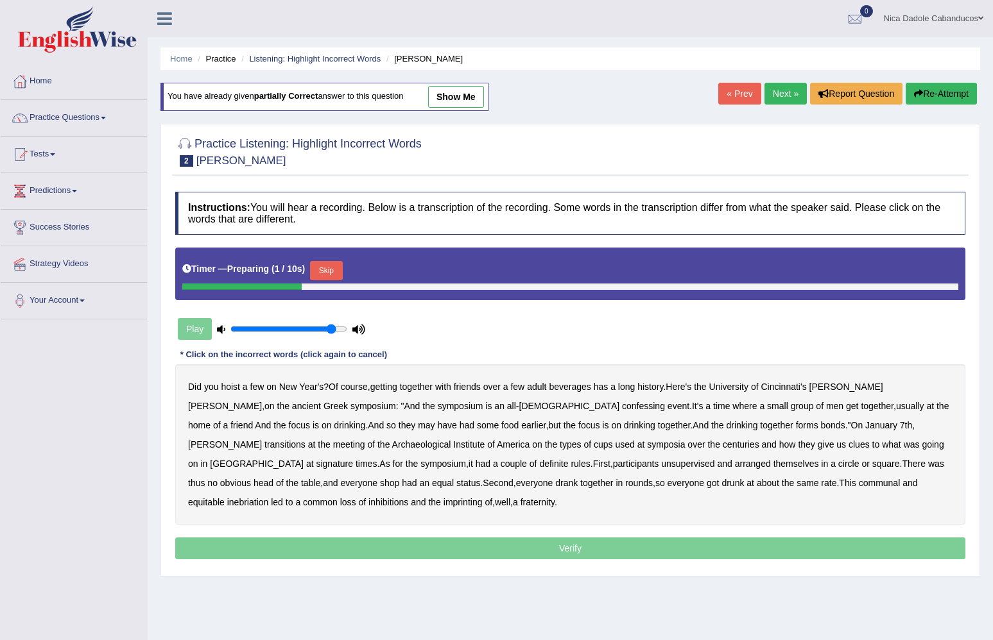
click at [324, 267] on button "Skip" at bounding box center [326, 270] width 32 height 19
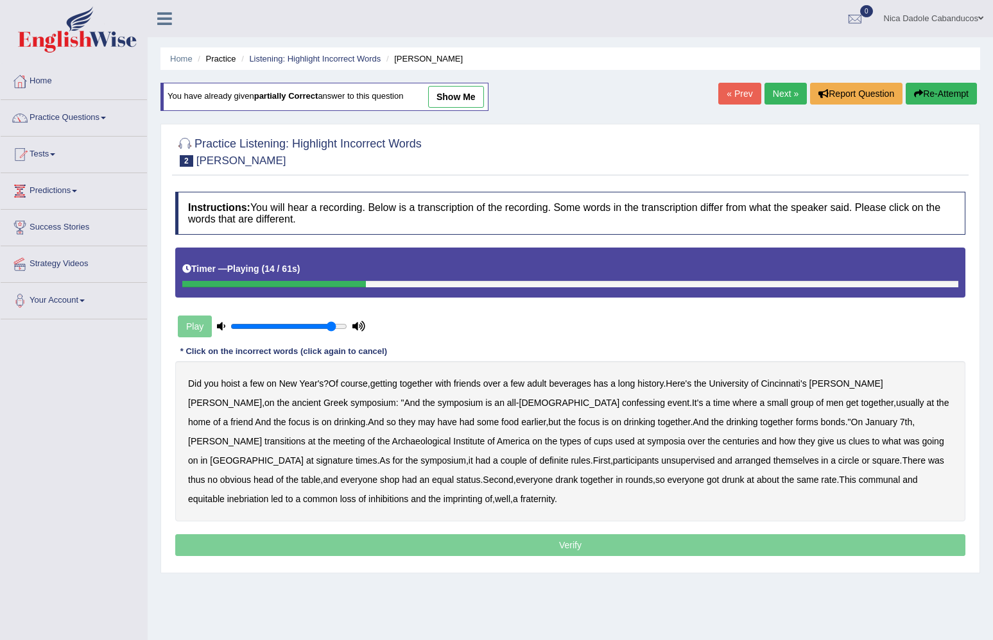
click at [622, 404] on b "confessing" at bounding box center [643, 403] width 43 height 10
click at [353, 456] on b "signature" at bounding box center [334, 461] width 37 height 10
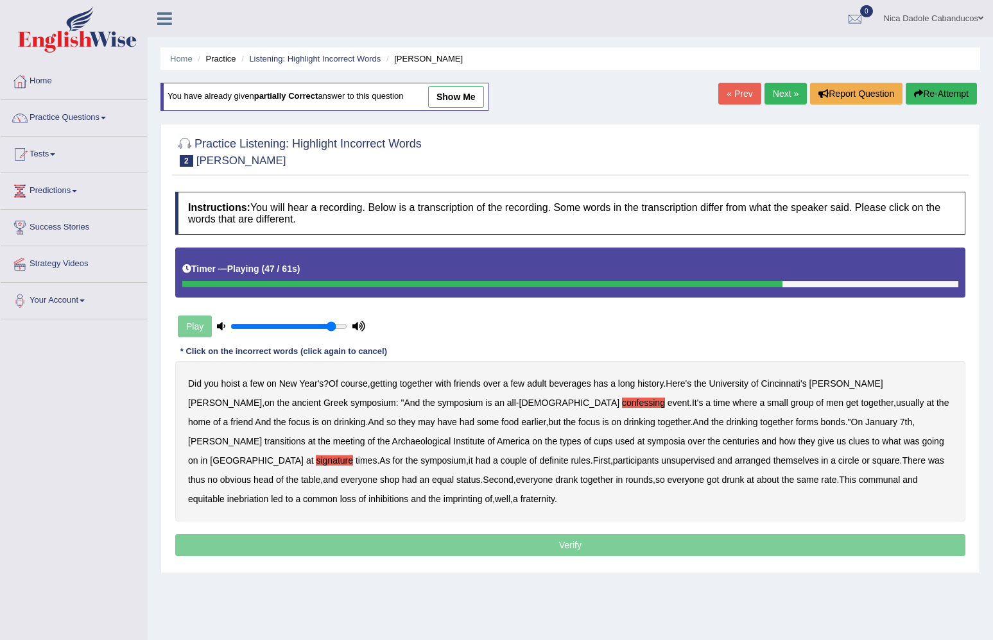
click at [773, 465] on b "themselves" at bounding box center [796, 461] width 46 height 10
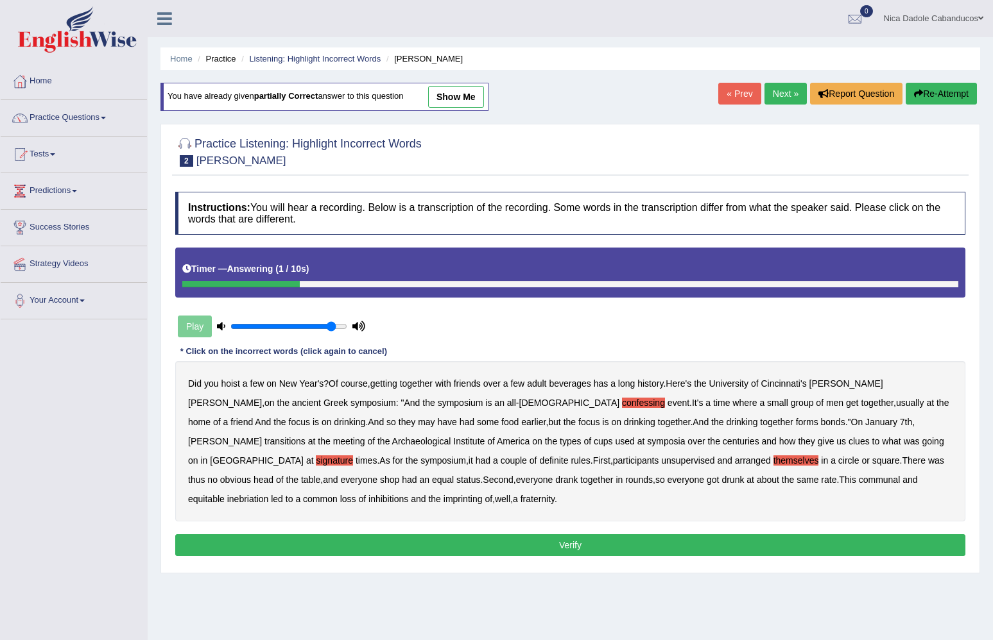
click at [319, 537] on button "Verify" at bounding box center [570, 545] width 790 height 22
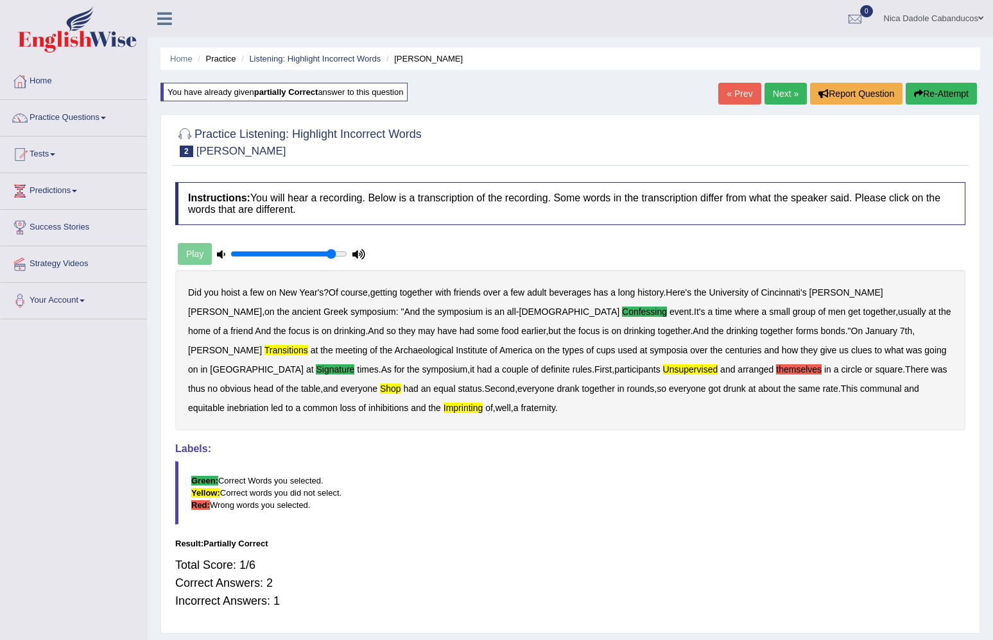
click at [948, 92] on button "Re-Attempt" at bounding box center [940, 94] width 71 height 22
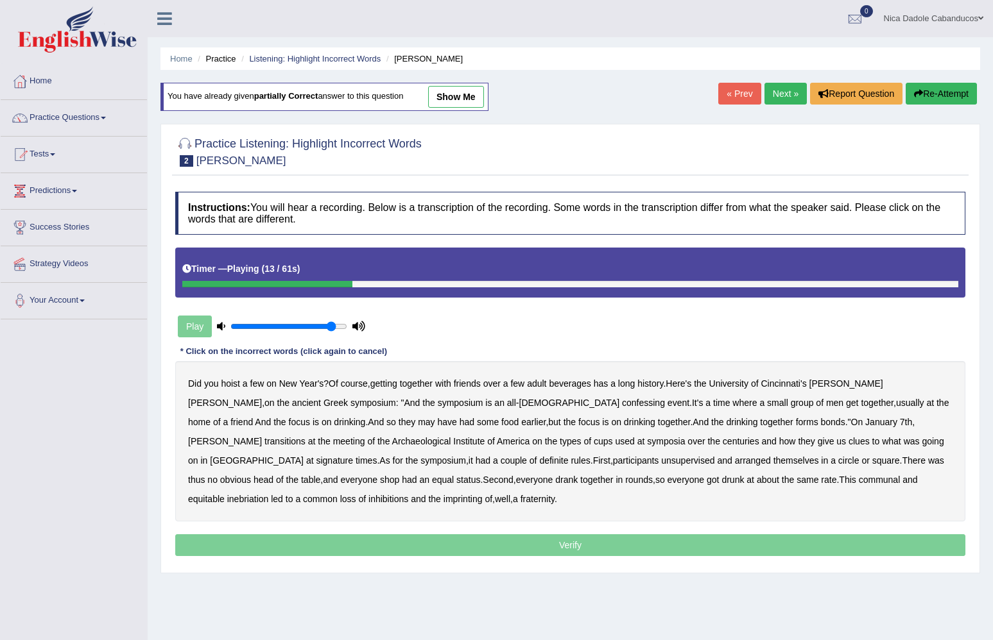
click at [622, 407] on b "confessing" at bounding box center [643, 403] width 43 height 10
click at [946, 92] on button "Re-Attempt" at bounding box center [940, 94] width 71 height 22
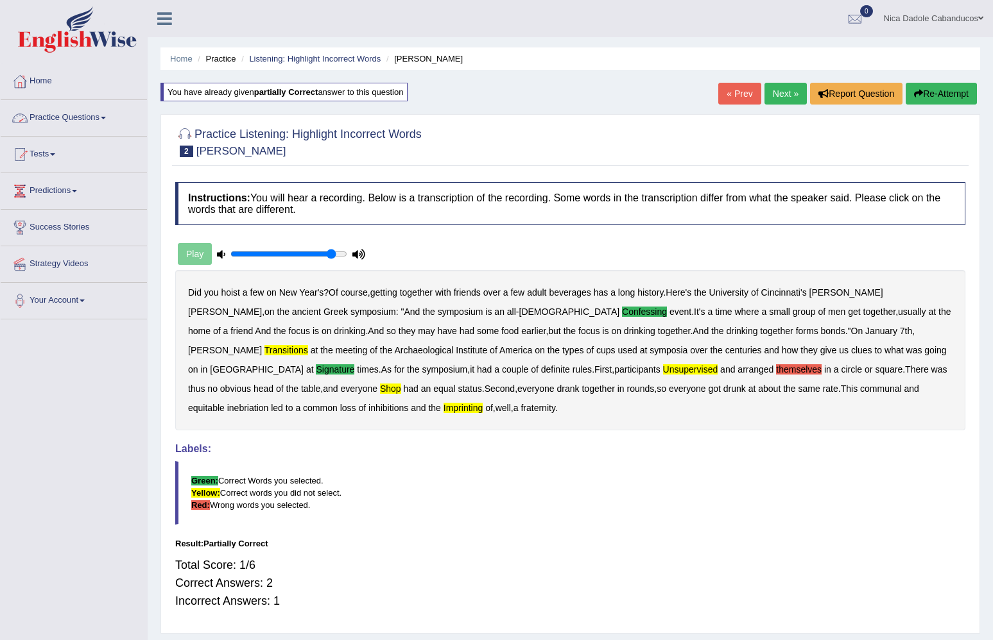
click at [778, 90] on link "Next »" at bounding box center [785, 94] width 42 height 22
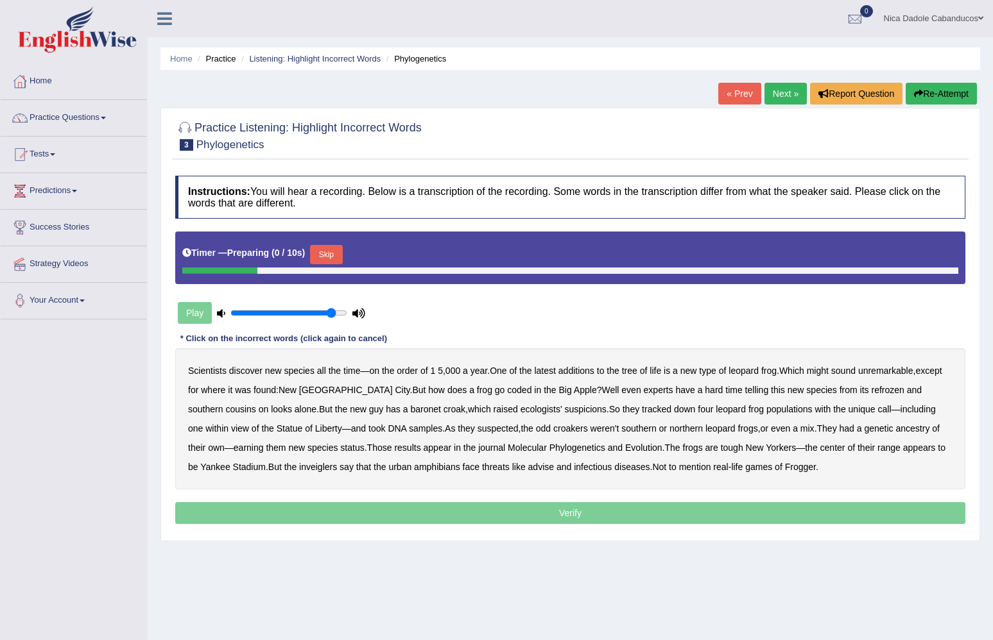
click at [319, 258] on button "Skip" at bounding box center [326, 254] width 32 height 19
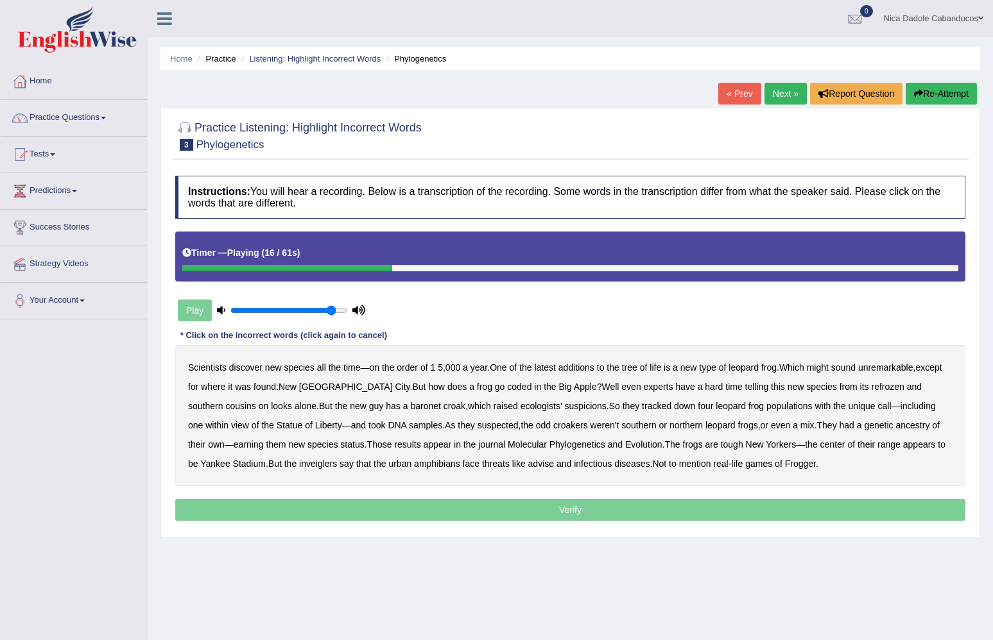
click at [507, 388] on b "coded" at bounding box center [519, 387] width 24 height 10
click at [871, 383] on b "refrozen" at bounding box center [887, 387] width 33 height 10
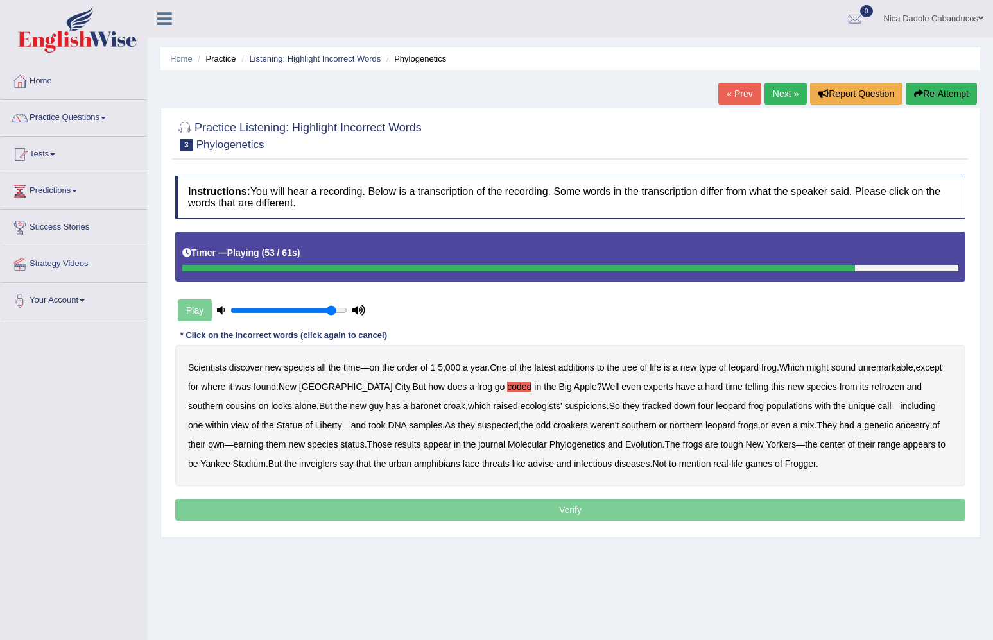
click at [942, 100] on button "Re-Attempt" at bounding box center [940, 94] width 71 height 22
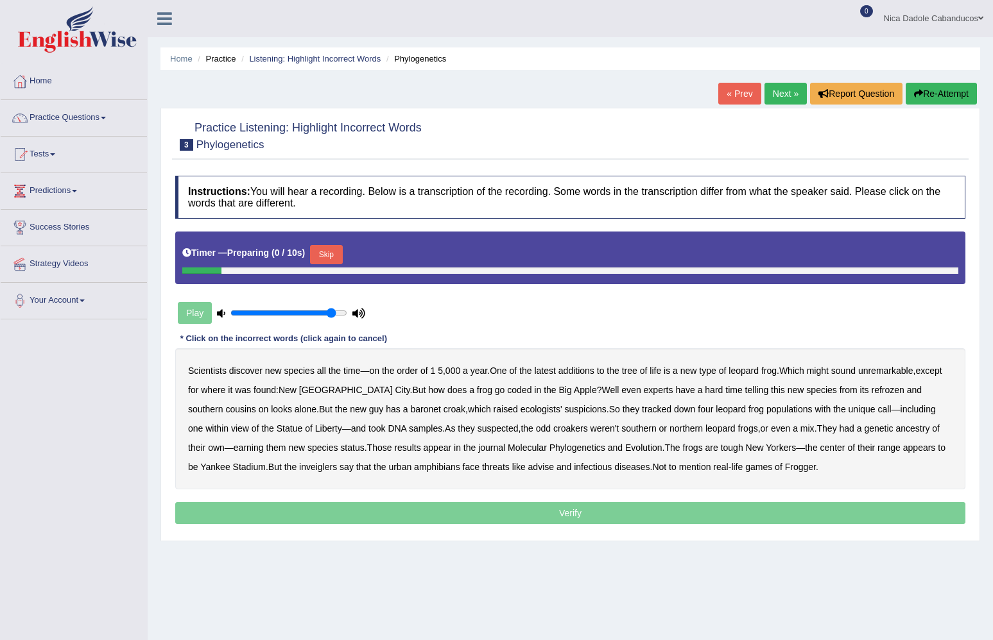
click at [325, 253] on button "Skip" at bounding box center [326, 254] width 32 height 19
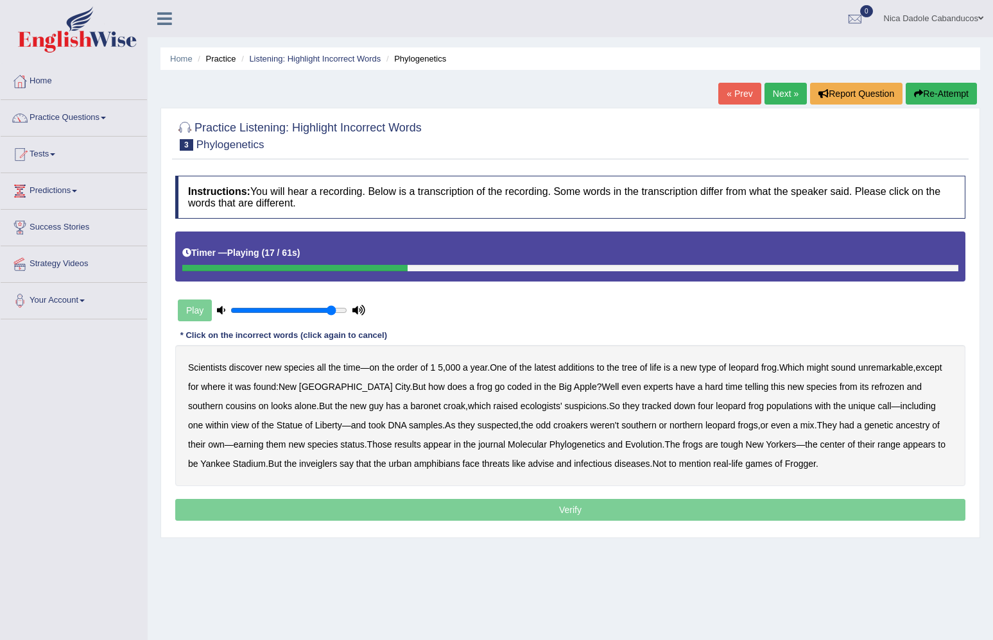
click at [507, 388] on b "coded" at bounding box center [519, 387] width 24 height 10
click at [410, 406] on b "baronet" at bounding box center [425, 406] width 30 height 10
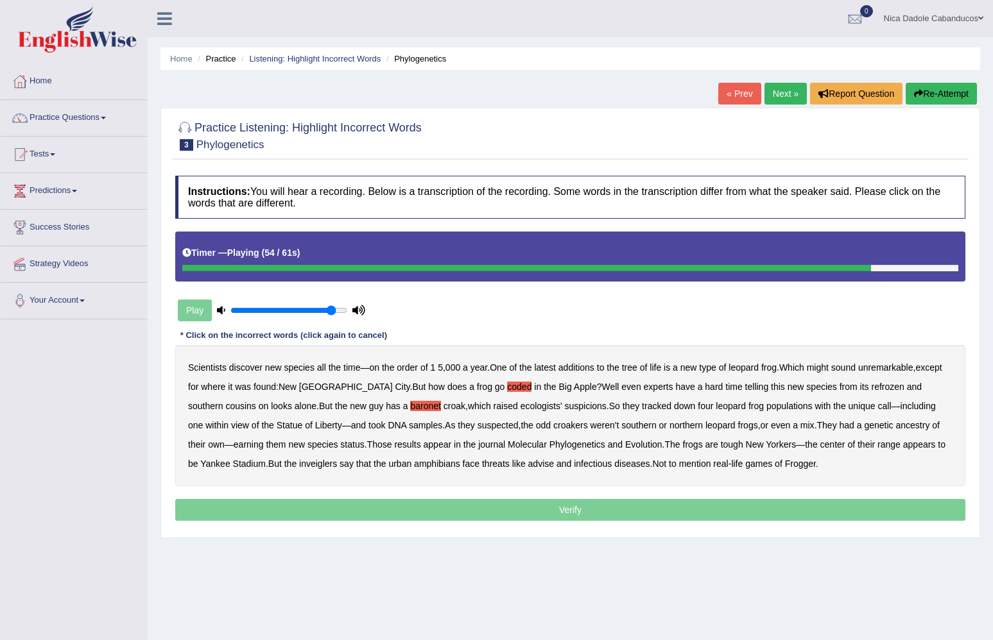
click at [332, 466] on b "inveiglers" at bounding box center [318, 464] width 38 height 10
click at [711, 511] on p "Verify" at bounding box center [570, 510] width 790 height 22
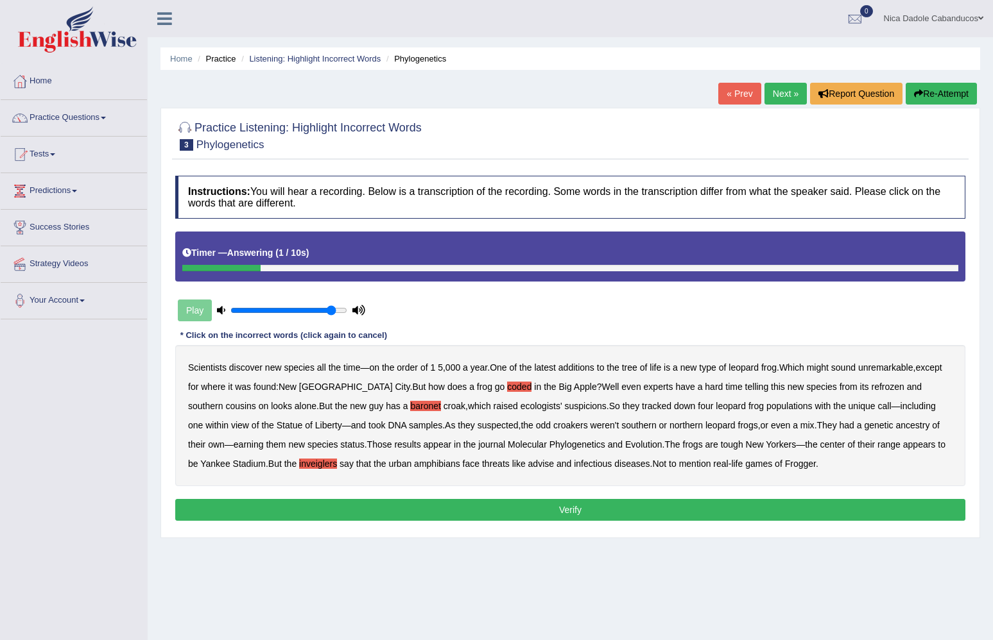
click at [606, 504] on button "Verify" at bounding box center [570, 510] width 790 height 22
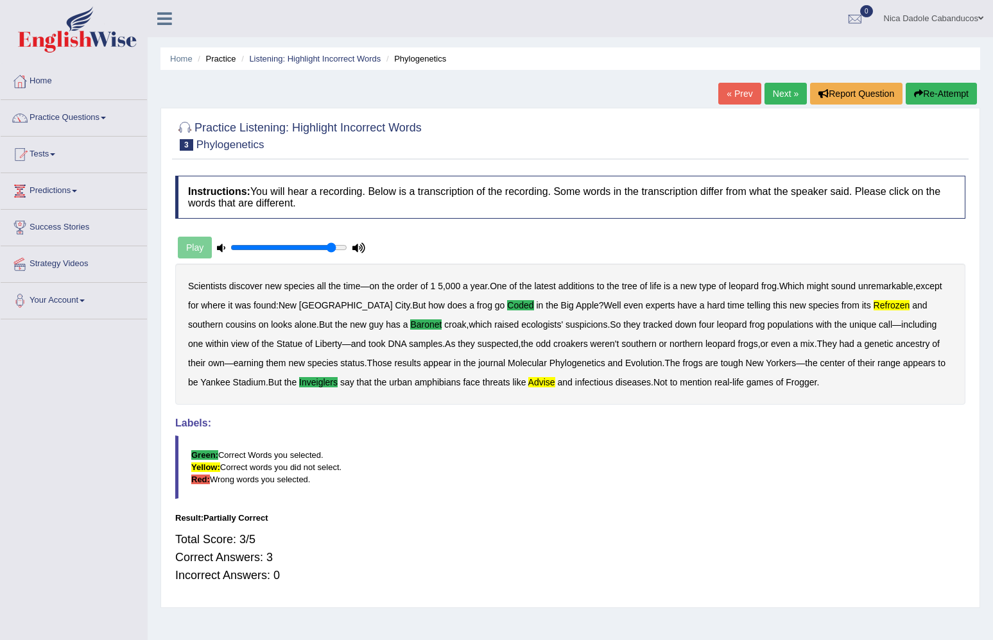
click at [777, 94] on link "Next »" at bounding box center [785, 94] width 42 height 22
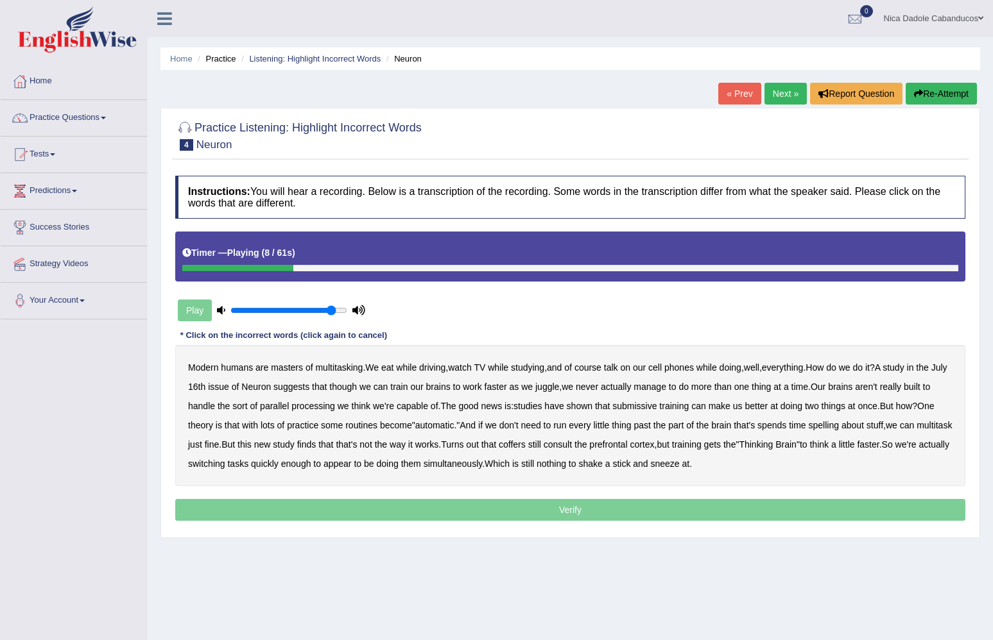
click at [618, 371] on b "talk" at bounding box center [611, 368] width 14 height 10
click at [656, 408] on b "submissive" at bounding box center [634, 406] width 44 height 10
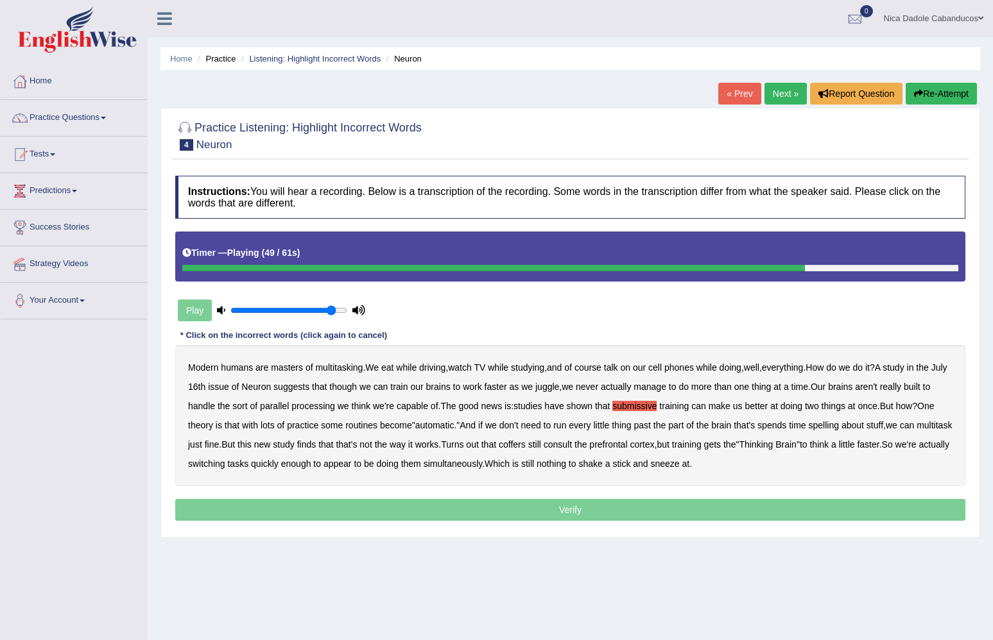
click at [525, 443] on b "coffers" at bounding box center [512, 445] width 27 height 10
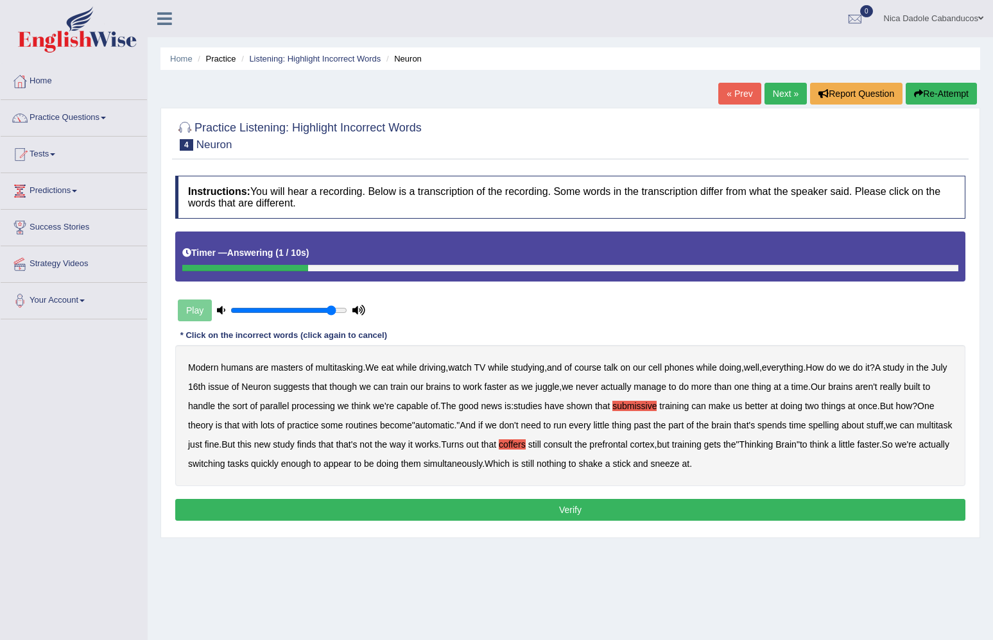
click at [948, 97] on button "Re-Attempt" at bounding box center [940, 94] width 71 height 22
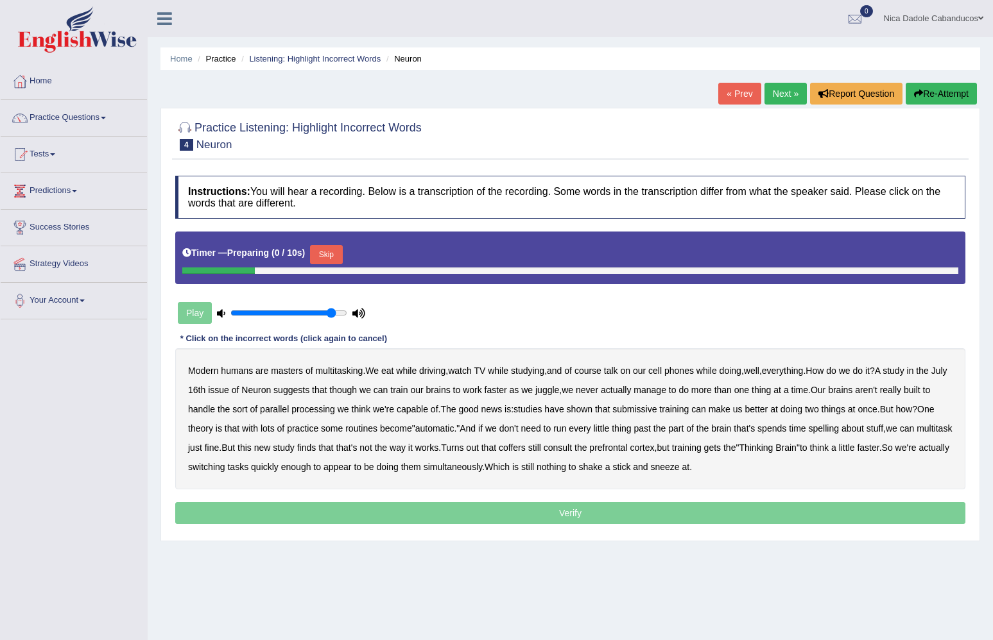
click at [334, 251] on button "Skip" at bounding box center [326, 254] width 32 height 19
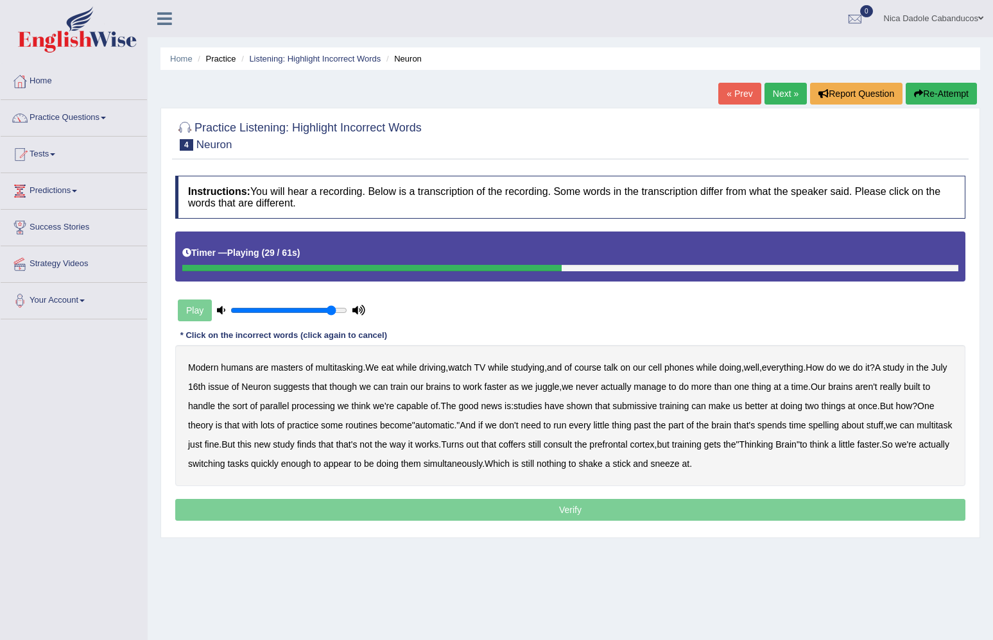
click at [656, 407] on b "submissive" at bounding box center [634, 406] width 44 height 10
click at [781, 89] on link "Next »" at bounding box center [785, 94] width 42 height 22
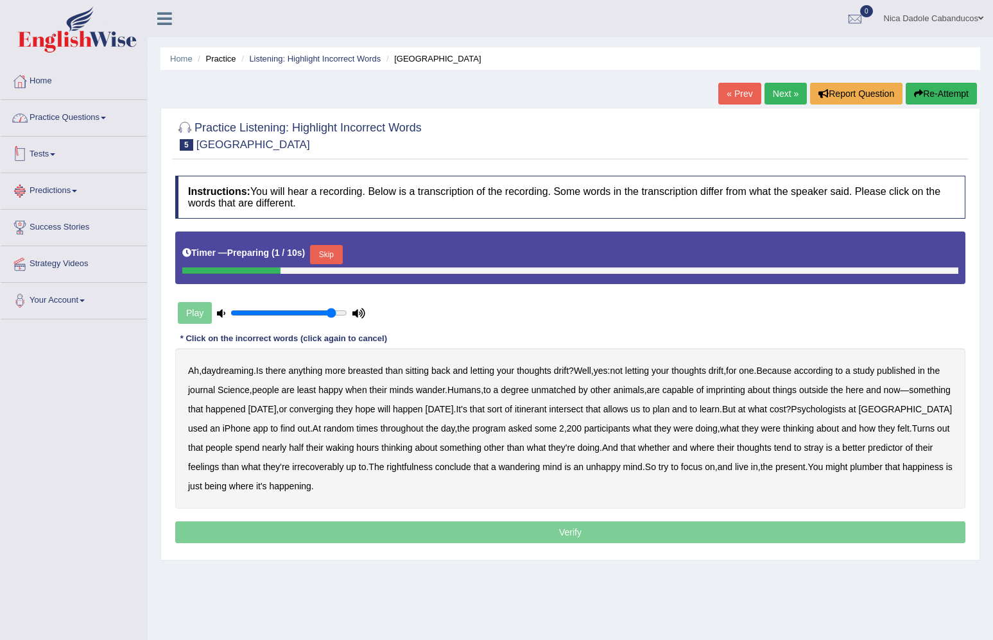
click at [103, 113] on link "Practice Questions" at bounding box center [74, 116] width 146 height 32
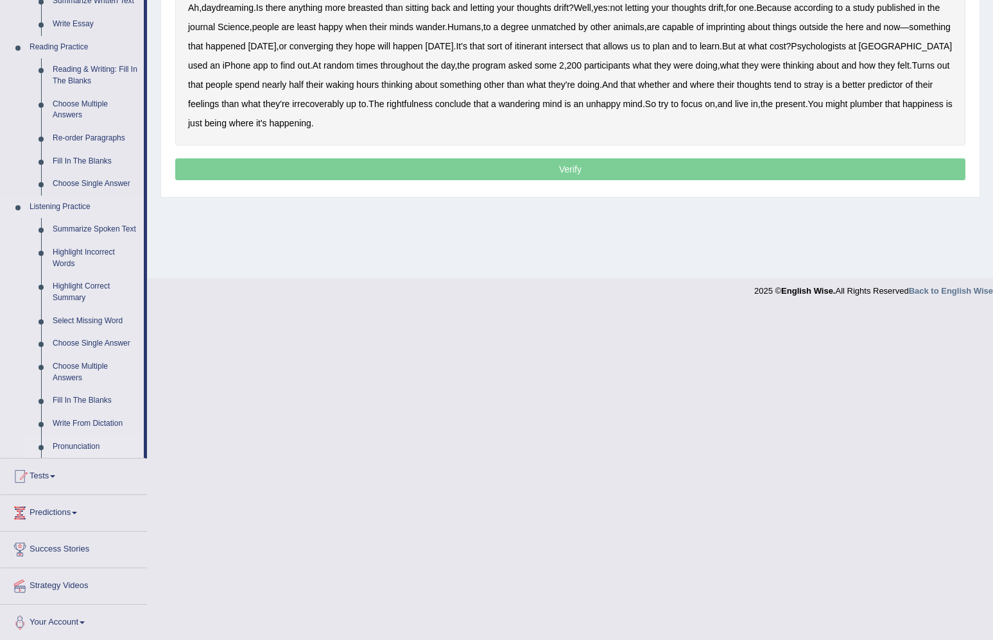
scroll to position [363, 0]
click at [88, 417] on link "Write From Dictation" at bounding box center [95, 424] width 97 height 23
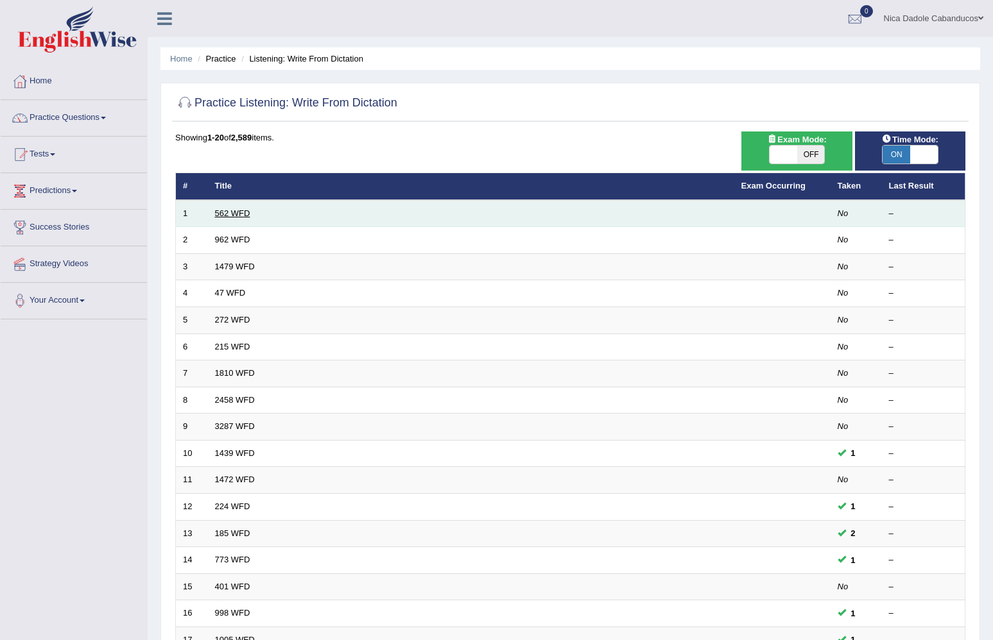
click at [238, 209] on link "562 WFD" at bounding box center [232, 214] width 35 height 10
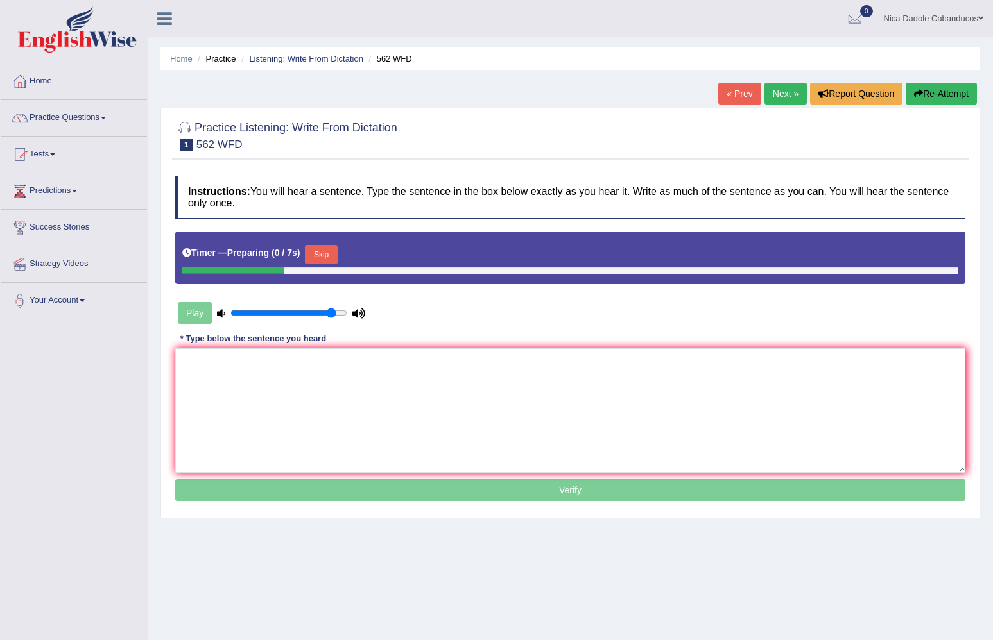
click at [318, 255] on button "Skip" at bounding box center [321, 254] width 32 height 19
